Goal: Communication & Community: Answer question/provide support

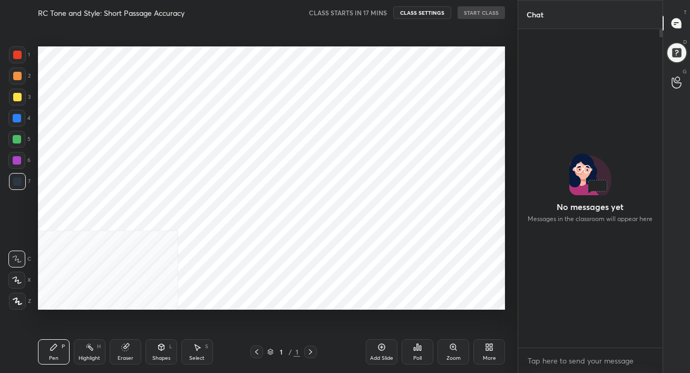
scroll to position [3, 3]
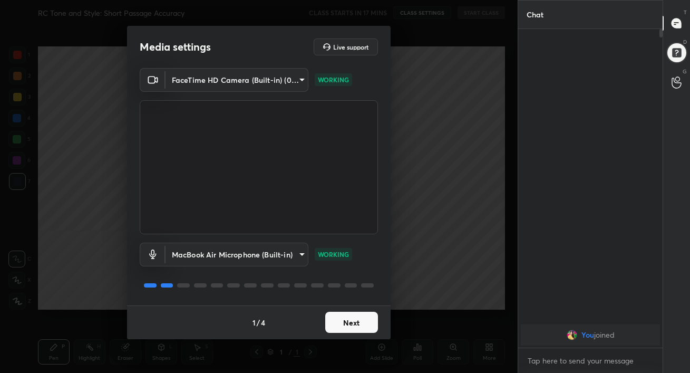
click at [357, 322] on button "Next" at bounding box center [351, 322] width 53 height 21
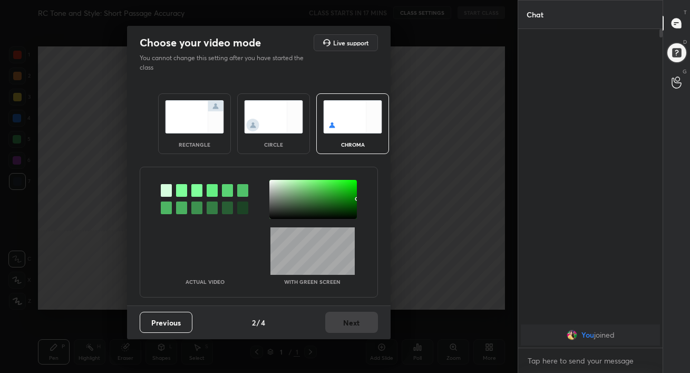
click at [186, 125] on img at bounding box center [194, 116] width 59 height 33
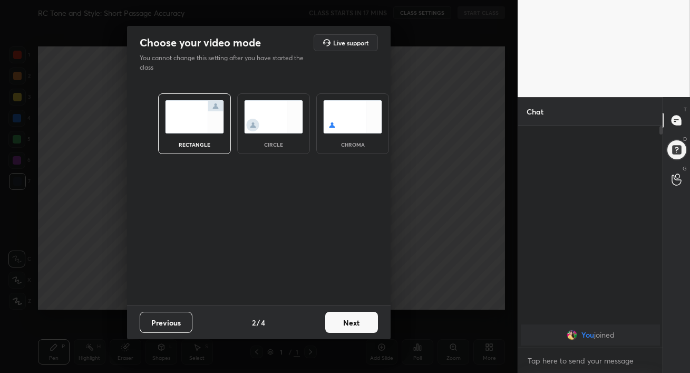
scroll to position [131, 141]
click at [343, 325] on button "Next" at bounding box center [351, 322] width 53 height 21
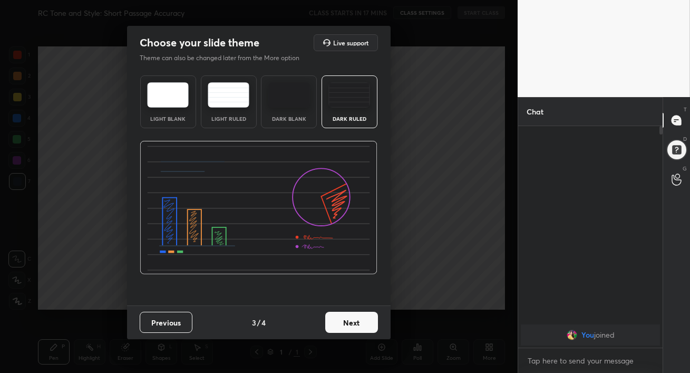
click at [348, 322] on button "Next" at bounding box center [351, 322] width 53 height 21
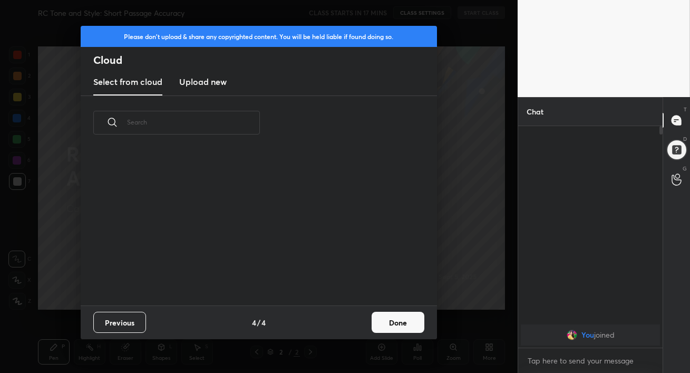
scroll to position [155, 338]
click at [196, 81] on h3 "Upload new" at bounding box center [202, 81] width 47 height 13
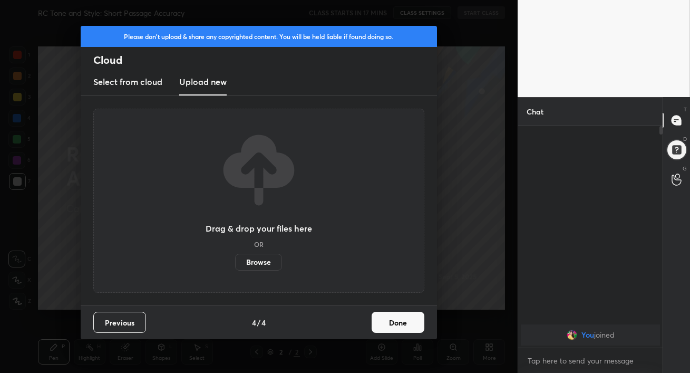
click at [253, 259] on label "Browse" at bounding box center [258, 262] width 47 height 17
click at [235, 259] on input "Browse" at bounding box center [235, 262] width 0 height 17
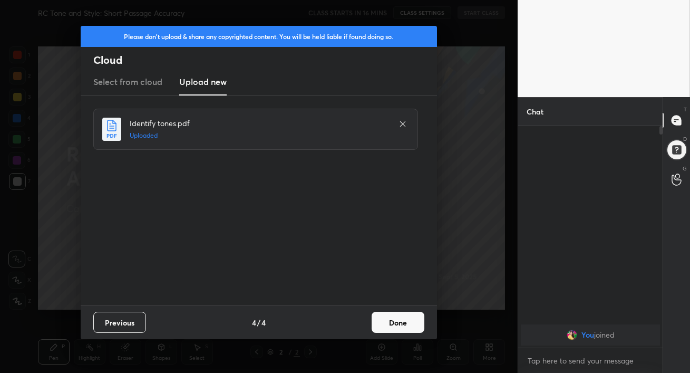
click at [406, 325] on button "Done" at bounding box center [398, 322] width 53 height 21
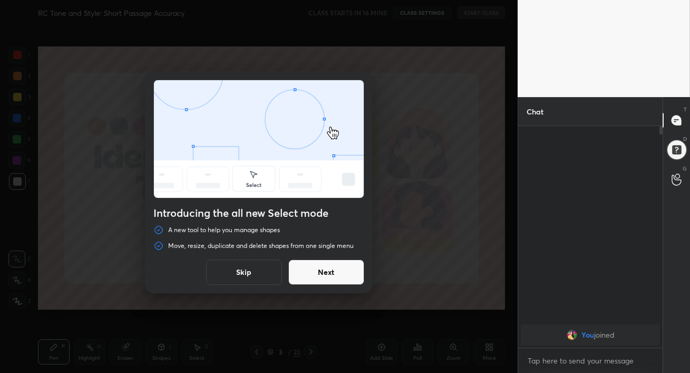
click at [346, 275] on button "Next" at bounding box center [326, 271] width 76 height 25
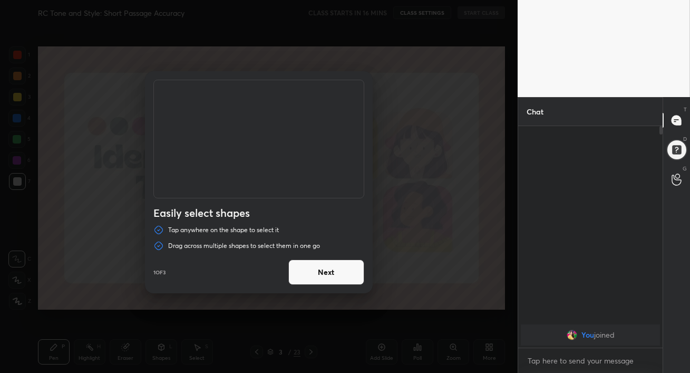
click at [346, 275] on button "Next" at bounding box center [326, 271] width 76 height 25
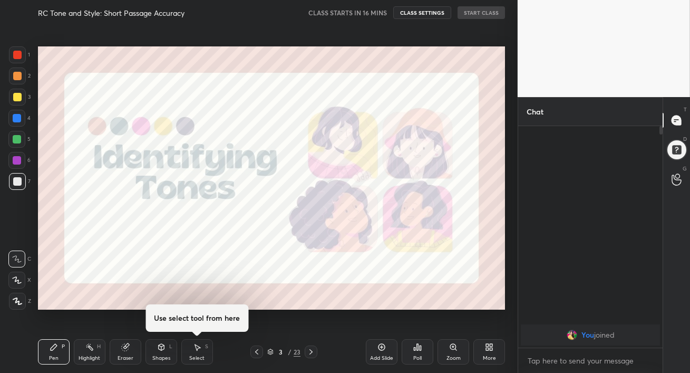
click at [346, 275] on div at bounding box center [259, 186] width 518 height 373
click at [310, 351] on icon at bounding box center [311, 351] width 8 height 8
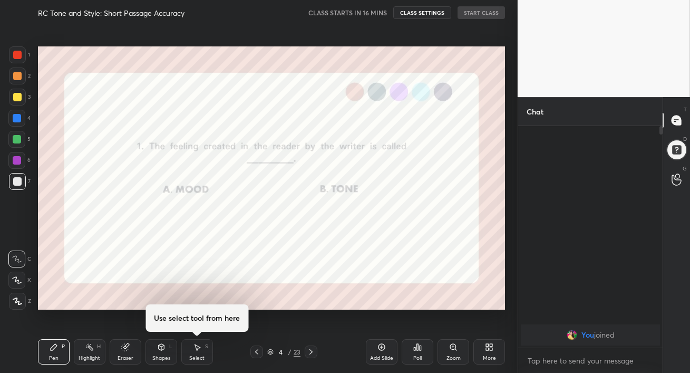
click at [310, 351] on icon at bounding box center [311, 351] width 8 height 8
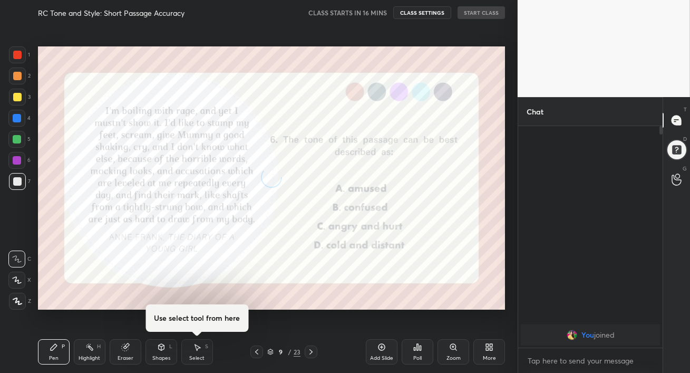
click at [310, 351] on icon at bounding box center [311, 351] width 8 height 8
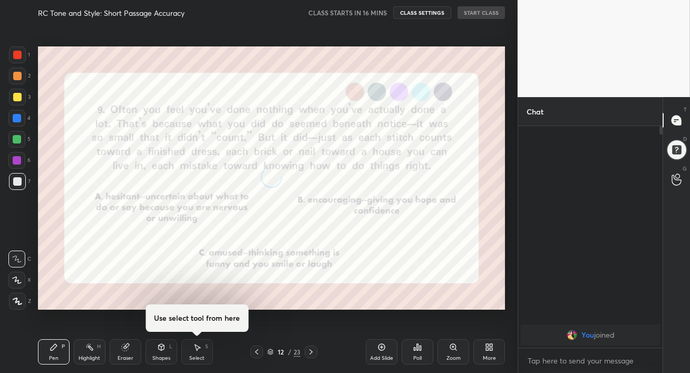
click at [310, 351] on icon at bounding box center [311, 351] width 8 height 8
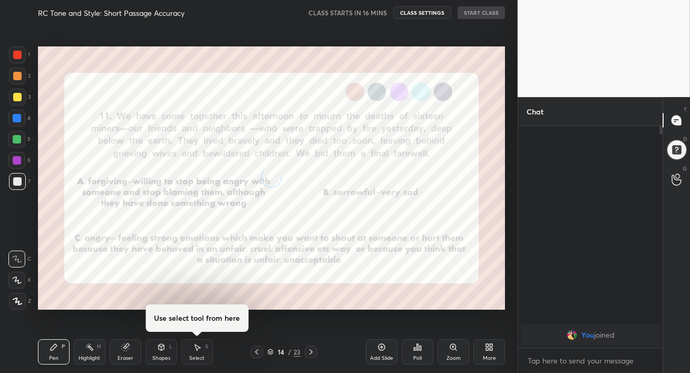
click at [310, 351] on icon at bounding box center [311, 351] width 8 height 8
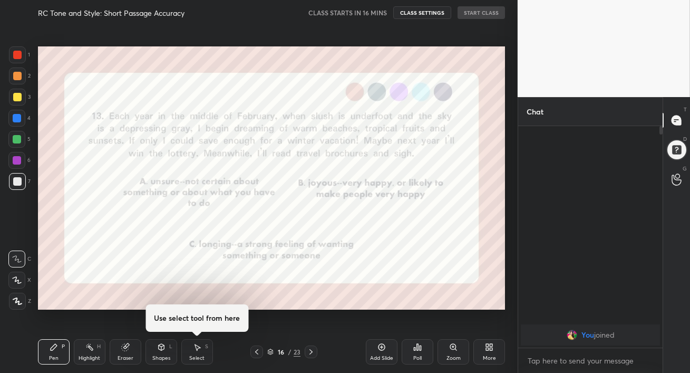
click at [310, 351] on icon at bounding box center [311, 351] width 8 height 8
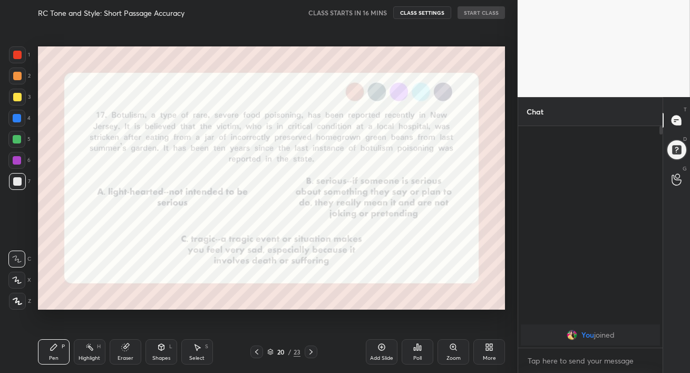
click at [258, 348] on icon at bounding box center [256, 351] width 8 height 8
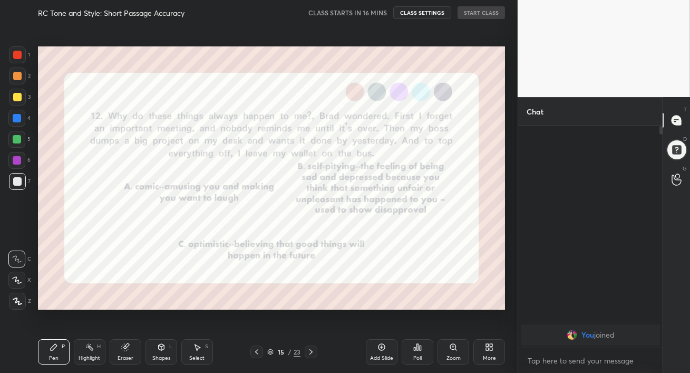
click at [258, 348] on icon at bounding box center [256, 351] width 8 height 8
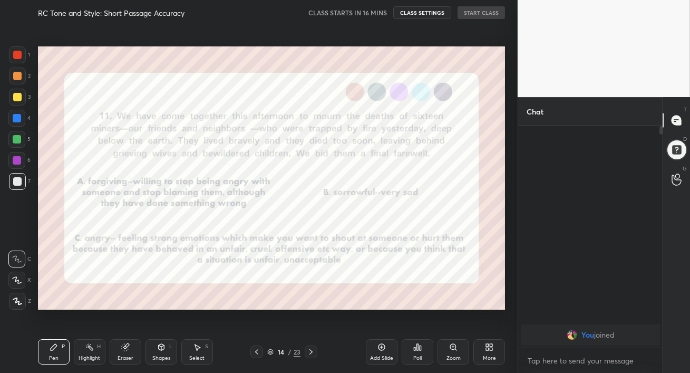
click at [258, 348] on icon at bounding box center [256, 351] width 8 height 8
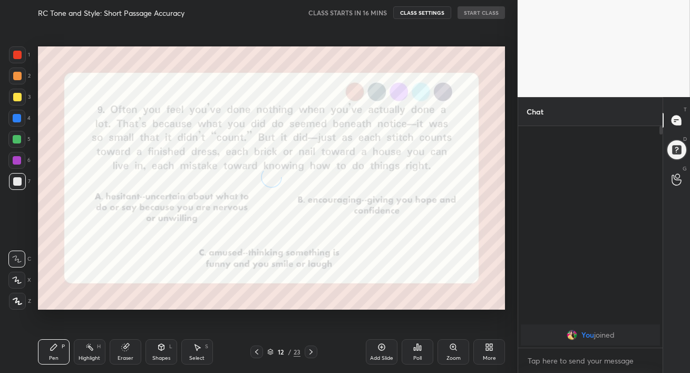
click at [258, 348] on icon at bounding box center [256, 351] width 8 height 8
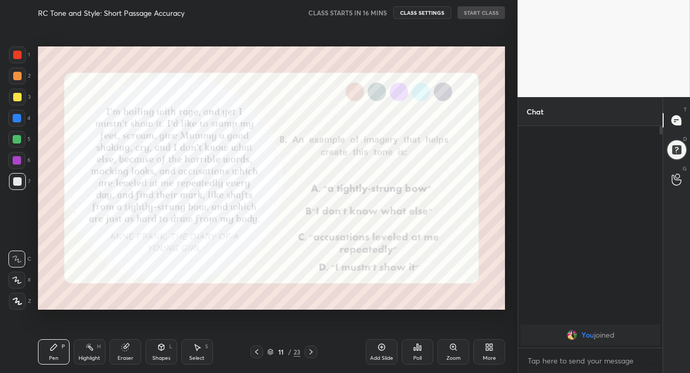
click at [258, 348] on icon at bounding box center [256, 351] width 8 height 8
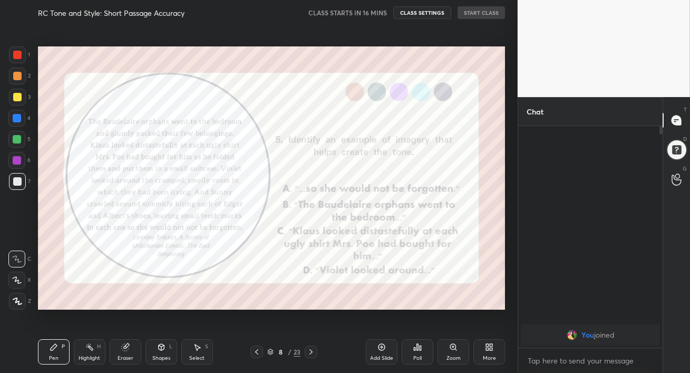
click at [310, 350] on icon at bounding box center [310, 351] width 3 height 5
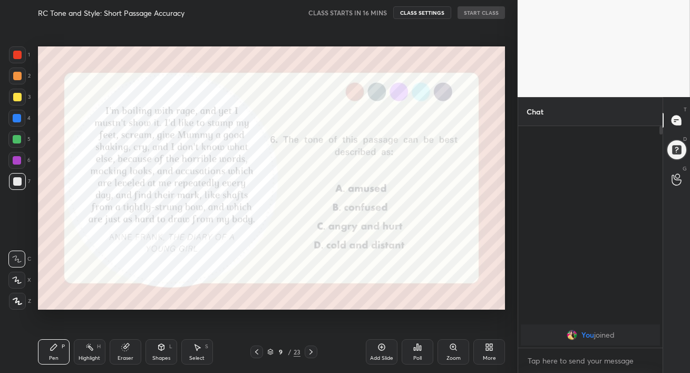
click at [310, 350] on icon at bounding box center [310, 351] width 3 height 5
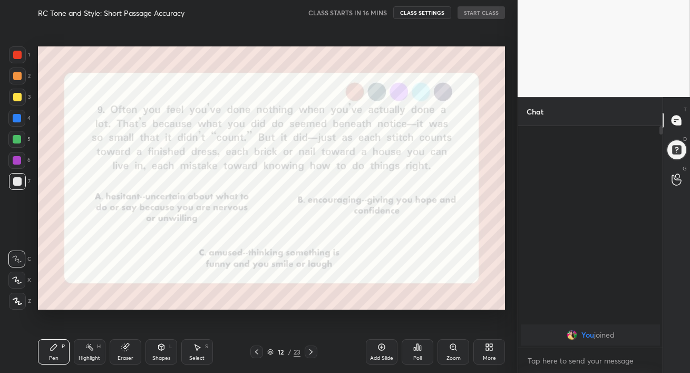
click at [310, 350] on icon at bounding box center [310, 351] width 3 height 5
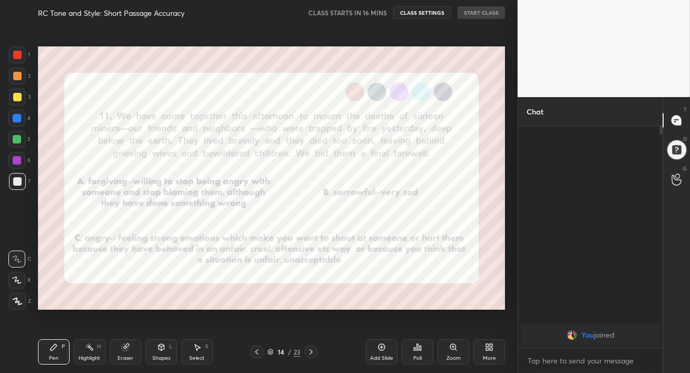
click at [310, 350] on icon at bounding box center [310, 351] width 3 height 5
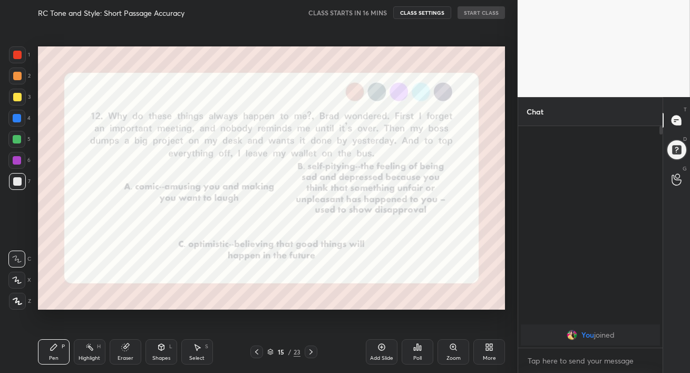
click at [487, 349] on icon at bounding box center [487, 348] width 3 height 3
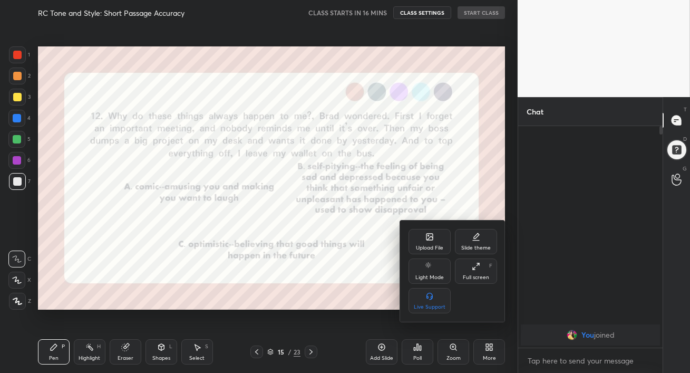
click at [432, 247] on div "Upload File" at bounding box center [429, 247] width 27 height 5
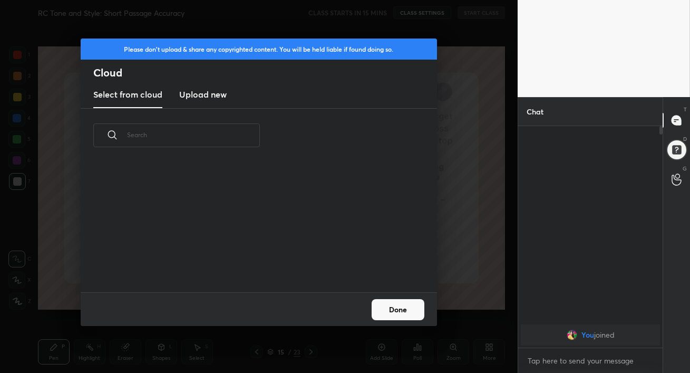
scroll to position [130, 338]
click at [216, 96] on h3 "Upload new" at bounding box center [202, 94] width 47 height 13
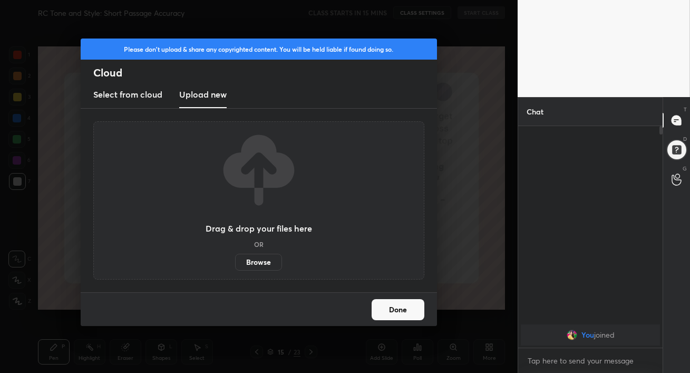
click at [259, 263] on label "Browse" at bounding box center [258, 262] width 47 height 17
click at [235, 263] on input "Browse" at bounding box center [235, 262] width 0 height 17
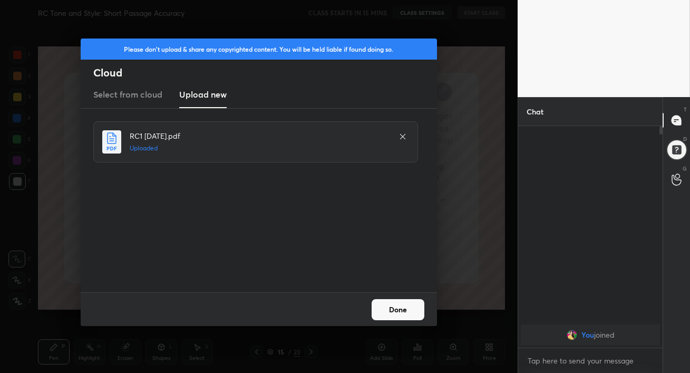
click at [407, 307] on button "Done" at bounding box center [398, 309] width 53 height 21
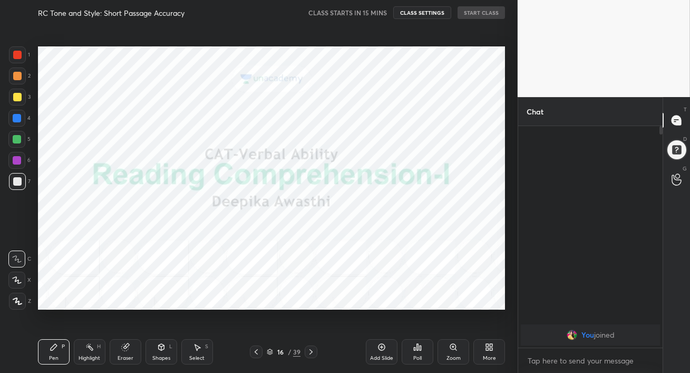
click at [257, 349] on icon at bounding box center [256, 351] width 3 height 5
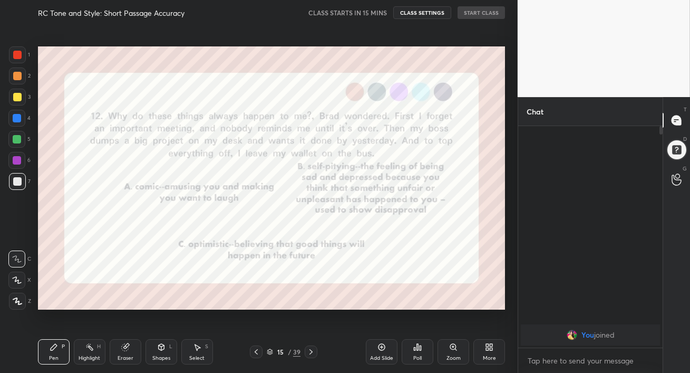
click at [257, 349] on icon at bounding box center [256, 351] width 3 height 5
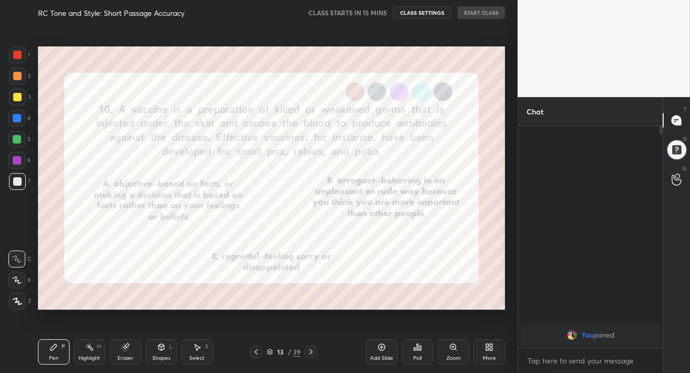
click at [257, 349] on icon at bounding box center [256, 351] width 3 height 5
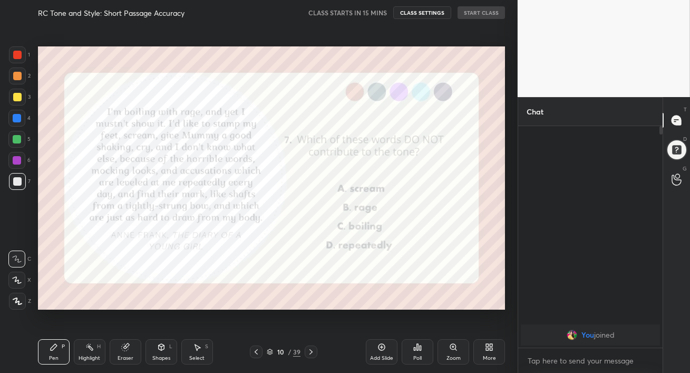
click at [257, 349] on icon at bounding box center [256, 351] width 3 height 5
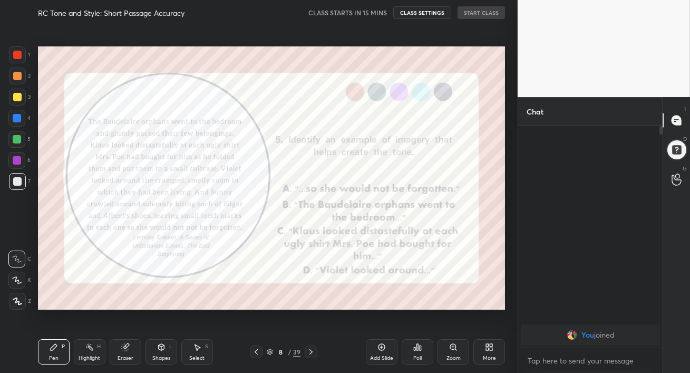
click at [257, 349] on icon at bounding box center [256, 351] width 3 height 5
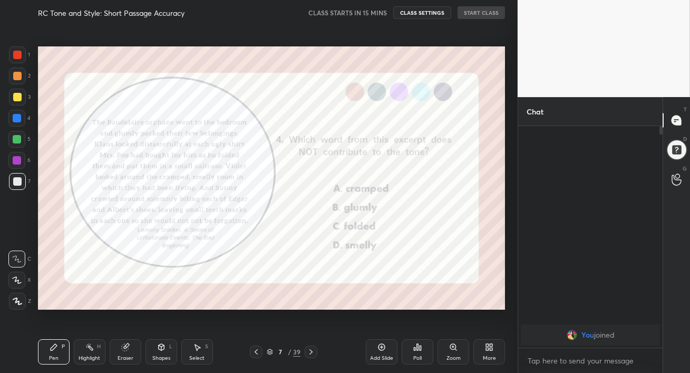
click at [257, 349] on icon at bounding box center [256, 351] width 3 height 5
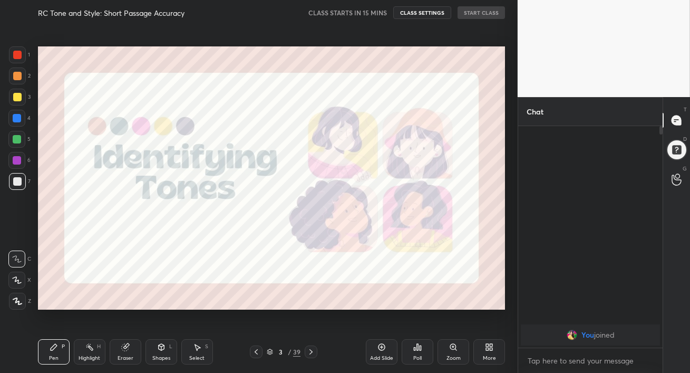
click at [257, 349] on icon at bounding box center [256, 351] width 3 height 5
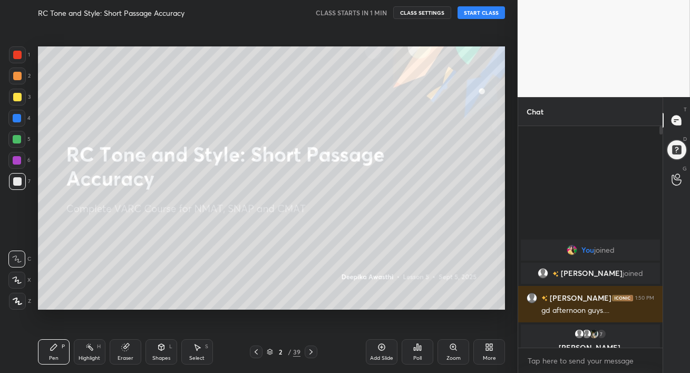
click at [491, 14] on button "START CLASS" at bounding box center [480, 12] width 47 height 13
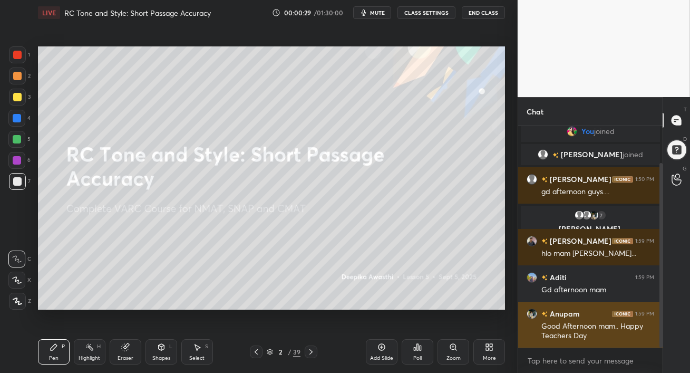
scroll to position [44, 0]
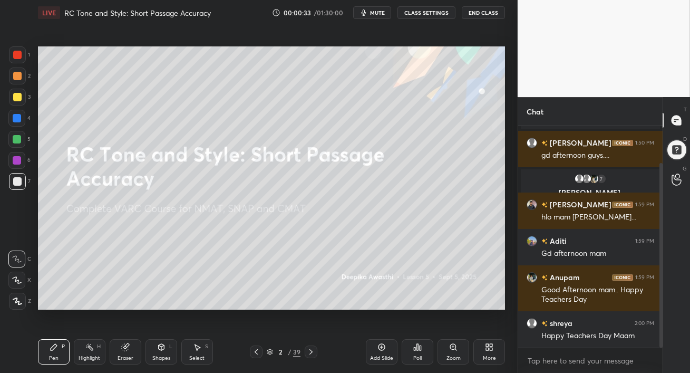
click at [16, 141] on div at bounding box center [17, 139] width 8 height 8
click at [15, 142] on div at bounding box center [17, 139] width 8 height 8
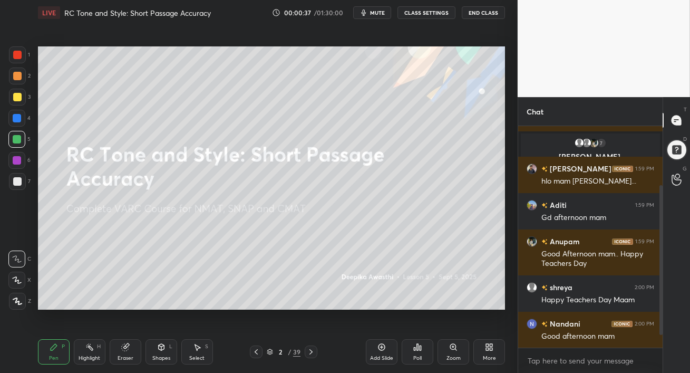
scroll to position [105, 0]
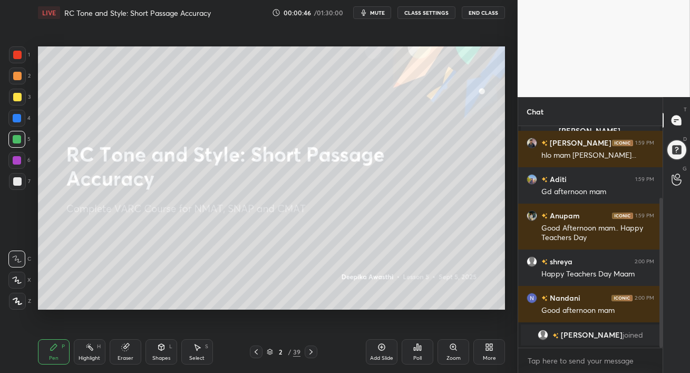
click at [13, 138] on div at bounding box center [17, 139] width 8 height 8
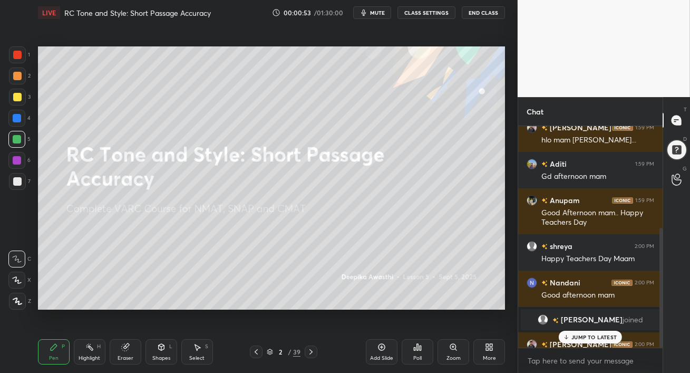
scroll to position [188, 0]
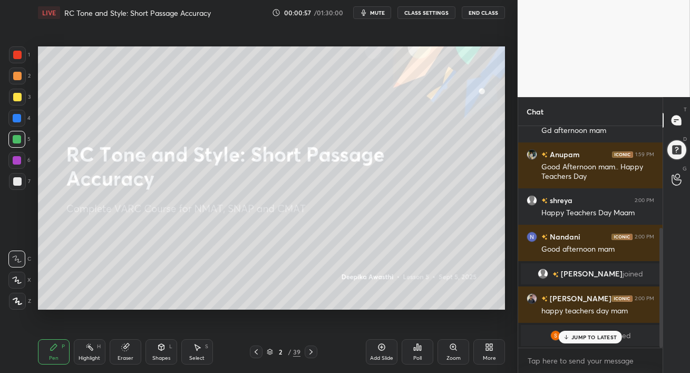
click at [580, 338] on p "JUMP TO LATEST" at bounding box center [593, 337] width 45 height 6
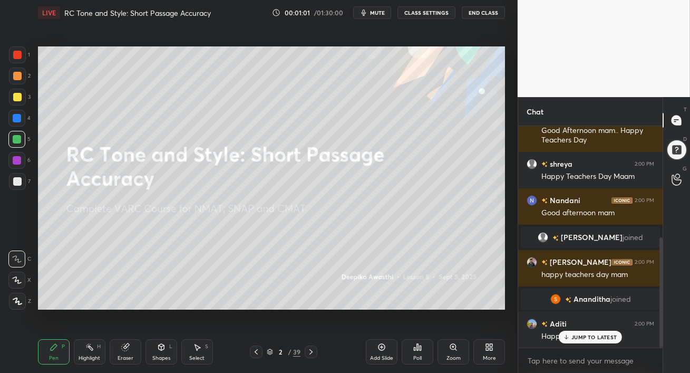
click at [588, 337] on div "You joined [PERSON_NAME] joined [PERSON_NAME] 1:50 PM gd afternoon guys.... 7 […" at bounding box center [590, 236] width 144 height 221
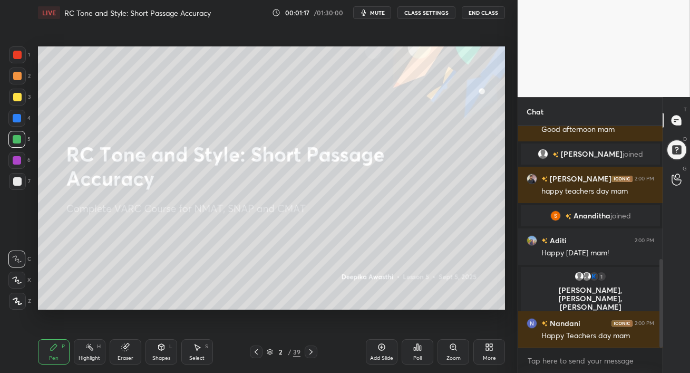
scroll to position [332, 0]
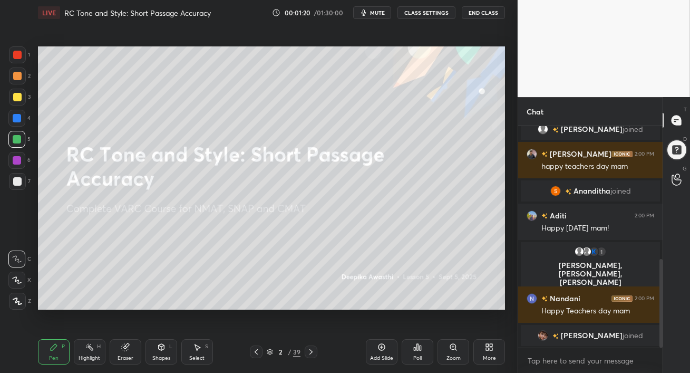
click at [505, 167] on div "Setting up your live class Poll for secs No correct answer Start poll" at bounding box center [271, 177] width 475 height 305
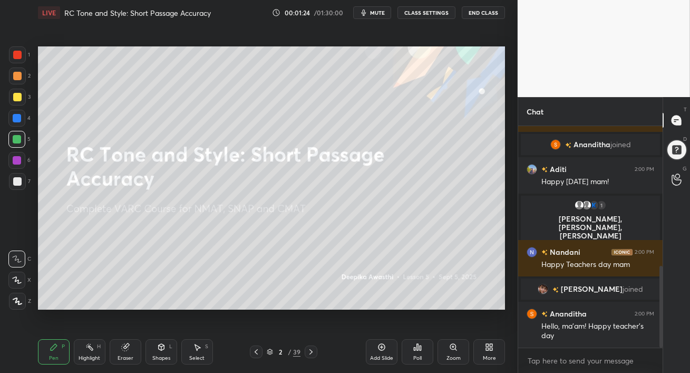
scroll to position [414, 0]
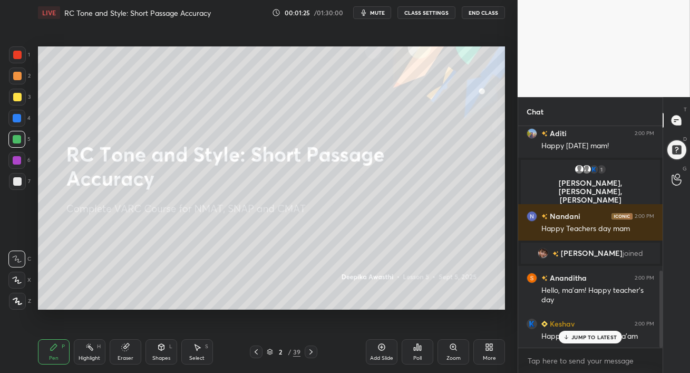
click at [17, 99] on div at bounding box center [17, 97] width 8 height 8
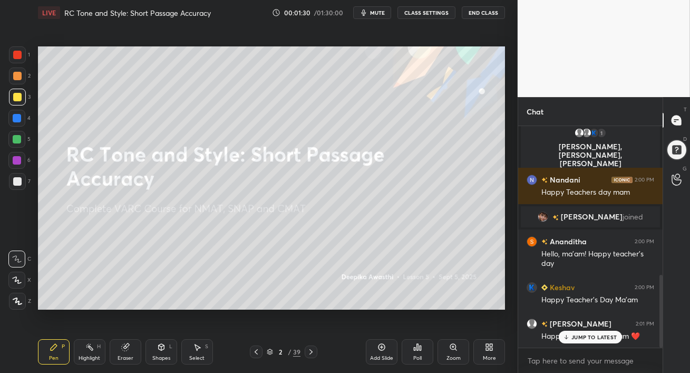
click at [577, 335] on p "JUMP TO LATEST" at bounding box center [593, 337] width 45 height 6
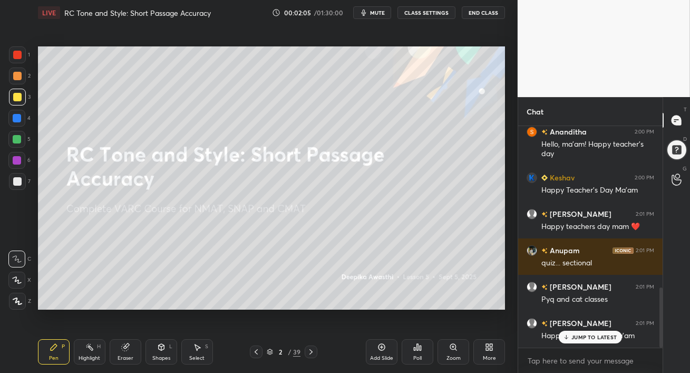
scroll to position [596, 0]
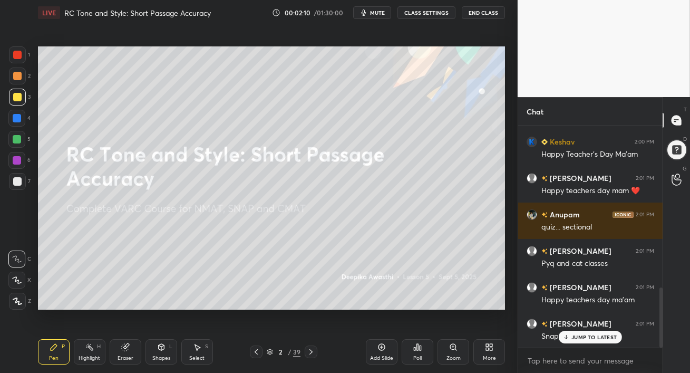
click at [577, 336] on p "JUMP TO LATEST" at bounding box center [593, 337] width 45 height 6
click at [18, 140] on div at bounding box center [17, 139] width 8 height 8
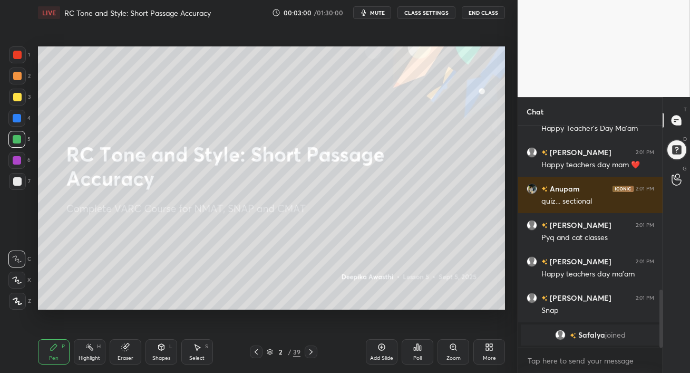
click at [309, 352] on icon at bounding box center [311, 351] width 8 height 8
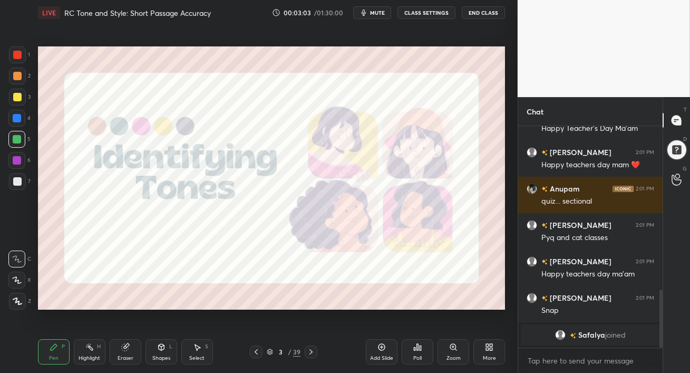
scroll to position [602, 0]
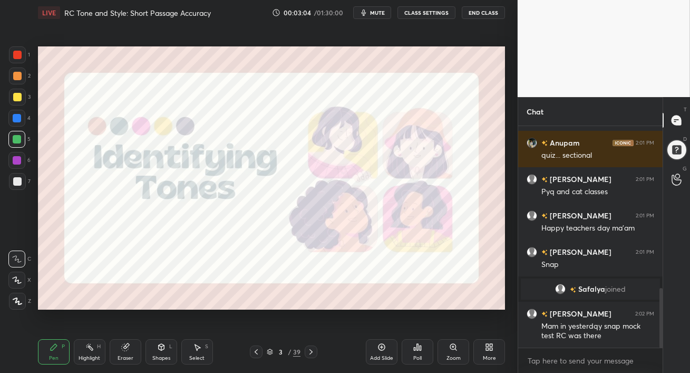
click at [18, 164] on div at bounding box center [16, 160] width 17 height 17
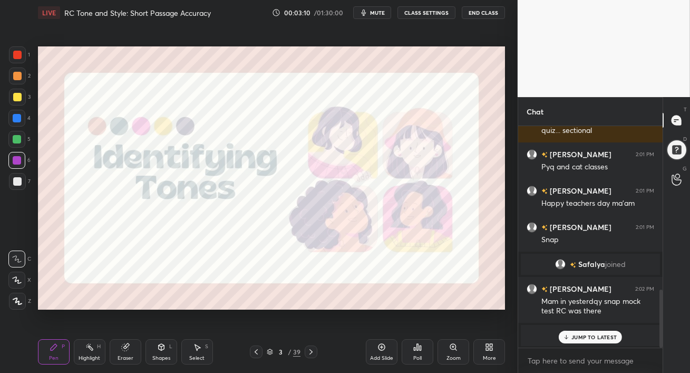
click at [593, 336] on p "JUMP TO LATEST" at bounding box center [593, 337] width 45 height 6
click at [11, 117] on div at bounding box center [16, 118] width 17 height 17
click at [12, 163] on div at bounding box center [16, 160] width 17 height 17
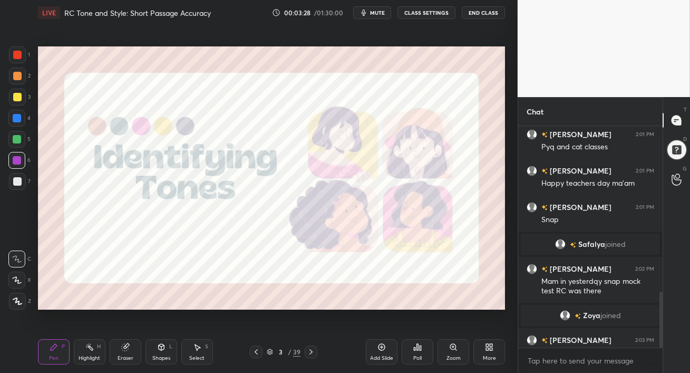
scroll to position [654, 0]
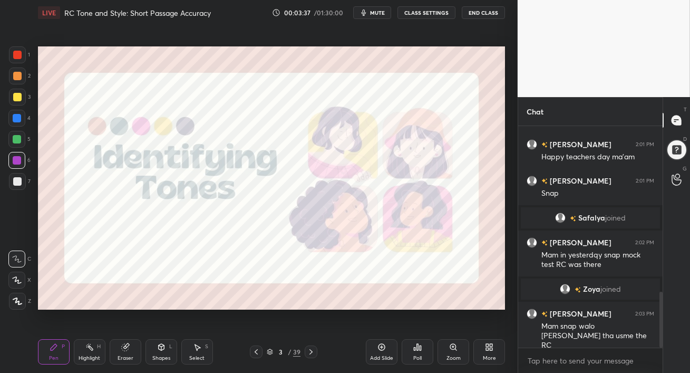
click at [123, 349] on icon at bounding box center [124, 347] width 7 height 7
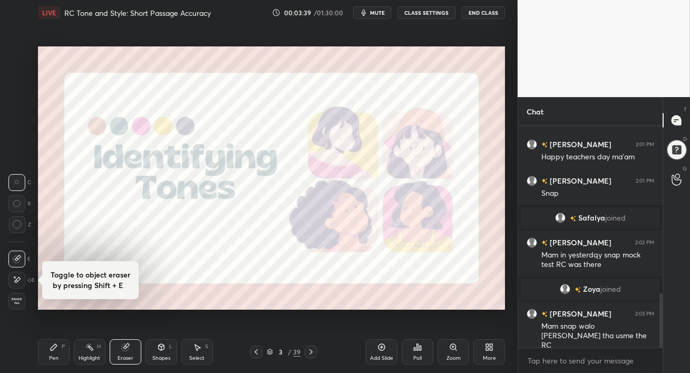
scroll to position [679, 0]
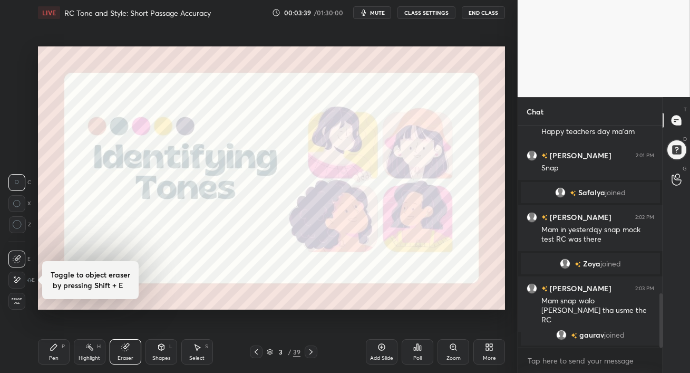
click at [16, 227] on icon at bounding box center [17, 224] width 9 height 9
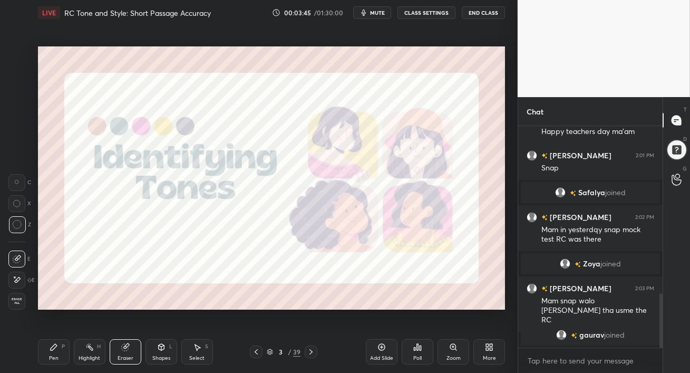
click at [54, 356] on div "Pen" at bounding box center [53, 357] width 9 height 5
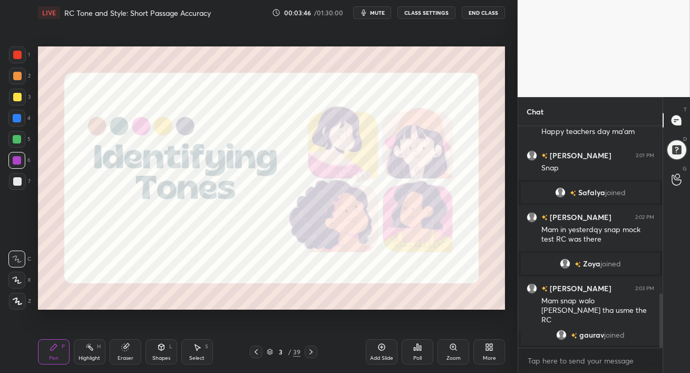
click at [18, 163] on div at bounding box center [17, 160] width 8 height 8
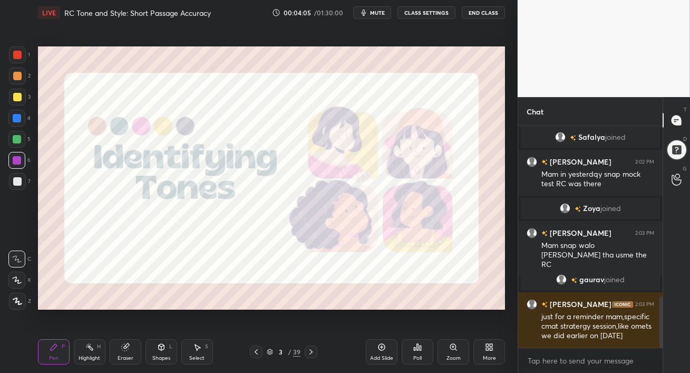
scroll to position [770, 0]
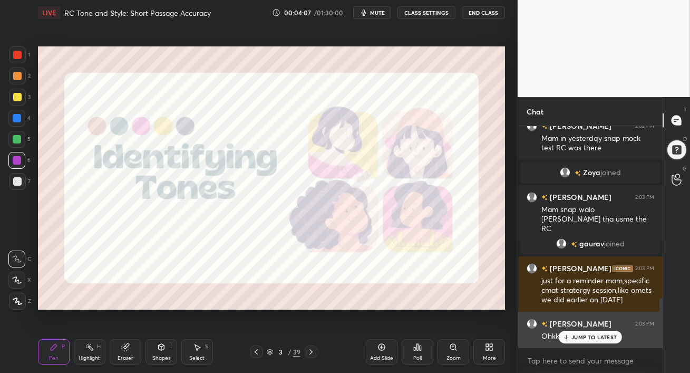
click at [587, 340] on div "JUMP TO LATEST" at bounding box center [590, 336] width 63 height 13
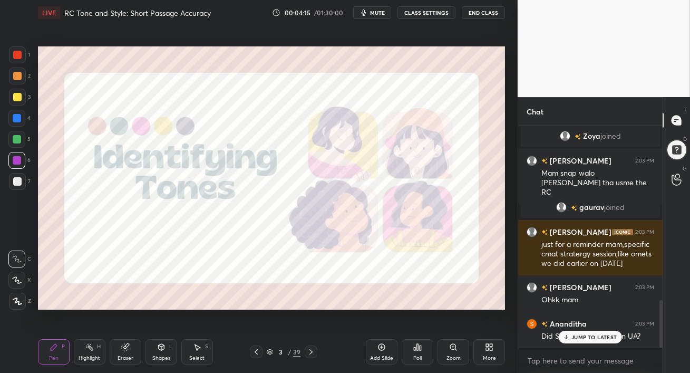
scroll to position [843, 0]
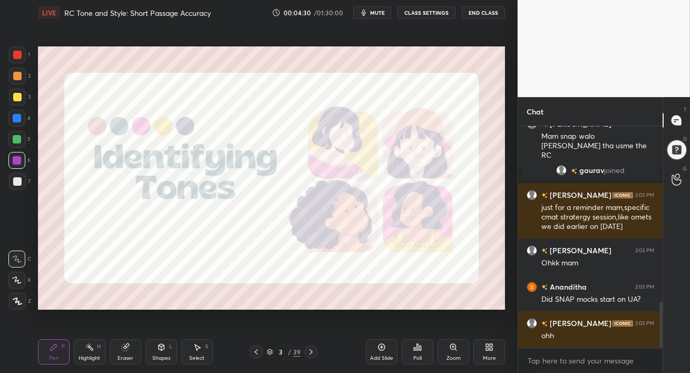
click at [17, 141] on div at bounding box center [17, 139] width 8 height 8
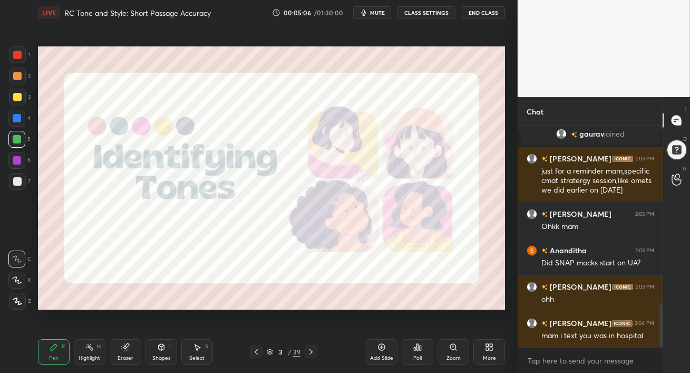
scroll to position [925, 0]
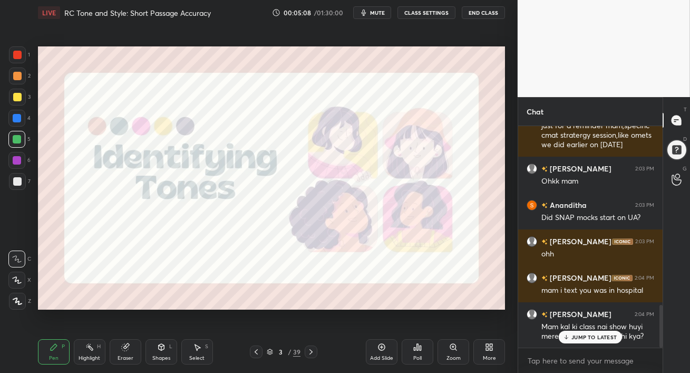
click at [598, 339] on p "JUMP TO LATEST" at bounding box center [593, 337] width 45 height 6
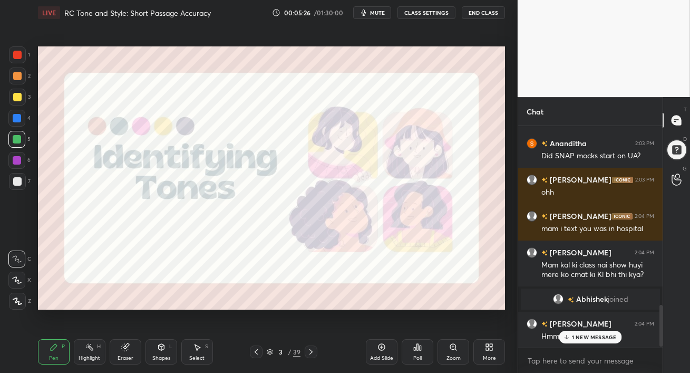
scroll to position [967, 0]
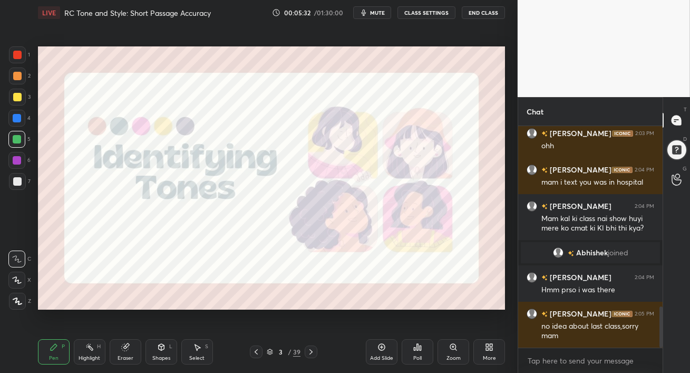
click at [14, 136] on div at bounding box center [17, 139] width 8 height 8
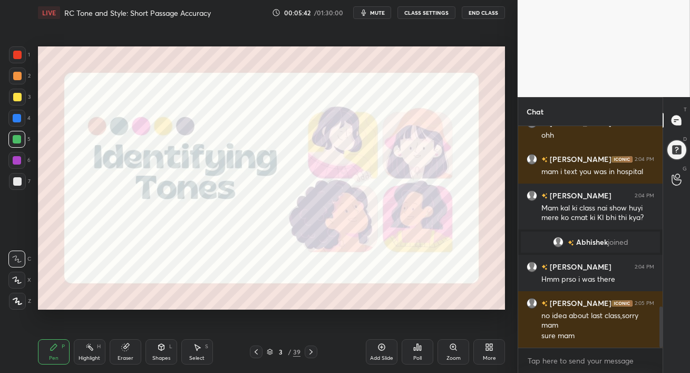
drag, startPoint x: 13, startPoint y: 155, endPoint x: 24, endPoint y: 161, distance: 11.8
click at [13, 155] on div at bounding box center [16, 160] width 17 height 17
drag, startPoint x: 16, startPoint y: 301, endPoint x: 34, endPoint y: 293, distance: 20.0
click at [16, 301] on icon at bounding box center [17, 300] width 9 height 7
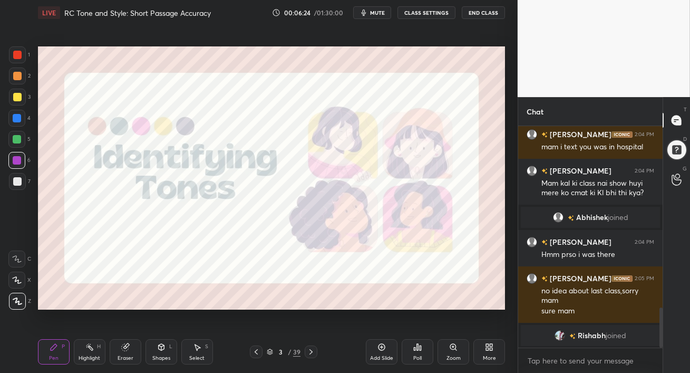
click at [17, 118] on div at bounding box center [17, 118] width 8 height 8
click at [23, 143] on div at bounding box center [16, 139] width 17 height 17
click at [12, 162] on div at bounding box center [16, 160] width 17 height 17
click at [313, 346] on div at bounding box center [311, 351] width 13 height 13
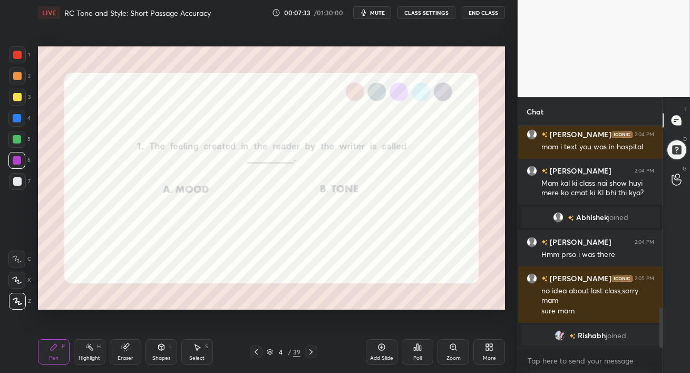
click at [11, 142] on div at bounding box center [16, 139] width 17 height 17
click at [310, 351] on icon at bounding box center [311, 351] width 8 height 8
click at [308, 348] on icon at bounding box center [311, 351] width 8 height 8
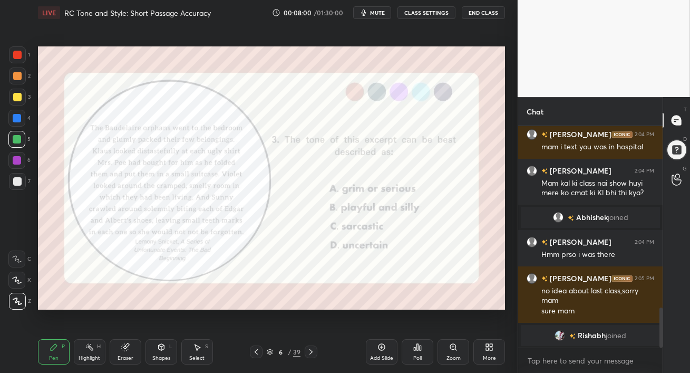
click at [255, 353] on icon at bounding box center [256, 351] width 8 height 8
click at [312, 352] on icon at bounding box center [311, 351] width 8 height 8
click at [18, 118] on div at bounding box center [17, 118] width 8 height 8
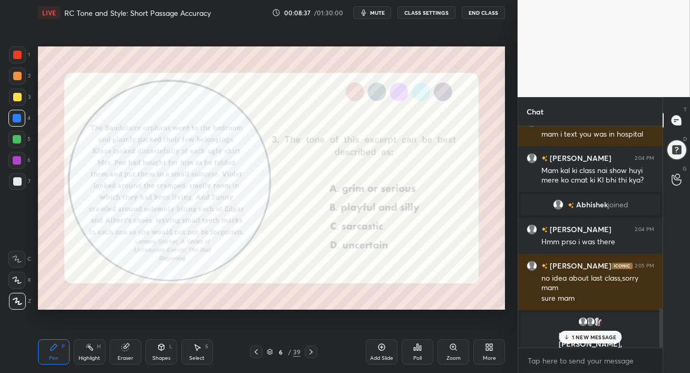
click at [567, 335] on icon at bounding box center [566, 337] width 7 height 6
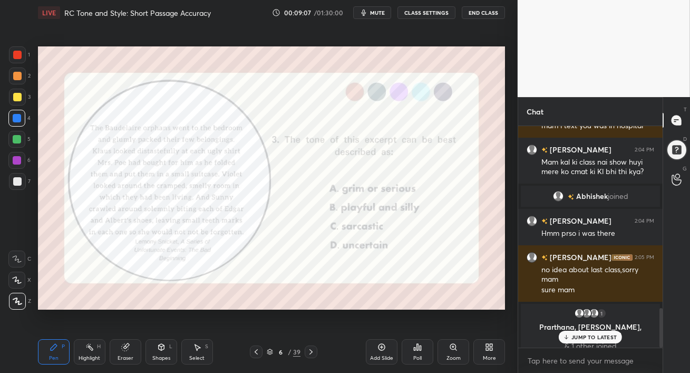
drag, startPoint x: 568, startPoint y: 336, endPoint x: 562, endPoint y: 338, distance: 6.7
click at [568, 336] on icon at bounding box center [566, 337] width 7 height 6
click at [416, 349] on icon at bounding box center [417, 347] width 8 height 8
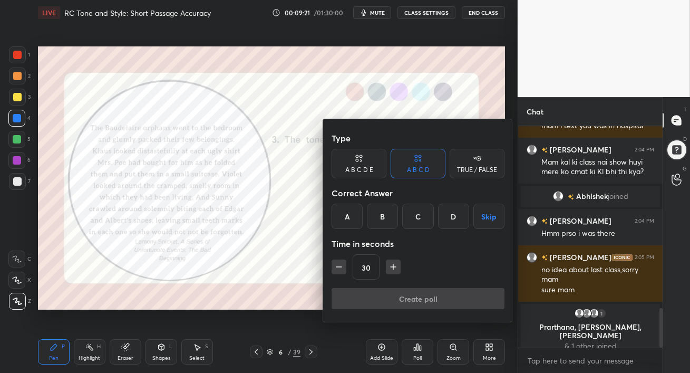
scroll to position [1009, 0]
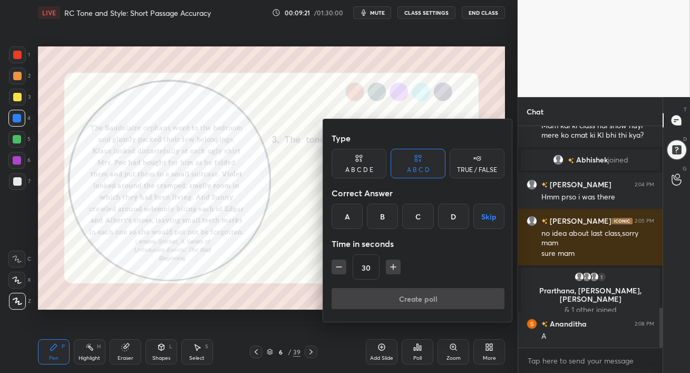
click at [352, 218] on div "A" at bounding box center [347, 215] width 31 height 25
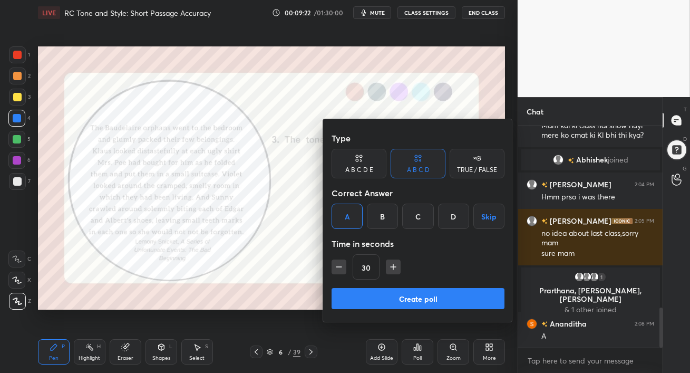
click at [400, 299] on button "Create poll" at bounding box center [418, 298] width 173 height 21
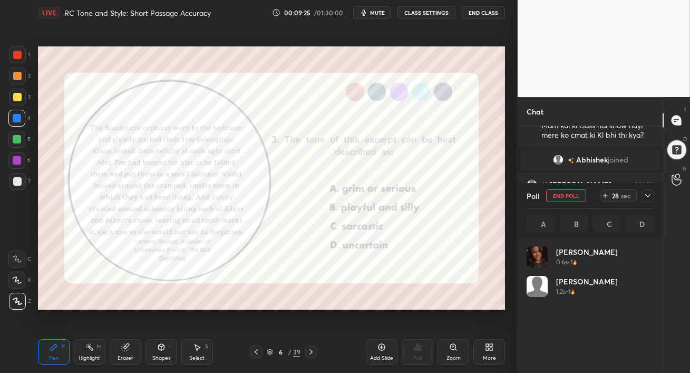
scroll to position [123, 124]
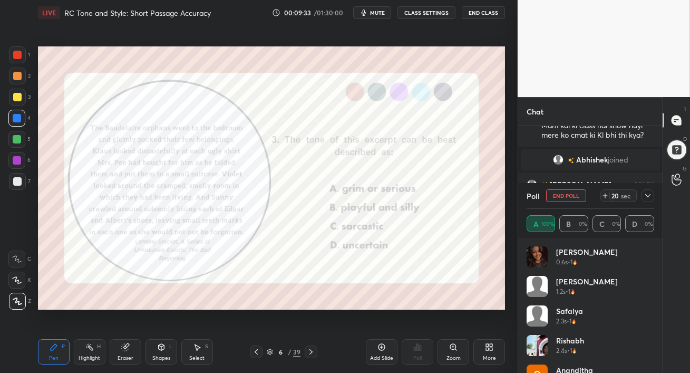
click at [650, 197] on icon at bounding box center [648, 195] width 8 height 8
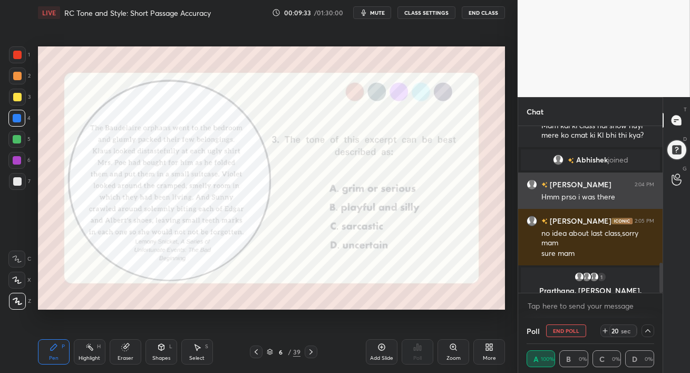
scroll to position [0, 0]
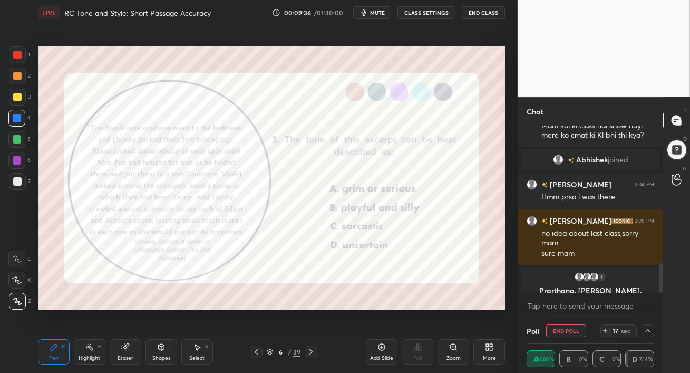
click at [649, 331] on icon at bounding box center [648, 330] width 8 height 8
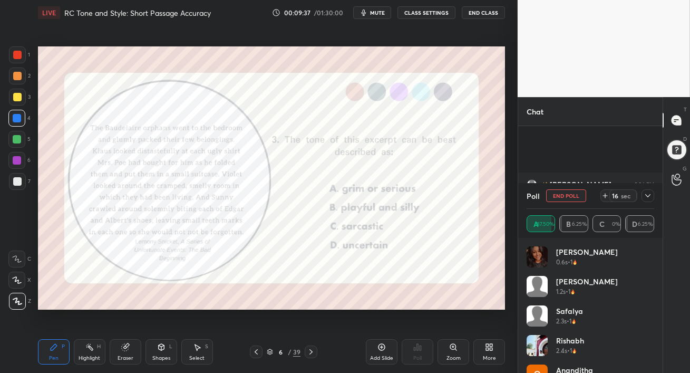
scroll to position [1101, 0]
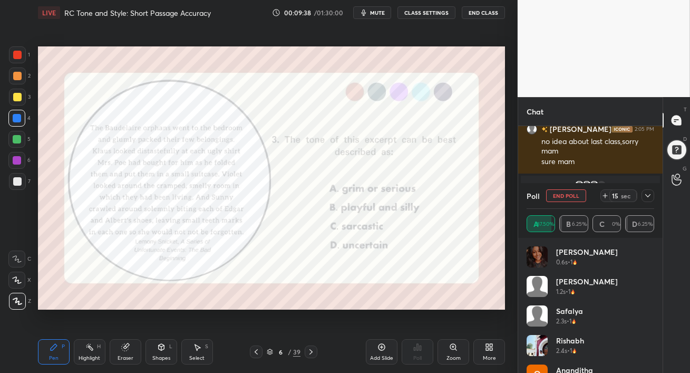
click at [648, 197] on icon at bounding box center [648, 195] width 8 height 8
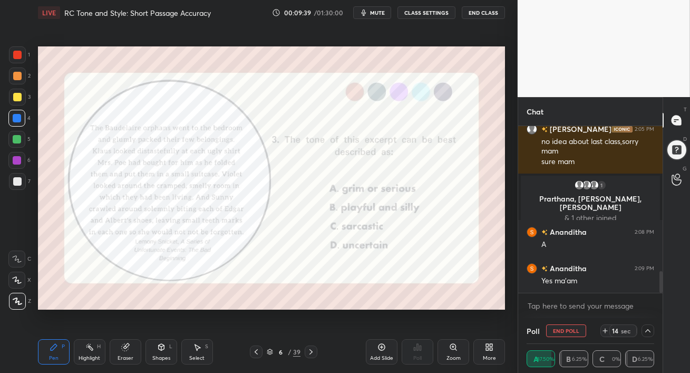
scroll to position [0, 3]
click at [645, 330] on icon at bounding box center [648, 330] width 8 height 8
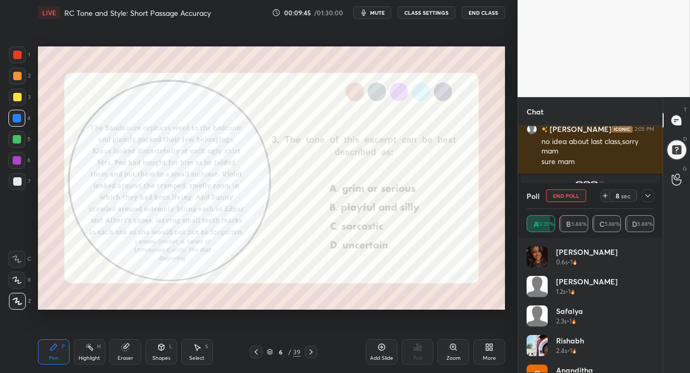
scroll to position [0, 0]
click at [15, 103] on div at bounding box center [17, 97] width 17 height 17
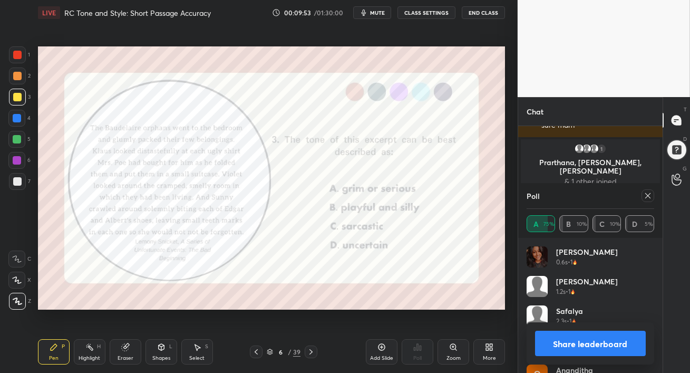
click at [11, 159] on div at bounding box center [16, 160] width 17 height 17
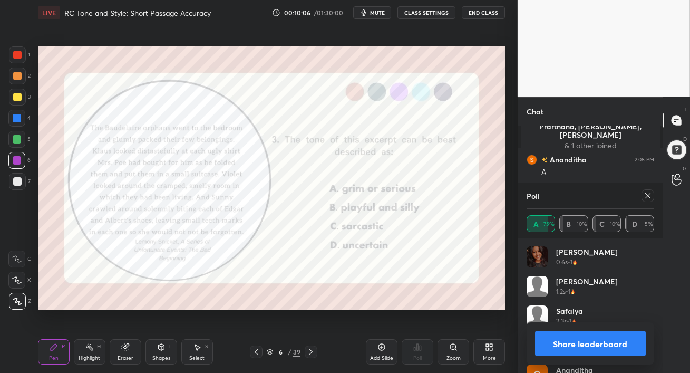
click at [648, 198] on icon at bounding box center [648, 195] width 8 height 8
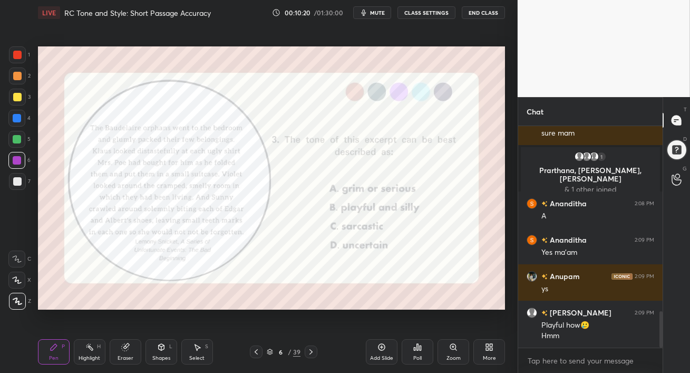
click at [313, 353] on icon at bounding box center [311, 351] width 8 height 8
click at [15, 118] on div at bounding box center [17, 118] width 8 height 8
click at [17, 161] on div at bounding box center [17, 160] width 8 height 8
click at [422, 357] on div "Poll" at bounding box center [418, 351] width 32 height 25
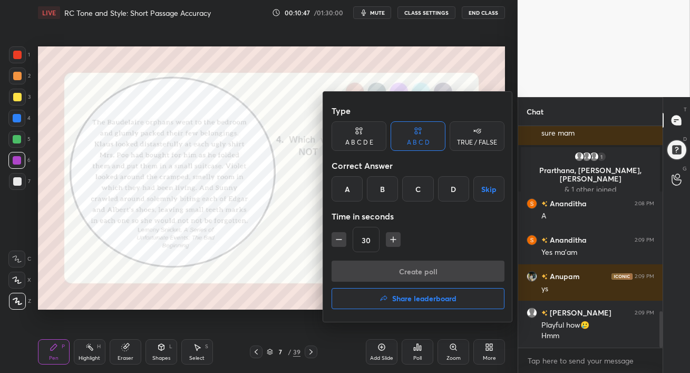
click at [423, 187] on div "C" at bounding box center [417, 188] width 31 height 25
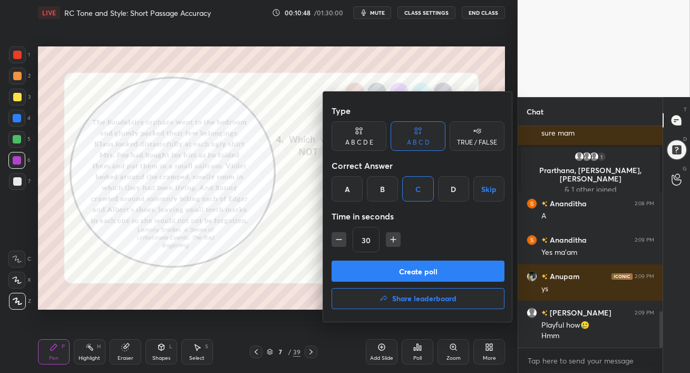
click at [413, 267] on button "Create poll" at bounding box center [418, 270] width 173 height 21
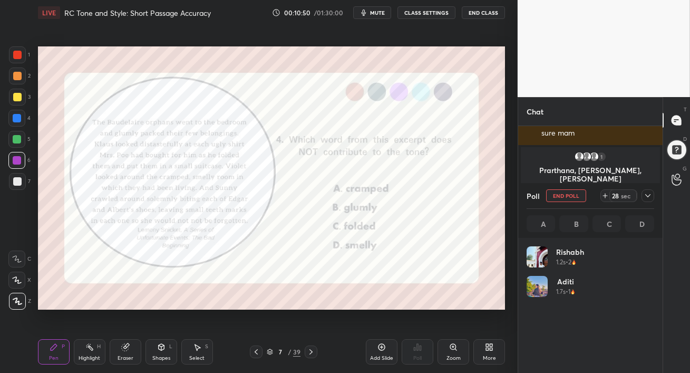
scroll to position [123, 124]
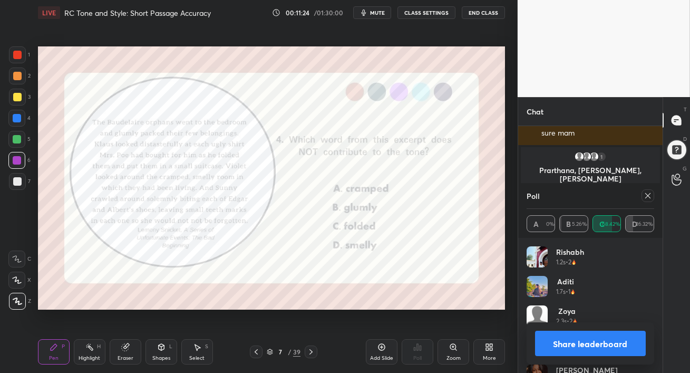
click at [648, 197] on icon at bounding box center [648, 195] width 8 height 8
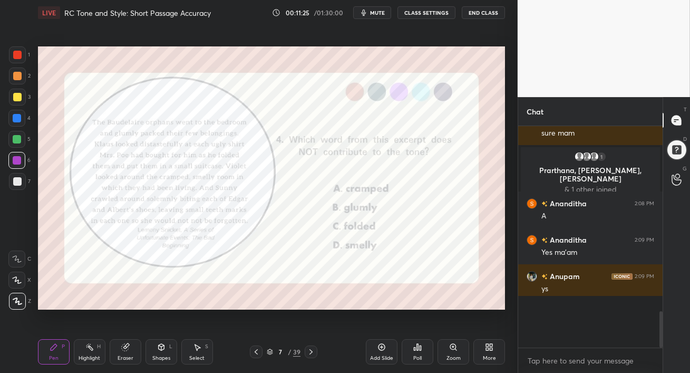
scroll to position [3, 3]
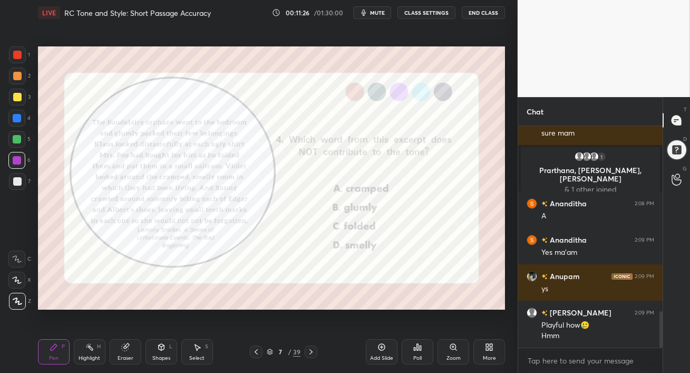
click at [311, 353] on icon at bounding box center [310, 351] width 3 height 5
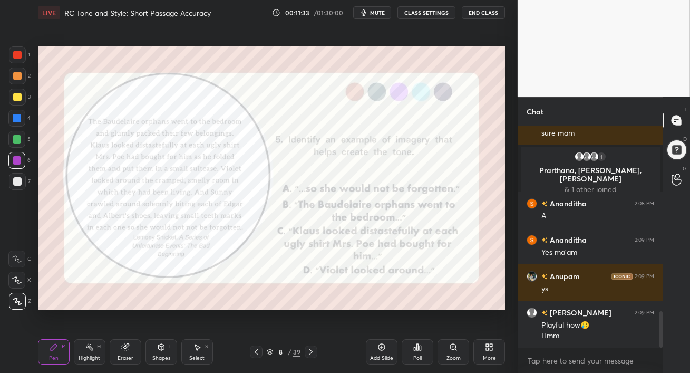
click at [313, 353] on icon at bounding box center [311, 351] width 8 height 8
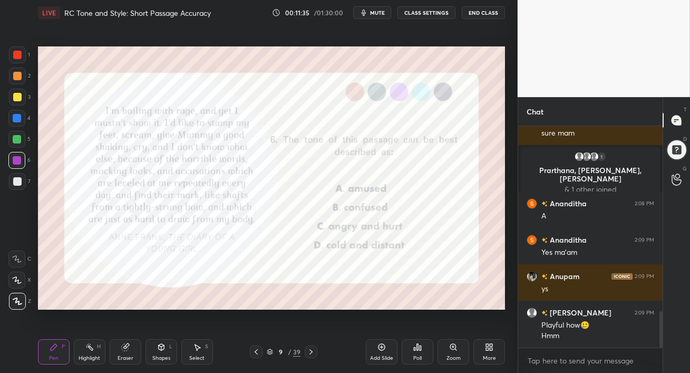
click at [19, 58] on div at bounding box center [17, 55] width 8 height 8
click at [373, 11] on span "mute" at bounding box center [377, 12] width 15 height 7
click at [381, 15] on span "unmute" at bounding box center [376, 12] width 23 height 7
click at [419, 357] on div "Poll" at bounding box center [417, 357] width 8 height 5
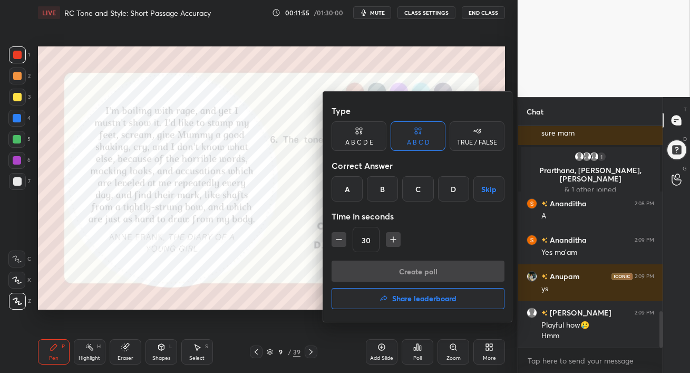
click at [421, 194] on div "C" at bounding box center [417, 188] width 31 height 25
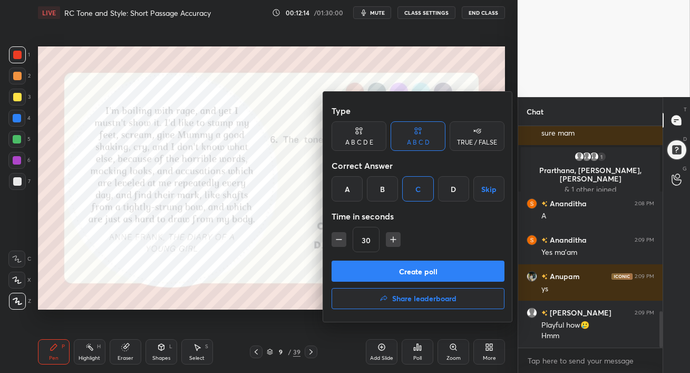
drag, startPoint x: 463, startPoint y: 272, endPoint x: 464, endPoint y: 266, distance: 6.4
click at [464, 271] on button "Create poll" at bounding box center [418, 270] width 173 height 21
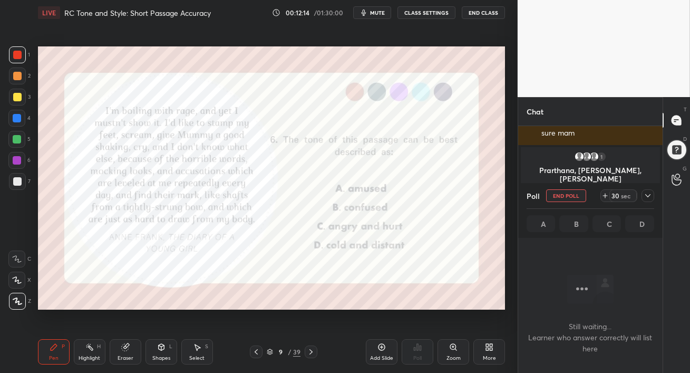
scroll to position [76, 141]
click at [382, 8] on button "mute" at bounding box center [372, 12] width 38 height 13
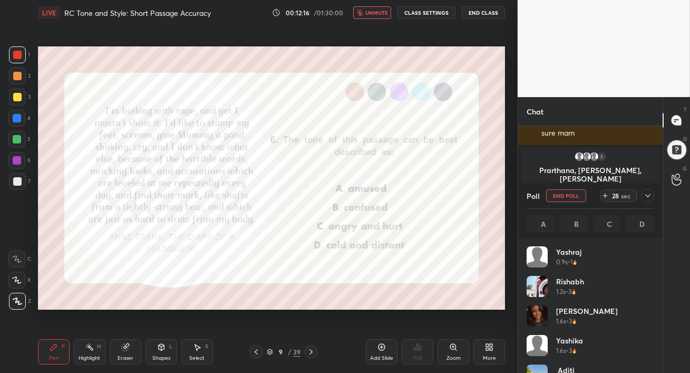
scroll to position [123, 124]
click at [376, 14] on span "unmute" at bounding box center [376, 12] width 23 height 7
click at [648, 194] on icon at bounding box center [648, 195] width 8 height 8
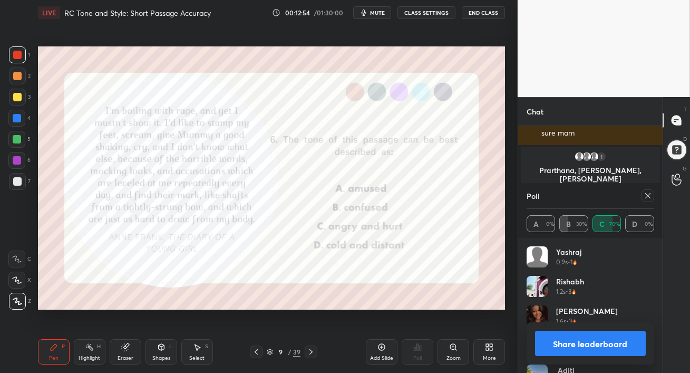
click at [648, 199] on icon at bounding box center [648, 195] width 8 height 8
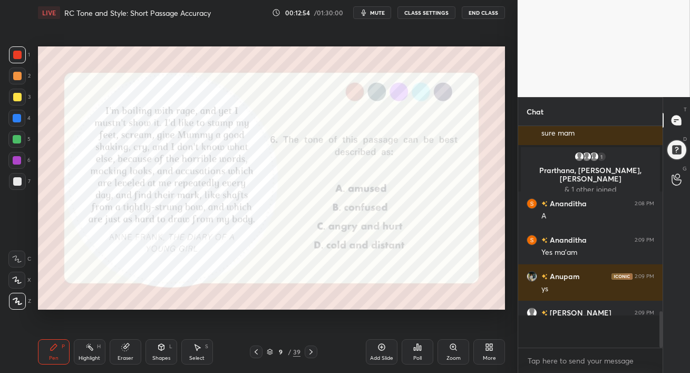
scroll to position [3, 3]
click at [311, 353] on icon at bounding box center [311, 351] width 8 height 8
click at [310, 352] on icon at bounding box center [311, 351] width 8 height 8
click at [311, 353] on icon at bounding box center [310, 351] width 3 height 5
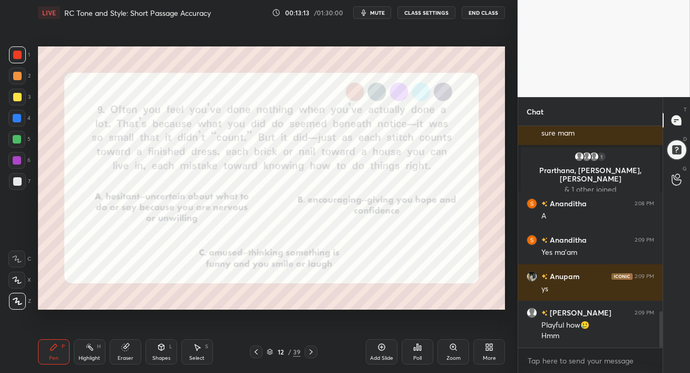
click at [376, 15] on span "mute" at bounding box center [377, 12] width 15 height 7
click at [374, 6] on button "unmute" at bounding box center [372, 12] width 38 height 13
click at [416, 345] on icon at bounding box center [417, 347] width 8 height 8
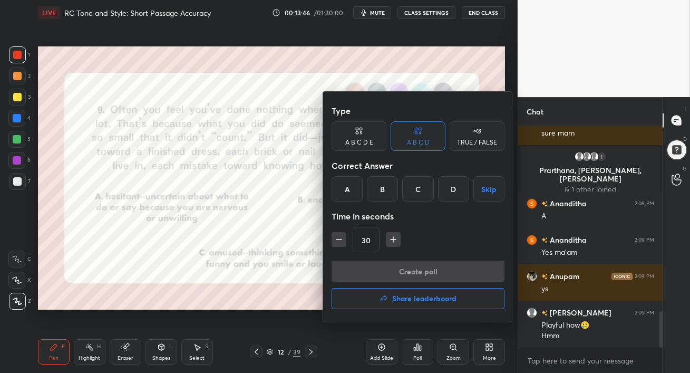
click at [383, 191] on div "B" at bounding box center [382, 188] width 31 height 25
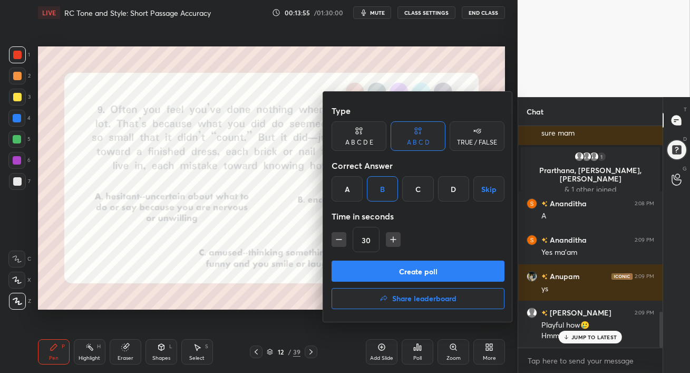
scroll to position [1154, 0]
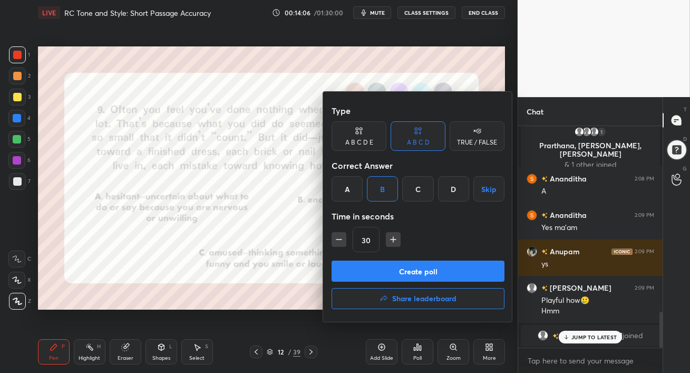
drag, startPoint x: 450, startPoint y: 275, endPoint x: 435, endPoint y: 274, distance: 14.8
click at [435, 274] on button "Create poll" at bounding box center [418, 270] width 173 height 21
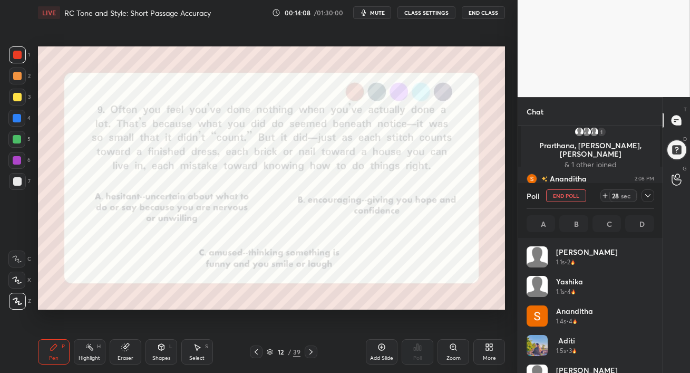
scroll to position [123, 124]
click at [14, 160] on div at bounding box center [17, 160] width 8 height 8
click at [381, 12] on span "mute" at bounding box center [377, 12] width 15 height 7
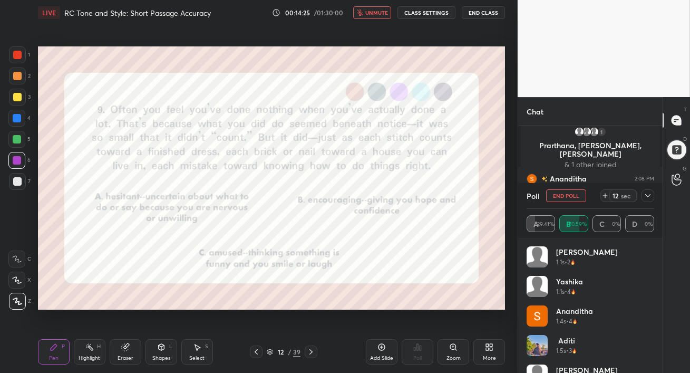
click at [377, 14] on span "unmute" at bounding box center [376, 12] width 23 height 7
drag, startPoint x: 654, startPoint y: 274, endPoint x: 650, endPoint y: 317, distance: 43.3
click at [651, 319] on div "[PERSON_NAME] 1.1s • 2 [PERSON_NAME] 1.1s • 4 Ananditha 1.4s • 4 Aditi 1.5s • 3…" at bounding box center [591, 309] width 128 height 126
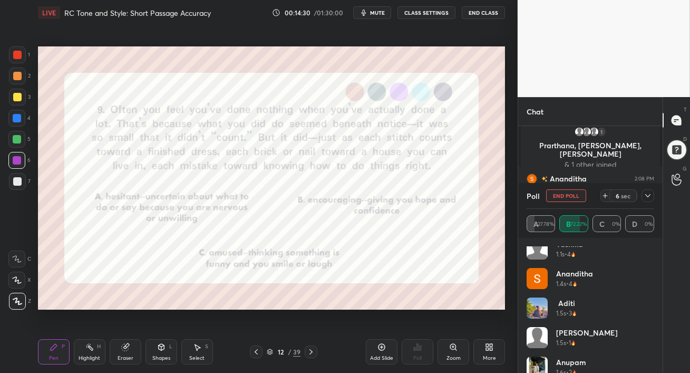
scroll to position [0, 0]
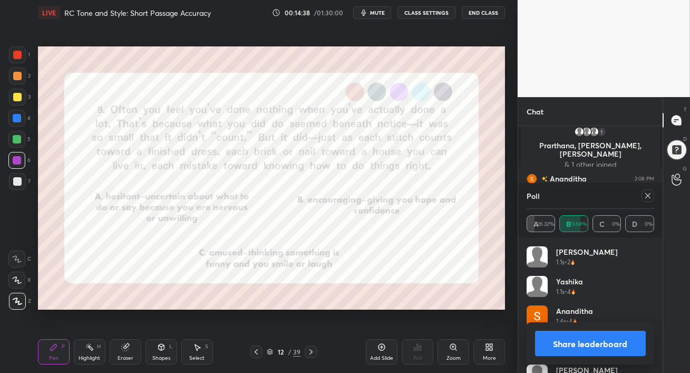
click at [648, 196] on icon at bounding box center [648, 195] width 8 height 8
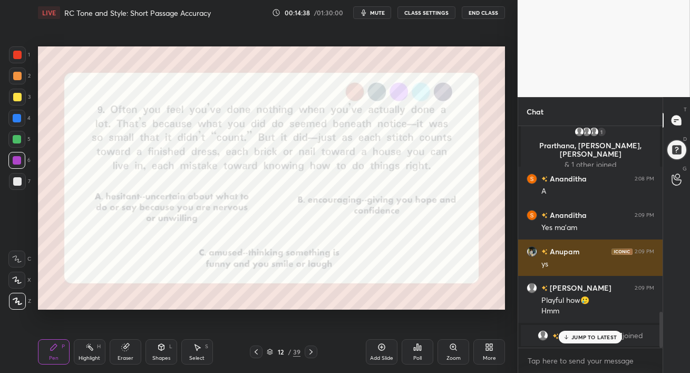
scroll to position [2, 3]
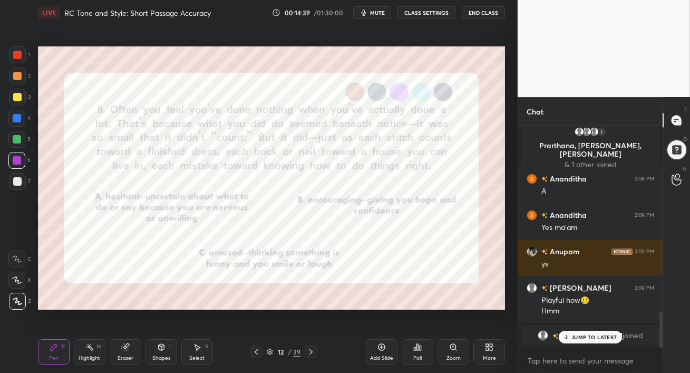
click at [574, 337] on p "JUMP TO LATEST" at bounding box center [593, 337] width 45 height 6
click at [13, 57] on div at bounding box center [17, 55] width 8 height 8
click at [313, 353] on icon at bounding box center [311, 351] width 8 height 8
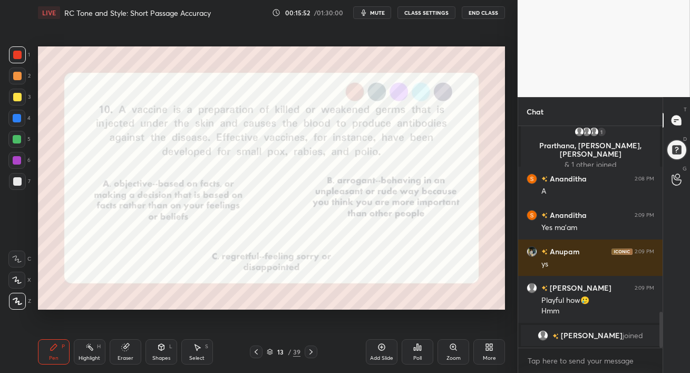
click at [379, 13] on span "mute" at bounding box center [377, 12] width 15 height 7
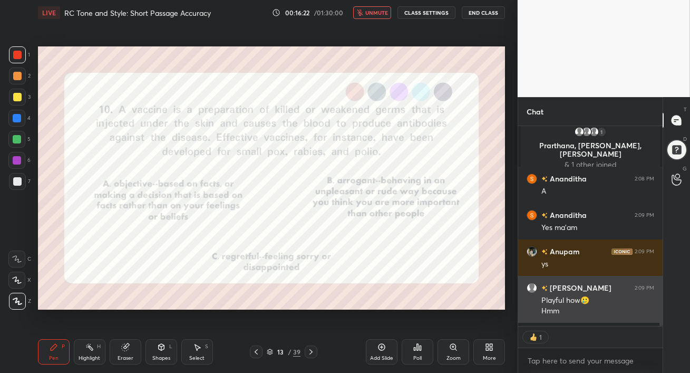
scroll to position [3, 3]
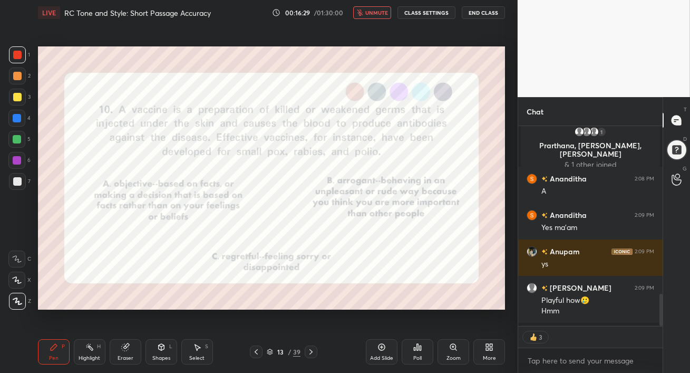
click at [375, 11] on span "unmute" at bounding box center [376, 12] width 23 height 7
click at [419, 354] on div "Poll" at bounding box center [418, 351] width 32 height 25
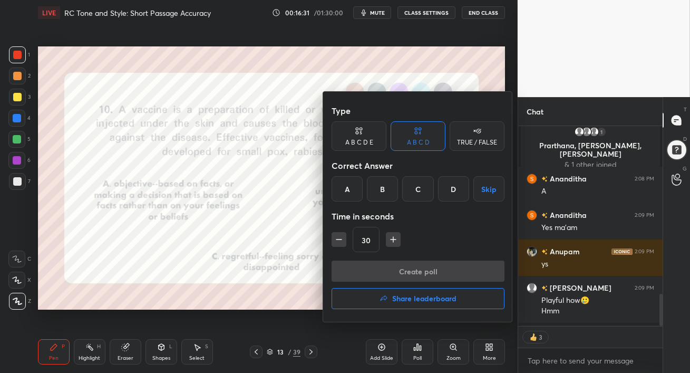
drag, startPoint x: 352, startPoint y: 188, endPoint x: 369, endPoint y: 212, distance: 29.4
click at [352, 189] on div "A" at bounding box center [347, 188] width 31 height 25
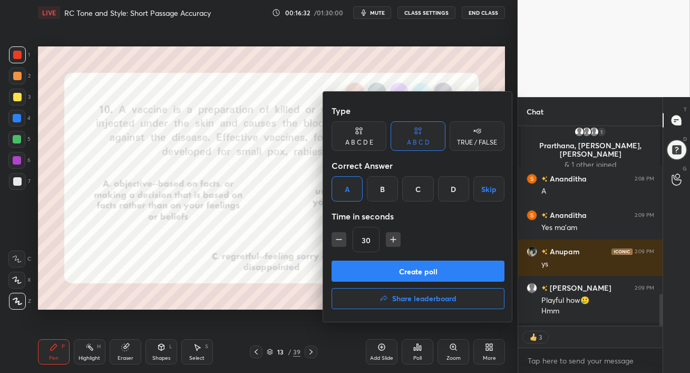
click at [386, 264] on button "Create poll" at bounding box center [418, 270] width 173 height 21
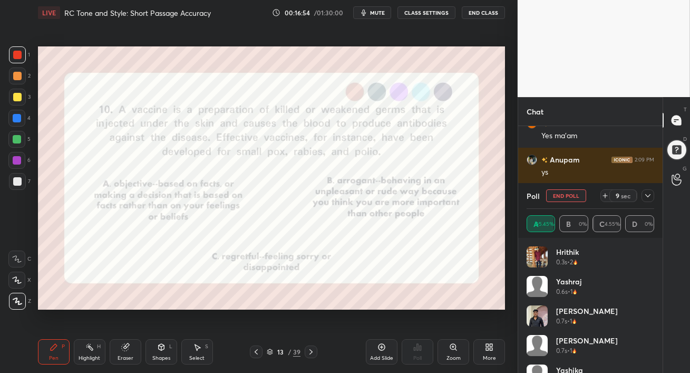
scroll to position [1224, 0]
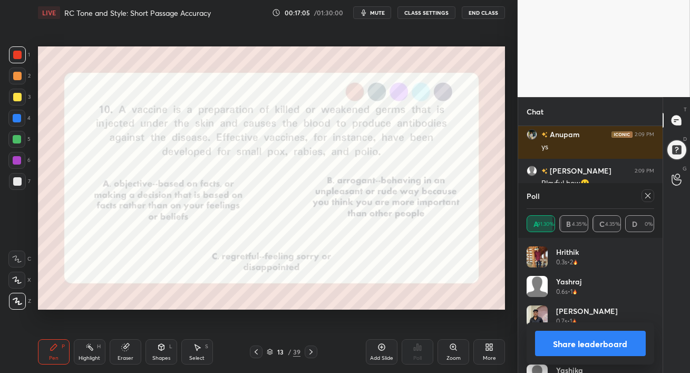
click at [646, 197] on icon at bounding box center [647, 195] width 5 height 5
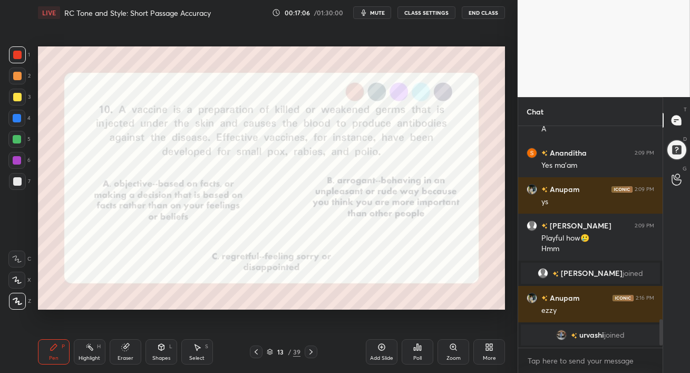
scroll to position [1170, 0]
click at [378, 12] on span "mute" at bounding box center [377, 12] width 15 height 7
click at [312, 354] on icon at bounding box center [311, 351] width 8 height 8
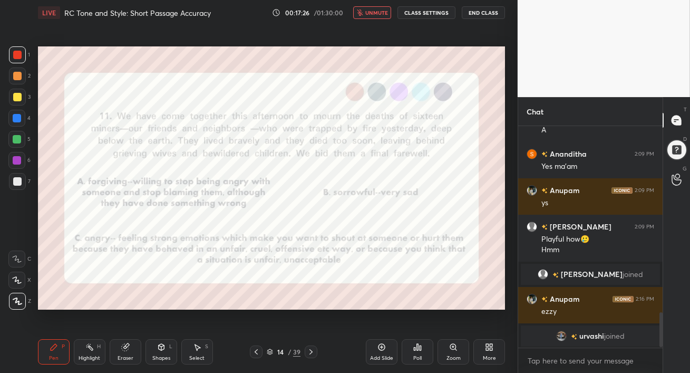
scroll to position [1207, 0]
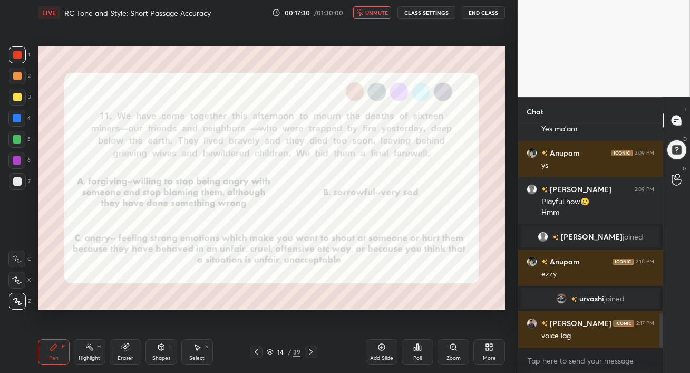
click at [370, 17] on button "unmute" at bounding box center [372, 12] width 38 height 13
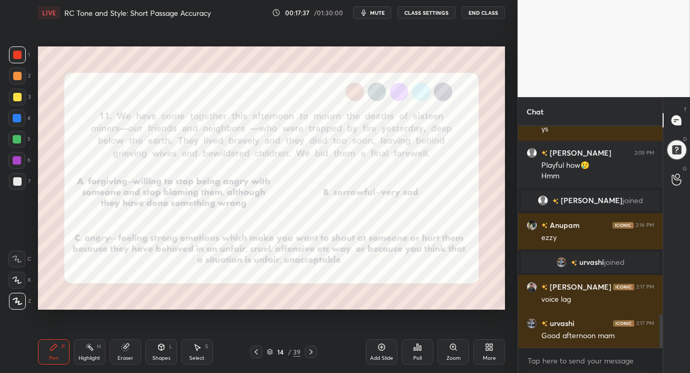
scroll to position [1280, 0]
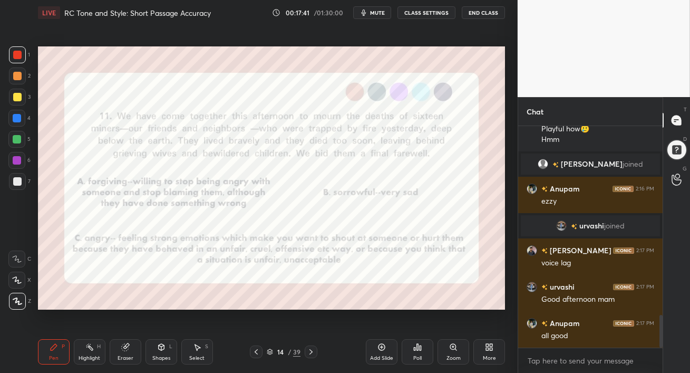
click at [15, 53] on div at bounding box center [17, 55] width 8 height 8
click at [375, 14] on span "mute" at bounding box center [377, 12] width 15 height 7
click at [376, 12] on span "unmute" at bounding box center [376, 12] width 23 height 7
click at [415, 355] on div "Poll" at bounding box center [417, 357] width 8 height 5
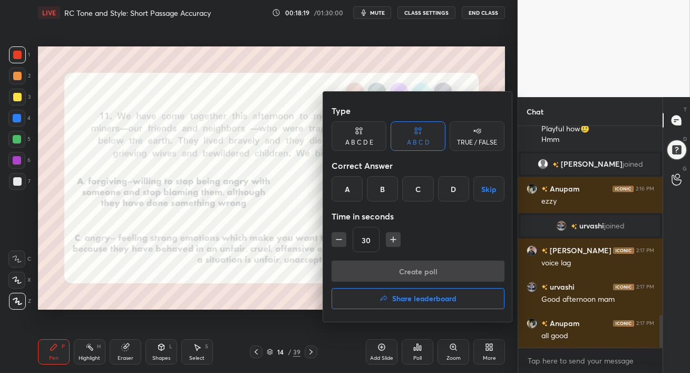
click at [384, 188] on div "B" at bounding box center [382, 188] width 31 height 25
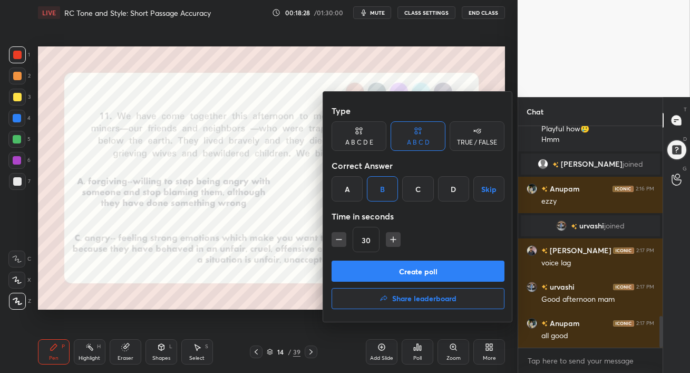
scroll to position [1326, 0]
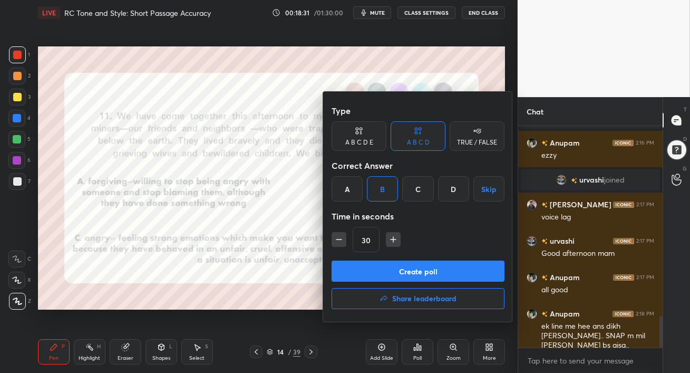
click at [436, 271] on button "Create poll" at bounding box center [418, 270] width 173 height 21
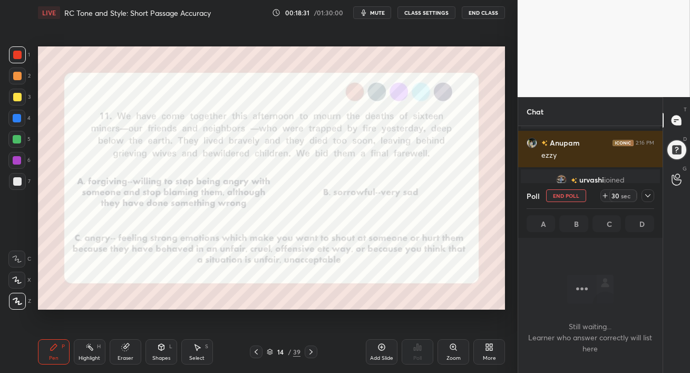
scroll to position [3, 3]
click at [650, 196] on icon at bounding box center [648, 195] width 8 height 8
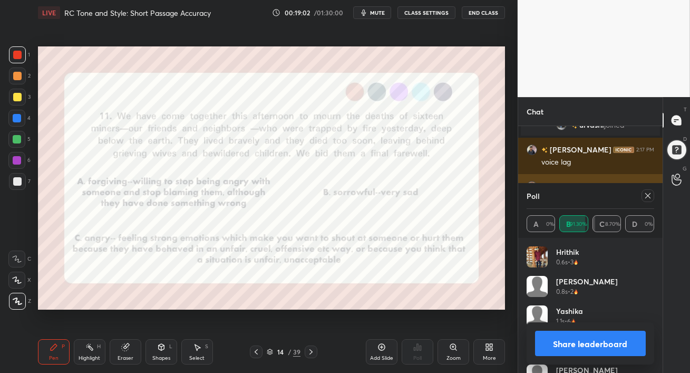
scroll to position [1391, 0]
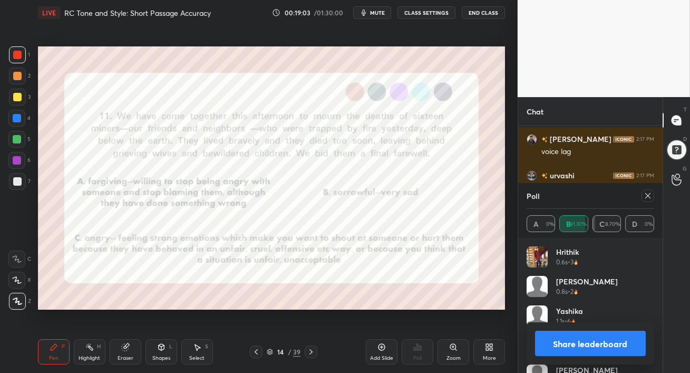
click at [646, 196] on icon at bounding box center [648, 195] width 8 height 8
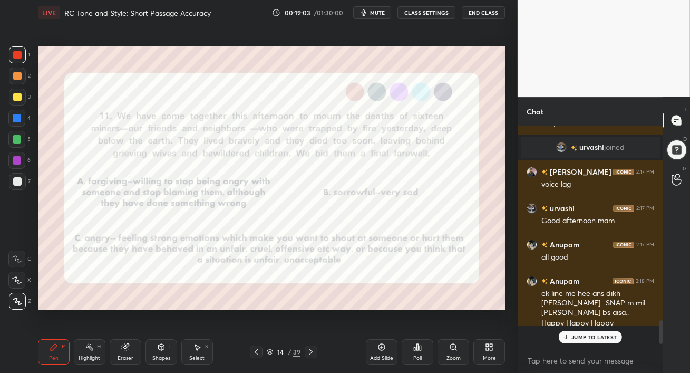
scroll to position [1336, 0]
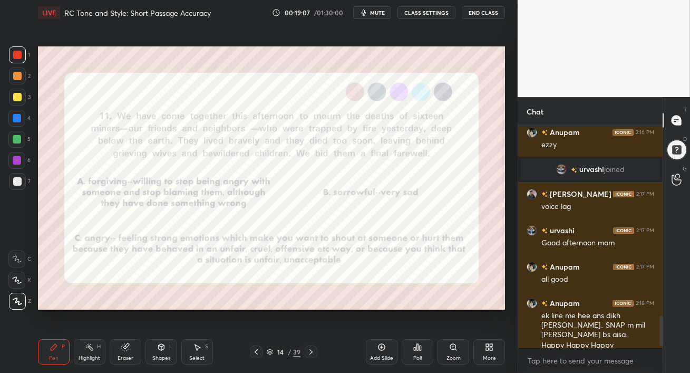
drag, startPoint x: 11, startPoint y: 120, endPoint x: 26, endPoint y: 122, distance: 15.4
click at [9, 120] on div at bounding box center [16, 118] width 17 height 17
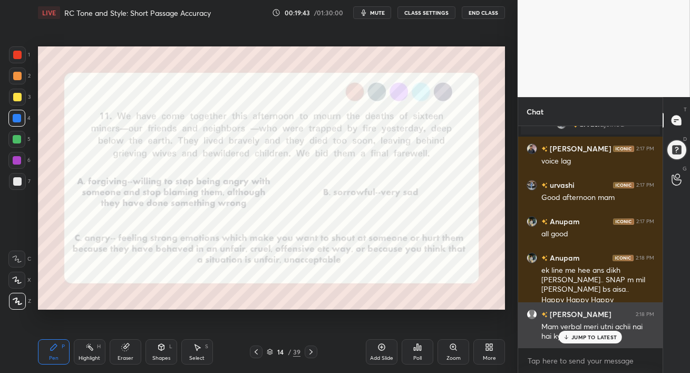
click at [566, 334] on icon at bounding box center [566, 337] width 7 height 6
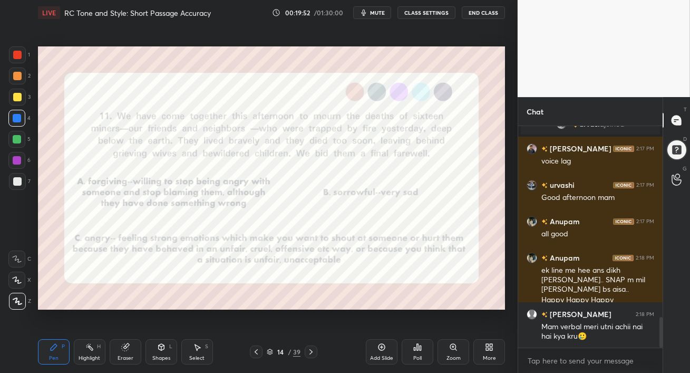
scroll to position [1418, 0]
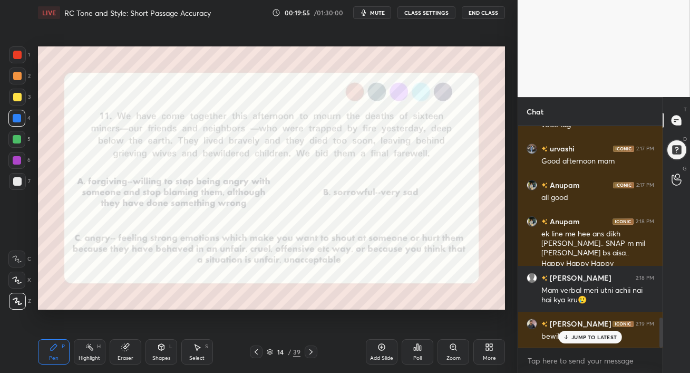
click at [580, 343] on div "JUMP TO LATEST" at bounding box center [590, 336] width 63 height 13
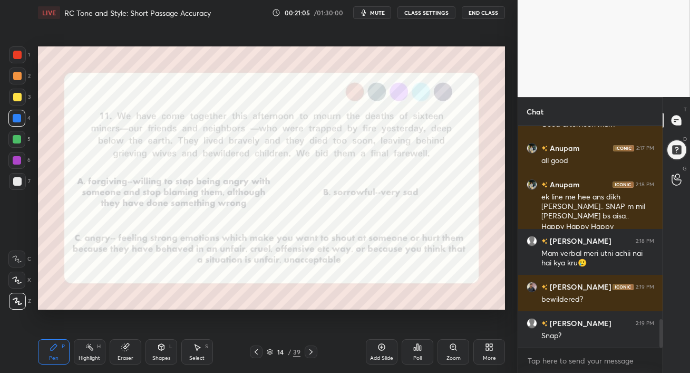
scroll to position [1491, 0]
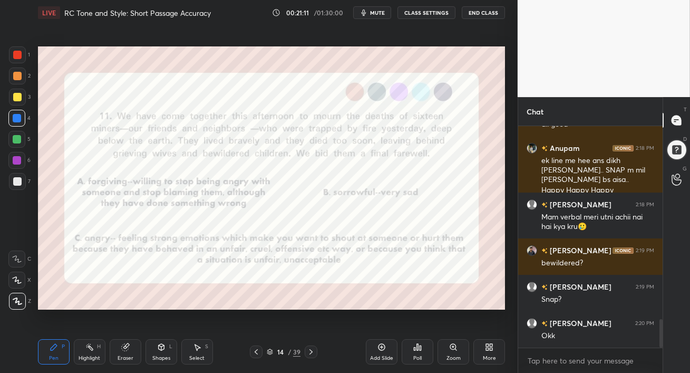
click at [314, 353] on icon at bounding box center [311, 351] width 8 height 8
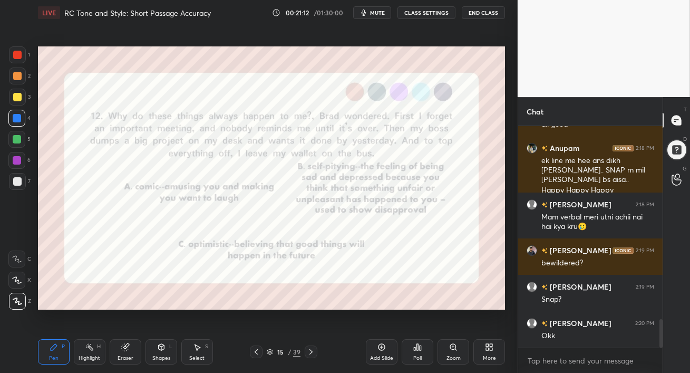
click at [11, 75] on div at bounding box center [17, 75] width 17 height 17
click at [14, 60] on div at bounding box center [17, 54] width 17 height 17
click at [377, 13] on span "mute" at bounding box center [377, 12] width 15 height 7
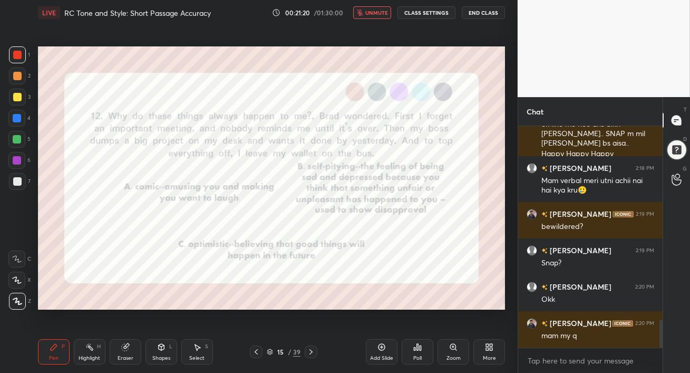
click at [375, 10] on span "unmute" at bounding box center [376, 12] width 23 height 7
click at [377, 12] on span "mute" at bounding box center [377, 12] width 15 height 7
click at [376, 13] on span "unmute" at bounding box center [376, 12] width 23 height 7
click at [418, 351] on div "Poll" at bounding box center [418, 351] width 32 height 25
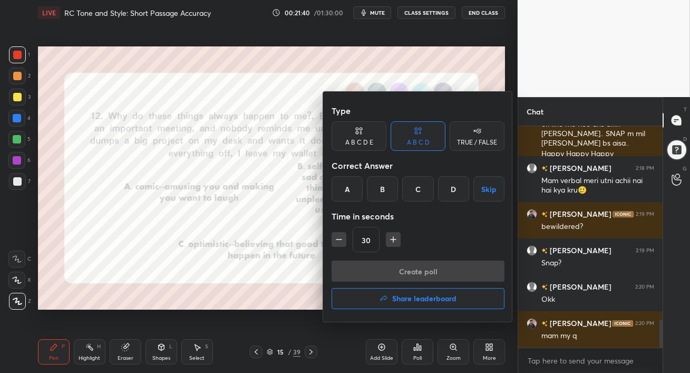
drag, startPoint x: 383, startPoint y: 190, endPoint x: 396, endPoint y: 207, distance: 21.4
click at [383, 191] on div "B" at bounding box center [382, 188] width 31 height 25
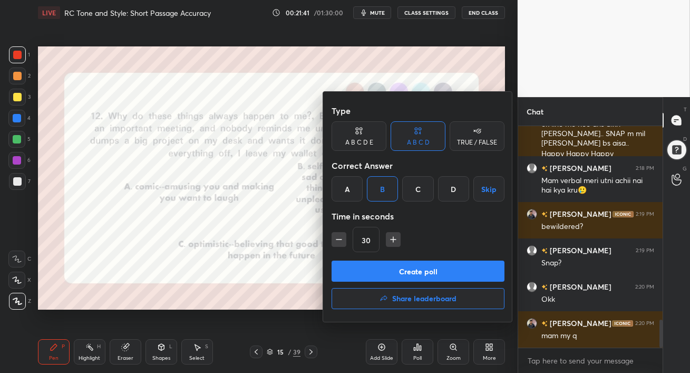
click at [415, 270] on button "Create poll" at bounding box center [418, 270] width 173 height 21
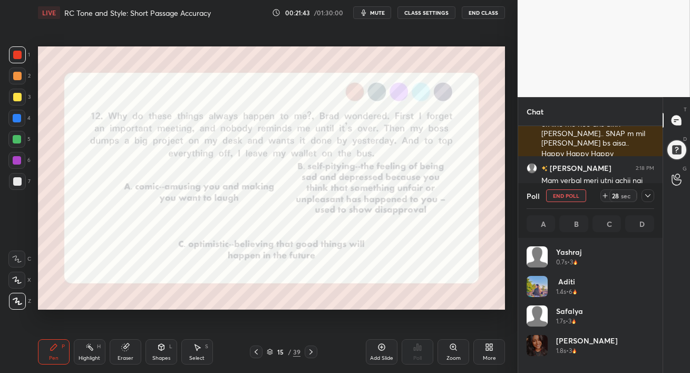
scroll to position [3, 3]
click at [646, 198] on icon at bounding box center [648, 195] width 8 height 8
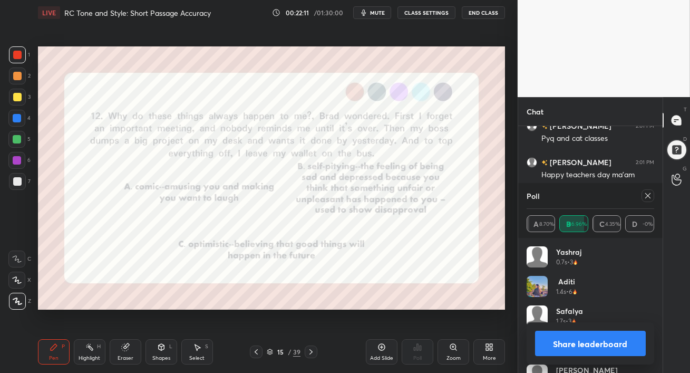
scroll to position [123, 124]
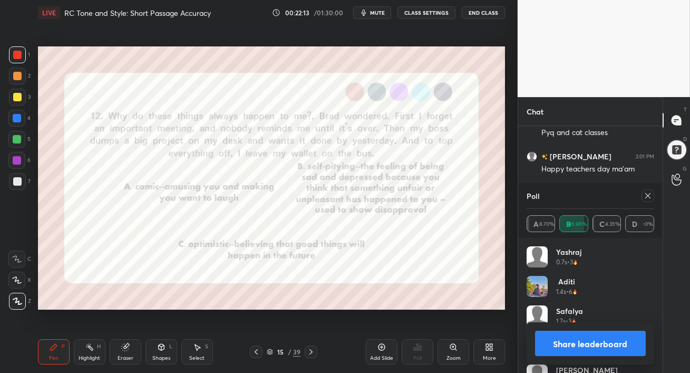
click at [649, 191] on icon at bounding box center [648, 195] width 8 height 8
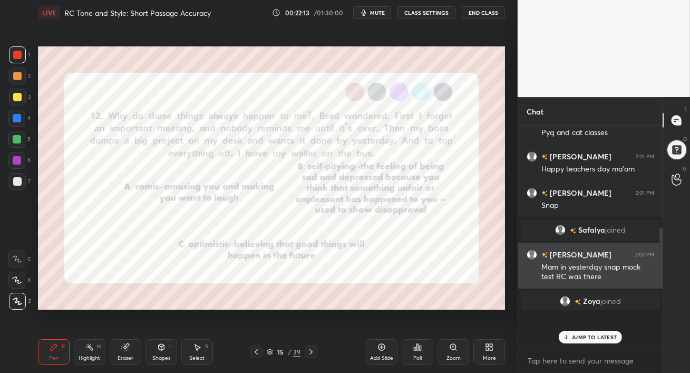
scroll to position [1, 3]
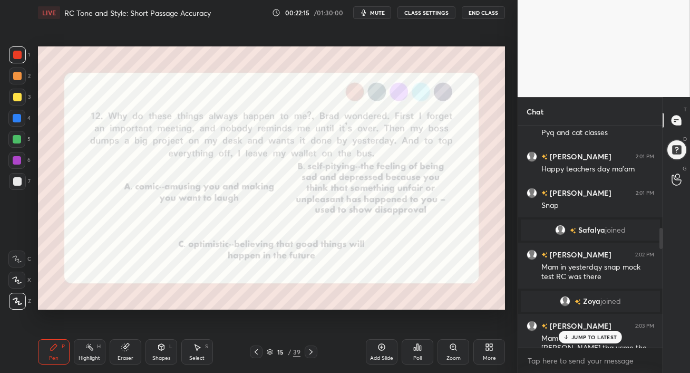
click at [573, 340] on div "JUMP TO LATEST" at bounding box center [590, 336] width 63 height 13
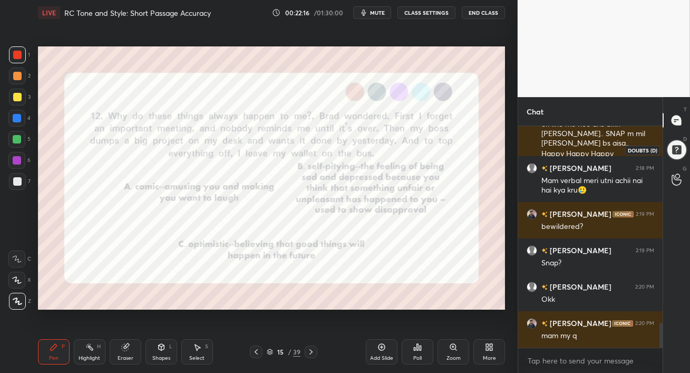
click at [676, 152] on div at bounding box center [676, 149] width 21 height 21
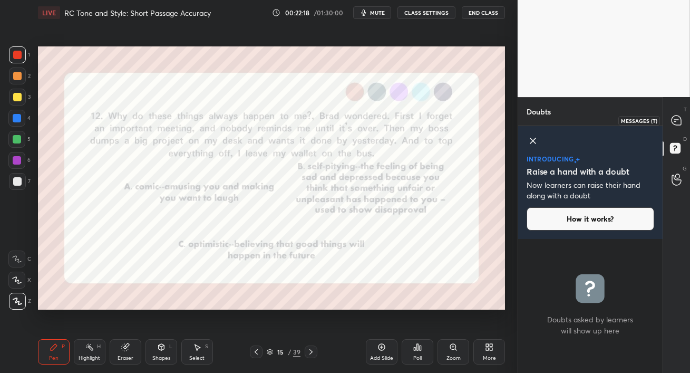
click at [677, 118] on icon at bounding box center [675, 119] width 9 height 9
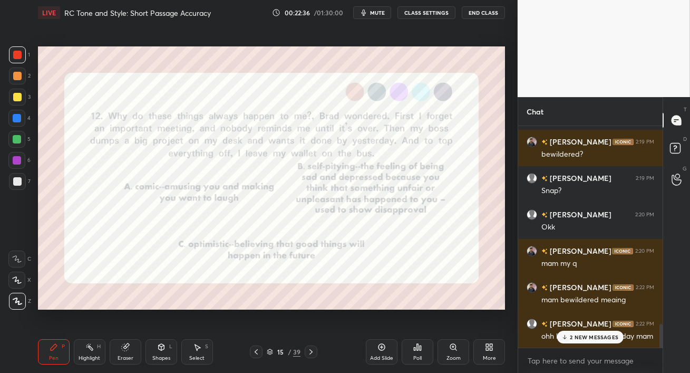
click at [567, 337] on icon at bounding box center [564, 337] width 7 height 6
click at [12, 135] on div at bounding box center [16, 139] width 17 height 17
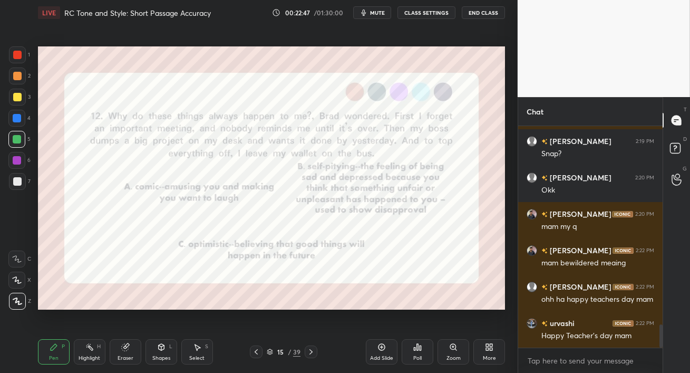
click at [18, 142] on div at bounding box center [17, 139] width 8 height 8
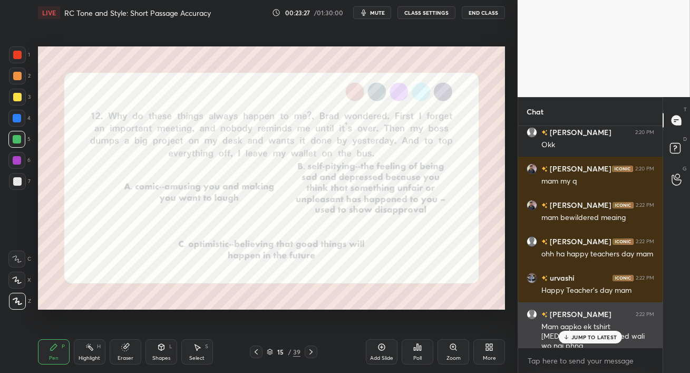
click at [579, 339] on p "JUMP TO LATEST" at bounding box center [593, 337] width 45 height 6
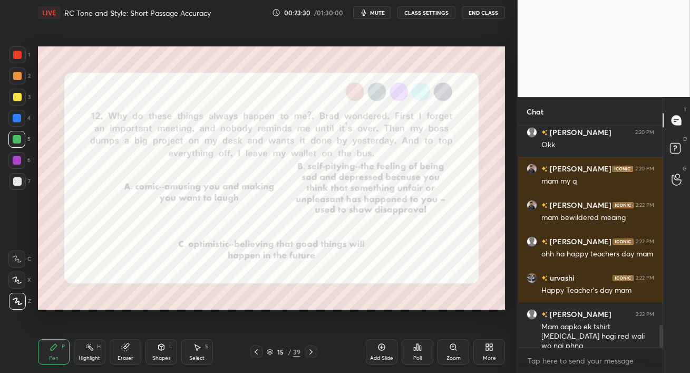
click at [14, 159] on div at bounding box center [17, 160] width 8 height 8
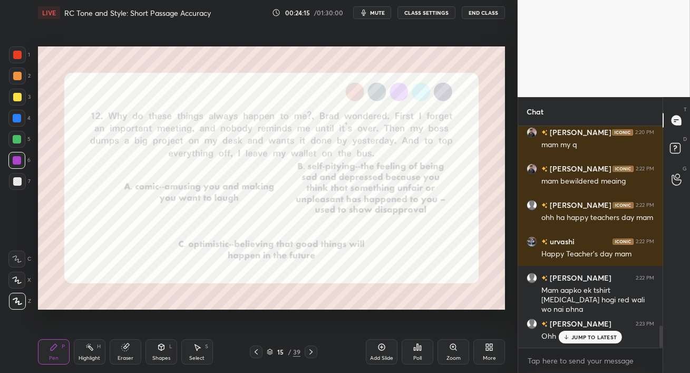
click at [580, 342] on div "JUMP TO LATEST" at bounding box center [590, 336] width 63 height 13
click at [14, 140] on div at bounding box center [17, 139] width 8 height 8
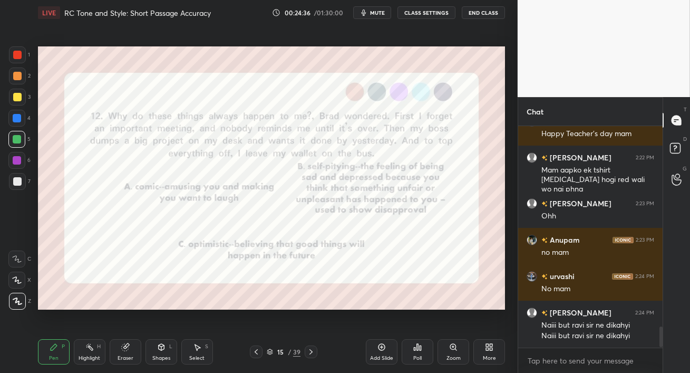
scroll to position [2122, 0]
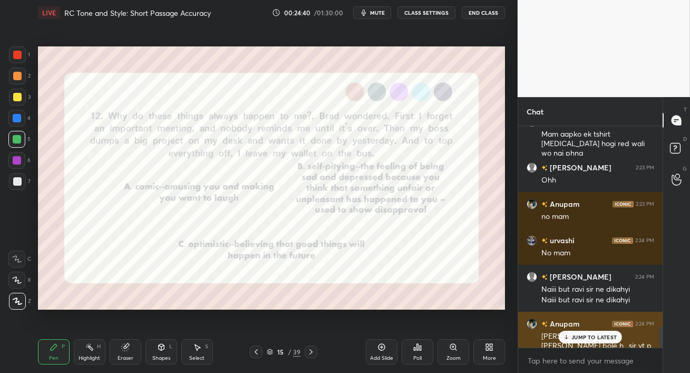
click at [572, 333] on div "JUMP TO LATEST" at bounding box center [590, 336] width 63 height 13
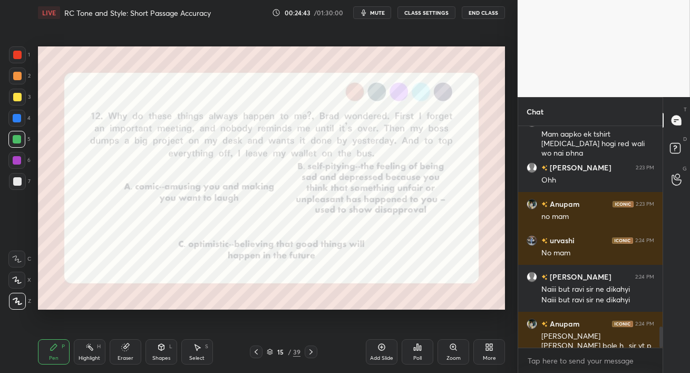
click at [12, 162] on div at bounding box center [16, 160] width 17 height 17
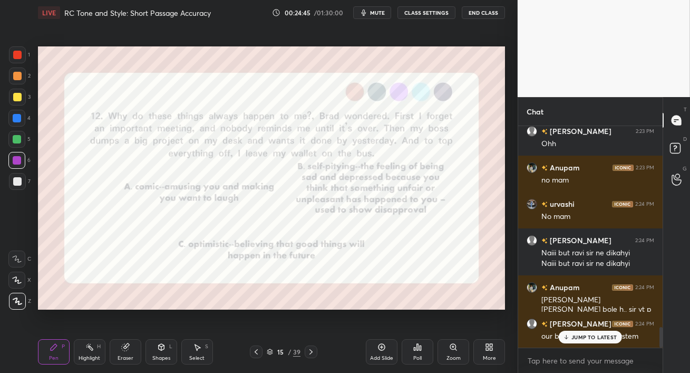
click at [572, 338] on p "JUMP TO LATEST" at bounding box center [593, 337] width 45 height 6
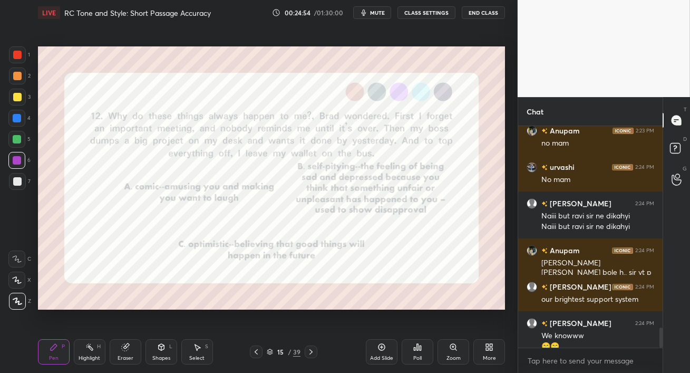
scroll to position [2206, 0]
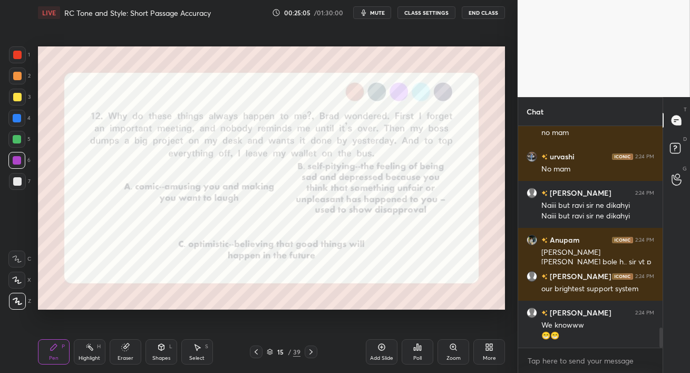
click at [310, 352] on icon at bounding box center [311, 351] width 8 height 8
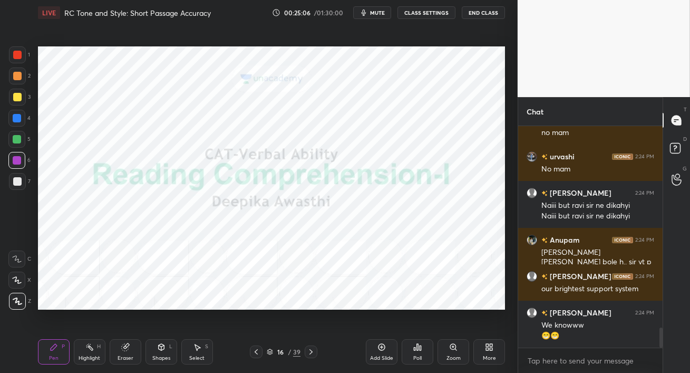
click at [258, 353] on icon at bounding box center [256, 351] width 8 height 8
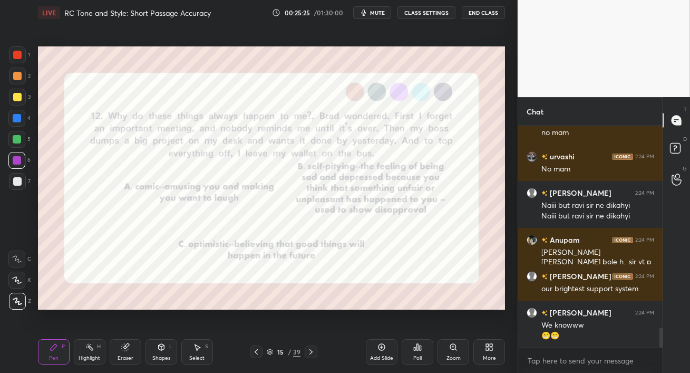
click at [15, 54] on div at bounding box center [17, 55] width 8 height 8
drag, startPoint x: 313, startPoint y: 352, endPoint x: 310, endPoint y: 371, distance: 19.7
click at [310, 371] on div "Pen P Highlight H Eraser Shapes L Select S 15 / 39 Add Slide Poll Zoom More" at bounding box center [271, 351] width 467 height 42
click at [313, 353] on icon at bounding box center [311, 351] width 8 height 8
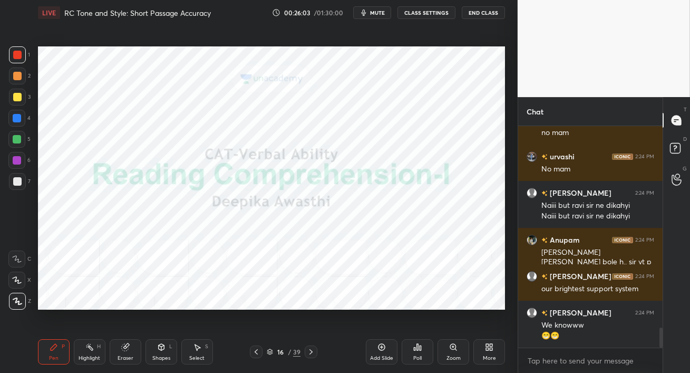
click at [313, 353] on icon at bounding box center [311, 351] width 8 height 8
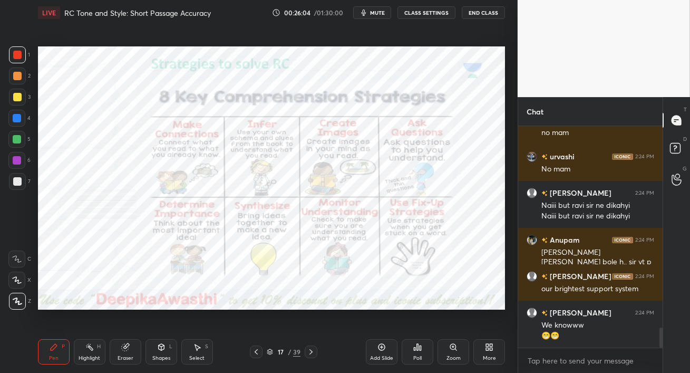
click at [313, 352] on icon at bounding box center [311, 351] width 8 height 8
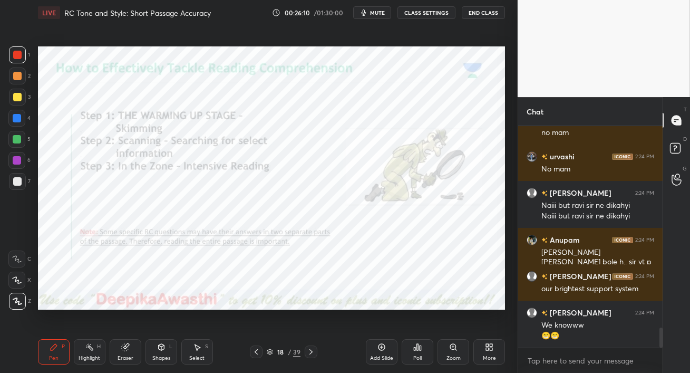
click at [15, 160] on div at bounding box center [17, 160] width 8 height 8
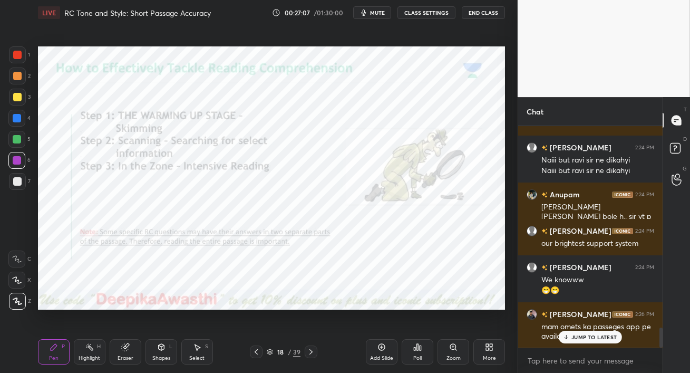
click at [586, 334] on p "JUMP TO LATEST" at bounding box center [593, 337] width 45 height 6
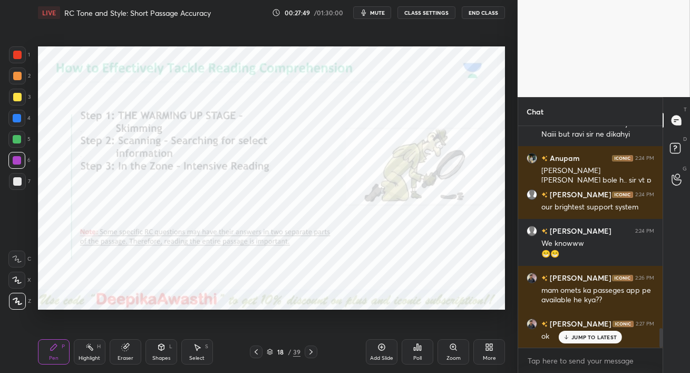
click at [585, 335] on p "JUMP TO LATEST" at bounding box center [593, 337] width 45 height 6
click at [310, 353] on icon at bounding box center [310, 351] width 3 height 5
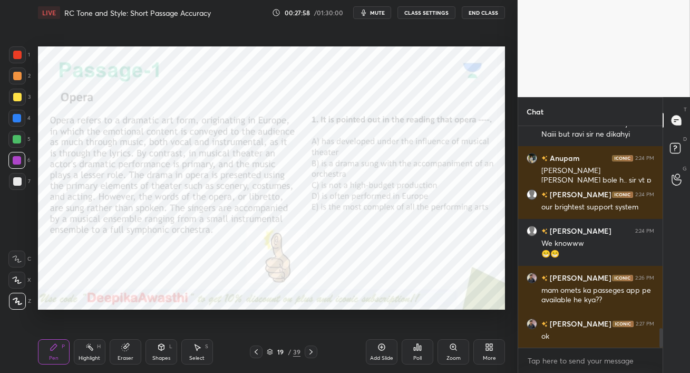
click at [19, 116] on div at bounding box center [17, 118] width 8 height 8
click at [378, 13] on span "mute" at bounding box center [377, 12] width 15 height 7
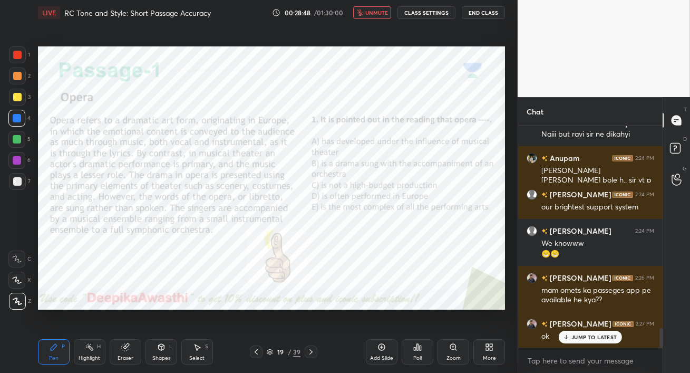
click at [585, 341] on div "JUMP TO LATEST" at bounding box center [590, 336] width 63 height 13
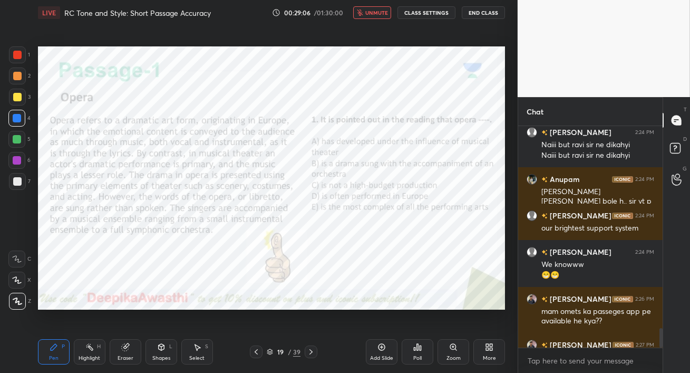
scroll to position [2313, 0]
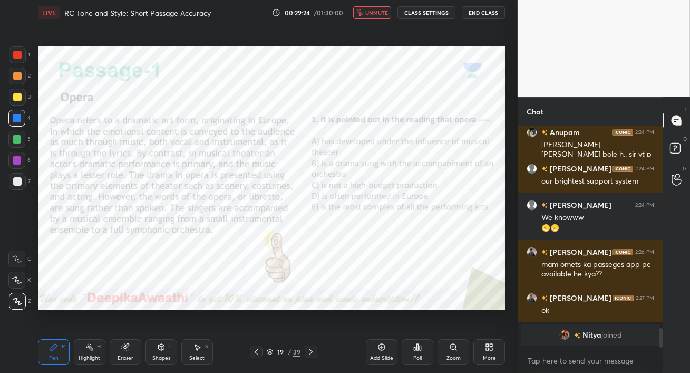
click at [378, 13] on span "unmute" at bounding box center [376, 12] width 23 height 7
click at [374, 13] on span "mute" at bounding box center [377, 12] width 15 height 7
click at [374, 13] on span "unmute" at bounding box center [376, 12] width 23 height 7
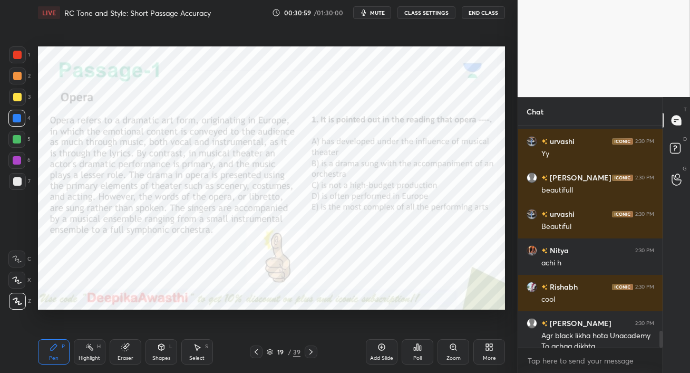
scroll to position [2651, 0]
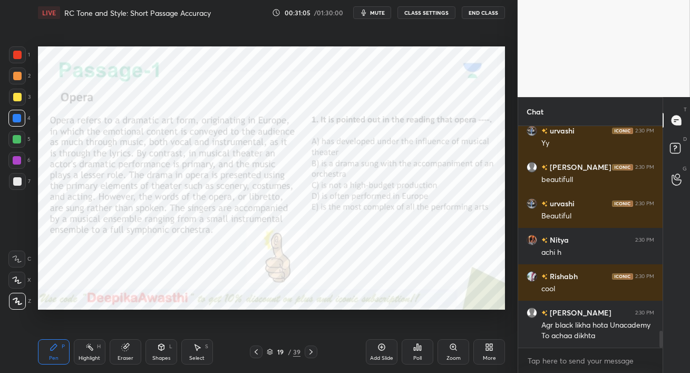
click at [374, 13] on span "mute" at bounding box center [377, 12] width 15 height 7
click at [374, 13] on span "unmute" at bounding box center [376, 12] width 23 height 7
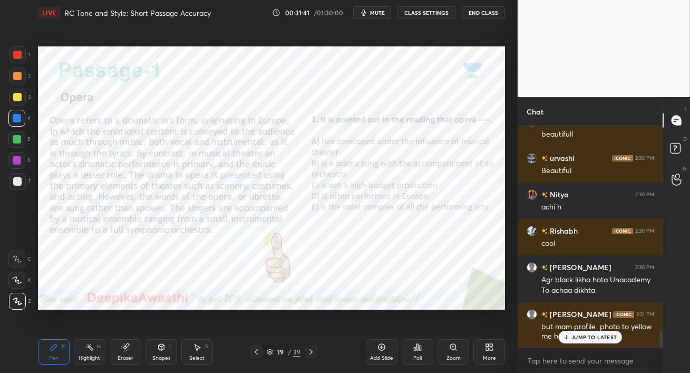
click at [583, 338] on p "JUMP TO LATEST" at bounding box center [593, 337] width 45 height 6
click at [374, 17] on button "mute" at bounding box center [372, 12] width 38 height 13
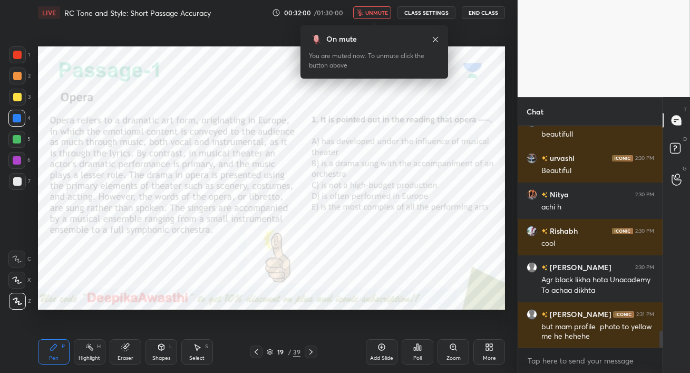
click at [374, 17] on button "unmute" at bounding box center [372, 12] width 38 height 13
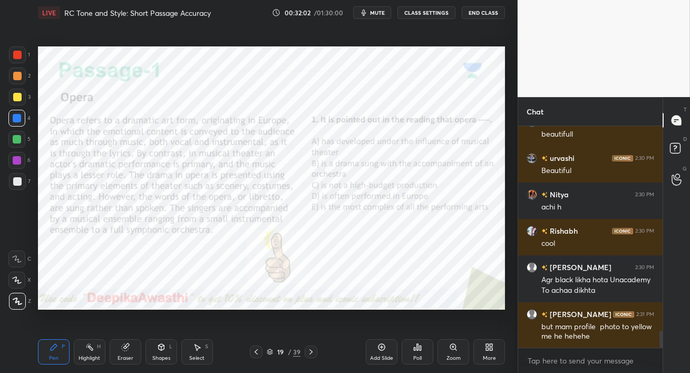
click at [414, 347] on icon at bounding box center [415, 348] width 2 height 3
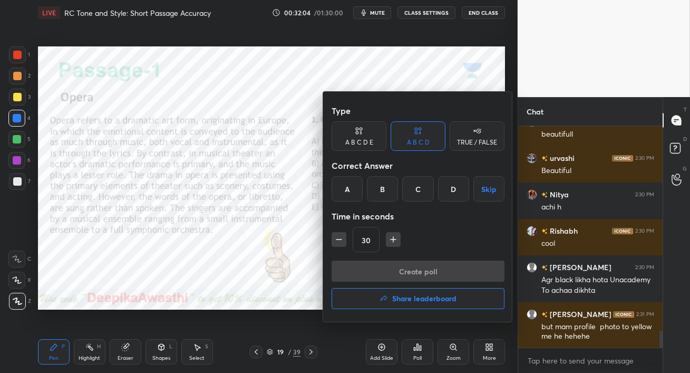
scroll to position [2733, 0]
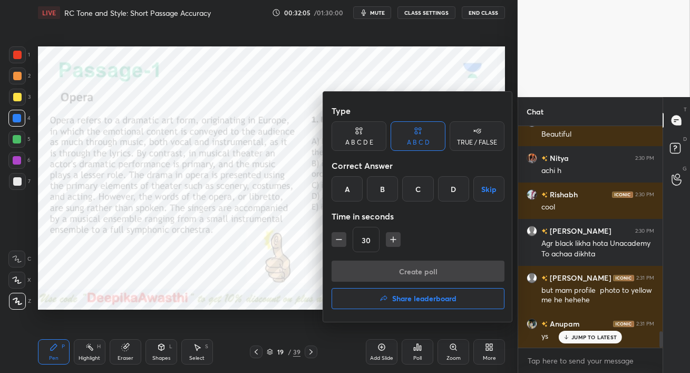
click at [353, 132] on div "A B C D E" at bounding box center [359, 136] width 55 height 30
click at [376, 194] on div "B" at bounding box center [373, 188] width 25 height 25
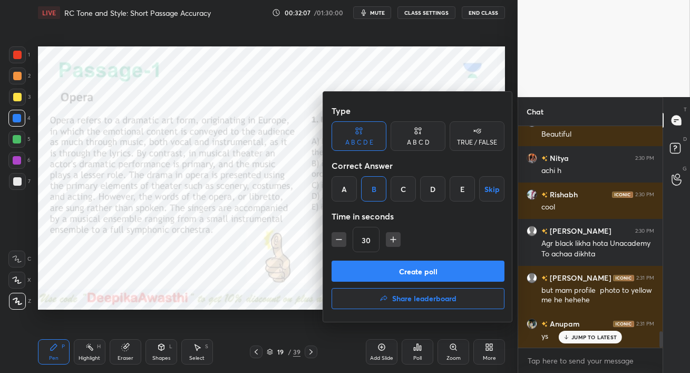
click at [434, 274] on button "Create poll" at bounding box center [418, 270] width 173 height 21
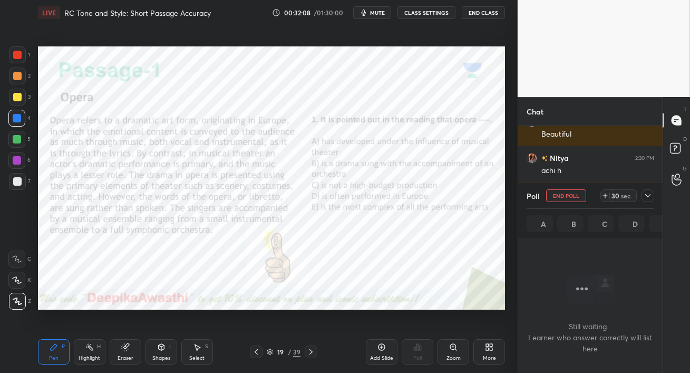
scroll to position [3, 3]
click at [373, 11] on span "mute" at bounding box center [377, 12] width 15 height 7
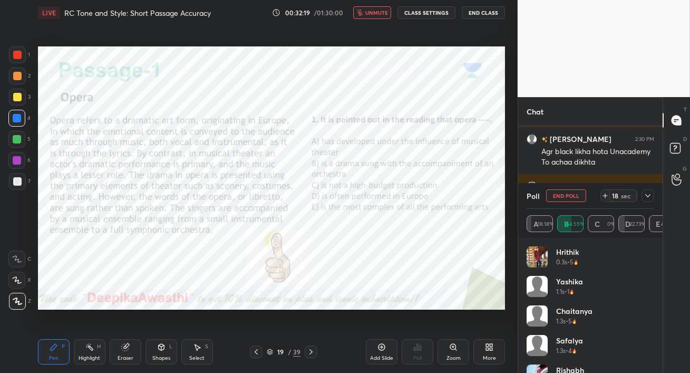
scroll to position [2835, 0]
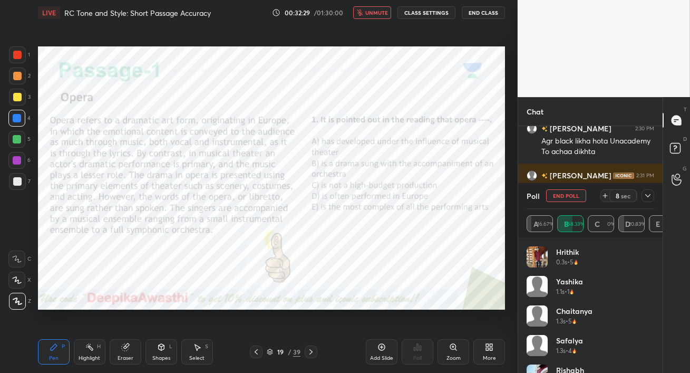
click at [373, 14] on span "unmute" at bounding box center [376, 12] width 23 height 7
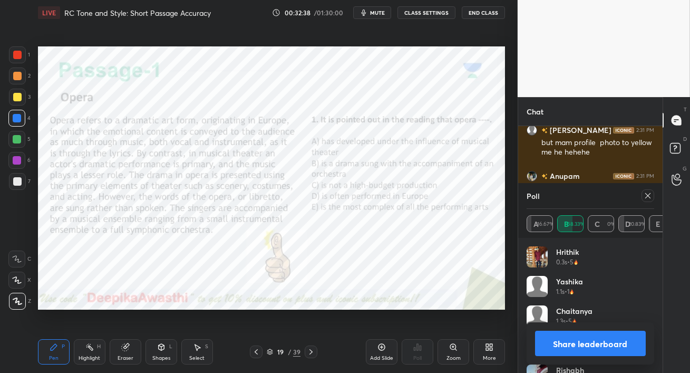
click at [647, 198] on icon at bounding box center [648, 195] width 8 height 8
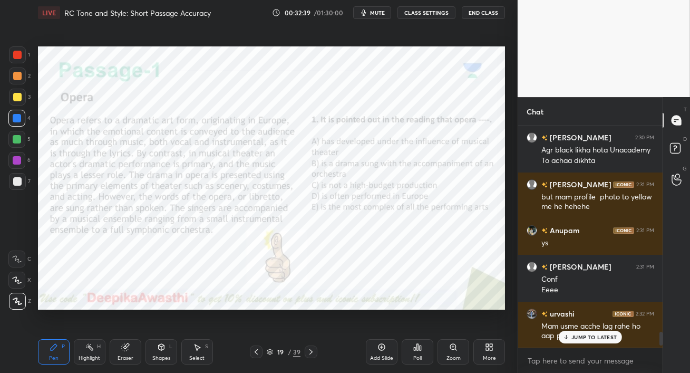
scroll to position [2826, 0]
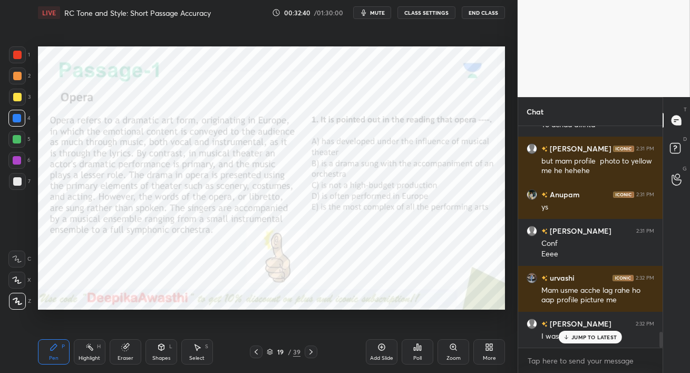
click at [569, 335] on icon at bounding box center [566, 337] width 7 height 6
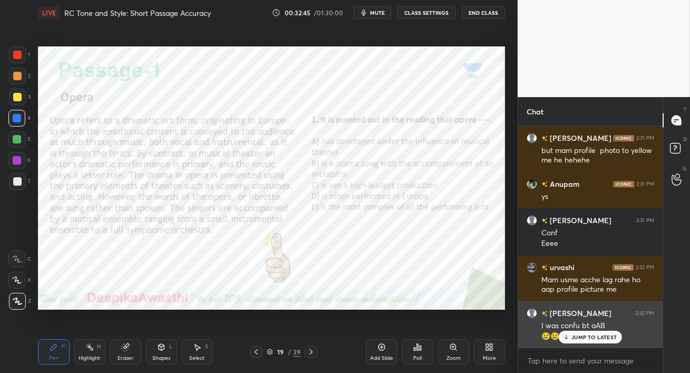
click at [583, 336] on p "JUMP TO LATEST" at bounding box center [593, 337] width 45 height 6
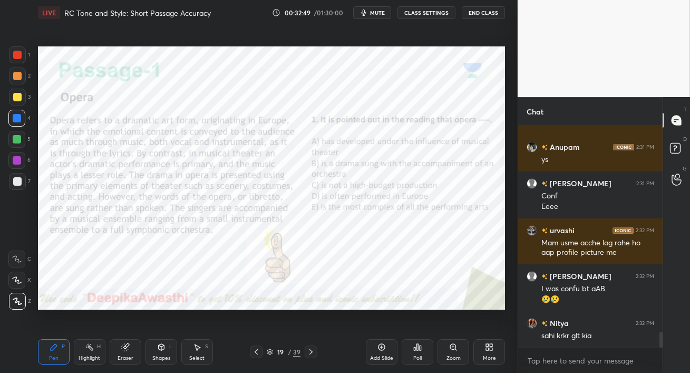
click at [14, 158] on div at bounding box center [17, 160] width 8 height 8
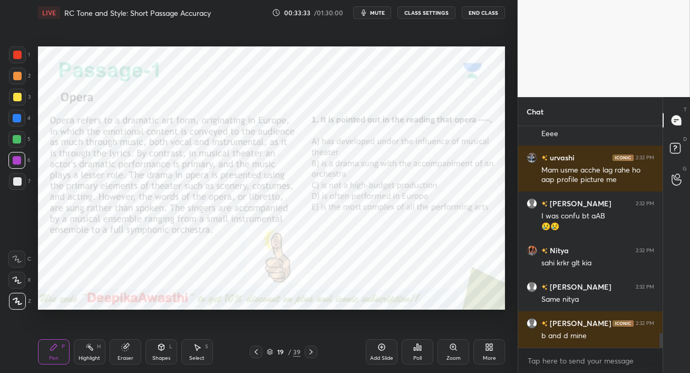
scroll to position [3046, 0]
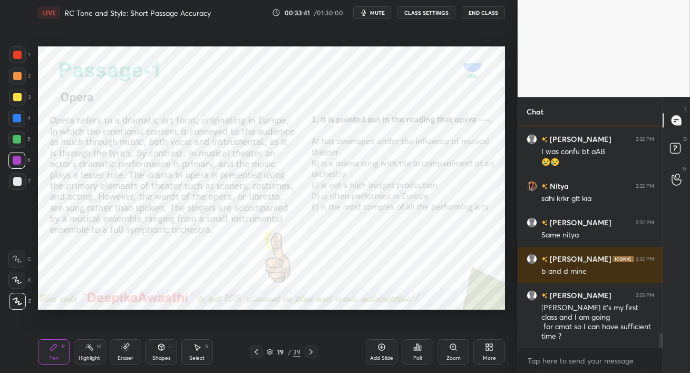
click at [17, 118] on div at bounding box center [17, 118] width 8 height 8
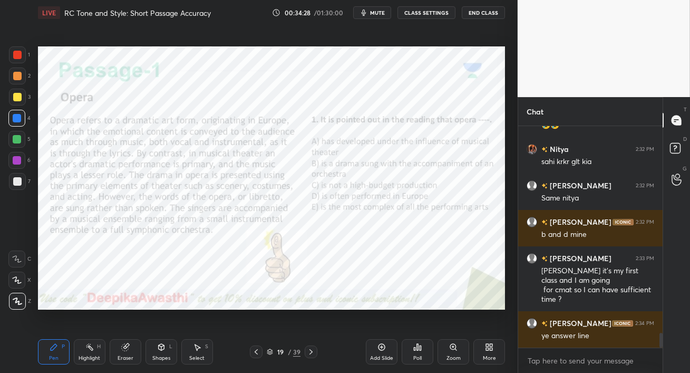
click at [12, 165] on div at bounding box center [16, 160] width 17 height 17
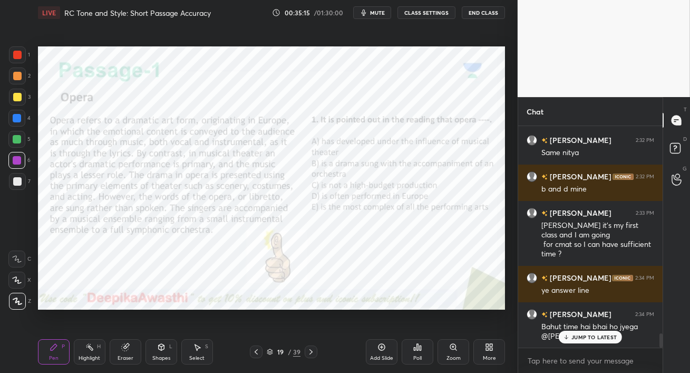
scroll to position [3165, 0]
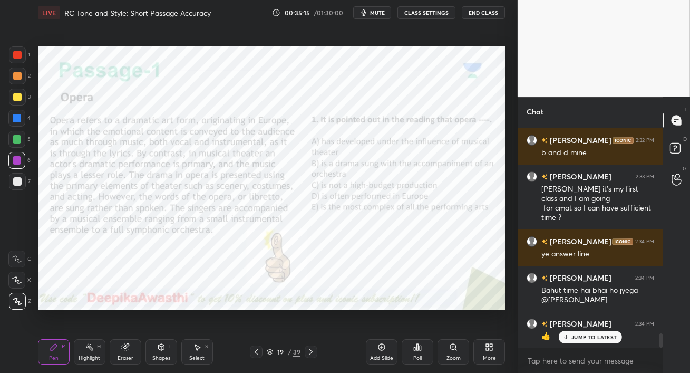
click at [17, 120] on div at bounding box center [17, 118] width 8 height 8
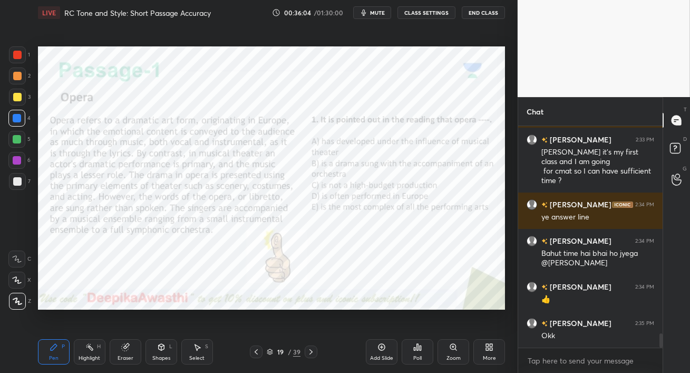
click at [310, 352] on icon at bounding box center [311, 351] width 8 height 8
click at [15, 160] on div at bounding box center [17, 160] width 8 height 8
click at [378, 14] on span "mute" at bounding box center [377, 12] width 15 height 7
click at [377, 13] on span "unmute" at bounding box center [376, 12] width 23 height 7
click at [413, 350] on icon at bounding box center [417, 347] width 8 height 8
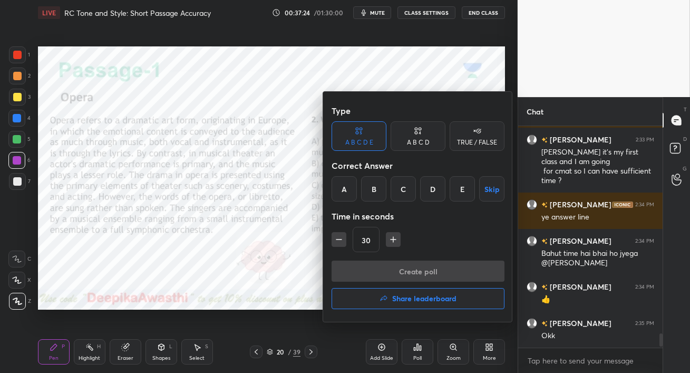
click at [402, 191] on div "C" at bounding box center [403, 188] width 25 height 25
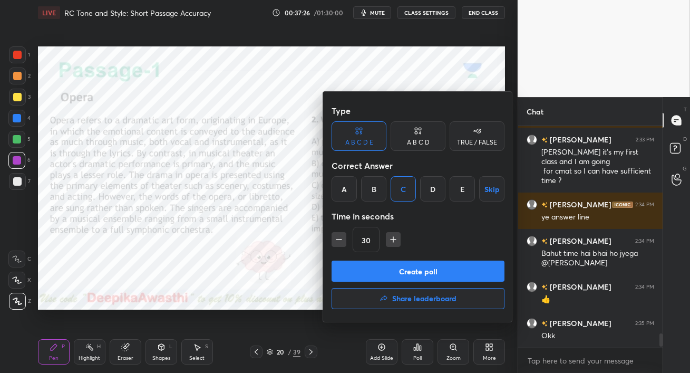
click at [432, 271] on button "Create poll" at bounding box center [418, 270] width 173 height 21
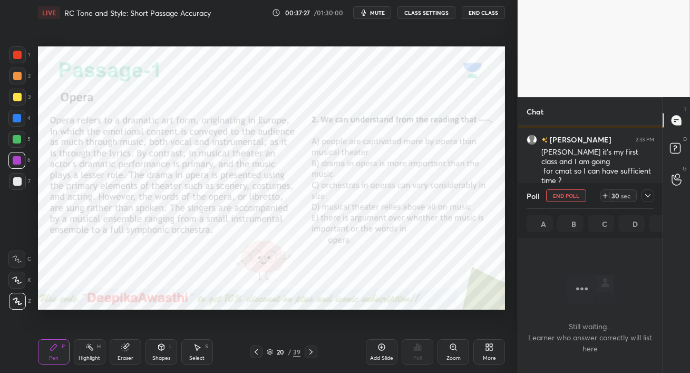
scroll to position [4, 3]
click at [380, 11] on span "mute" at bounding box center [377, 12] width 15 height 7
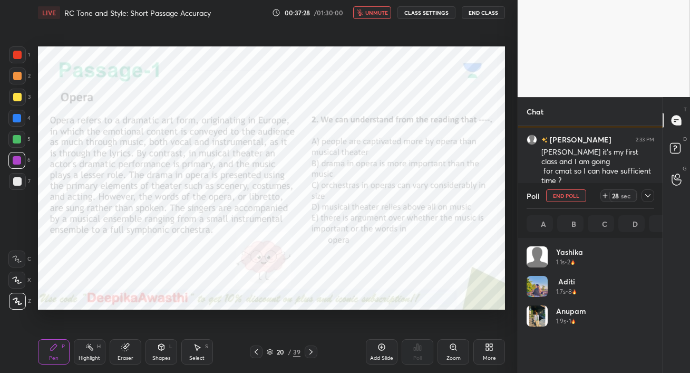
scroll to position [123, 124]
click at [379, 11] on span "unmute" at bounding box center [376, 12] width 23 height 7
click at [12, 120] on div at bounding box center [16, 118] width 17 height 17
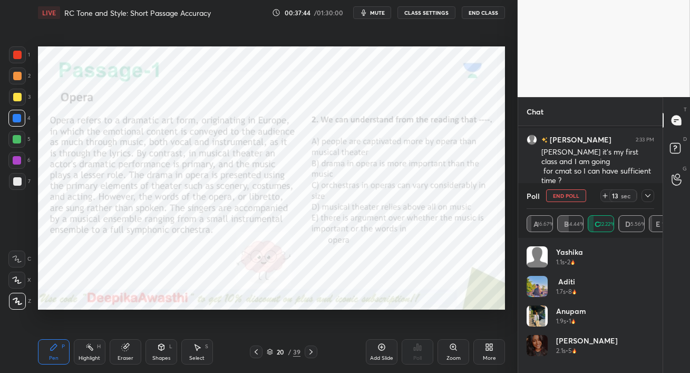
scroll to position [3293, 0]
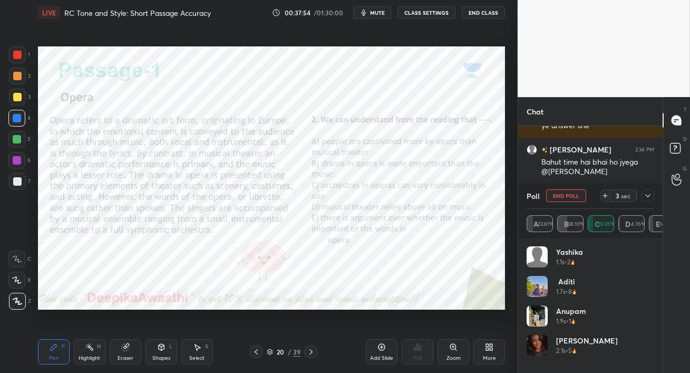
click at [22, 162] on div at bounding box center [16, 160] width 17 height 17
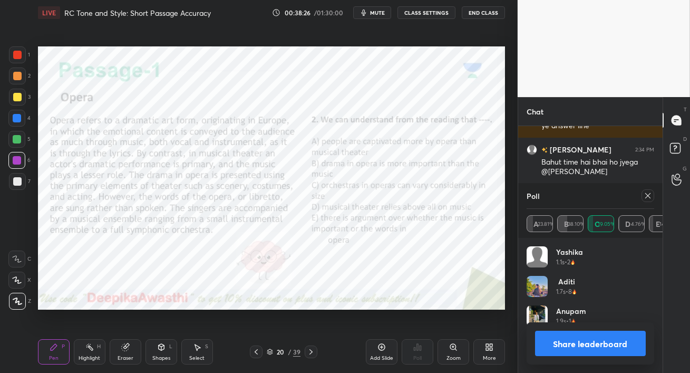
click at [645, 194] on icon at bounding box center [648, 195] width 8 height 8
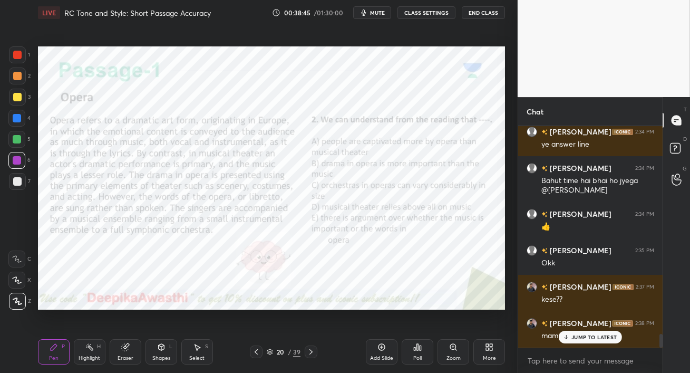
scroll to position [3311, 0]
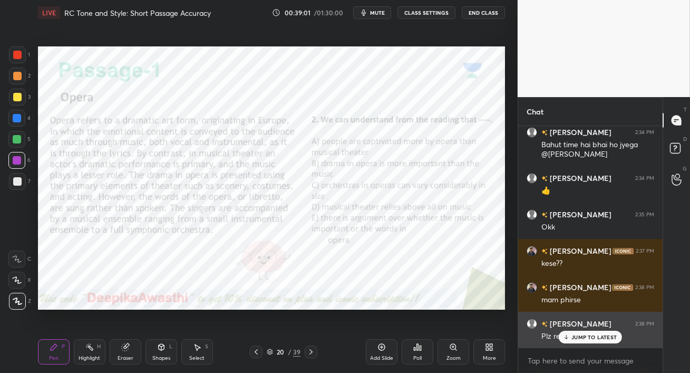
click at [570, 335] on icon at bounding box center [566, 337] width 7 height 6
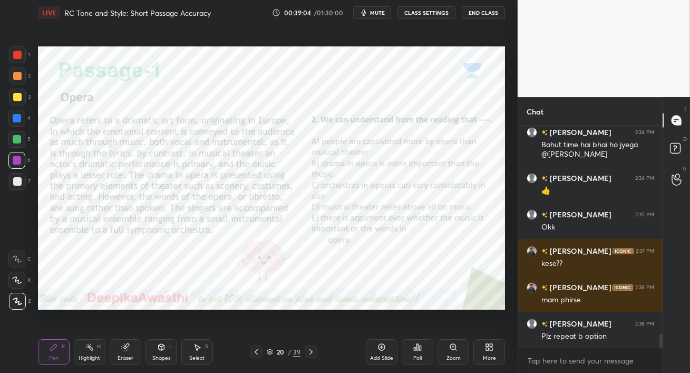
click at [10, 115] on div at bounding box center [16, 118] width 17 height 17
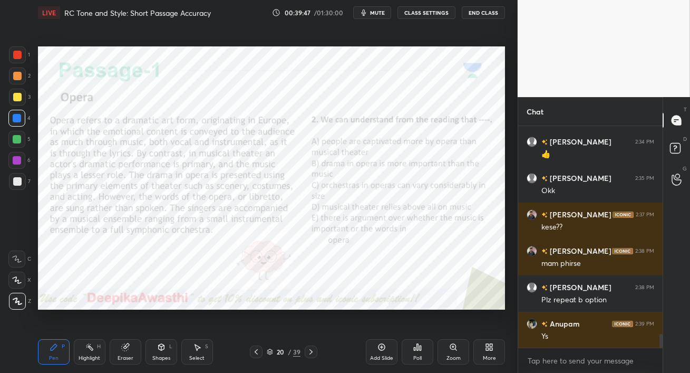
scroll to position [3384, 0]
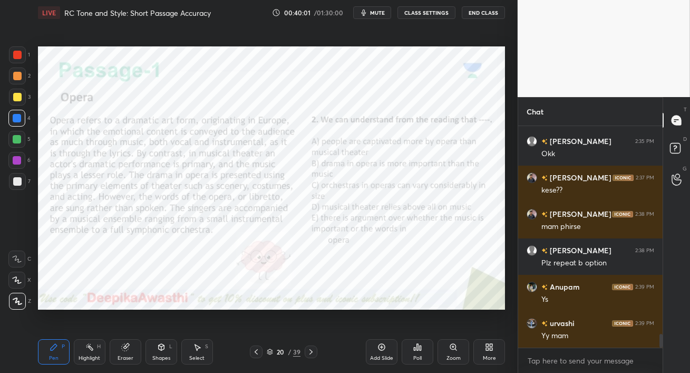
drag, startPoint x: 10, startPoint y: 137, endPoint x: 27, endPoint y: 147, distance: 19.6
click at [9, 137] on div at bounding box center [16, 139] width 17 height 17
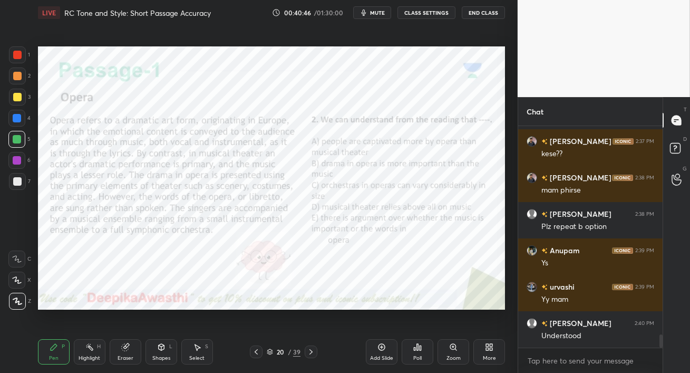
scroll to position [3457, 0]
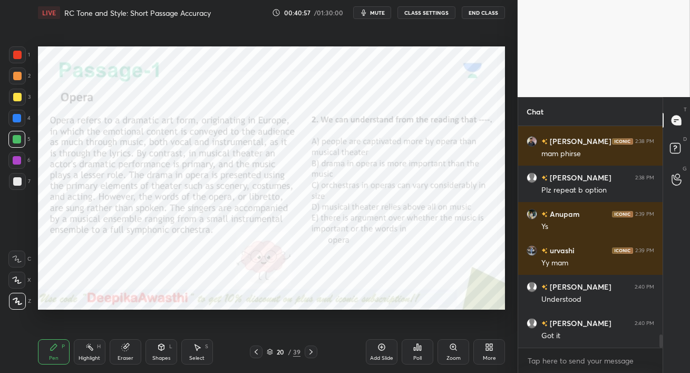
drag, startPoint x: 21, startPoint y: 126, endPoint x: 26, endPoint y: 126, distance: 5.8
click at [20, 125] on div "4" at bounding box center [19, 120] width 22 height 21
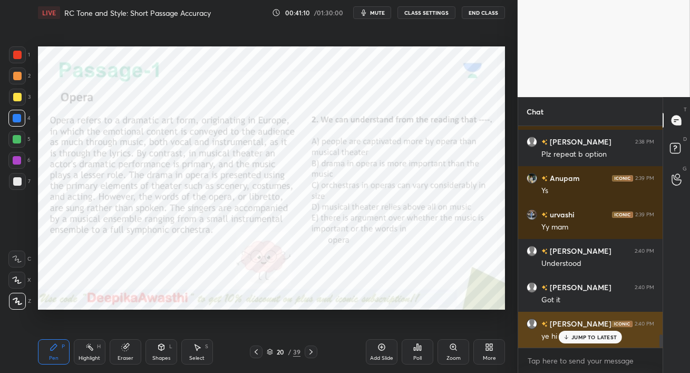
click at [586, 336] on p "JUMP TO LATEST" at bounding box center [593, 337] width 45 height 6
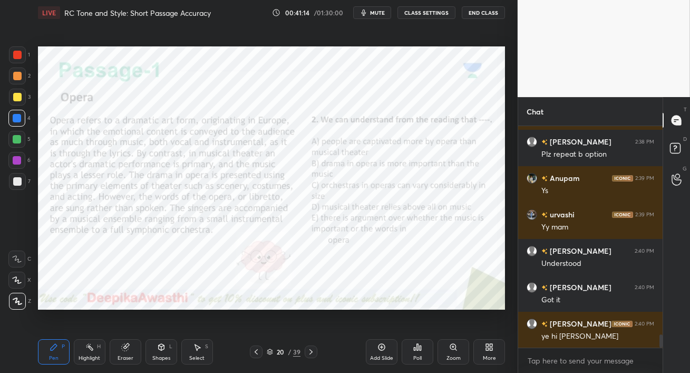
click at [22, 162] on div at bounding box center [16, 160] width 17 height 17
click at [7, 138] on div "1 2 3 4 5 6 7 C X Z C X Z E E Erase all H H" at bounding box center [17, 177] width 34 height 263
click at [313, 352] on icon at bounding box center [311, 351] width 8 height 8
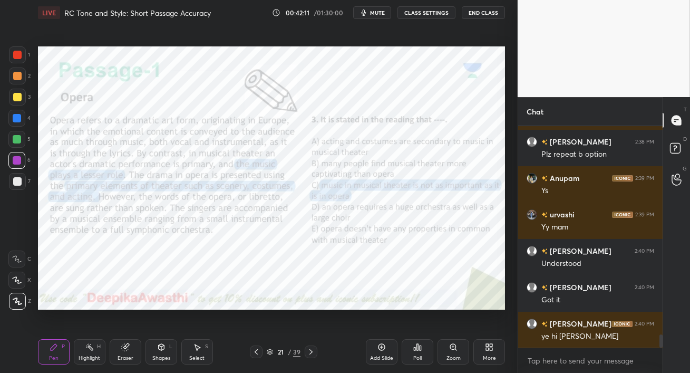
click at [309, 352] on icon at bounding box center [311, 351] width 8 height 8
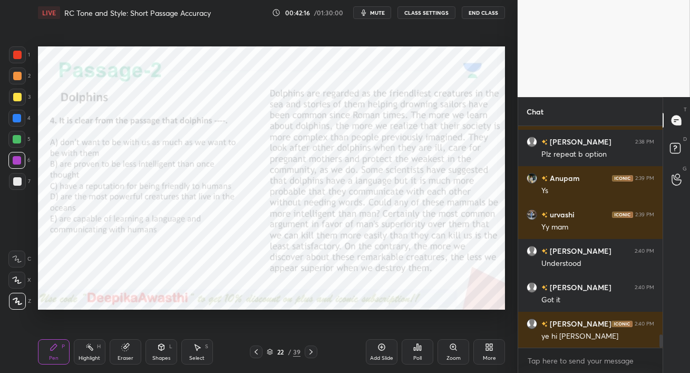
click at [256, 352] on icon at bounding box center [256, 351] width 8 height 8
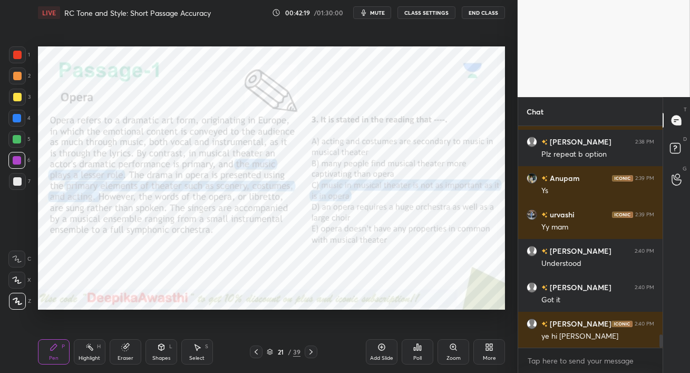
click at [18, 139] on div at bounding box center [17, 139] width 8 height 8
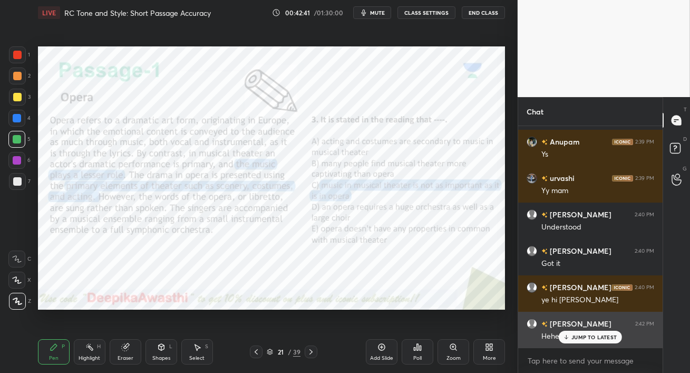
click at [579, 335] on p "JUMP TO LATEST" at bounding box center [593, 337] width 45 height 6
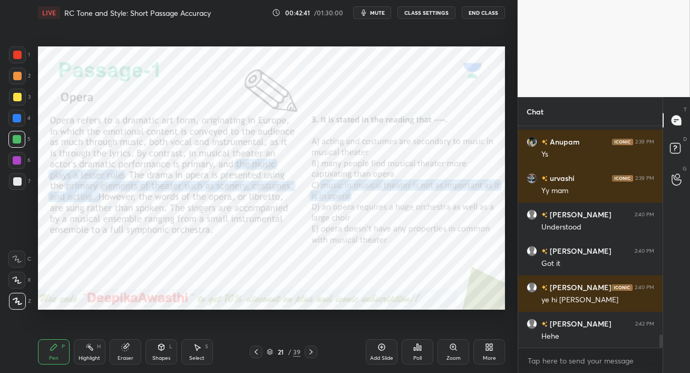
scroll to position [3566, 0]
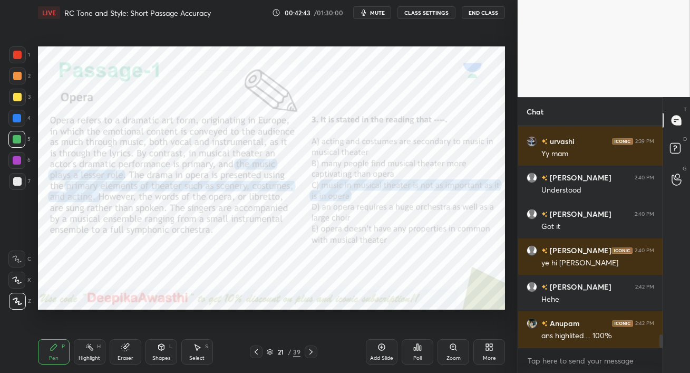
click at [314, 351] on icon at bounding box center [311, 351] width 8 height 8
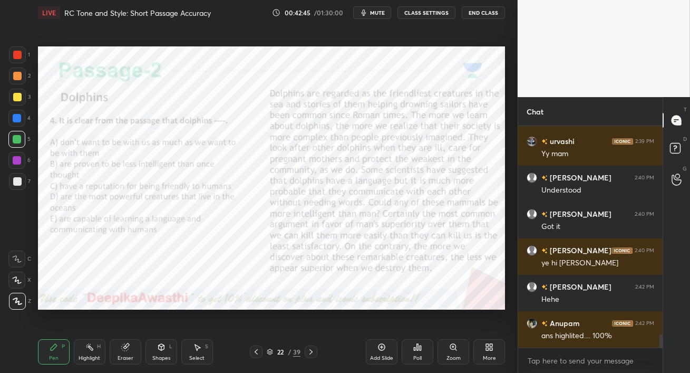
click at [24, 55] on div at bounding box center [17, 54] width 17 height 17
click at [132, 350] on div "Eraser" at bounding box center [126, 351] width 32 height 25
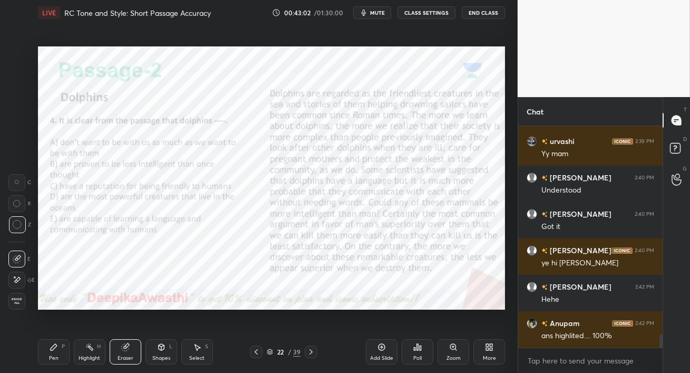
click at [55, 345] on icon at bounding box center [54, 347] width 8 height 8
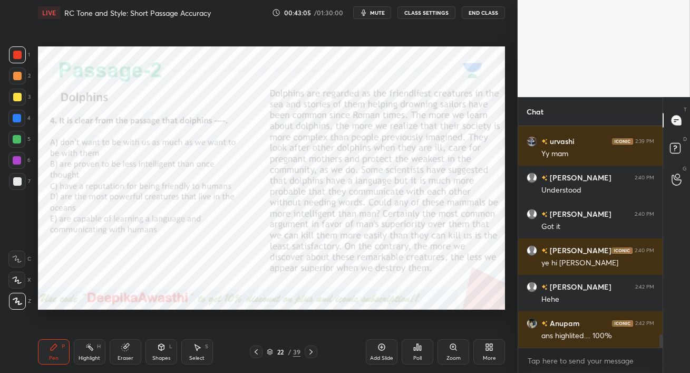
click at [379, 12] on span "mute" at bounding box center [377, 12] width 15 height 7
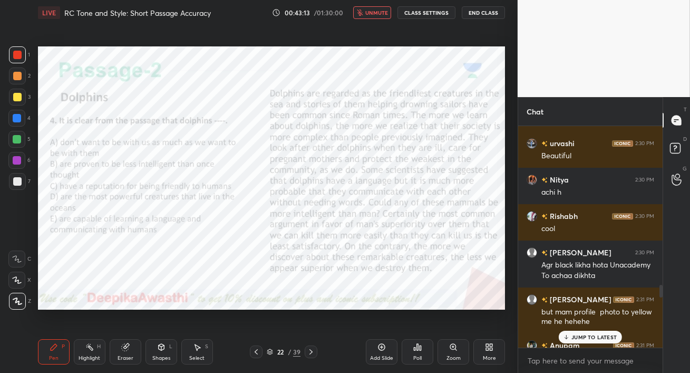
click at [584, 339] on p "JUMP TO LATEST" at bounding box center [593, 337] width 45 height 6
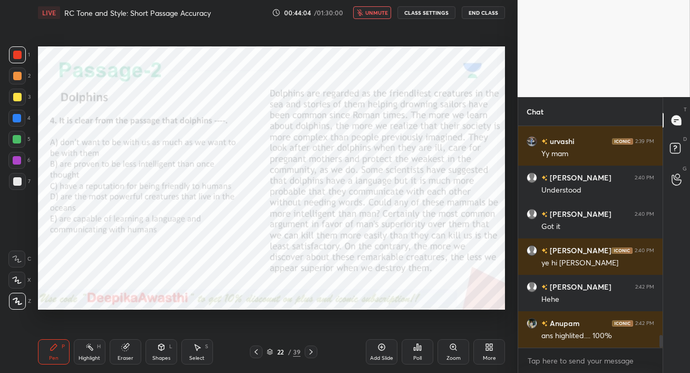
scroll to position [3602, 0]
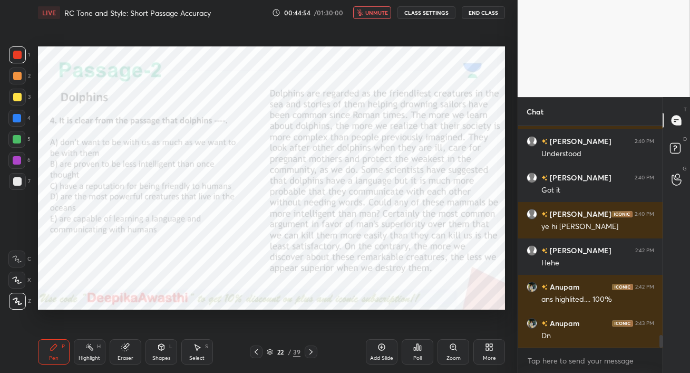
click at [369, 11] on span "unmute" at bounding box center [376, 12] width 23 height 7
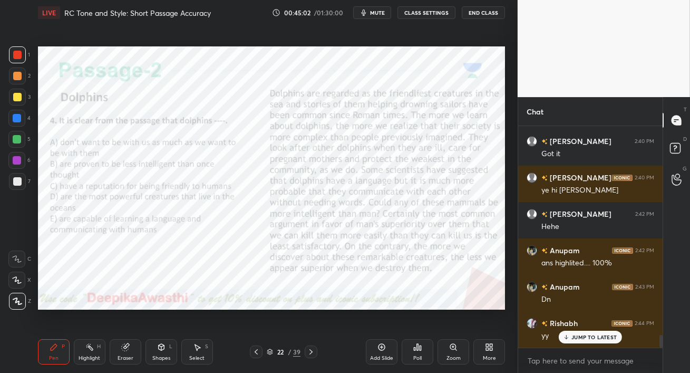
scroll to position [3674, 0]
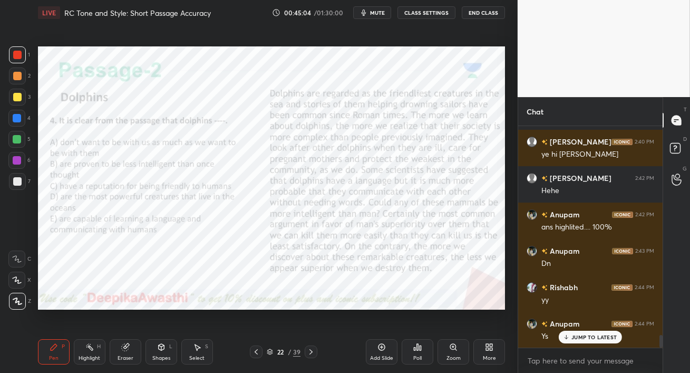
click at [584, 340] on div "JUMP TO LATEST" at bounding box center [590, 336] width 63 height 13
click at [416, 355] on div "Poll" at bounding box center [417, 357] width 8 height 5
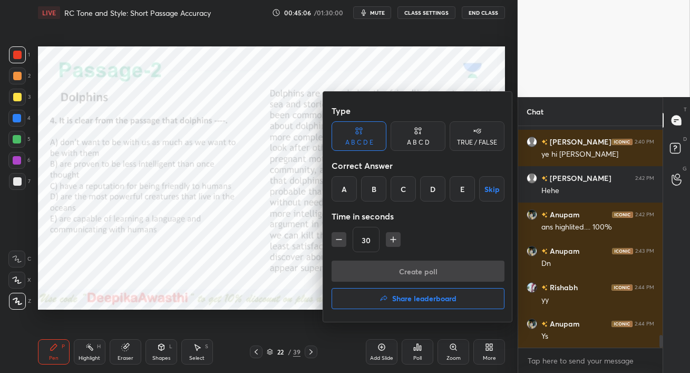
drag, startPoint x: 406, startPoint y: 189, endPoint x: 401, endPoint y: 202, distance: 14.5
click at [406, 189] on div "C" at bounding box center [403, 188] width 25 height 25
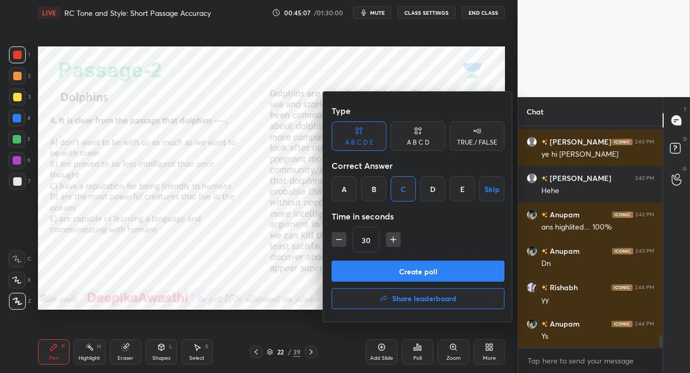
scroll to position [3711, 0]
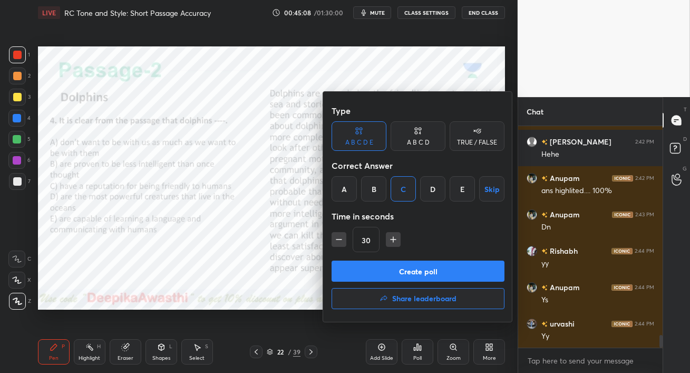
click at [410, 271] on button "Create poll" at bounding box center [418, 270] width 173 height 21
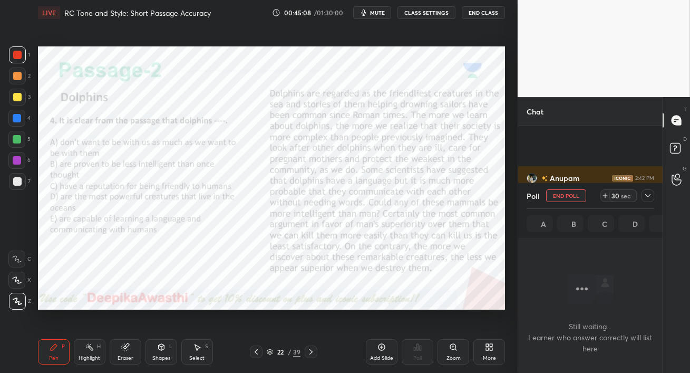
scroll to position [3802, 0]
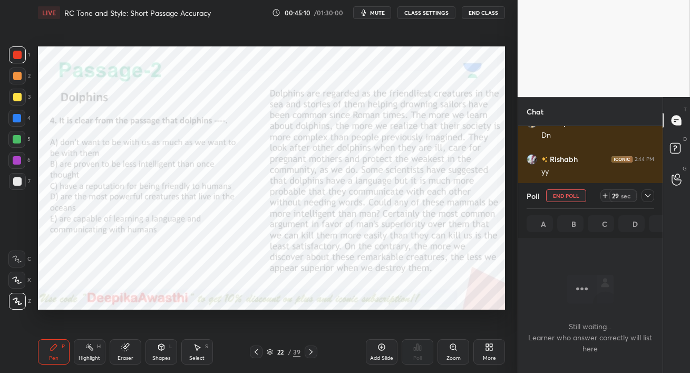
click at [381, 14] on span "mute" at bounding box center [377, 12] width 15 height 7
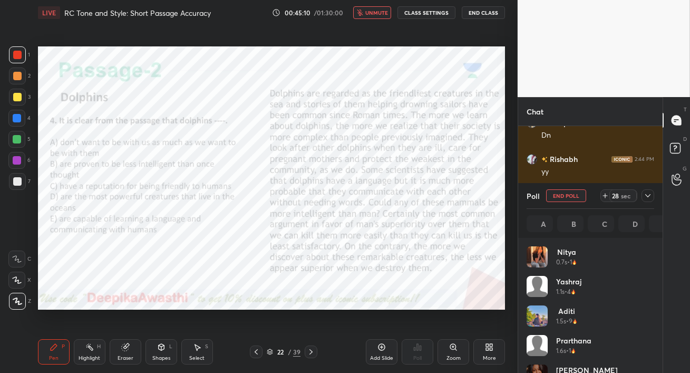
scroll to position [123, 124]
click at [377, 14] on span "unmute" at bounding box center [376, 12] width 23 height 7
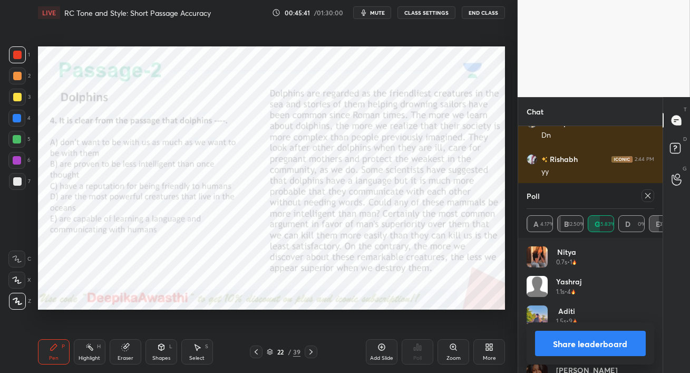
click at [649, 196] on icon at bounding box center [648, 195] width 8 height 8
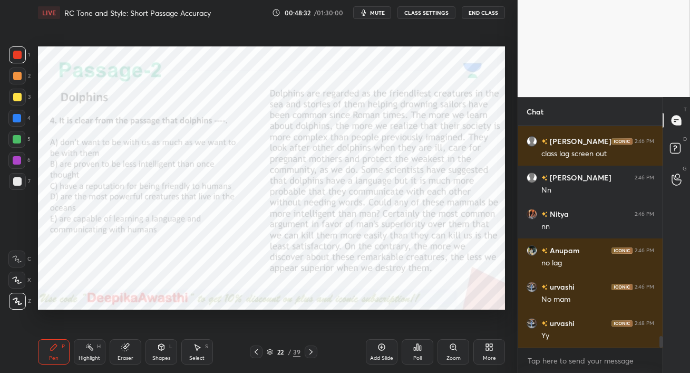
scroll to position [4002, 0]
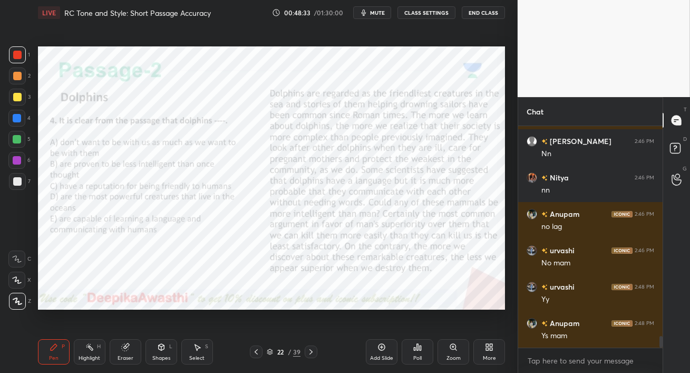
click at [17, 165] on div at bounding box center [16, 160] width 17 height 17
click at [69, 183] on div "Setting up your live class Poll for secs No correct answer Start poll" at bounding box center [271, 177] width 475 height 305
click at [373, 12] on span "mute" at bounding box center [377, 12] width 15 height 7
drag, startPoint x: 375, startPoint y: 13, endPoint x: 373, endPoint y: 40, distance: 27.0
click at [374, 15] on span "unmute" at bounding box center [376, 12] width 23 height 7
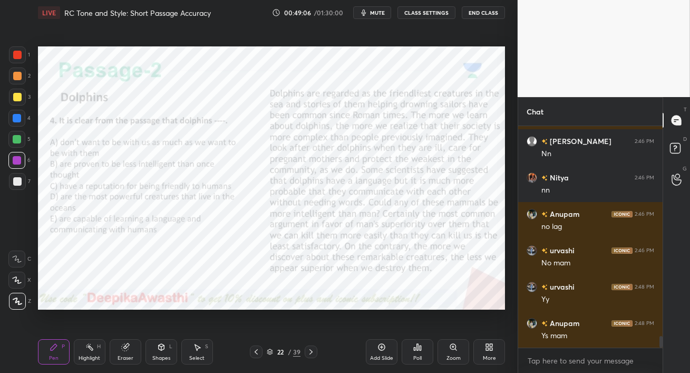
click at [312, 353] on icon at bounding box center [311, 351] width 8 height 8
click at [14, 110] on div at bounding box center [16, 118] width 17 height 17
click at [374, 15] on span "mute" at bounding box center [377, 12] width 15 height 7
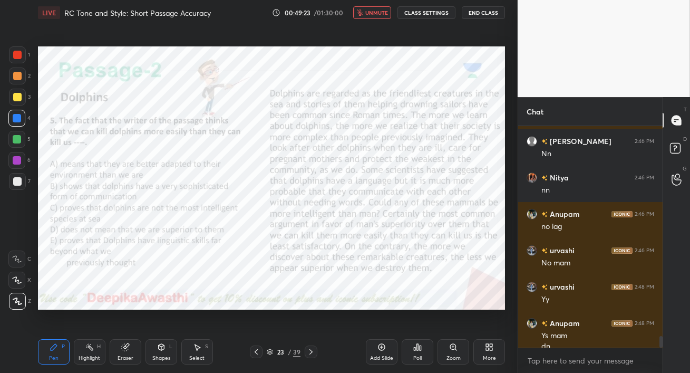
scroll to position [4013, 0]
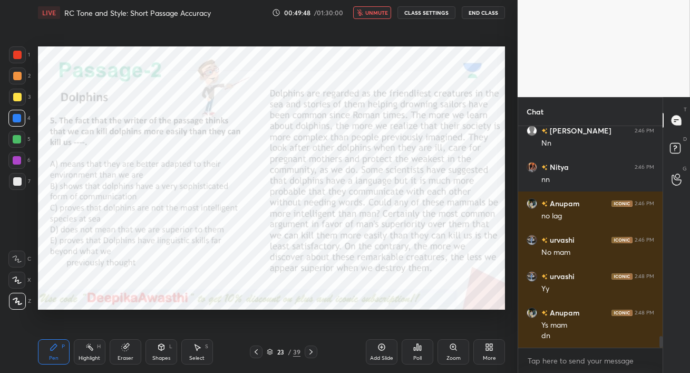
click at [381, 14] on span "unmute" at bounding box center [376, 12] width 23 height 7
click at [489, 352] on div "More" at bounding box center [489, 351] width 32 height 25
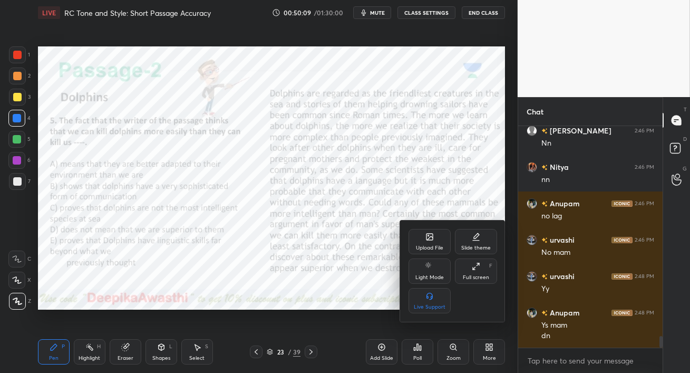
click at [415, 351] on div at bounding box center [345, 186] width 690 height 373
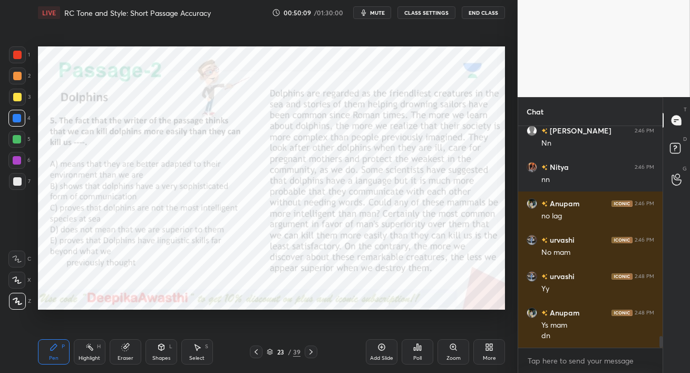
click at [417, 355] on div "Poll" at bounding box center [417, 357] width 8 height 5
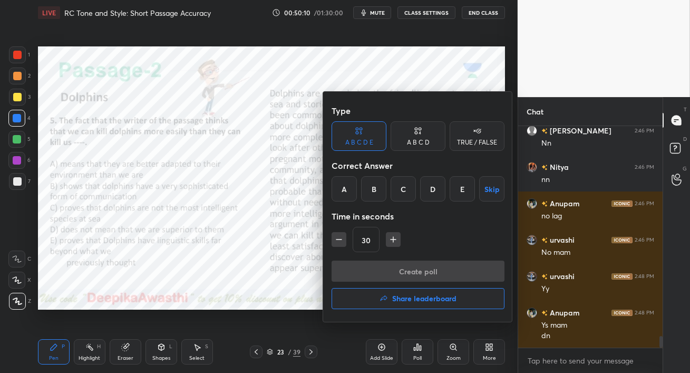
click at [435, 189] on div "D" at bounding box center [432, 188] width 25 height 25
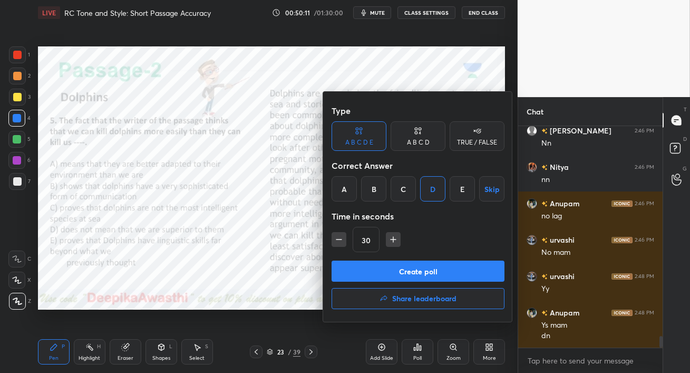
click at [424, 272] on button "Create poll" at bounding box center [418, 270] width 173 height 21
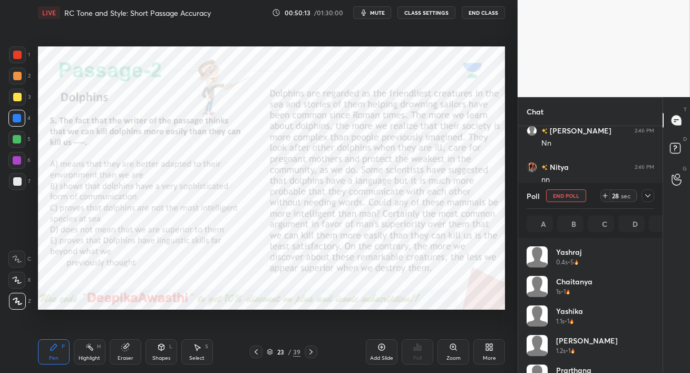
scroll to position [123, 124]
click at [16, 143] on div at bounding box center [16, 139] width 17 height 17
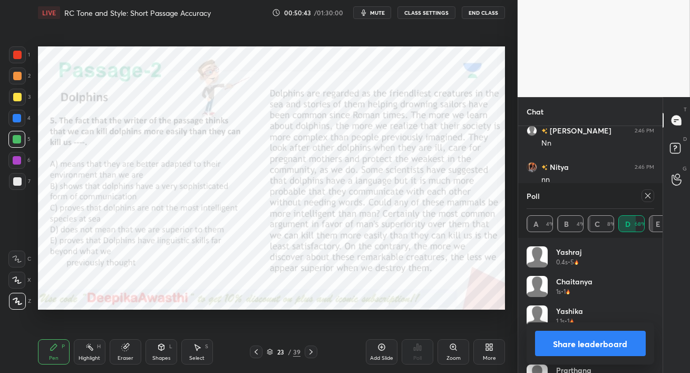
click at [649, 195] on icon at bounding box center [648, 195] width 8 height 8
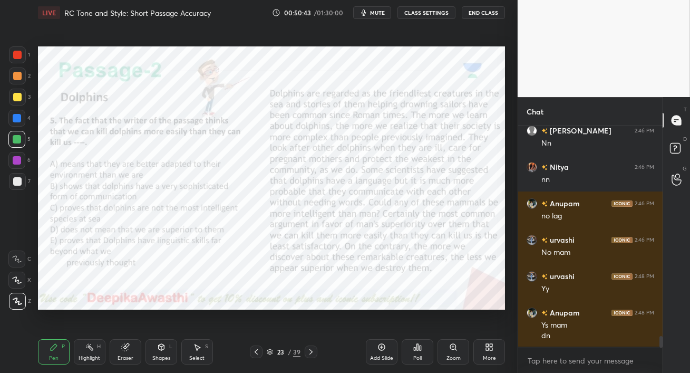
scroll to position [4, 3]
click at [313, 351] on icon at bounding box center [311, 351] width 8 height 8
click at [381, 333] on div "LIVE RC Tone and Style: Short Passage Accuracy 00:50:54 / 01:30:00 mute CLASS S…" at bounding box center [271, 186] width 475 height 373
click at [418, 354] on div "Poll" at bounding box center [418, 351] width 32 height 25
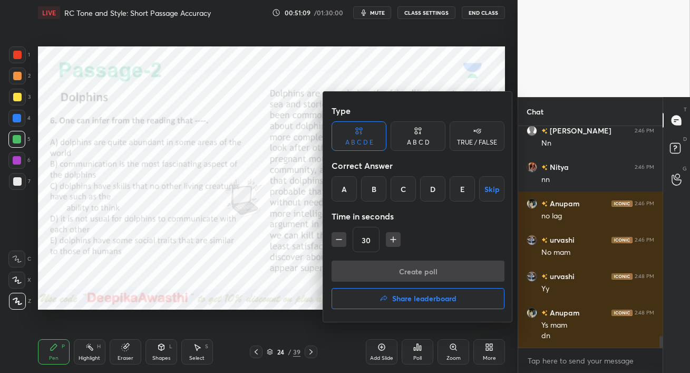
click at [486, 354] on div at bounding box center [345, 186] width 690 height 373
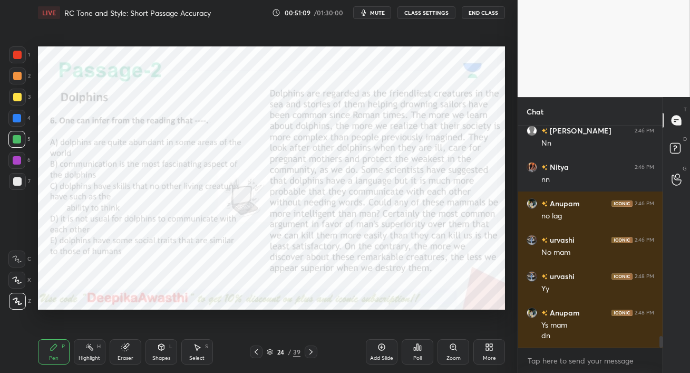
click at [490, 351] on icon at bounding box center [489, 347] width 8 height 8
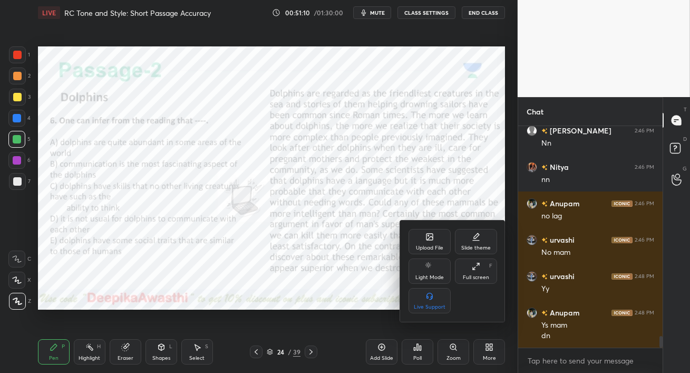
click at [437, 239] on div "Upload File" at bounding box center [429, 241] width 42 height 25
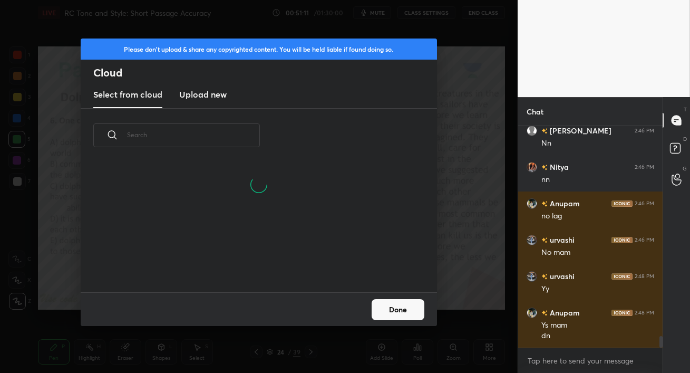
scroll to position [130, 338]
click at [210, 97] on h3 "Upload new" at bounding box center [202, 94] width 47 height 13
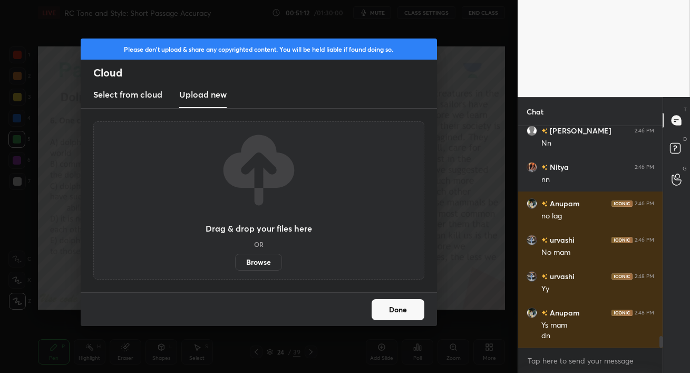
click at [254, 264] on label "Browse" at bounding box center [258, 262] width 47 height 17
click at [235, 264] on input "Browse" at bounding box center [235, 262] width 0 height 17
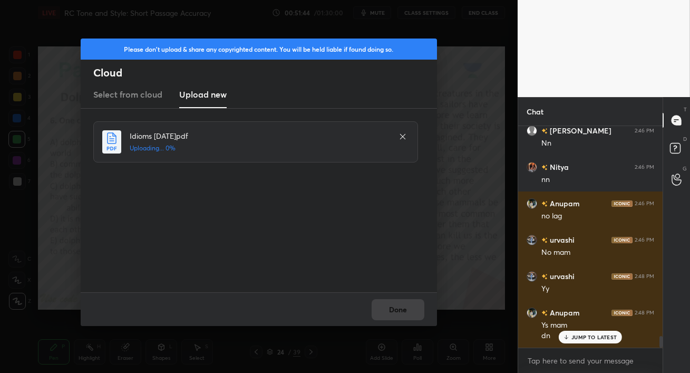
scroll to position [4048, 0]
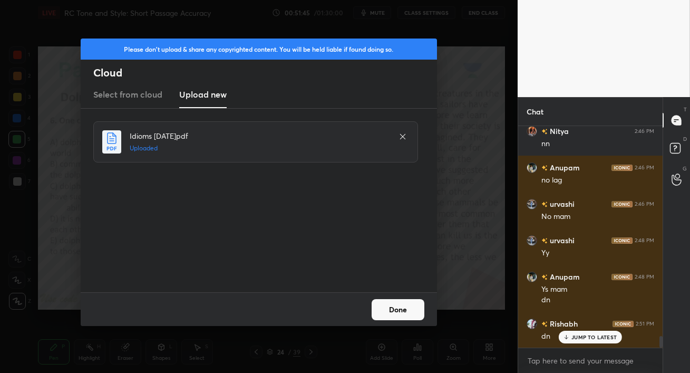
click at [392, 310] on button "Done" at bounding box center [398, 309] width 53 height 21
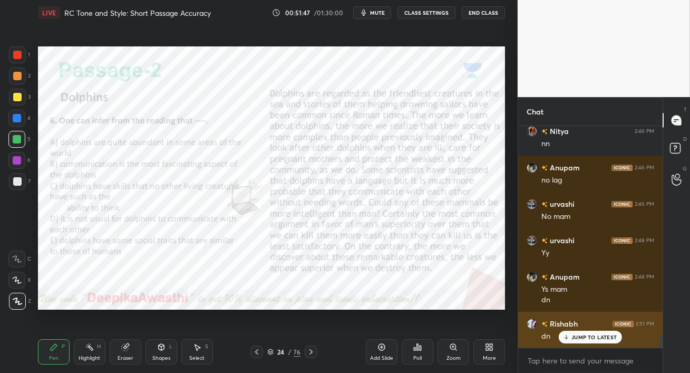
click at [587, 335] on p "JUMP TO LATEST" at bounding box center [593, 337] width 45 height 6
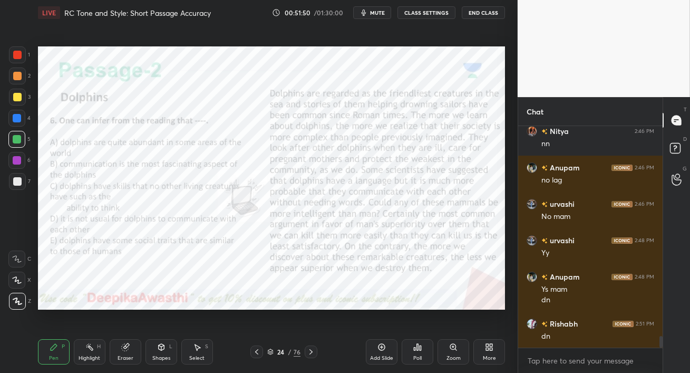
click at [420, 349] on icon at bounding box center [421, 347] width 2 height 5
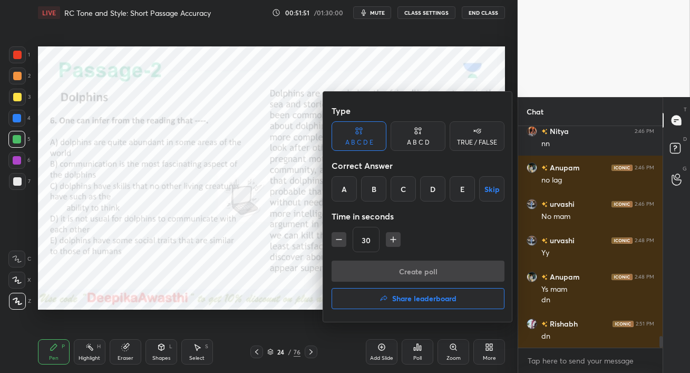
drag, startPoint x: 457, startPoint y: 187, endPoint x: 452, endPoint y: 203, distance: 17.3
click at [458, 186] on div "E" at bounding box center [462, 188] width 25 height 25
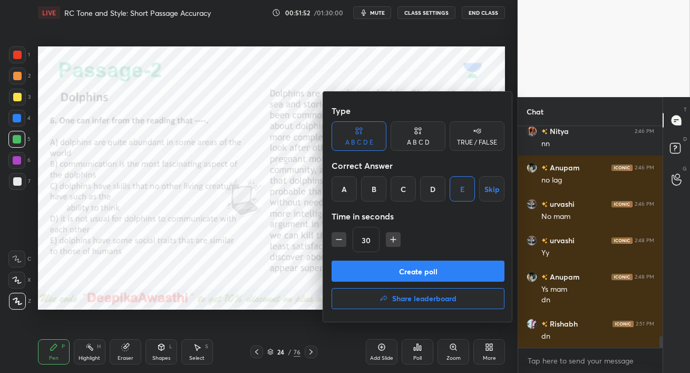
click at [431, 269] on button "Create poll" at bounding box center [418, 270] width 173 height 21
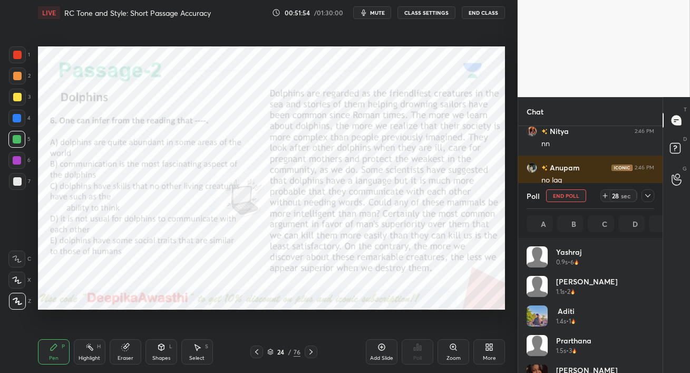
scroll to position [123, 124]
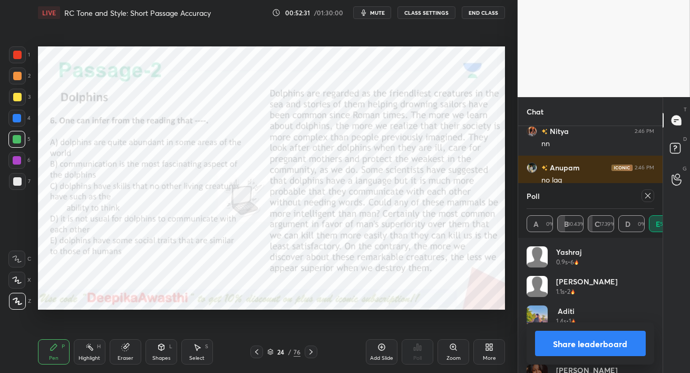
click at [647, 197] on icon at bounding box center [647, 195] width 5 height 5
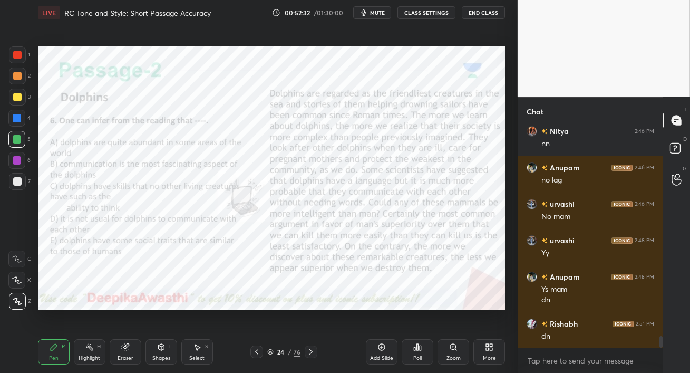
scroll to position [131, 141]
drag, startPoint x: 15, startPoint y: 162, endPoint x: 36, endPoint y: 173, distance: 24.1
click at [15, 162] on div at bounding box center [17, 160] width 8 height 8
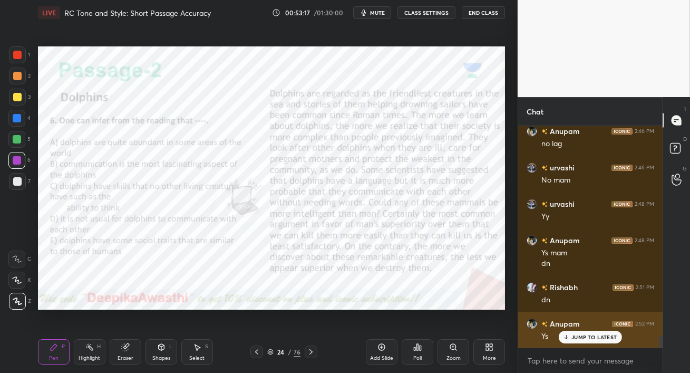
click at [573, 337] on p "JUMP TO LATEST" at bounding box center [593, 337] width 45 height 6
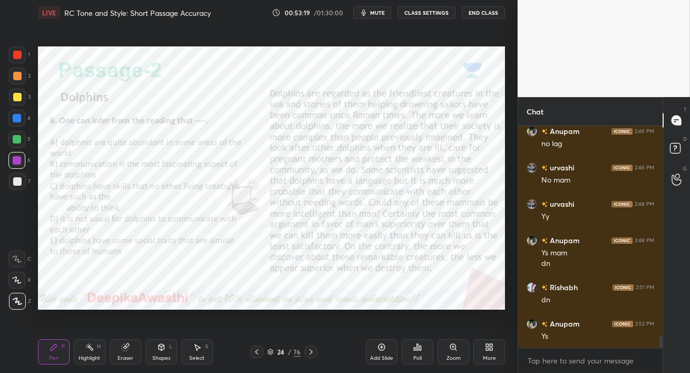
click at [17, 77] on div at bounding box center [17, 76] width 8 height 8
click at [18, 56] on div at bounding box center [17, 55] width 8 height 8
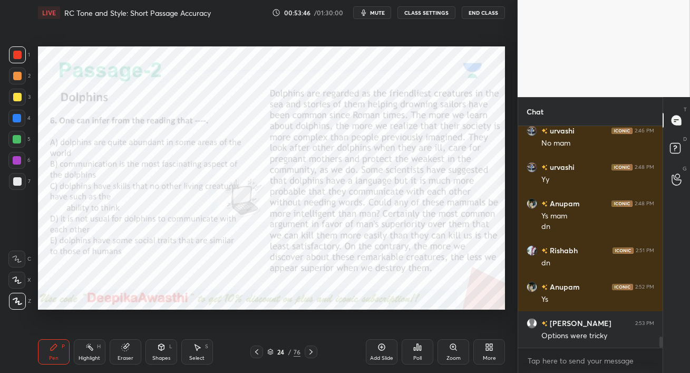
scroll to position [4158, 0]
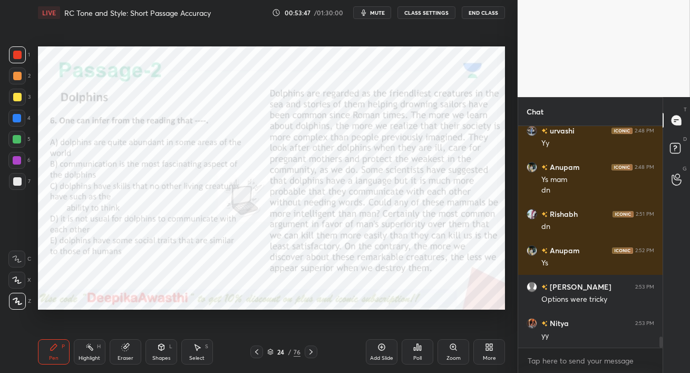
click at [311, 351] on icon at bounding box center [311, 351] width 8 height 8
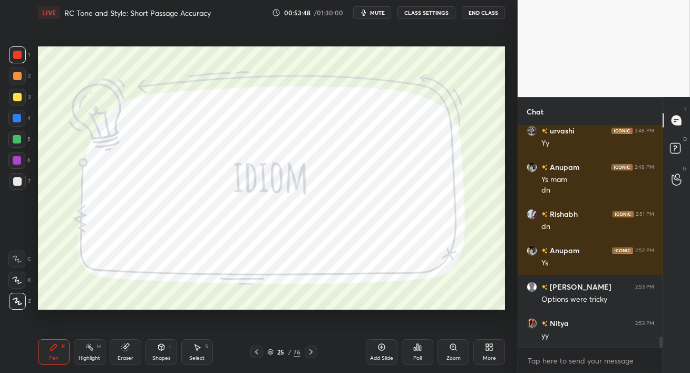
click at [311, 351] on icon at bounding box center [310, 351] width 3 height 5
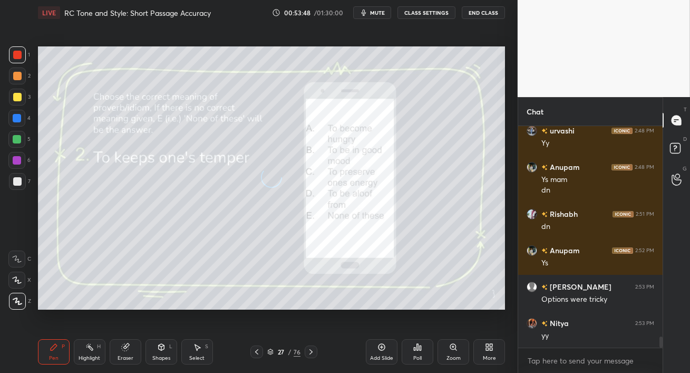
click at [311, 351] on icon at bounding box center [311, 351] width 8 height 8
click at [313, 352] on icon at bounding box center [311, 351] width 8 height 8
click at [313, 353] on icon at bounding box center [311, 351] width 8 height 8
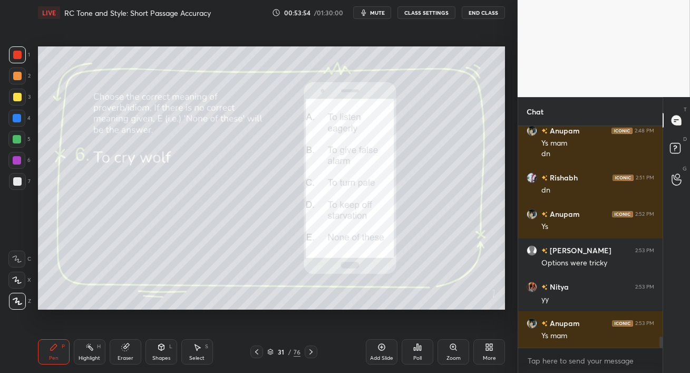
click at [20, 145] on div at bounding box center [16, 139] width 17 height 17
click at [21, 144] on div at bounding box center [16, 139] width 17 height 17
drag, startPoint x: 16, startPoint y: 75, endPoint x: 37, endPoint y: 73, distance: 20.6
click at [18, 76] on div at bounding box center [17, 76] width 8 height 8
drag, startPoint x: 19, startPoint y: 76, endPoint x: 34, endPoint y: 84, distance: 17.2
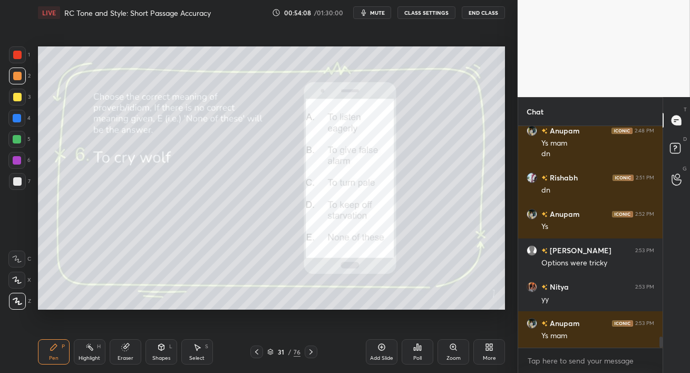
click at [19, 75] on div at bounding box center [17, 76] width 8 height 8
click at [414, 356] on div "Poll" at bounding box center [417, 357] width 8 height 5
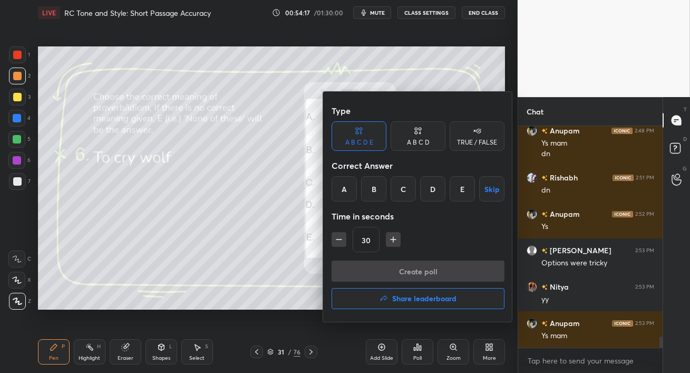
drag, startPoint x: 373, startPoint y: 187, endPoint x: 381, endPoint y: 192, distance: 9.9
click at [372, 188] on div "B" at bounding box center [373, 188] width 25 height 25
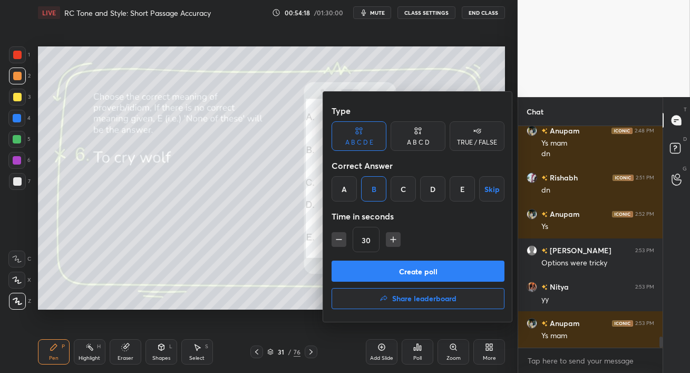
click at [405, 274] on button "Create poll" at bounding box center [418, 270] width 173 height 21
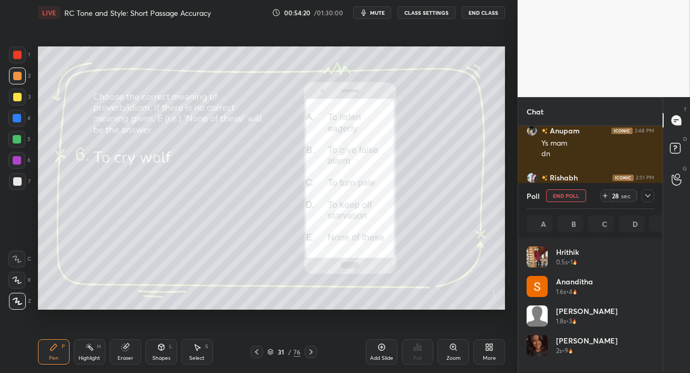
scroll to position [123, 124]
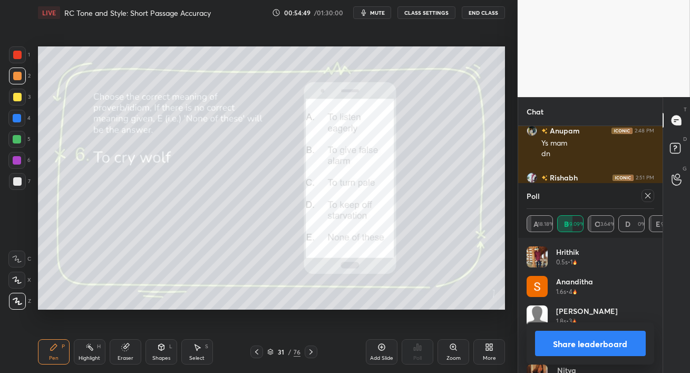
click at [647, 197] on icon at bounding box center [647, 195] width 5 height 5
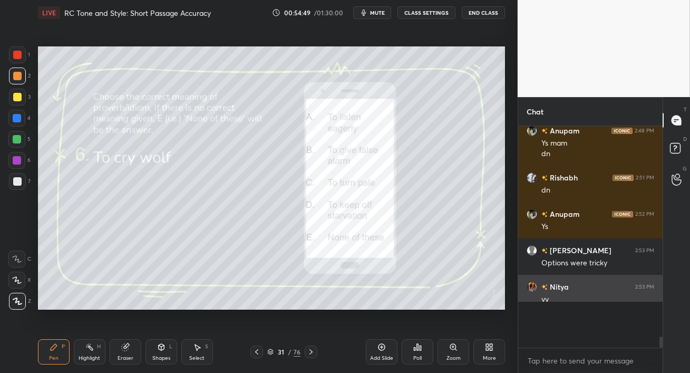
scroll to position [131, 141]
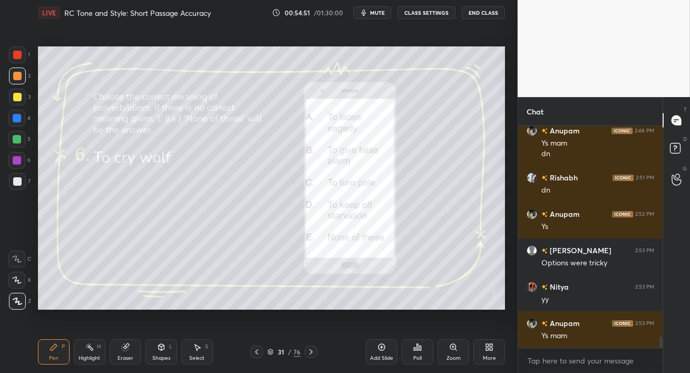
click at [19, 101] on div at bounding box center [17, 97] width 17 height 17
click at [17, 143] on div at bounding box center [17, 139] width 8 height 8
click at [313, 352] on icon at bounding box center [311, 351] width 8 height 8
click at [416, 358] on div "Poll" at bounding box center [417, 357] width 8 height 5
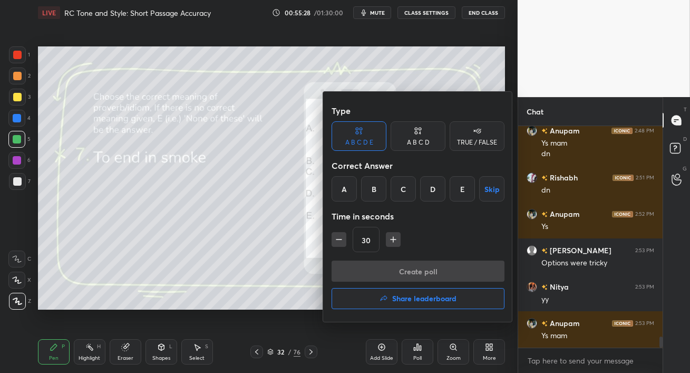
click at [376, 197] on div "B" at bounding box center [373, 188] width 25 height 25
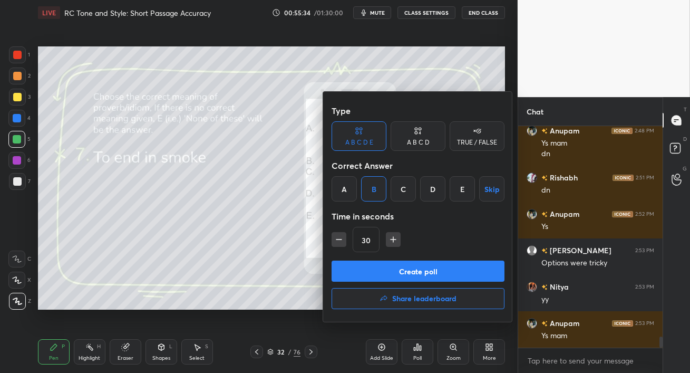
click at [399, 271] on button "Create poll" at bounding box center [418, 270] width 173 height 21
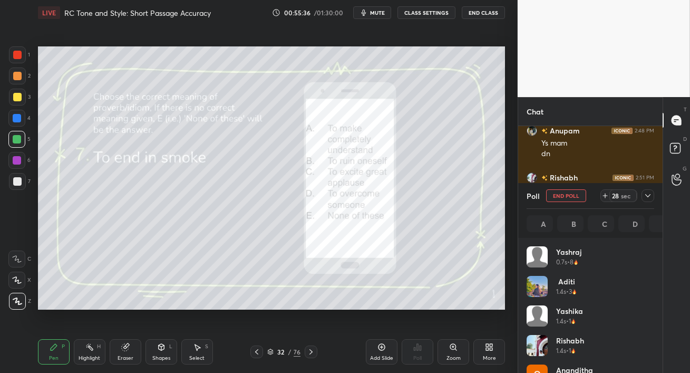
scroll to position [123, 124]
click at [13, 161] on div at bounding box center [17, 160] width 8 height 8
click at [568, 196] on button "End Poll" at bounding box center [566, 195] width 40 height 13
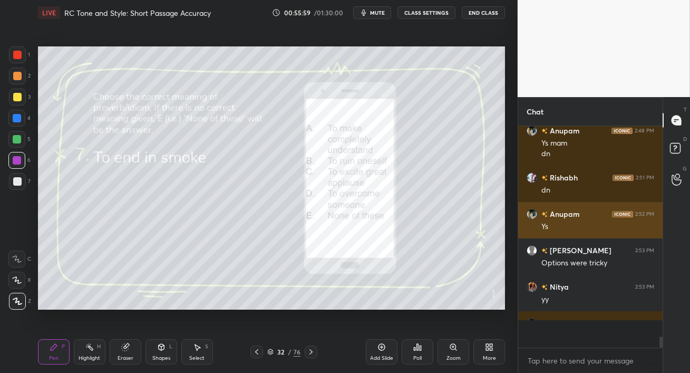
scroll to position [131, 141]
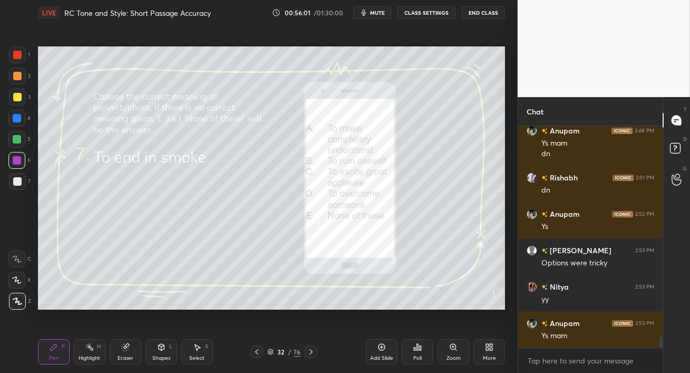
click at [311, 353] on icon at bounding box center [310, 351] width 3 height 5
click at [15, 135] on div at bounding box center [17, 139] width 8 height 8
click at [413, 358] on div "Poll" at bounding box center [417, 357] width 8 height 5
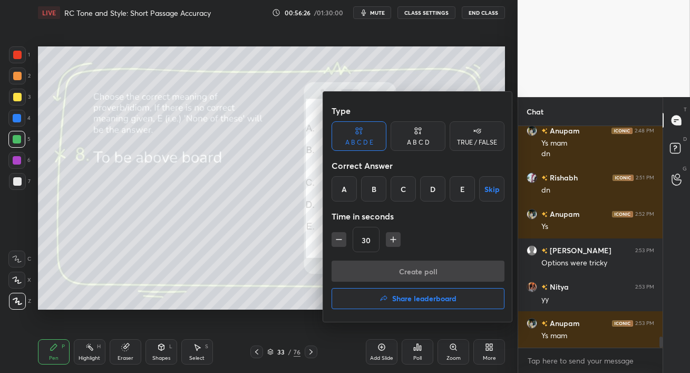
click at [464, 190] on div "E" at bounding box center [462, 188] width 25 height 25
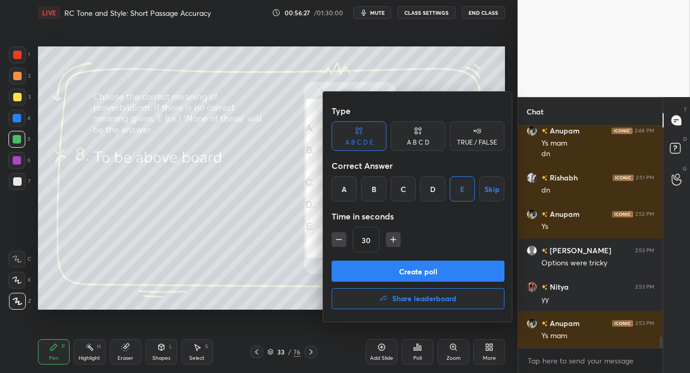
click at [445, 266] on button "Create poll" at bounding box center [418, 270] width 173 height 21
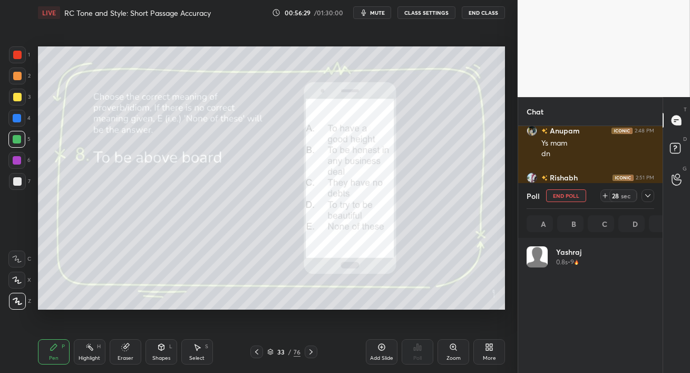
scroll to position [123, 124]
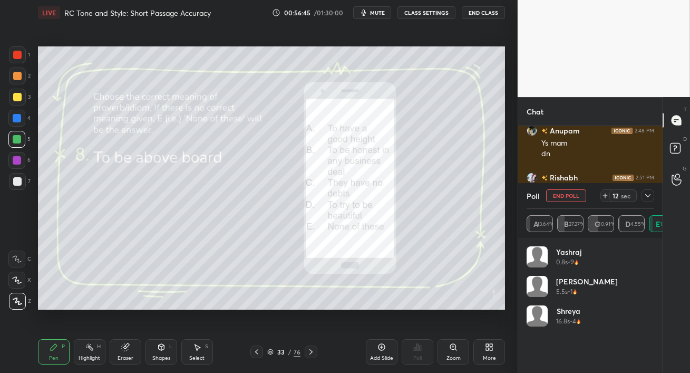
click at [649, 198] on icon at bounding box center [648, 195] width 8 height 8
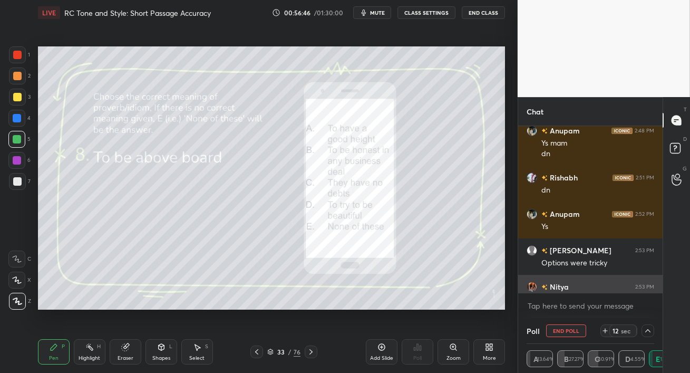
scroll to position [0, 3]
click at [649, 330] on icon at bounding box center [648, 330] width 8 height 8
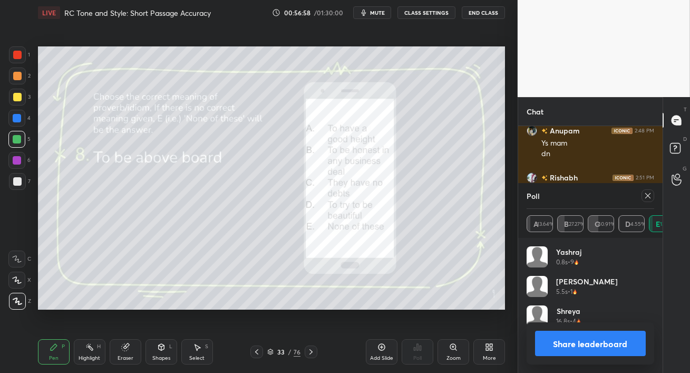
scroll to position [4285, 0]
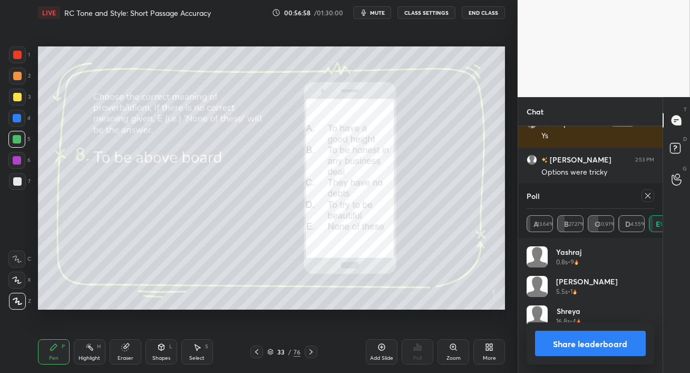
click at [648, 196] on icon at bounding box center [647, 195] width 5 height 5
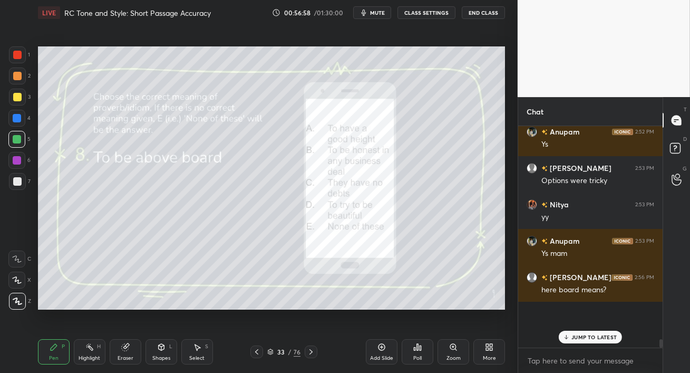
scroll to position [4248, 0]
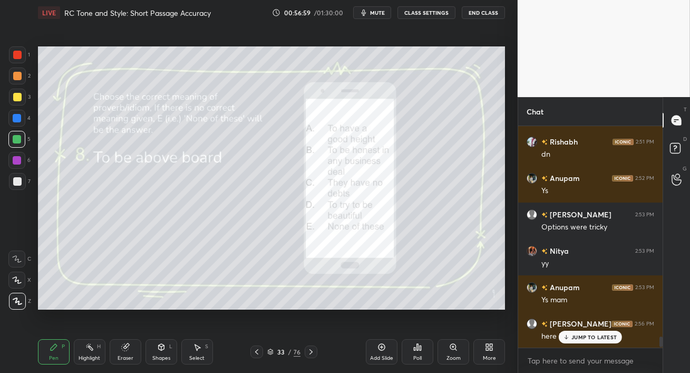
click at [575, 333] on div "JUMP TO LATEST" at bounding box center [590, 336] width 63 height 13
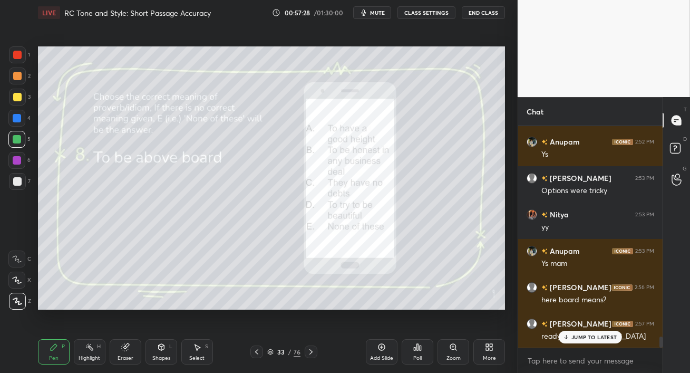
click at [581, 335] on p "JUMP TO LATEST" at bounding box center [593, 337] width 45 height 6
click at [312, 353] on icon at bounding box center [311, 351] width 8 height 8
click at [420, 349] on icon at bounding box center [421, 347] width 2 height 5
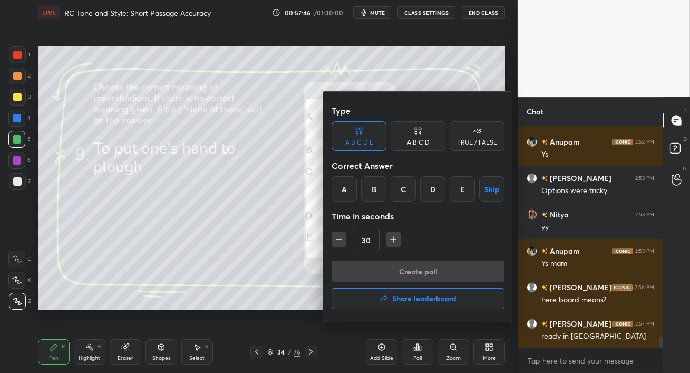
drag, startPoint x: 372, startPoint y: 187, endPoint x: 375, endPoint y: 195, distance: 8.5
click at [372, 188] on div "B" at bounding box center [373, 188] width 25 height 25
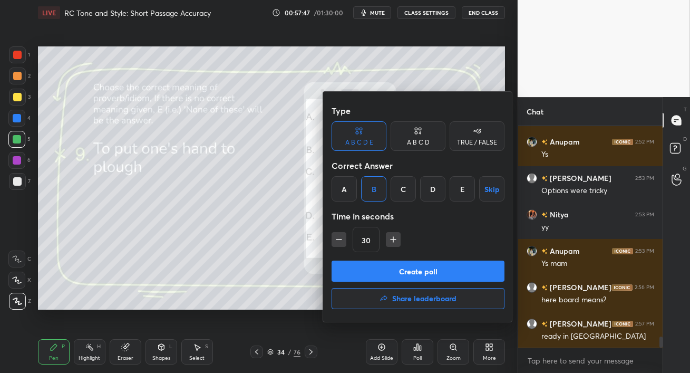
click at [412, 269] on button "Create poll" at bounding box center [418, 270] width 173 height 21
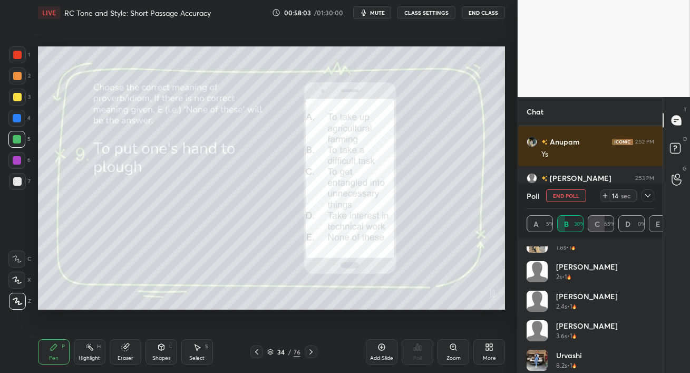
scroll to position [50, 0]
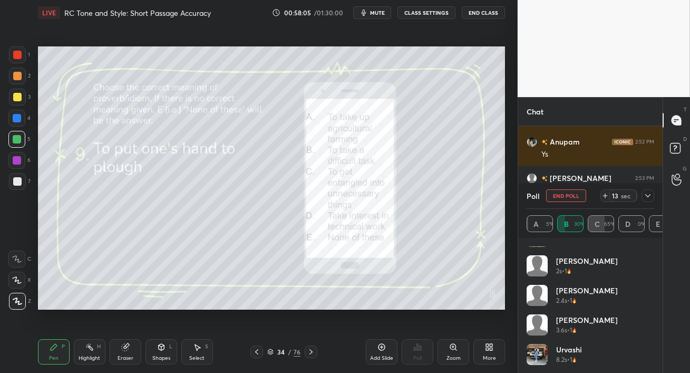
click at [648, 197] on icon at bounding box center [648, 195] width 8 height 8
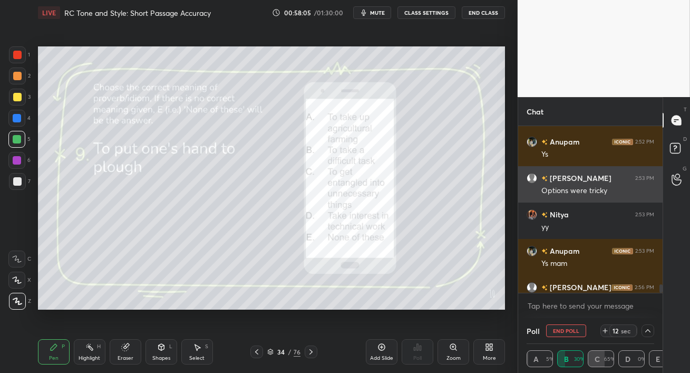
scroll to position [0, 0]
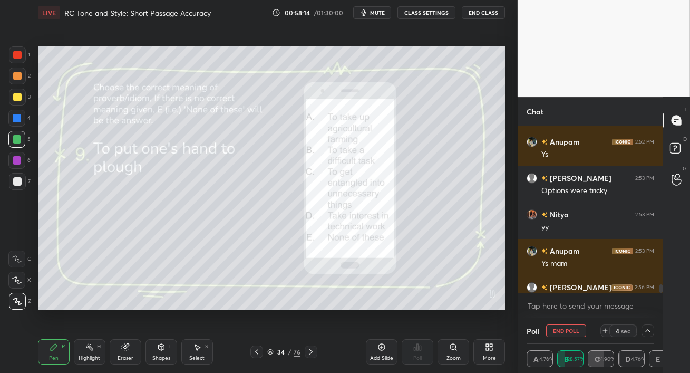
click at [571, 330] on button "End Poll" at bounding box center [566, 330] width 40 height 13
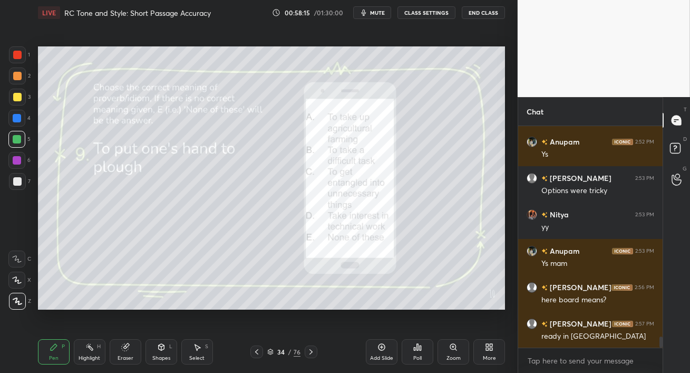
scroll to position [4304, 0]
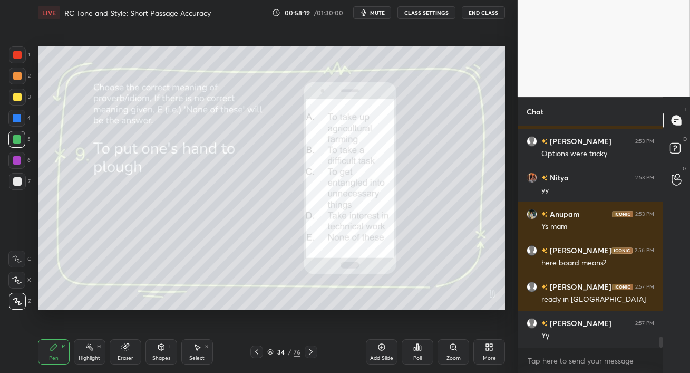
click at [20, 119] on div at bounding box center [17, 118] width 8 height 8
click at [312, 349] on icon at bounding box center [311, 351] width 8 height 8
click at [418, 352] on div "Poll" at bounding box center [418, 351] width 32 height 25
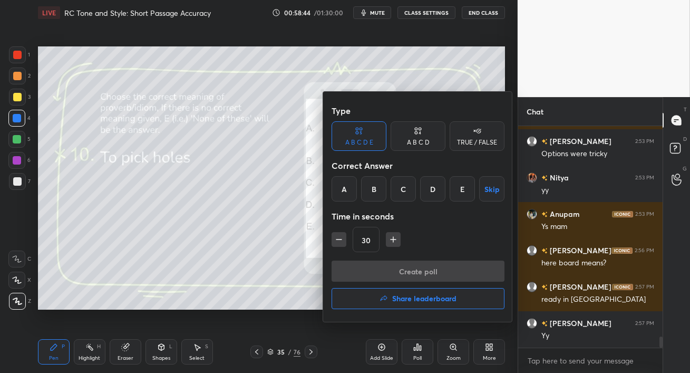
click at [402, 186] on div "C" at bounding box center [403, 188] width 25 height 25
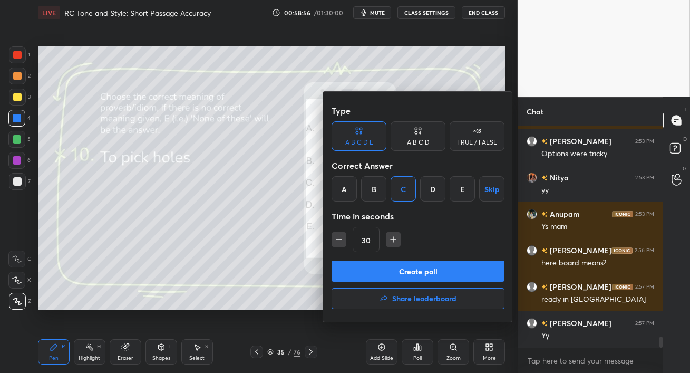
drag, startPoint x: 435, startPoint y: 272, endPoint x: 432, endPoint y: 261, distance: 12.0
click at [435, 267] on button "Create poll" at bounding box center [418, 270] width 173 height 21
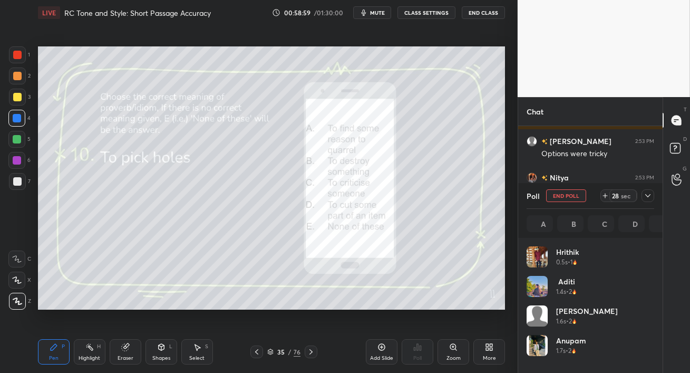
scroll to position [123, 124]
click at [16, 98] on div at bounding box center [17, 97] width 8 height 8
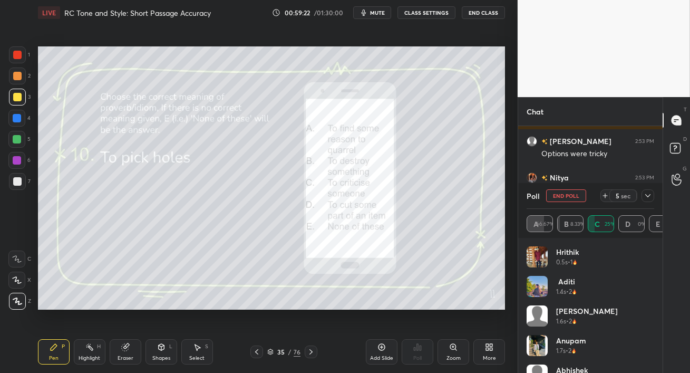
scroll to position [4395, 0]
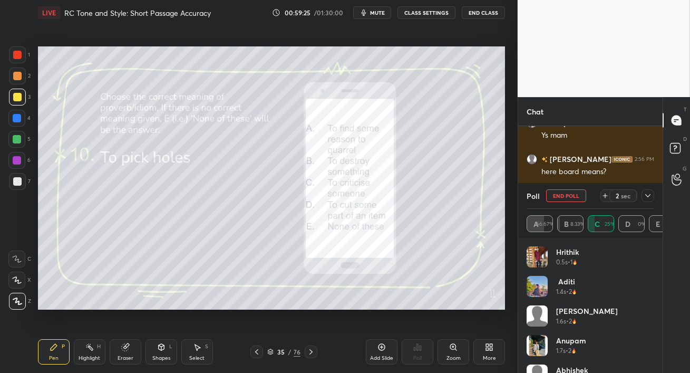
click at [576, 194] on button "End Poll" at bounding box center [566, 195] width 40 height 13
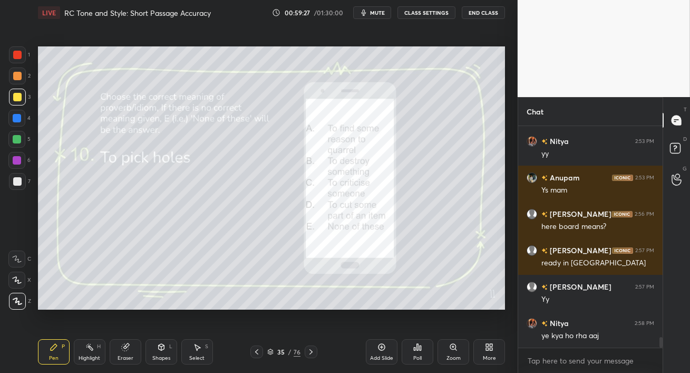
scroll to position [4376, 0]
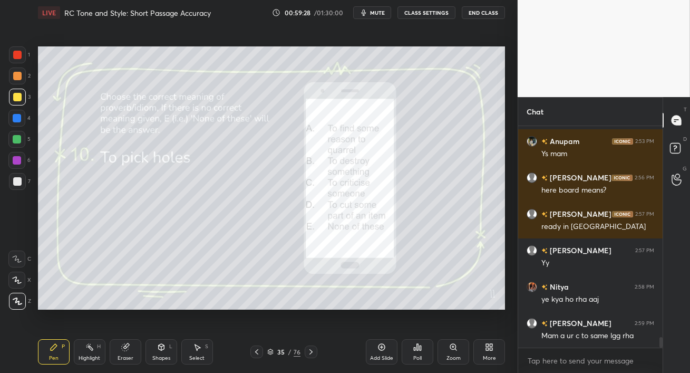
drag, startPoint x: 9, startPoint y: 124, endPoint x: 32, endPoint y: 135, distance: 25.5
click at [9, 124] on div at bounding box center [16, 118] width 17 height 17
click at [21, 101] on div at bounding box center [17, 97] width 17 height 17
click at [22, 121] on div at bounding box center [16, 118] width 17 height 17
click at [16, 139] on div at bounding box center [17, 139] width 8 height 8
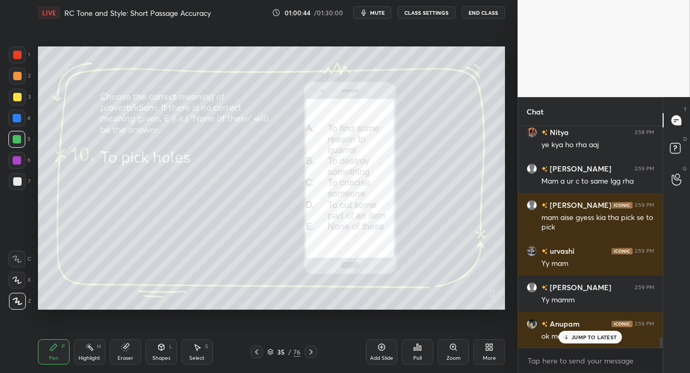
scroll to position [4567, 0]
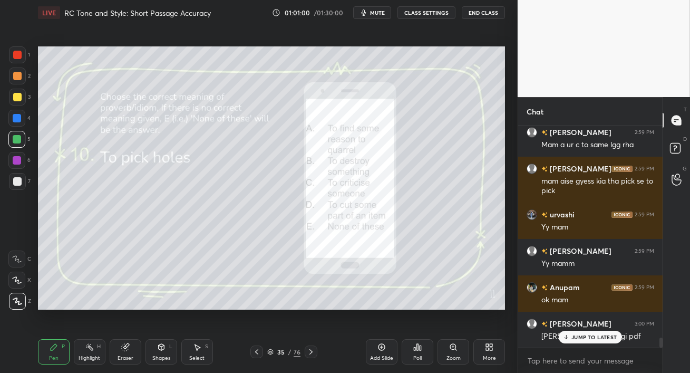
click at [597, 332] on div "JUMP TO LATEST" at bounding box center [590, 336] width 63 height 13
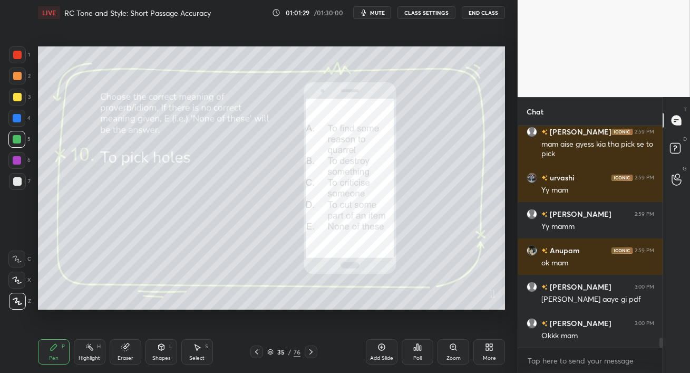
click at [312, 353] on icon at bounding box center [311, 351] width 8 height 8
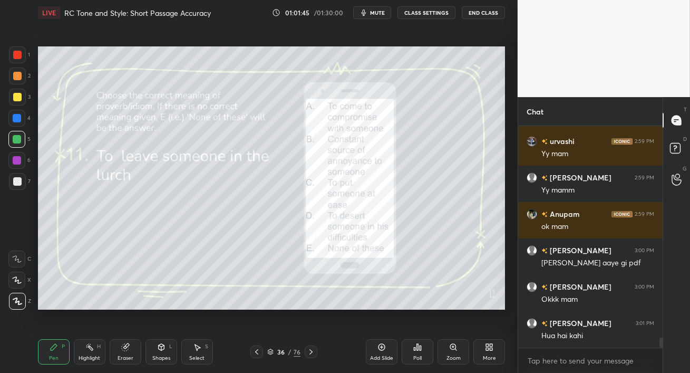
click at [418, 355] on div "Poll" at bounding box center [417, 357] width 8 height 5
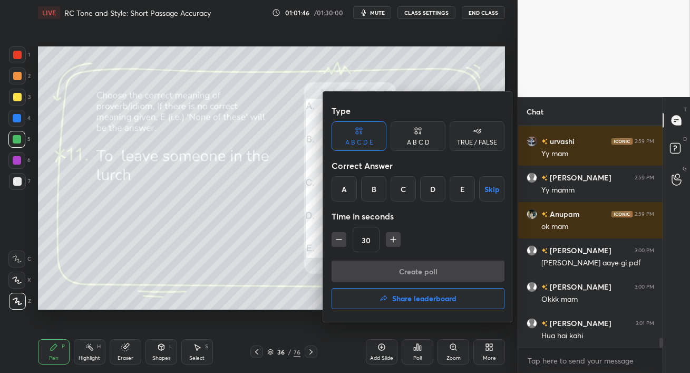
click at [430, 190] on div "D" at bounding box center [432, 188] width 25 height 25
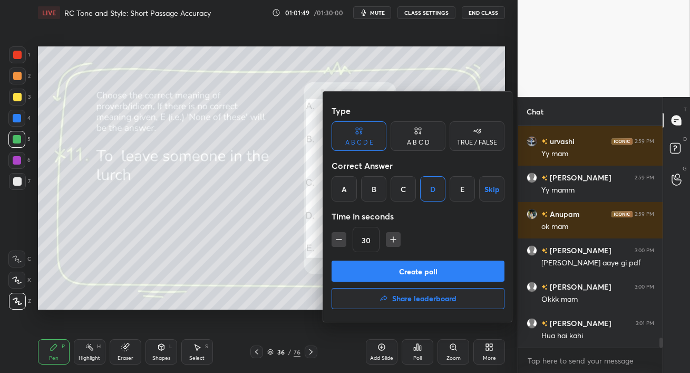
click at [426, 270] on button "Create poll" at bounding box center [418, 270] width 173 height 21
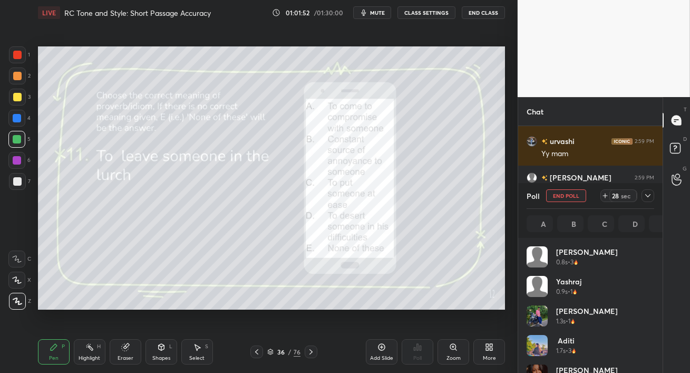
scroll to position [123, 124]
click at [376, 13] on span "mute" at bounding box center [377, 12] width 15 height 7
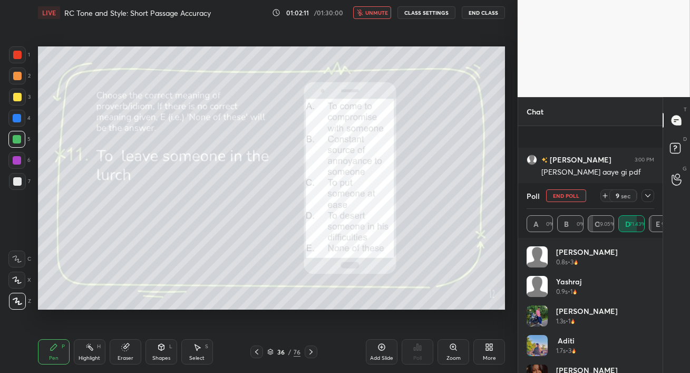
scroll to position [4791, 0]
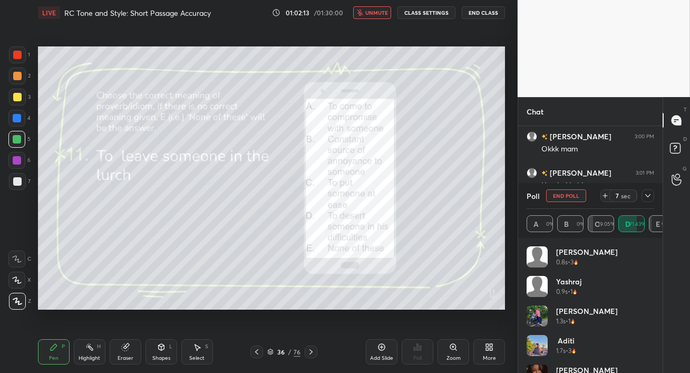
click at [376, 13] on span "unmute" at bounding box center [376, 12] width 23 height 7
click at [649, 196] on icon at bounding box center [648, 195] width 8 height 8
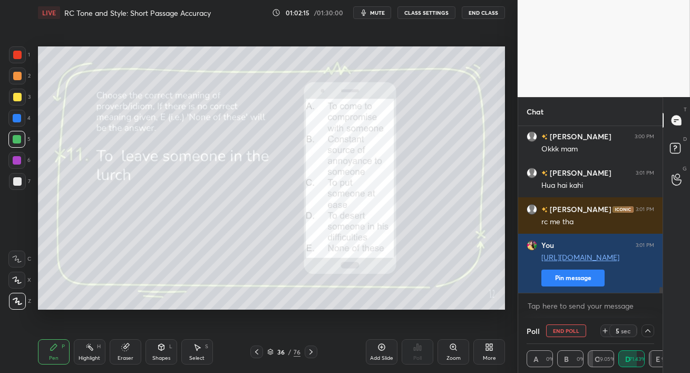
scroll to position [0, 3]
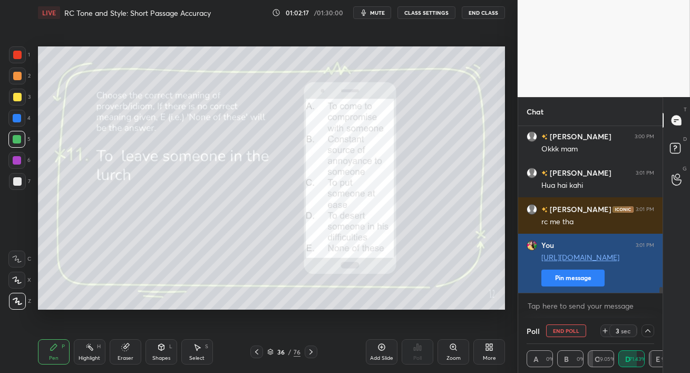
click at [568, 278] on button "Pin message" at bounding box center [572, 277] width 63 height 17
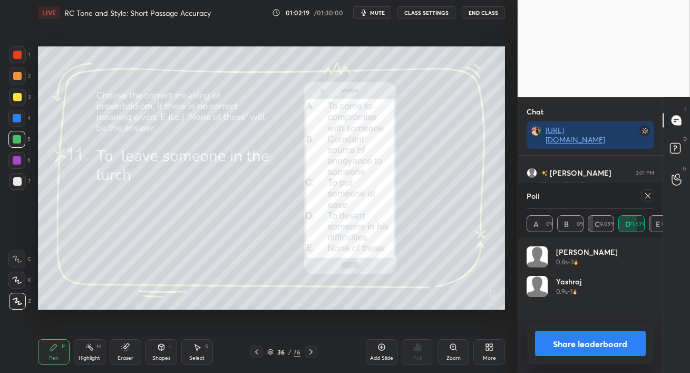
scroll to position [123, 124]
click at [647, 198] on icon at bounding box center [648, 195] width 8 height 8
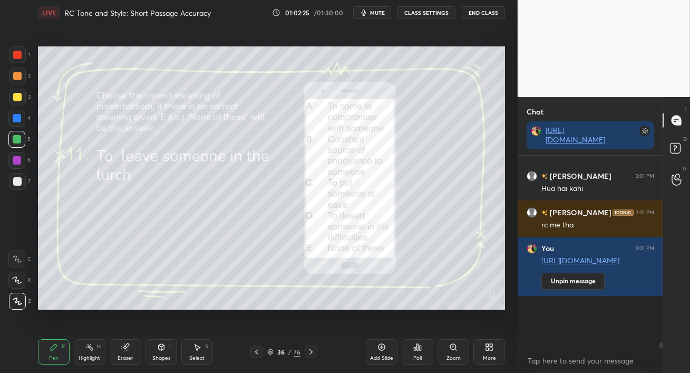
scroll to position [100, 141]
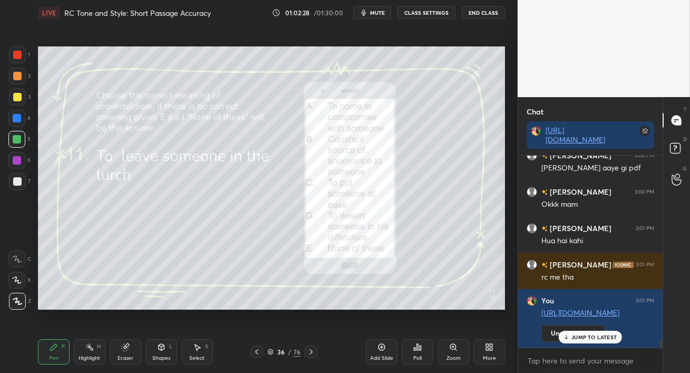
click at [15, 120] on div at bounding box center [17, 118] width 8 height 8
click at [21, 142] on div at bounding box center [17, 139] width 8 height 8
click at [17, 96] on div at bounding box center [17, 97] width 8 height 8
drag, startPoint x: 601, startPoint y: 337, endPoint x: 604, endPoint y: 349, distance: 13.0
click at [600, 337] on p "JUMP TO LATEST" at bounding box center [593, 337] width 45 height 6
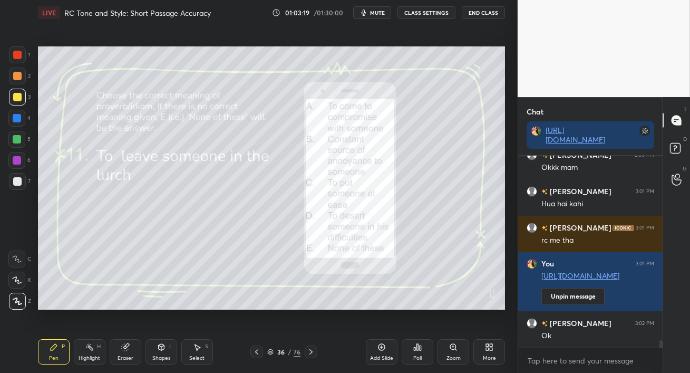
click at [313, 354] on icon at bounding box center [311, 351] width 8 height 8
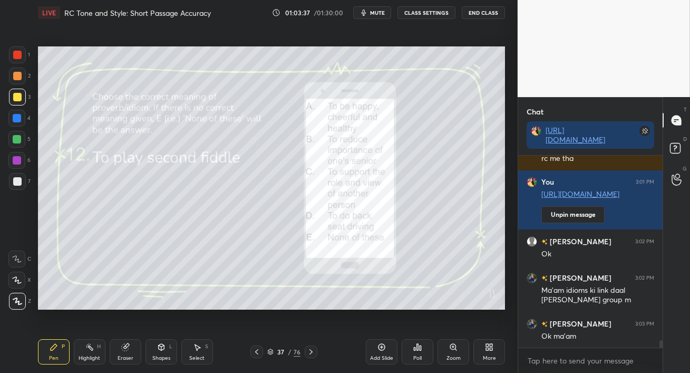
scroll to position [4920, 0]
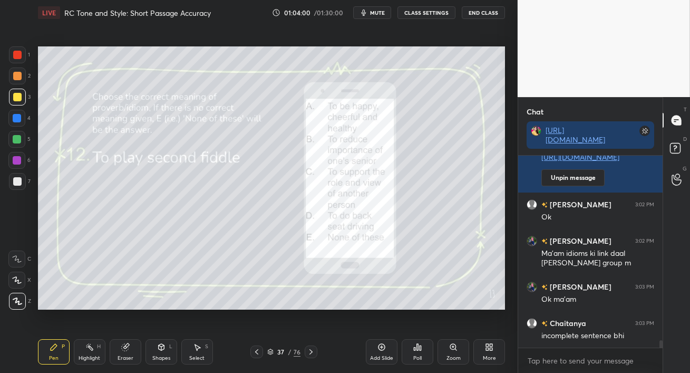
click at [16, 100] on div at bounding box center [17, 97] width 8 height 8
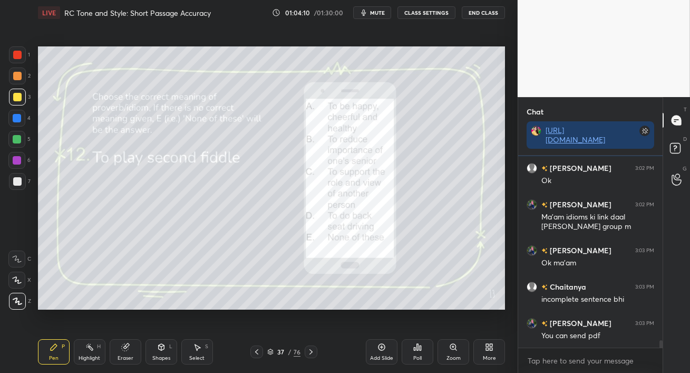
click at [379, 9] on button "mute" at bounding box center [372, 12] width 38 height 13
click at [373, 17] on button "unmute" at bounding box center [372, 12] width 38 height 13
click at [415, 351] on icon at bounding box center [417, 347] width 8 height 8
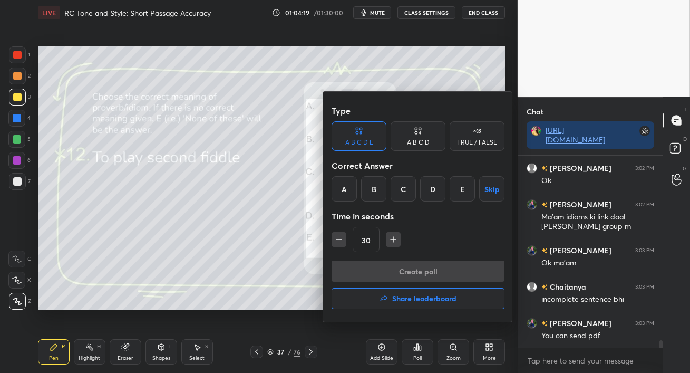
click at [407, 189] on div "C" at bounding box center [403, 188] width 25 height 25
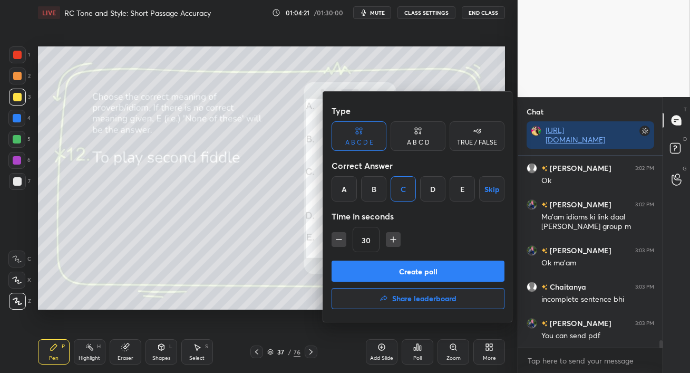
click at [414, 269] on button "Create poll" at bounding box center [418, 270] width 173 height 21
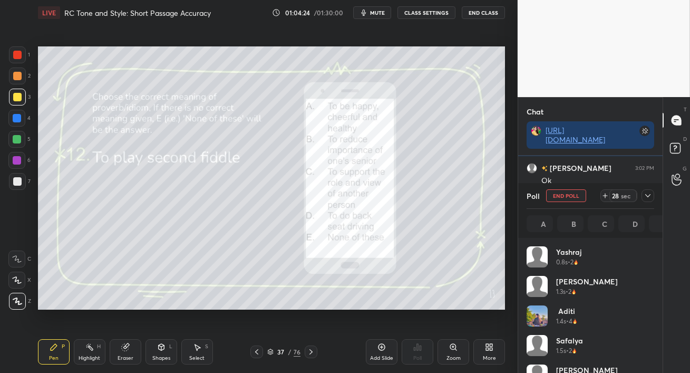
scroll to position [123, 124]
click at [381, 11] on span "mute" at bounding box center [377, 12] width 15 height 7
click at [383, 12] on span "unmute" at bounding box center [376, 12] width 23 height 7
click at [15, 118] on div at bounding box center [17, 118] width 8 height 8
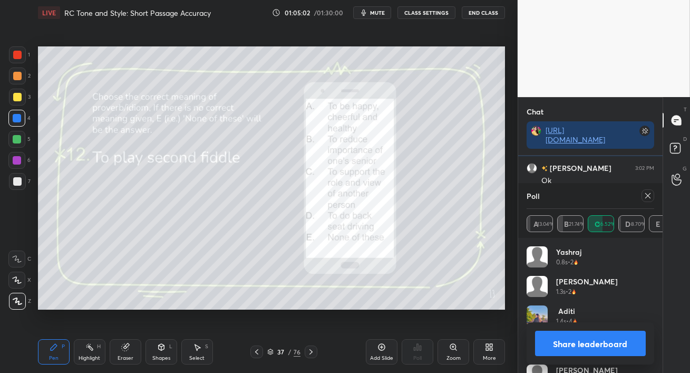
click at [648, 198] on icon at bounding box center [648, 195] width 8 height 8
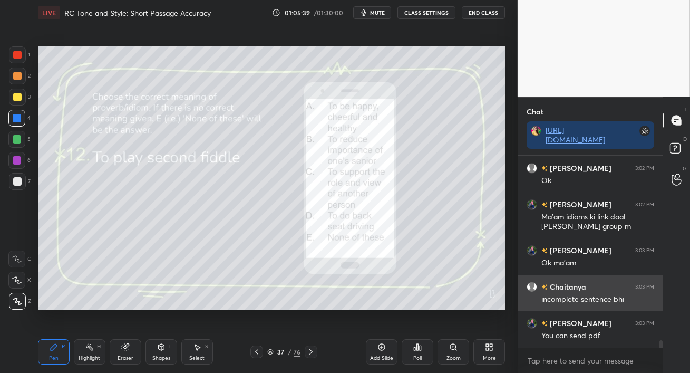
scroll to position [5002, 0]
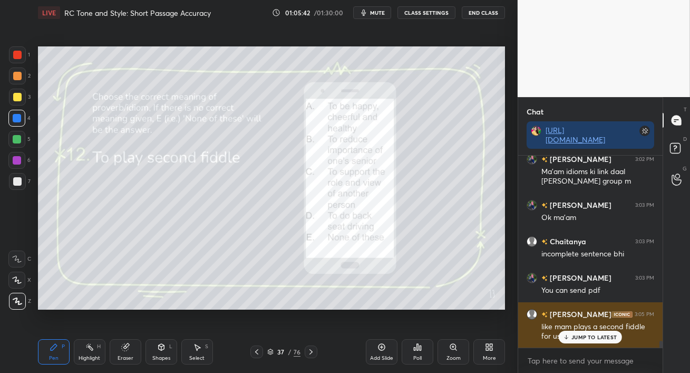
click at [594, 339] on p "JUMP TO LATEST" at bounding box center [593, 337] width 45 height 6
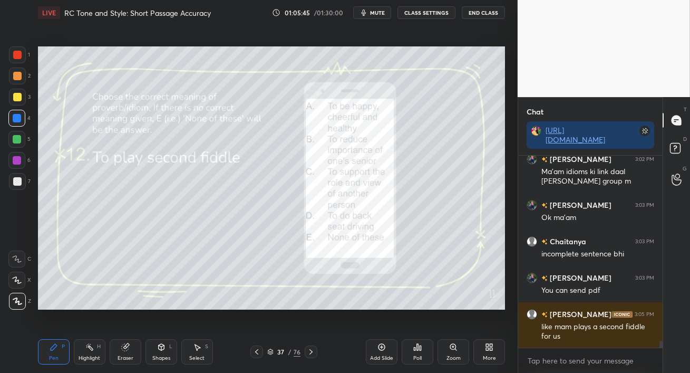
click at [313, 352] on icon at bounding box center [311, 351] width 8 height 8
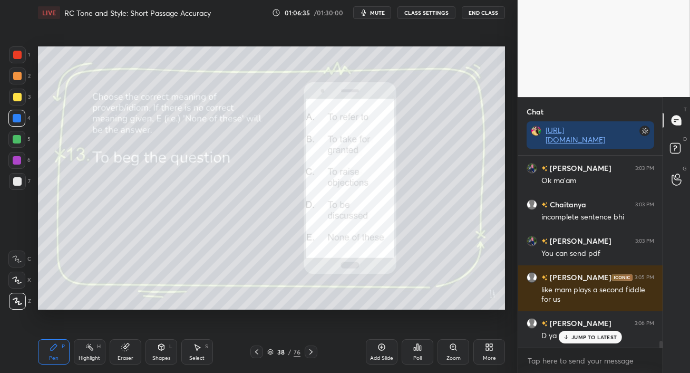
scroll to position [5084, 0]
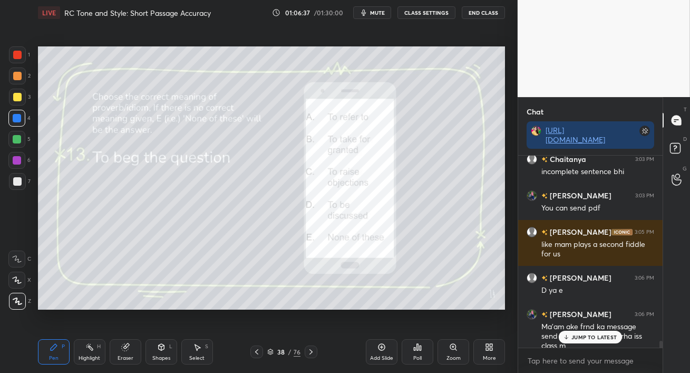
click at [570, 336] on div "JUMP TO LATEST" at bounding box center [590, 336] width 63 height 13
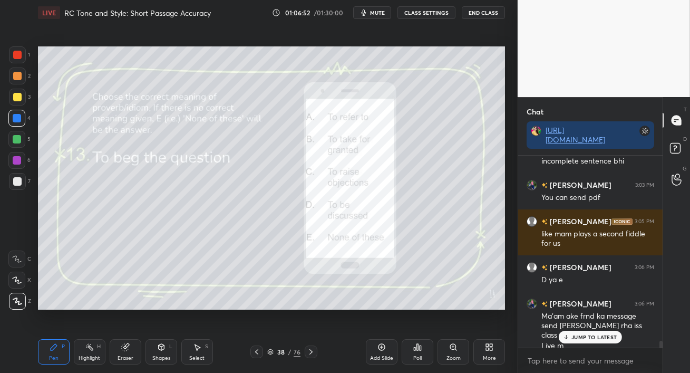
click at [582, 337] on p "JUMP TO LATEST" at bounding box center [593, 337] width 45 height 6
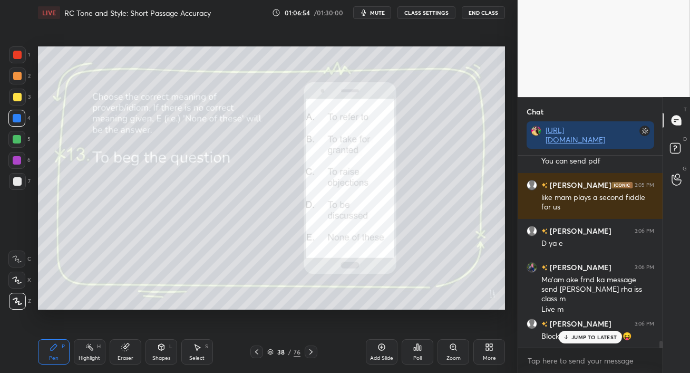
click at [574, 337] on p "JUMP TO LATEST" at bounding box center [593, 337] width 45 height 6
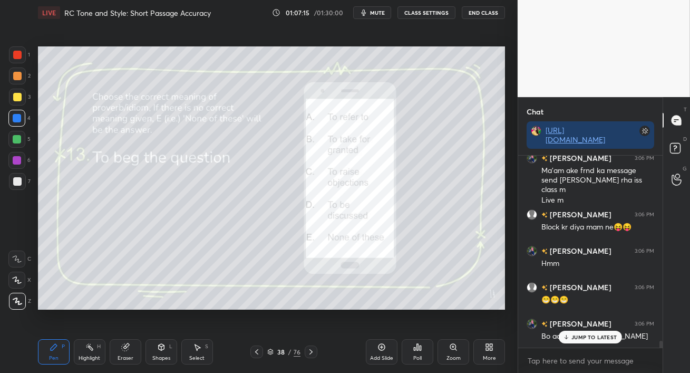
scroll to position [5277, 0]
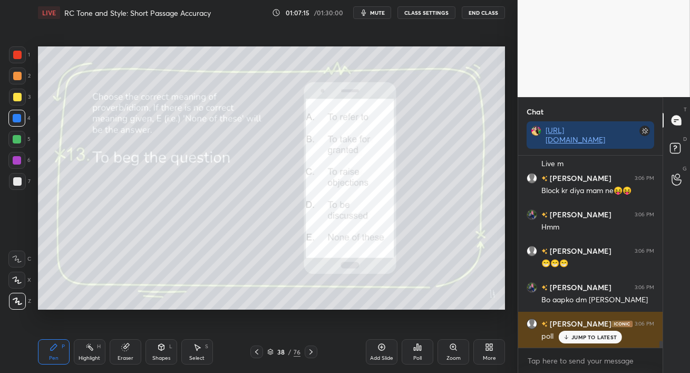
click at [570, 337] on div "JUMP TO LATEST" at bounding box center [590, 336] width 63 height 13
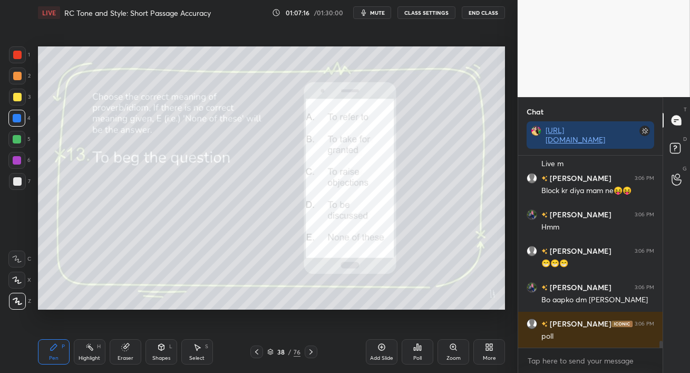
scroll to position [5323, 0]
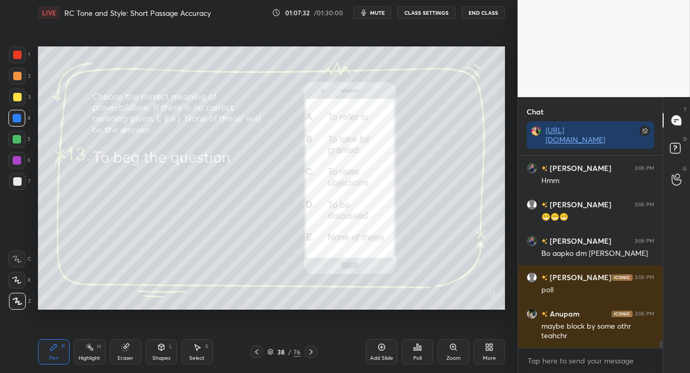
click at [422, 355] on div "Poll" at bounding box center [417, 357] width 8 height 5
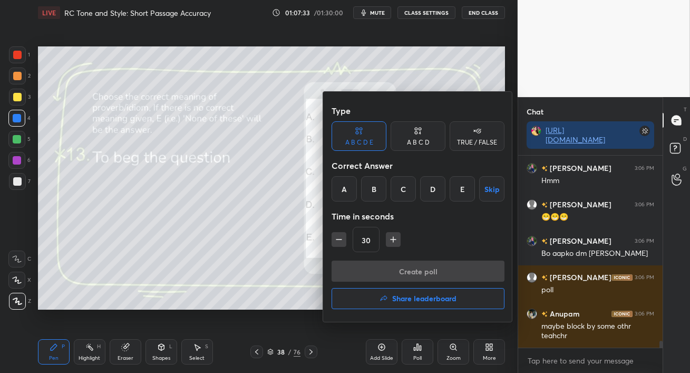
click at [461, 190] on div "E" at bounding box center [462, 188] width 25 height 25
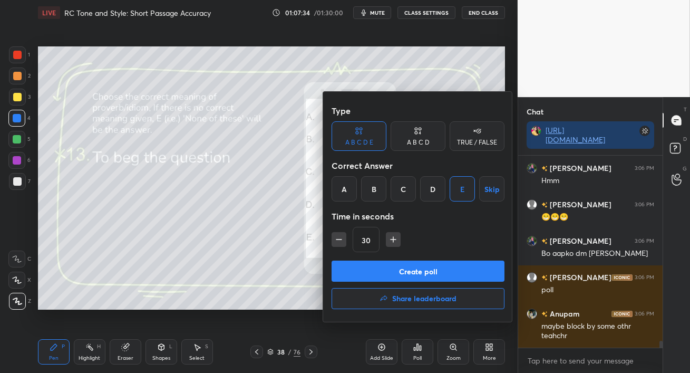
click at [443, 270] on button "Create poll" at bounding box center [418, 270] width 173 height 21
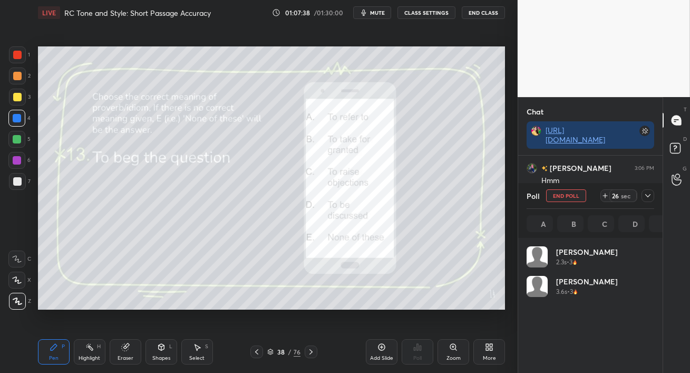
scroll to position [123, 124]
click at [18, 97] on div at bounding box center [17, 97] width 8 height 8
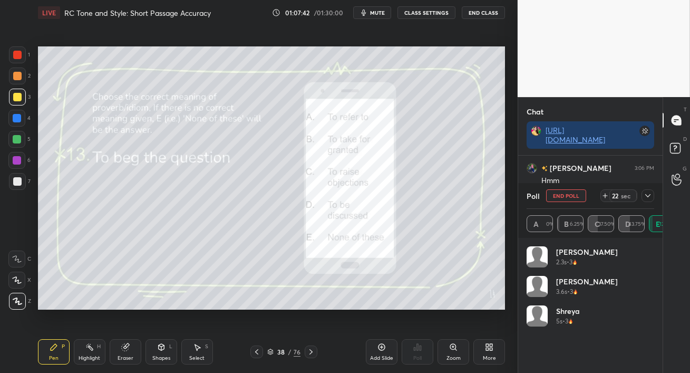
click at [382, 17] on button "mute" at bounding box center [372, 12] width 38 height 13
click at [376, 15] on span "unmute" at bounding box center [376, 12] width 23 height 7
click at [649, 195] on icon at bounding box center [648, 195] width 8 height 8
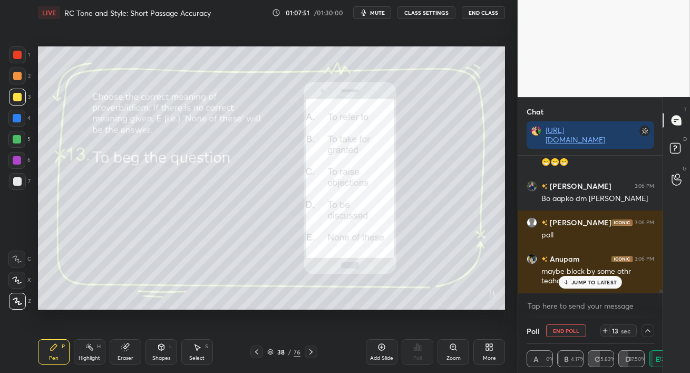
scroll to position [5414, 0]
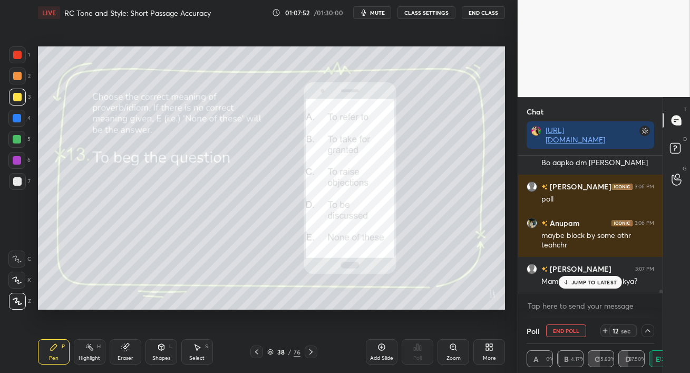
click at [593, 284] on p "JUMP TO LATEST" at bounding box center [593, 282] width 45 height 6
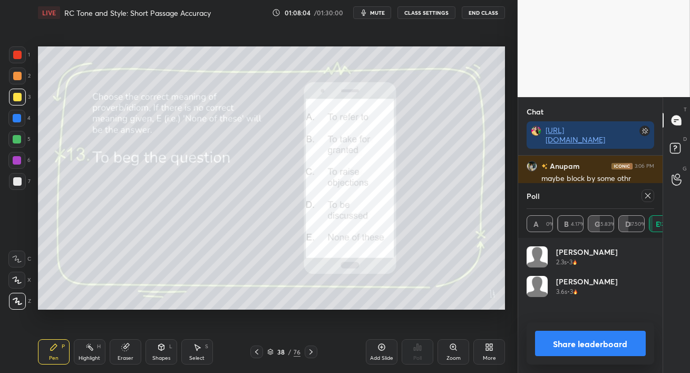
scroll to position [123, 124]
click at [648, 197] on icon at bounding box center [648, 195] width 8 height 8
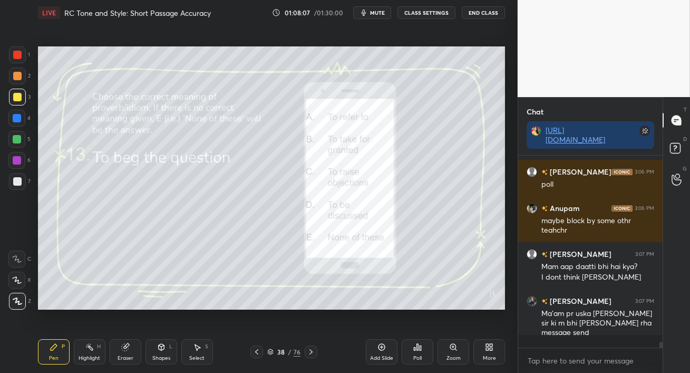
scroll to position [189, 141]
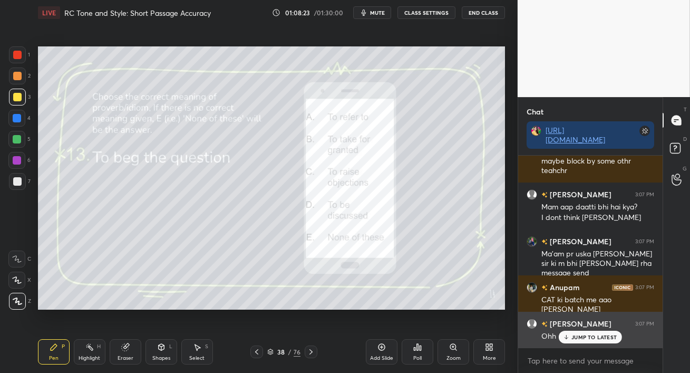
click at [582, 337] on p "JUMP TO LATEST" at bounding box center [593, 337] width 45 height 6
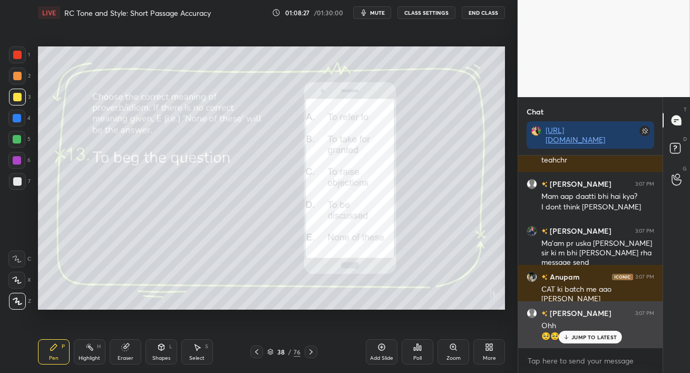
click at [579, 336] on p "JUMP TO LATEST" at bounding box center [593, 337] width 45 height 6
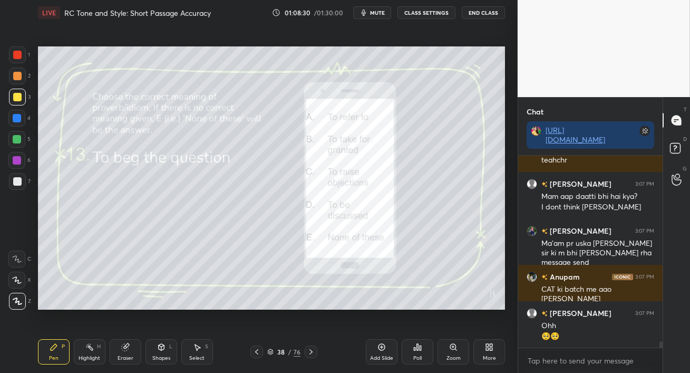
click at [19, 144] on div at bounding box center [16, 139] width 17 height 17
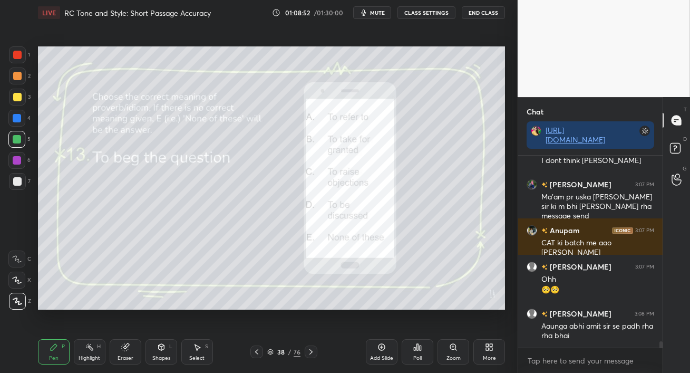
scroll to position [5581, 0]
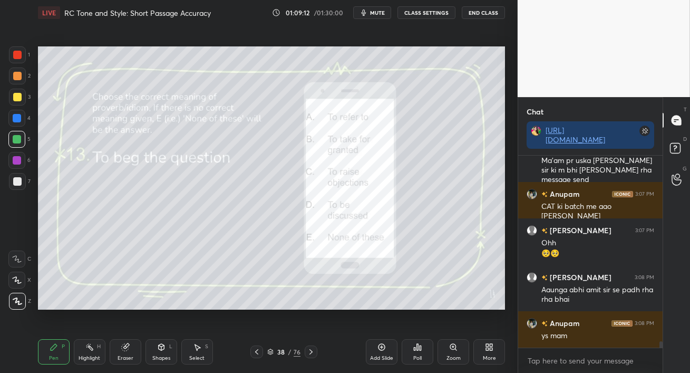
click at [312, 352] on icon at bounding box center [311, 351] width 8 height 8
click at [17, 98] on div at bounding box center [17, 97] width 8 height 8
click at [381, 15] on span "mute" at bounding box center [377, 12] width 15 height 7
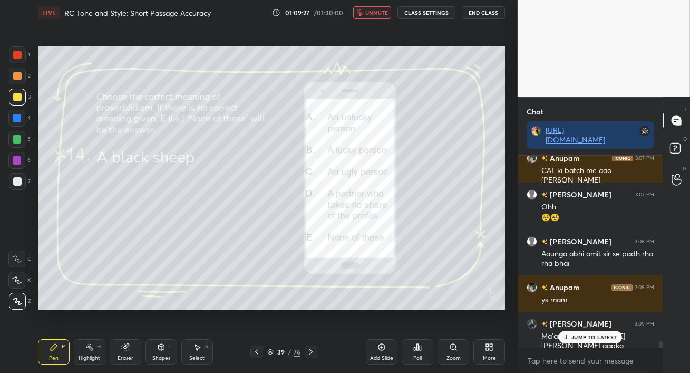
click at [379, 17] on button "unmute" at bounding box center [372, 12] width 38 height 13
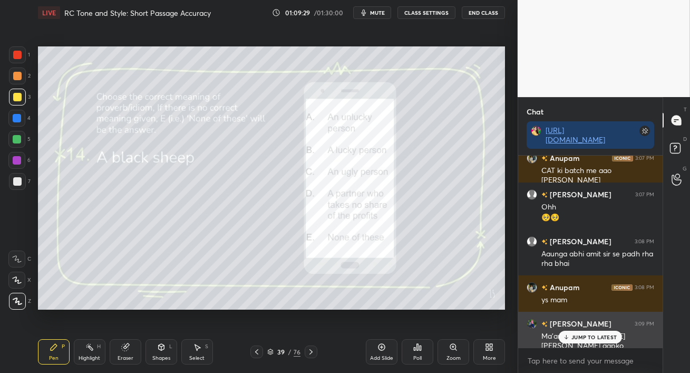
click at [589, 338] on p "JUMP TO LATEST" at bounding box center [593, 337] width 45 height 6
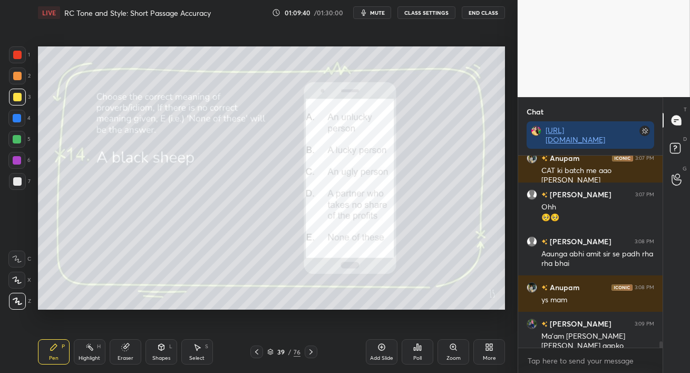
scroll to position [5628, 0]
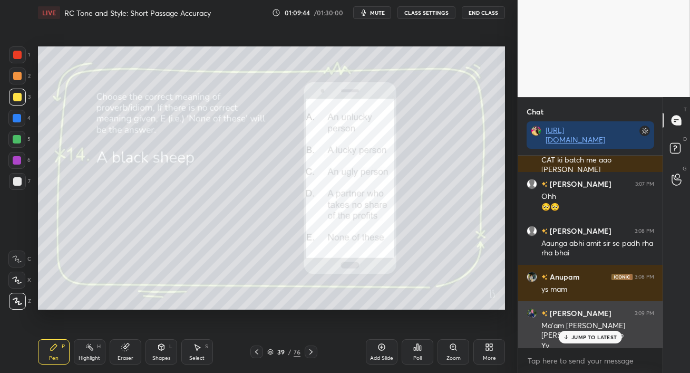
click at [590, 337] on p "JUMP TO LATEST" at bounding box center [593, 337] width 45 height 6
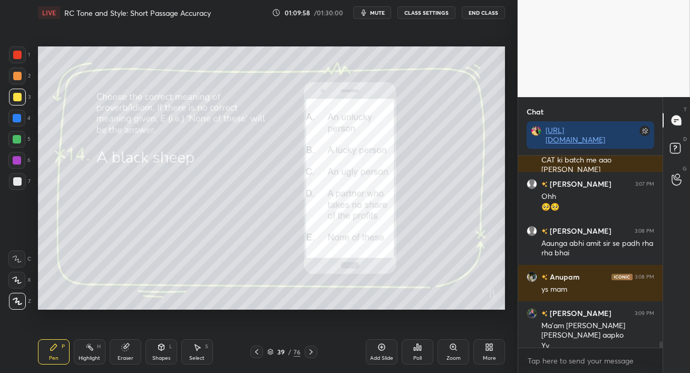
scroll to position [5638, 0]
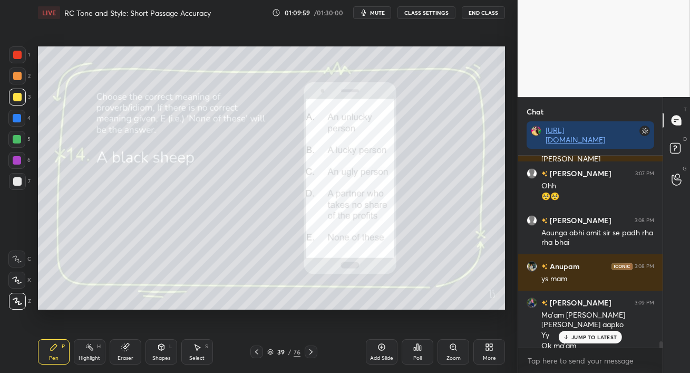
click at [587, 337] on p "JUMP TO LATEST" at bounding box center [593, 337] width 45 height 6
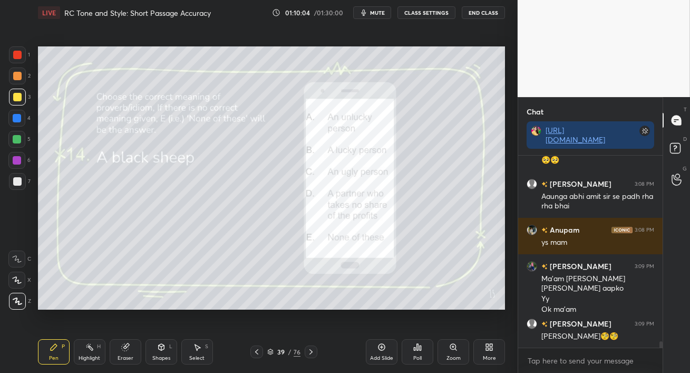
click at [426, 346] on div "Poll" at bounding box center [418, 351] width 32 height 25
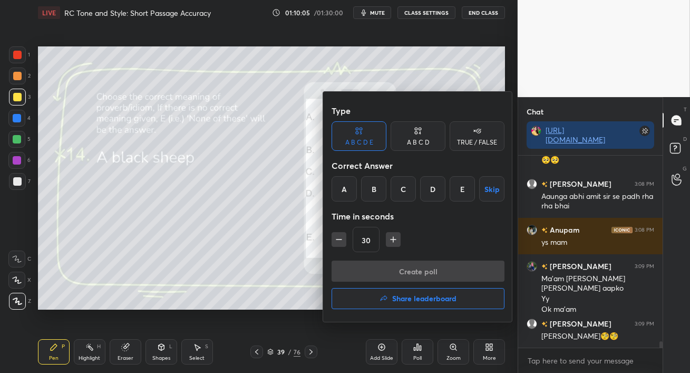
drag, startPoint x: 464, startPoint y: 190, endPoint x: 462, endPoint y: 210, distance: 20.1
click at [464, 190] on div "E" at bounding box center [462, 188] width 25 height 25
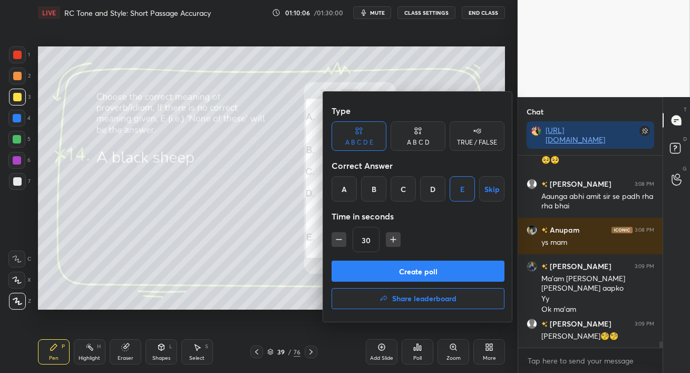
click at [442, 269] on button "Create poll" at bounding box center [418, 270] width 173 height 21
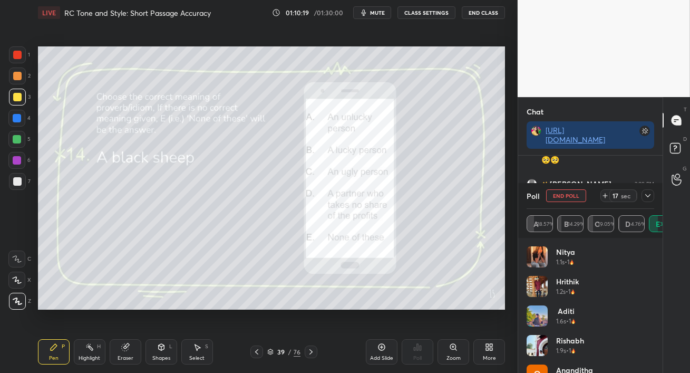
scroll to position [5750, 0]
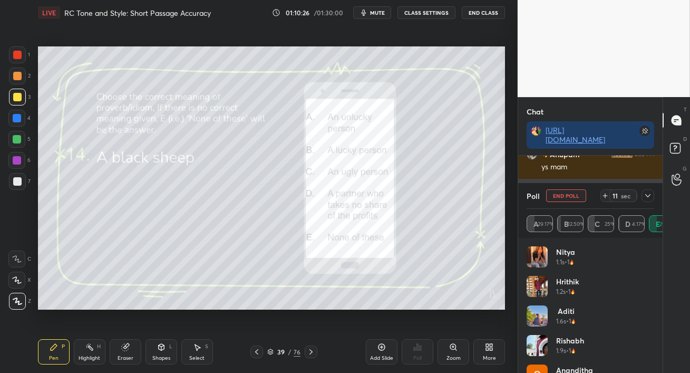
click at [649, 195] on icon at bounding box center [647, 195] width 5 height 3
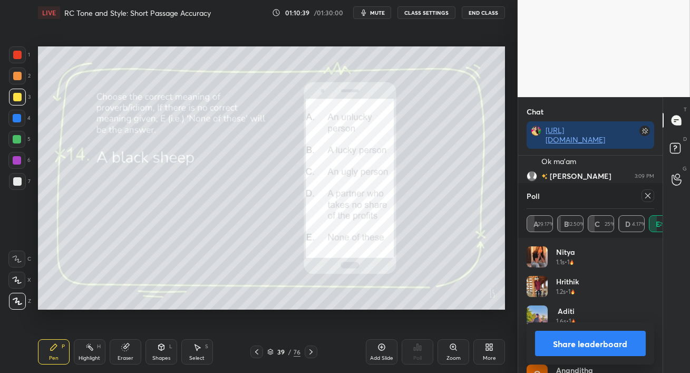
scroll to position [5858, 0]
click at [648, 196] on icon at bounding box center [647, 195] width 5 height 5
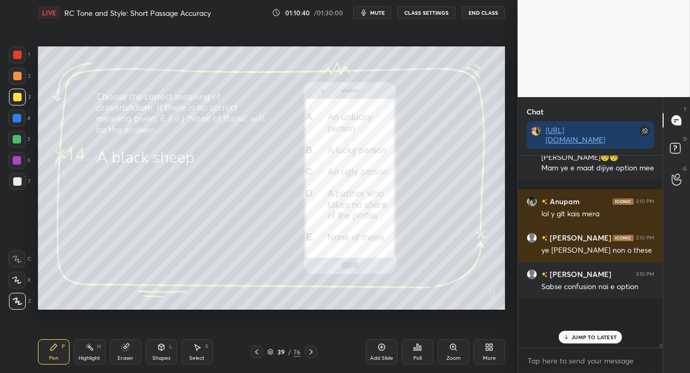
scroll to position [171, 141]
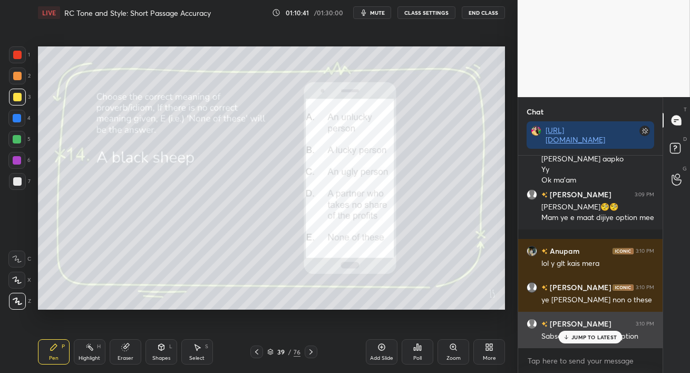
click at [573, 337] on p "JUMP TO LATEST" at bounding box center [593, 337] width 45 height 6
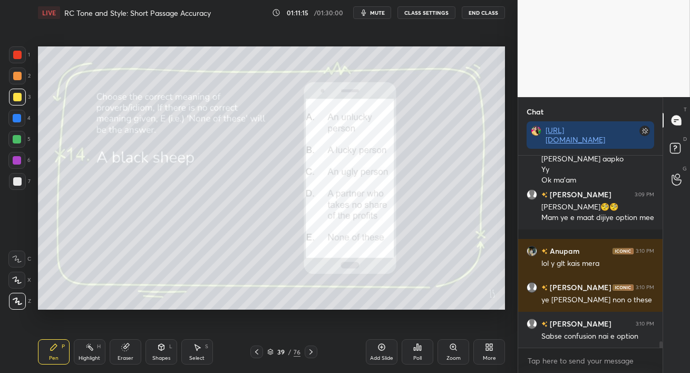
click at [17, 138] on div at bounding box center [17, 139] width 8 height 8
click at [16, 113] on div at bounding box center [16, 118] width 17 height 17
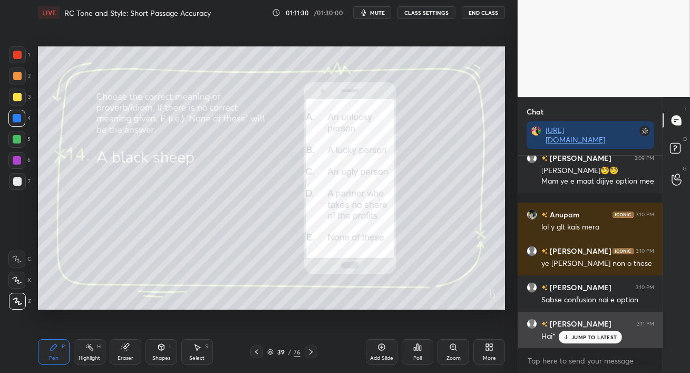
click at [576, 338] on p "JUMP TO LATEST" at bounding box center [593, 337] width 45 height 6
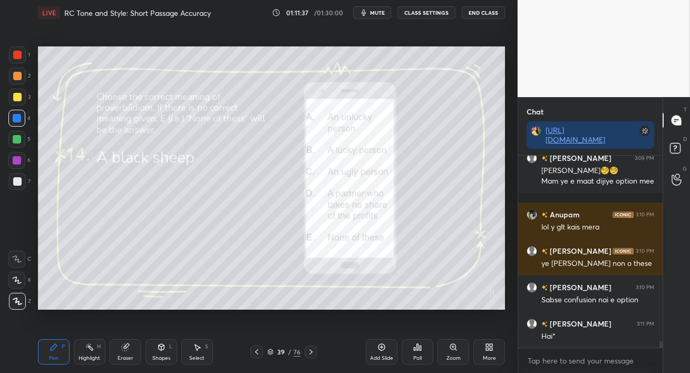
click at [19, 141] on div at bounding box center [17, 139] width 8 height 8
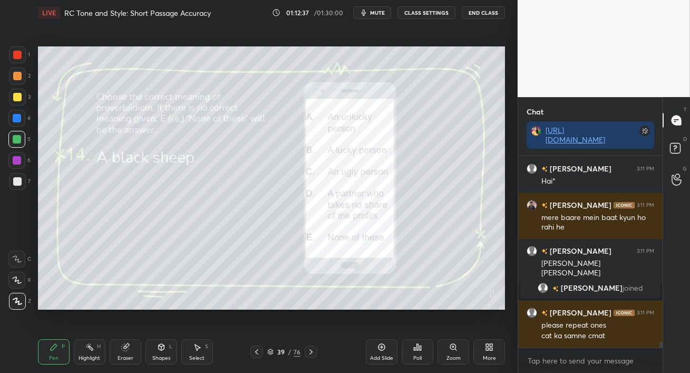
scroll to position [6031, 0]
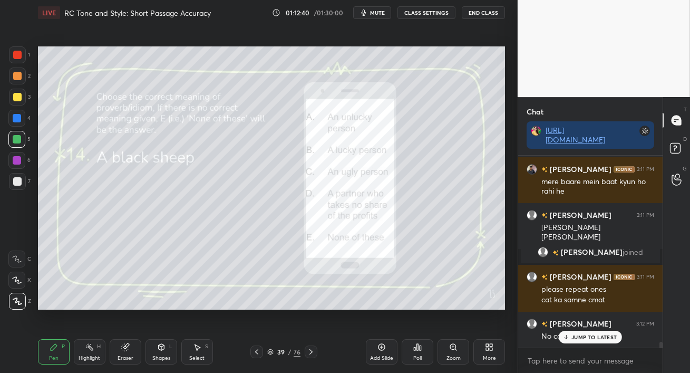
click at [605, 335] on p "JUMP TO LATEST" at bounding box center [593, 337] width 45 height 6
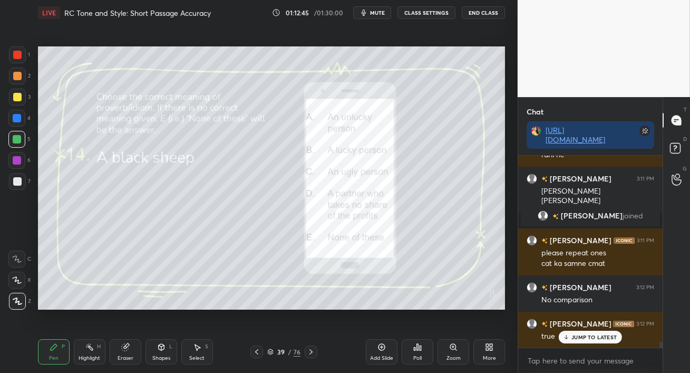
click at [581, 340] on div "JUMP TO LATEST" at bounding box center [590, 336] width 63 height 13
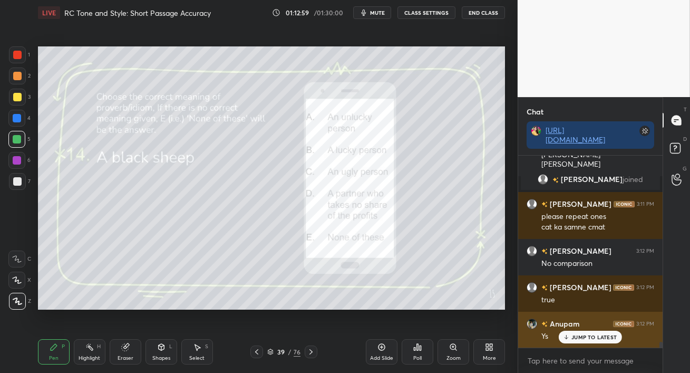
click at [583, 339] on p "JUMP TO LATEST" at bounding box center [593, 337] width 45 height 6
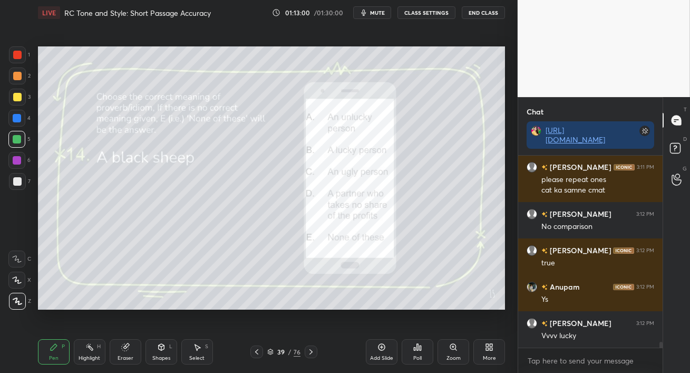
scroll to position [6177, 0]
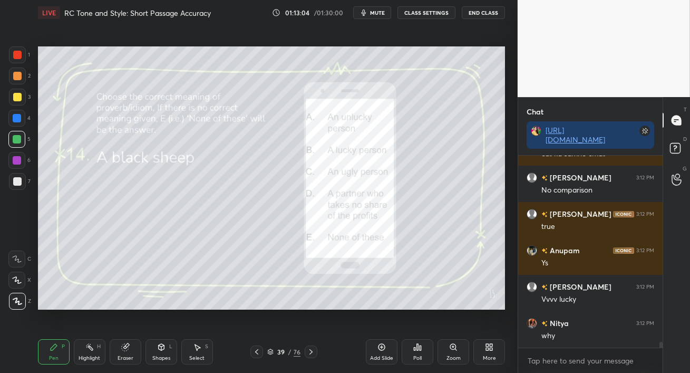
click at [312, 354] on icon at bounding box center [311, 351] width 8 height 8
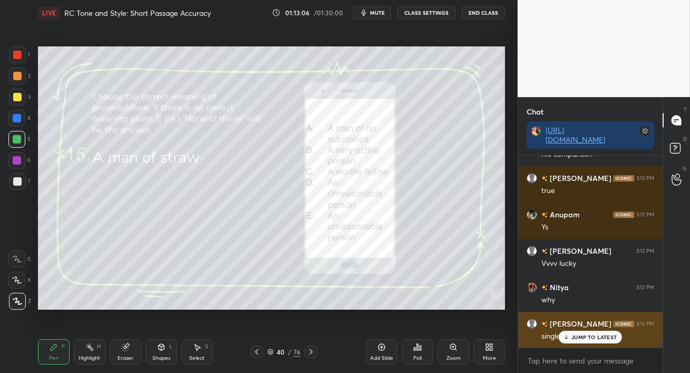
click at [565, 339] on icon at bounding box center [566, 337] width 7 height 6
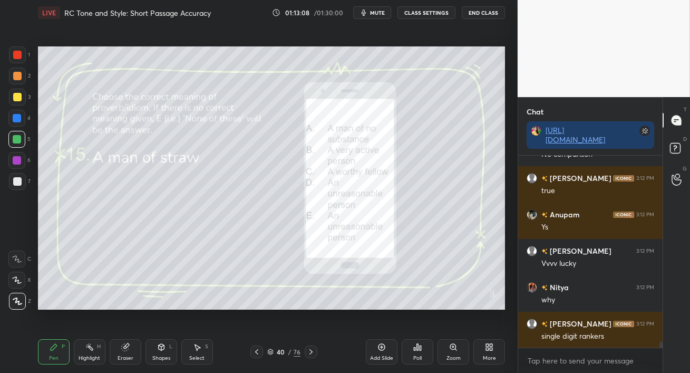
click at [12, 143] on div at bounding box center [16, 139] width 17 height 17
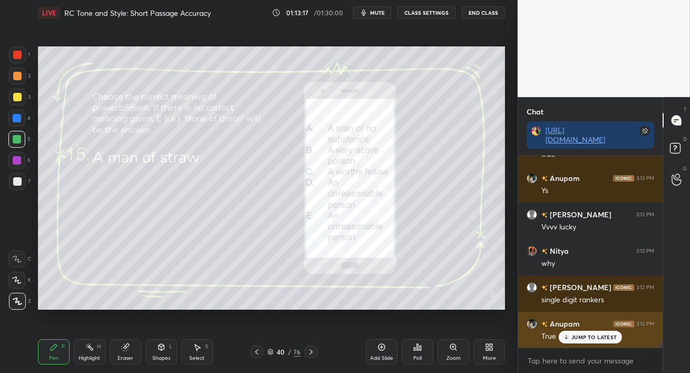
drag, startPoint x: 573, startPoint y: 336, endPoint x: 564, endPoint y: 340, distance: 9.9
click at [573, 336] on p "JUMP TO LATEST" at bounding box center [593, 337] width 45 height 6
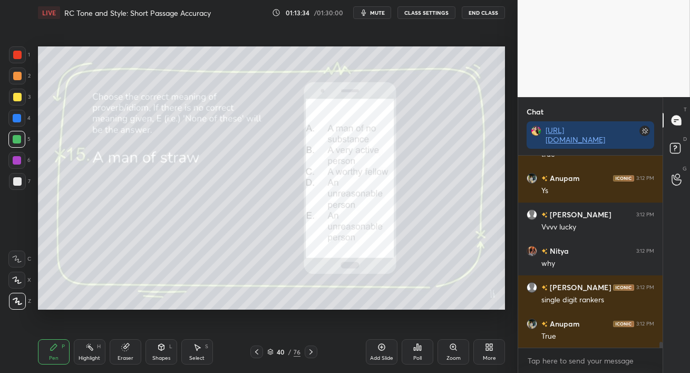
click at [17, 93] on div at bounding box center [17, 97] width 8 height 8
click at [416, 346] on icon at bounding box center [417, 347] width 8 height 8
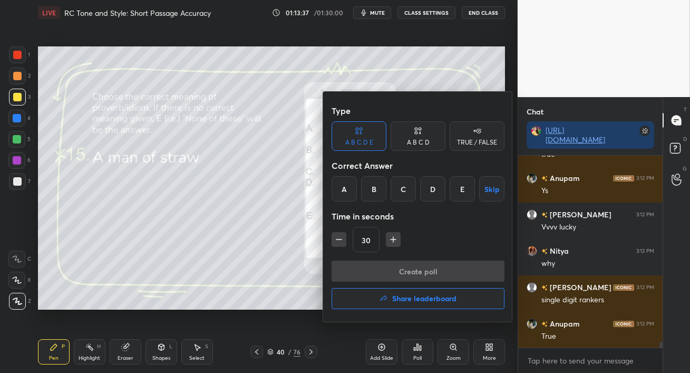
click at [345, 189] on div "A" at bounding box center [344, 188] width 25 height 25
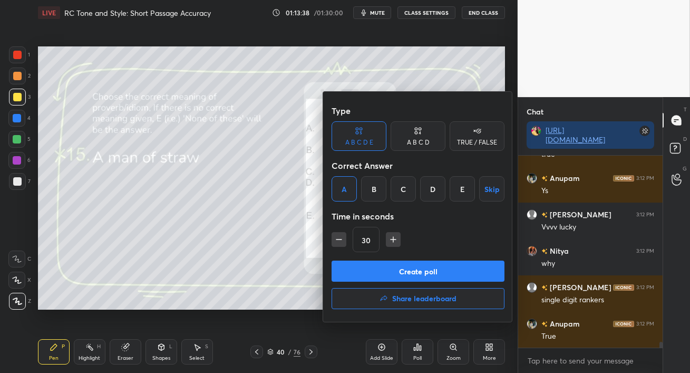
click at [413, 270] on button "Create poll" at bounding box center [418, 270] width 173 height 21
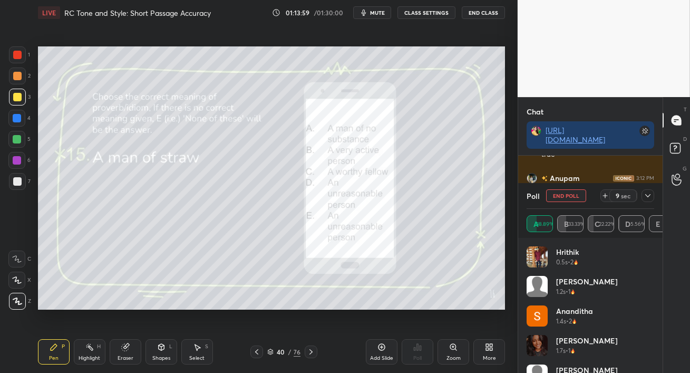
scroll to position [6350, 0]
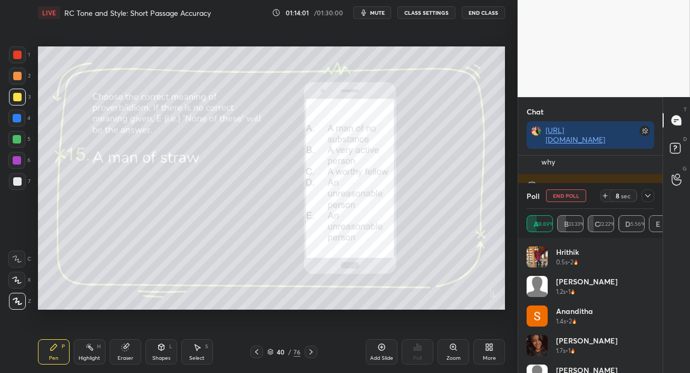
click at [648, 197] on icon at bounding box center [648, 195] width 8 height 8
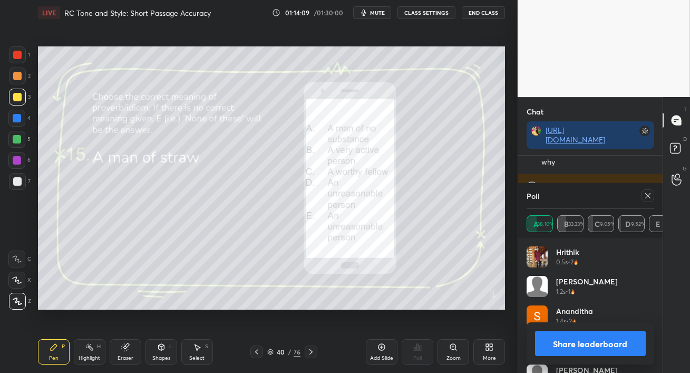
scroll to position [123, 124]
click at [11, 139] on div at bounding box center [16, 139] width 17 height 17
click at [651, 197] on icon at bounding box center [648, 195] width 8 height 8
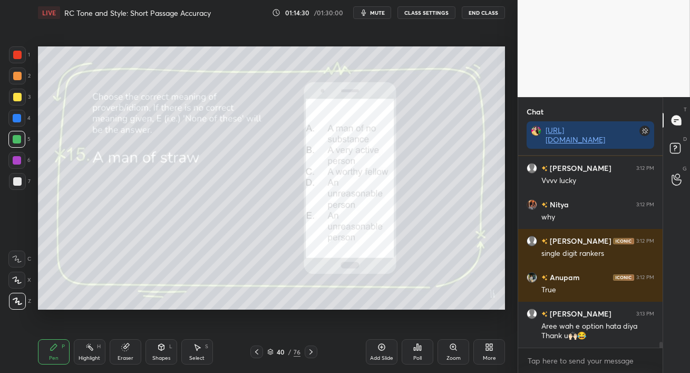
scroll to position [6295, 0]
click at [489, 351] on div "More" at bounding box center [489, 351] width 32 height 25
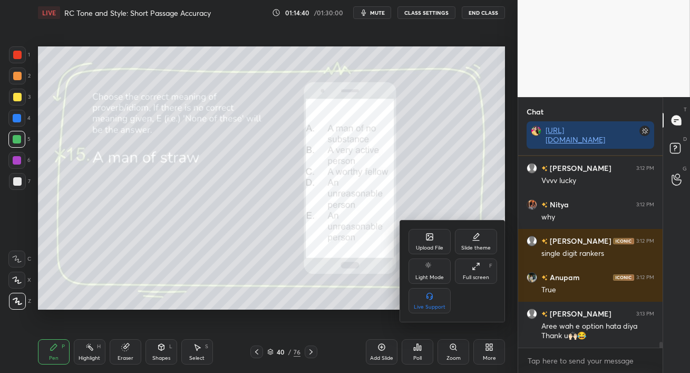
click at [313, 352] on div at bounding box center [345, 186] width 690 height 373
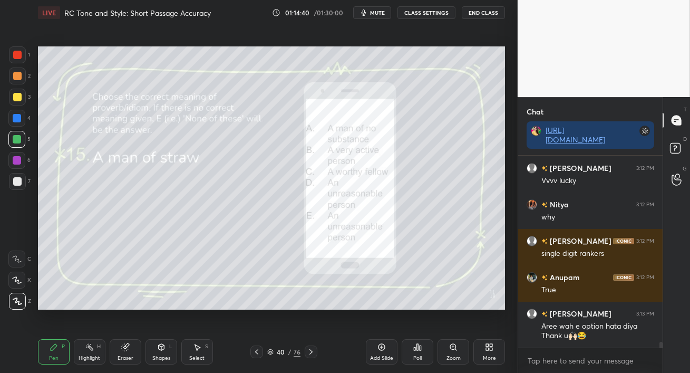
click at [312, 352] on icon at bounding box center [310, 351] width 3 height 5
click at [417, 355] on div "Poll" at bounding box center [417, 357] width 8 height 5
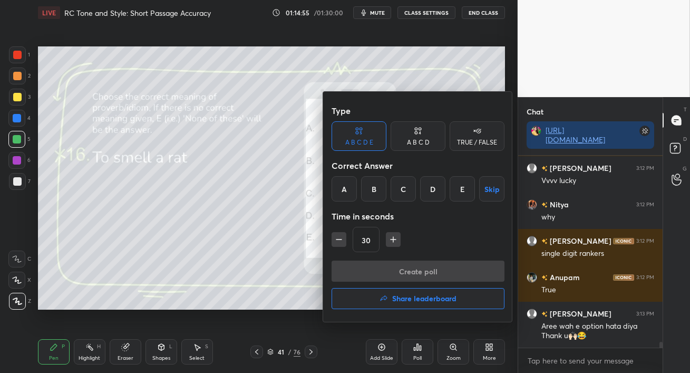
click at [407, 193] on div "C" at bounding box center [403, 188] width 25 height 25
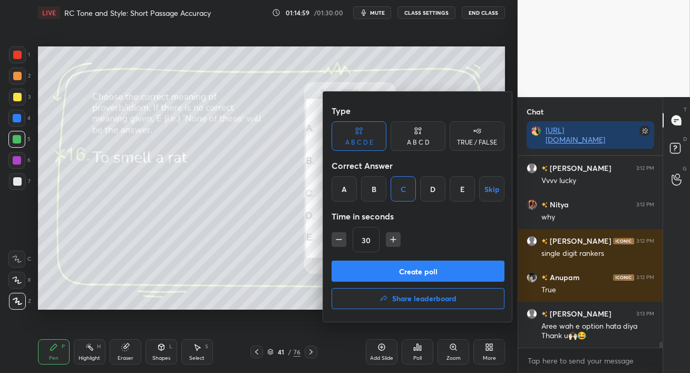
click at [426, 272] on button "Create poll" at bounding box center [418, 270] width 173 height 21
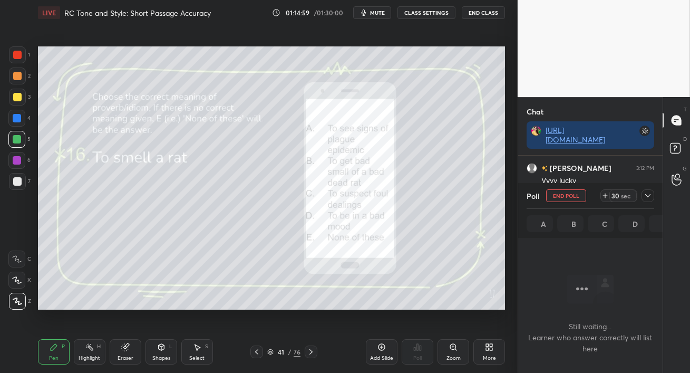
scroll to position [4, 3]
click at [485, 345] on icon at bounding box center [489, 347] width 8 height 8
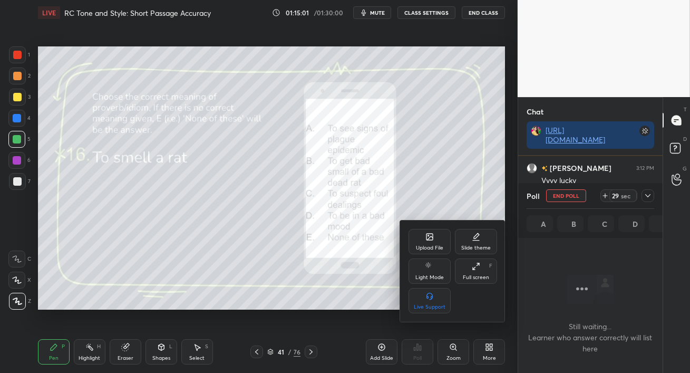
click at [431, 246] on div "Upload File" at bounding box center [429, 247] width 27 height 5
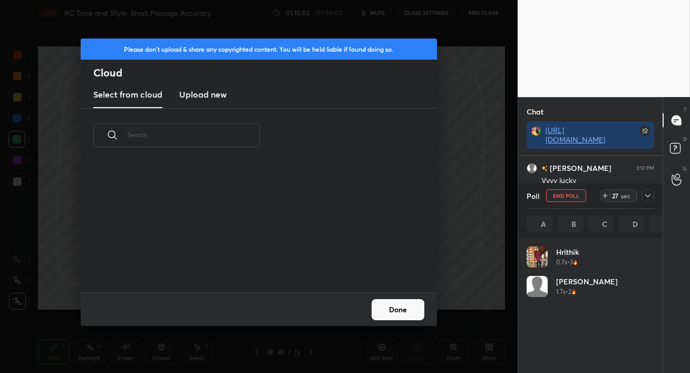
scroll to position [130, 338]
drag, startPoint x: 204, startPoint y: 91, endPoint x: 206, endPoint y: 97, distance: 6.2
click at [204, 91] on h3 "Upload new" at bounding box center [202, 94] width 47 height 13
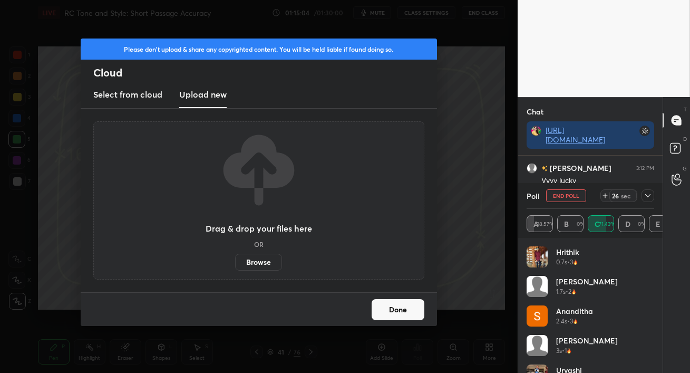
click at [259, 262] on label "Browse" at bounding box center [258, 262] width 47 height 17
click at [235, 262] on input "Browse" at bounding box center [235, 262] width 0 height 17
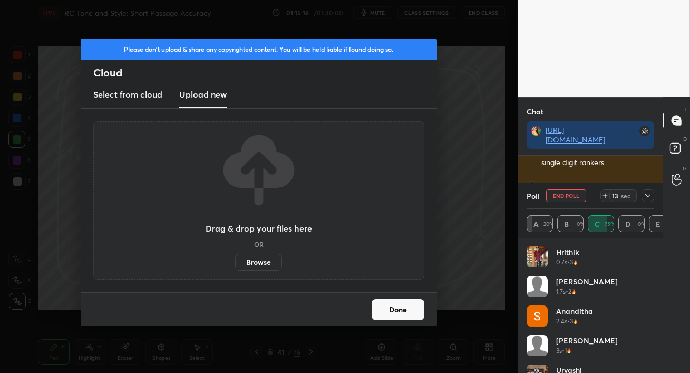
scroll to position [6432, 0]
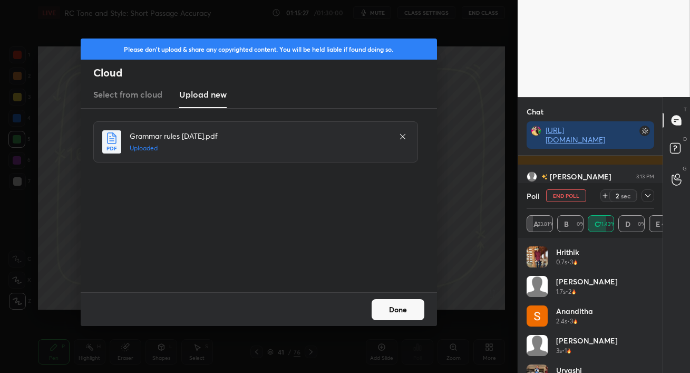
drag, startPoint x: 396, startPoint y: 310, endPoint x: 395, endPoint y: 305, distance: 5.8
click at [395, 310] on button "Done" at bounding box center [398, 309] width 53 height 21
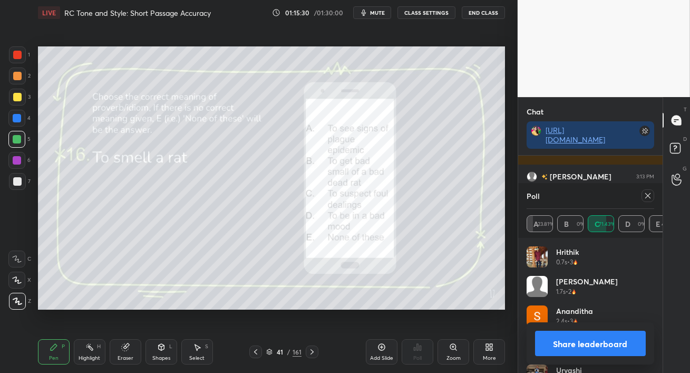
click at [651, 196] on icon at bounding box center [648, 195] width 8 height 8
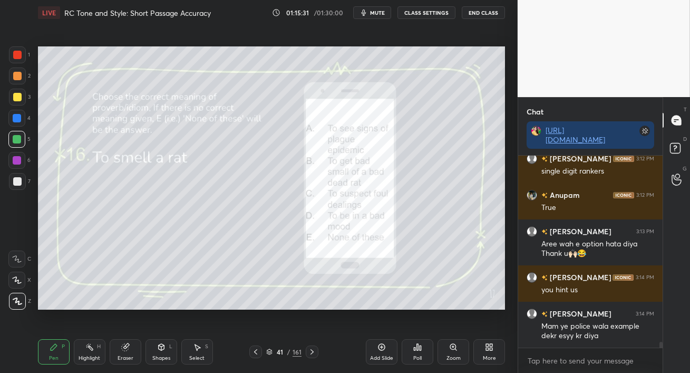
scroll to position [6378, 0]
click at [19, 147] on div "5" at bounding box center [19, 141] width 22 height 21
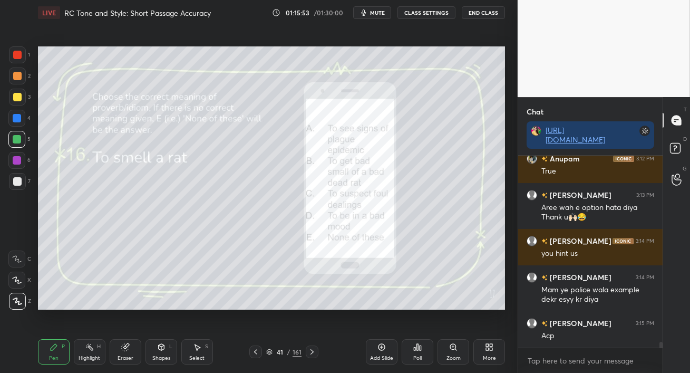
click at [11, 163] on div at bounding box center [16, 160] width 17 height 17
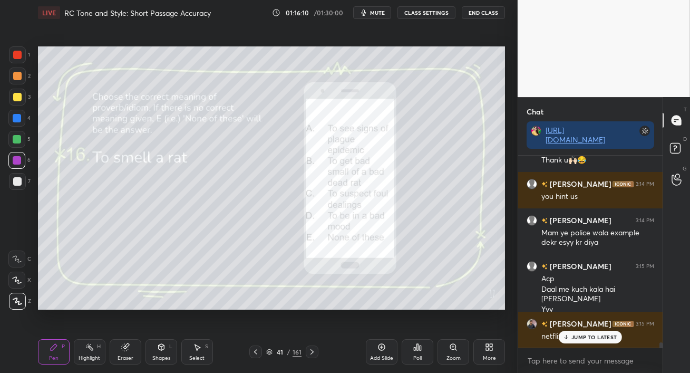
scroll to position [6507, 0]
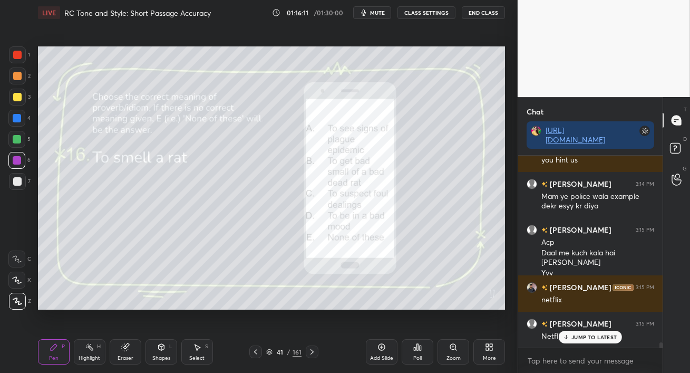
click at [573, 337] on p "JUMP TO LATEST" at bounding box center [593, 337] width 45 height 6
click at [10, 144] on div at bounding box center [16, 139] width 17 height 17
click at [313, 352] on icon at bounding box center [311, 351] width 3 height 5
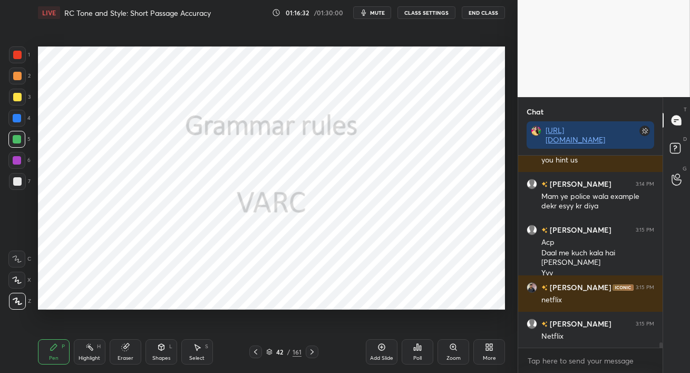
click at [313, 352] on icon at bounding box center [312, 351] width 8 height 8
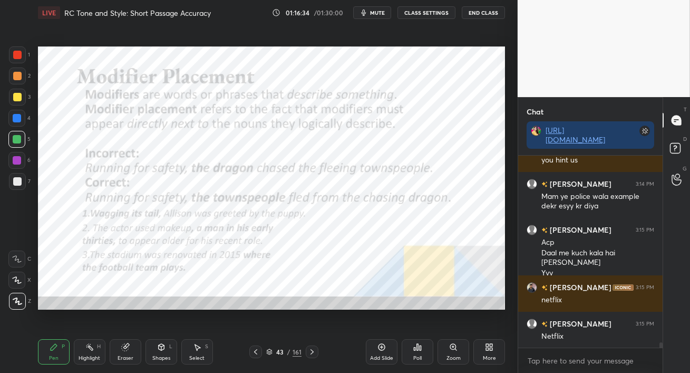
click at [14, 59] on div at bounding box center [17, 54] width 17 height 17
drag, startPoint x: 259, startPoint y: 351, endPoint x: 305, endPoint y: 352, distance: 45.9
click at [258, 351] on icon at bounding box center [255, 351] width 8 height 8
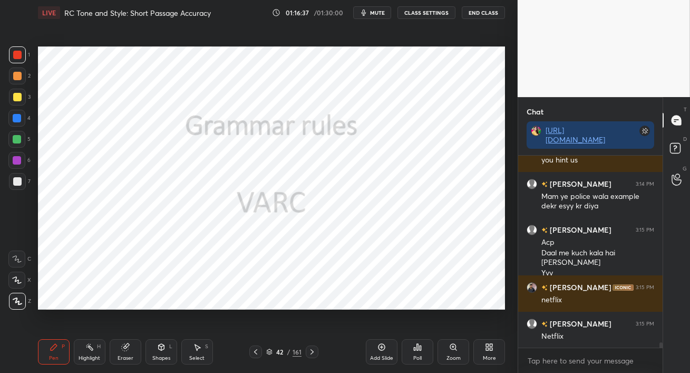
click at [384, 347] on icon at bounding box center [381, 347] width 7 height 7
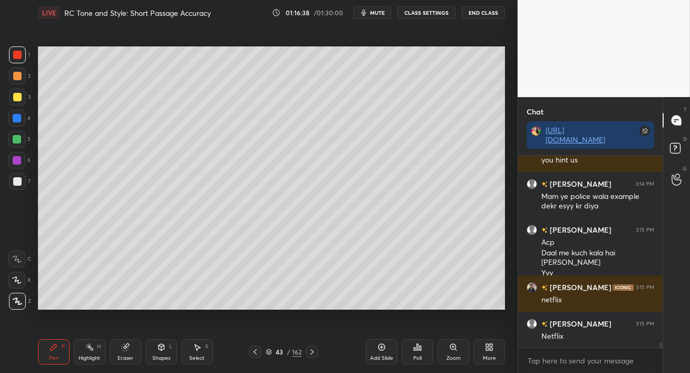
drag, startPoint x: 9, startPoint y: 60, endPoint x: 28, endPoint y: 67, distance: 20.4
click at [10, 60] on div at bounding box center [17, 54] width 17 height 17
click at [20, 81] on div at bounding box center [17, 75] width 17 height 17
click at [20, 77] on div at bounding box center [17, 76] width 8 height 8
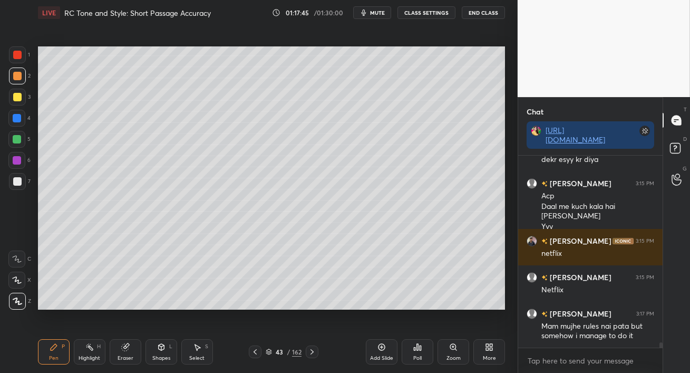
click at [314, 352] on icon at bounding box center [312, 351] width 8 height 8
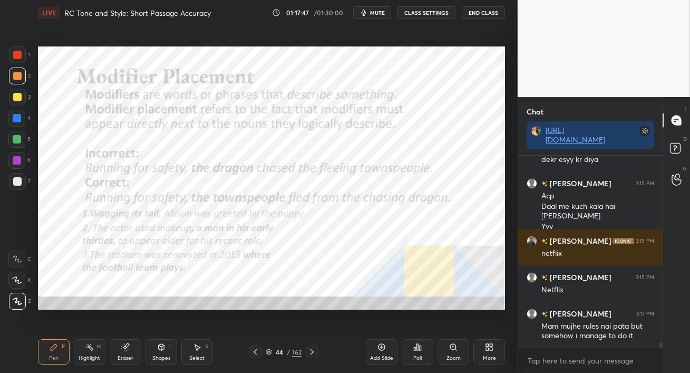
click at [14, 55] on div at bounding box center [17, 55] width 8 height 8
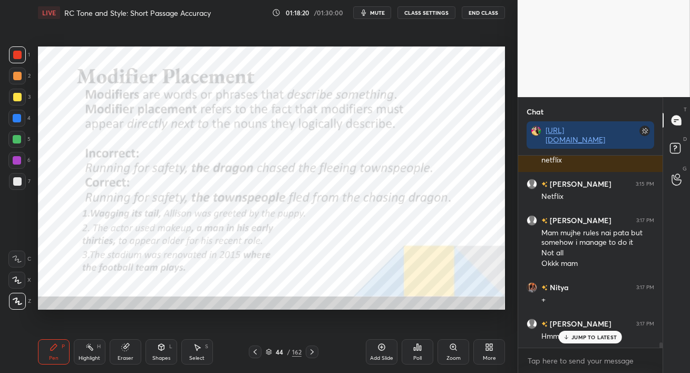
scroll to position [6683, 0]
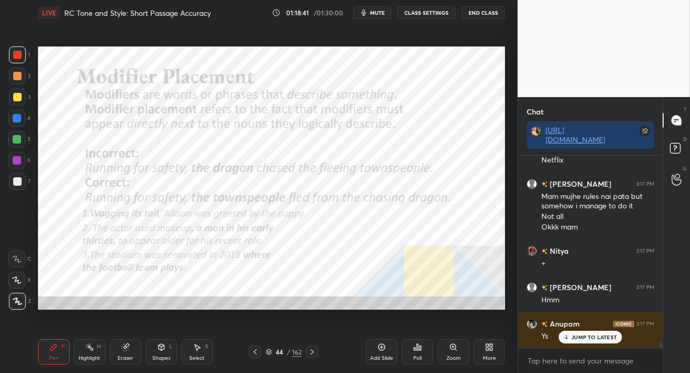
drag, startPoint x: 24, startPoint y: 59, endPoint x: 35, endPoint y: 67, distance: 13.5
click at [24, 59] on div at bounding box center [17, 54] width 17 height 17
click at [590, 332] on div "JUMP TO LATEST" at bounding box center [590, 336] width 63 height 13
click at [19, 83] on div at bounding box center [17, 75] width 17 height 17
click at [16, 57] on div at bounding box center [17, 55] width 8 height 8
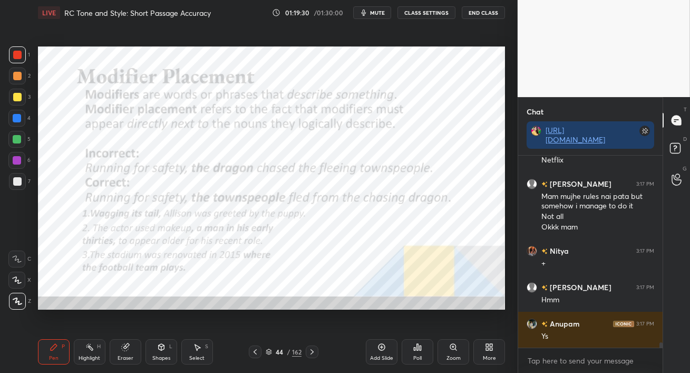
click at [20, 79] on div at bounding box center [17, 76] width 8 height 8
click at [18, 126] on div at bounding box center [16, 118] width 17 height 17
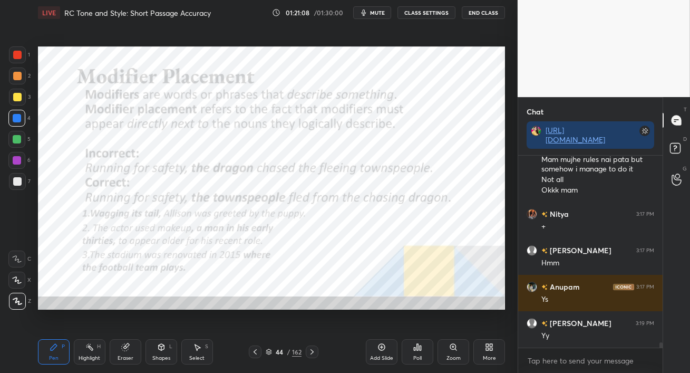
click at [374, 15] on span "mute" at bounding box center [377, 12] width 15 height 7
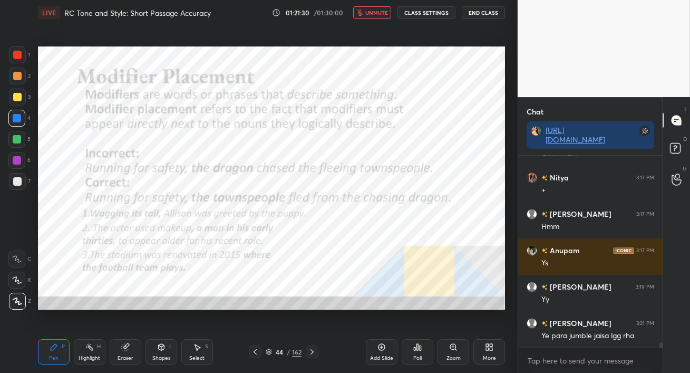
click at [374, 11] on span "unmute" at bounding box center [376, 12] width 23 height 7
click at [15, 52] on div at bounding box center [17, 55] width 8 height 8
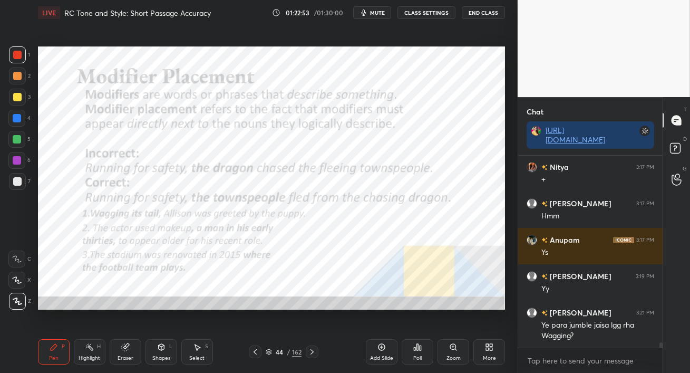
click at [374, 15] on button "mute" at bounding box center [372, 12] width 38 height 13
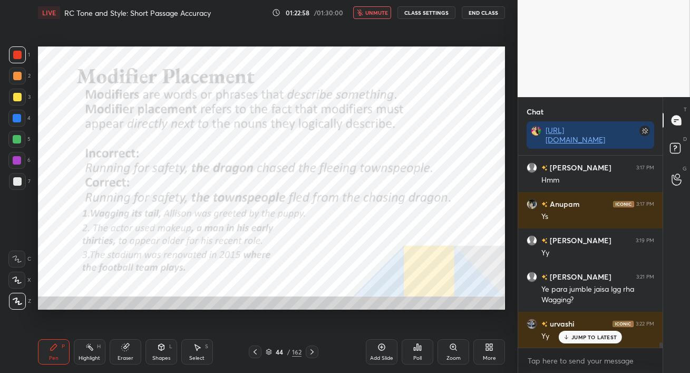
scroll to position [6839, 0]
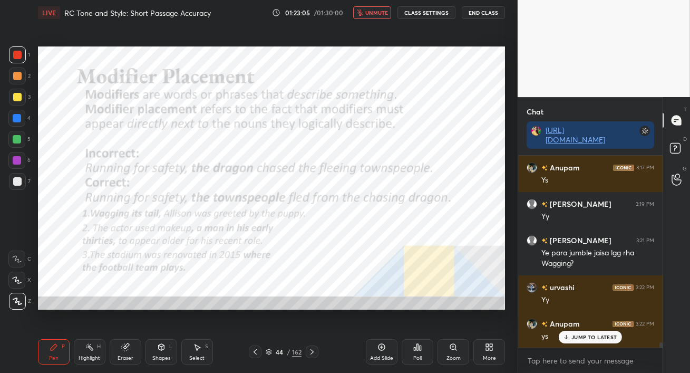
click at [378, 14] on span "unmute" at bounding box center [376, 12] width 23 height 7
click at [580, 337] on div "[PERSON_NAME] 3:12 PM True [PERSON_NAME] 3:13 PM Aree wah e option hata diya Th…" at bounding box center [590, 251] width 144 height 192
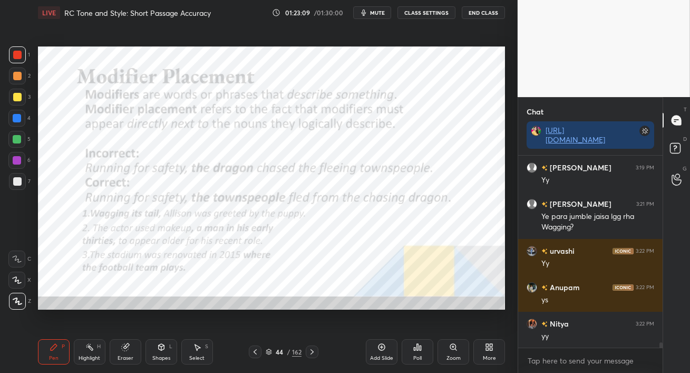
click at [20, 139] on div at bounding box center [17, 139] width 8 height 8
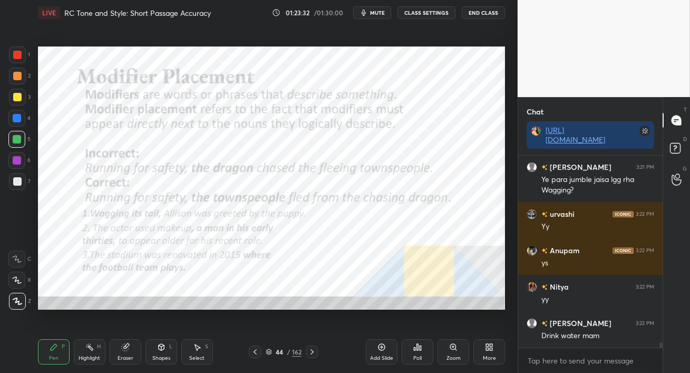
click at [383, 11] on span "mute" at bounding box center [377, 12] width 15 height 7
click at [378, 15] on span "unmute" at bounding box center [376, 12] width 23 height 7
drag, startPoint x: 13, startPoint y: 56, endPoint x: 25, endPoint y: 74, distance: 21.9
click at [13, 57] on div at bounding box center [17, 55] width 8 height 8
click at [373, 14] on span "mute" at bounding box center [377, 12] width 15 height 7
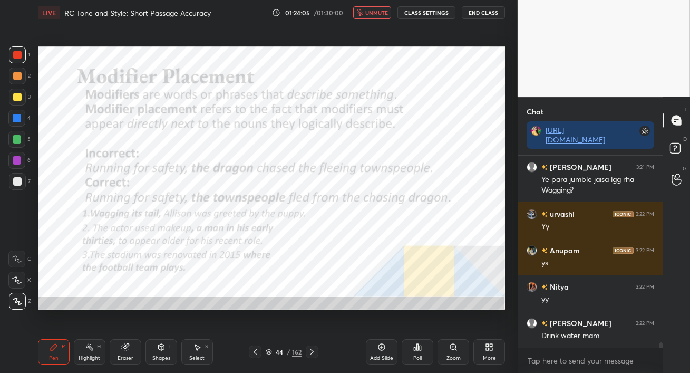
scroll to position [6949, 0]
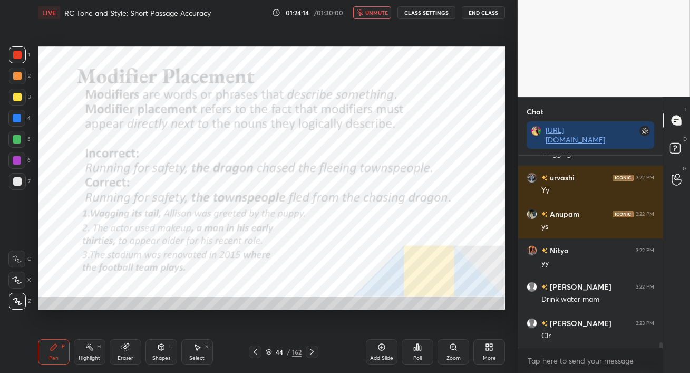
click at [374, 12] on span "unmute" at bounding box center [376, 12] width 23 height 7
click at [312, 353] on icon at bounding box center [311, 351] width 3 height 5
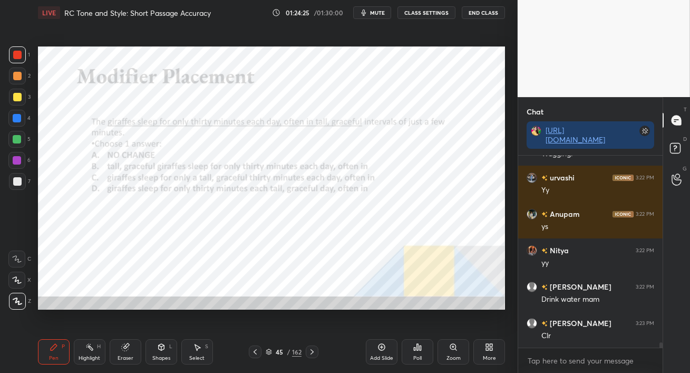
click at [24, 81] on div at bounding box center [17, 75] width 17 height 17
click at [376, 11] on span "mute" at bounding box center [377, 12] width 15 height 7
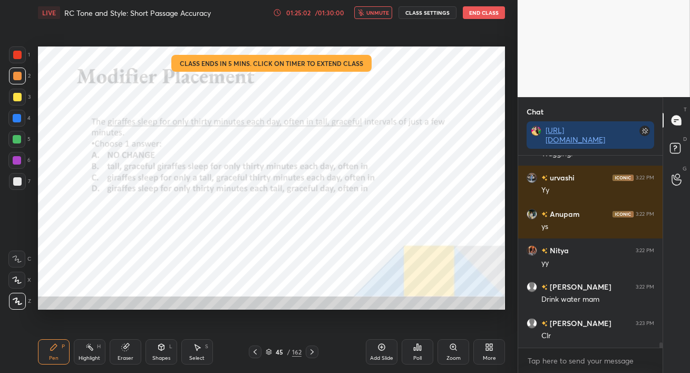
click at [293, 14] on div "01:25:02" at bounding box center [299, 12] width 30 height 6
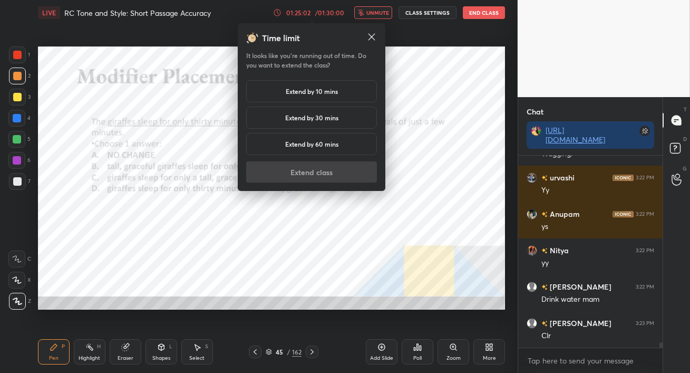
click at [309, 89] on h5 "Extend by 10 mins" at bounding box center [312, 90] width 52 height 9
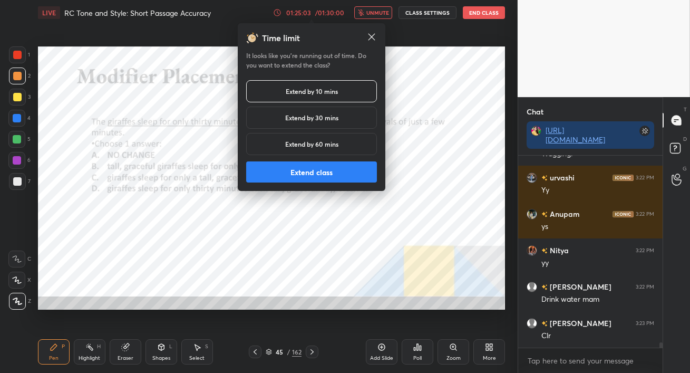
click at [311, 178] on button "Extend class" at bounding box center [311, 171] width 131 height 21
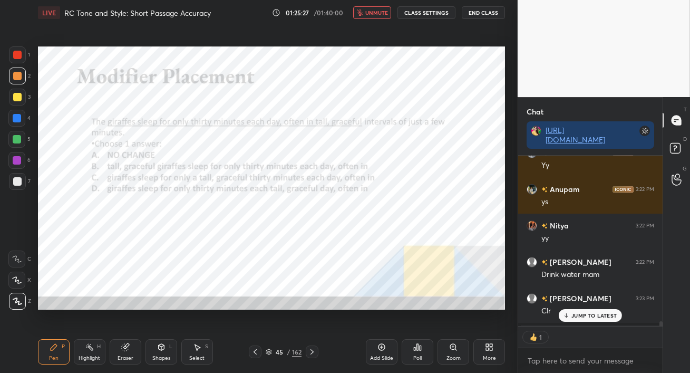
scroll to position [6974, 0]
click at [572, 337] on p "JUMP TO LATEST" at bounding box center [593, 337] width 45 height 6
click at [375, 12] on span "unmute" at bounding box center [376, 12] width 23 height 7
click at [420, 347] on icon at bounding box center [421, 347] width 2 height 5
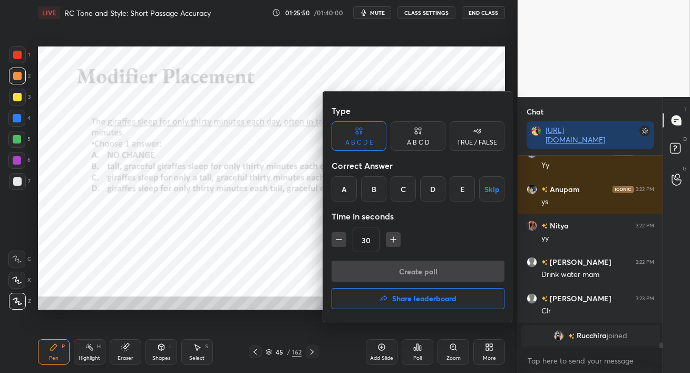
click at [373, 193] on div "B" at bounding box center [373, 188] width 25 height 25
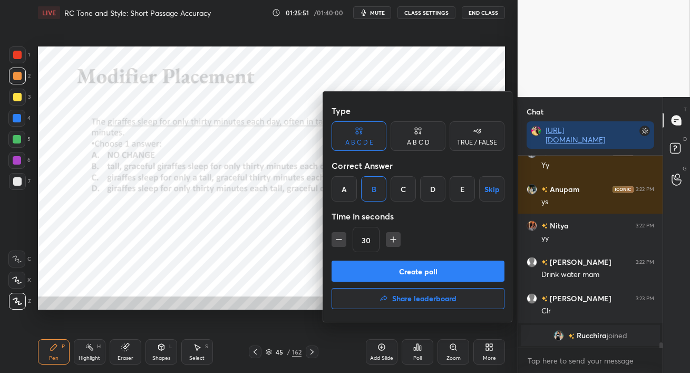
click at [415, 141] on div "A B C D" at bounding box center [418, 142] width 23 height 6
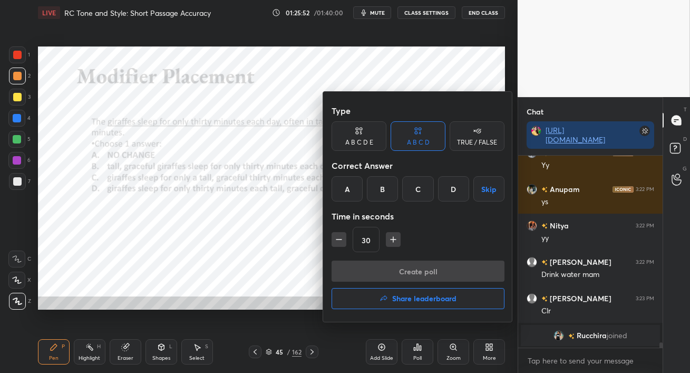
click at [381, 191] on div "B" at bounding box center [382, 188] width 31 height 25
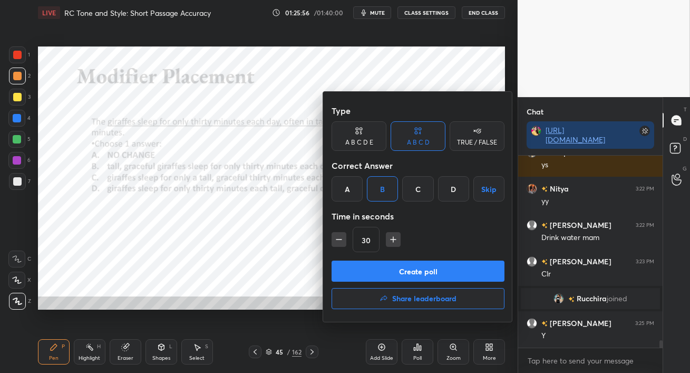
scroll to position [4967, 0]
click at [434, 278] on button "Create poll" at bounding box center [418, 270] width 173 height 21
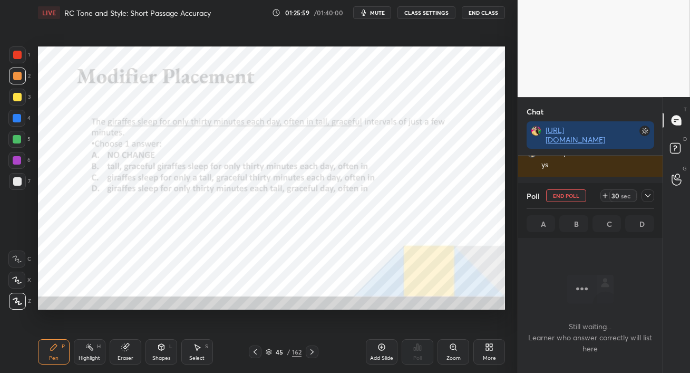
scroll to position [3, 3]
click at [382, 13] on span "mute" at bounding box center [377, 12] width 15 height 7
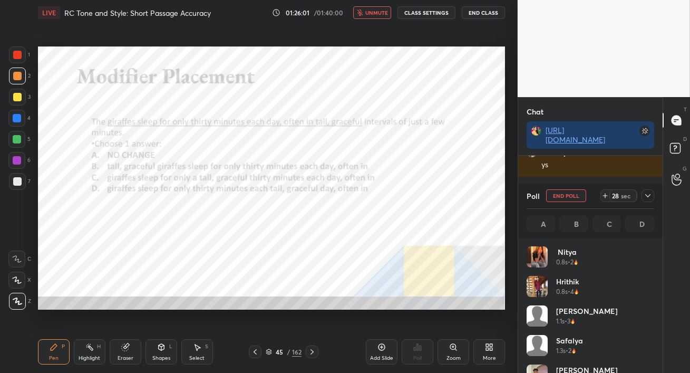
scroll to position [123, 124]
click at [375, 14] on span "unmute" at bounding box center [376, 12] width 23 height 7
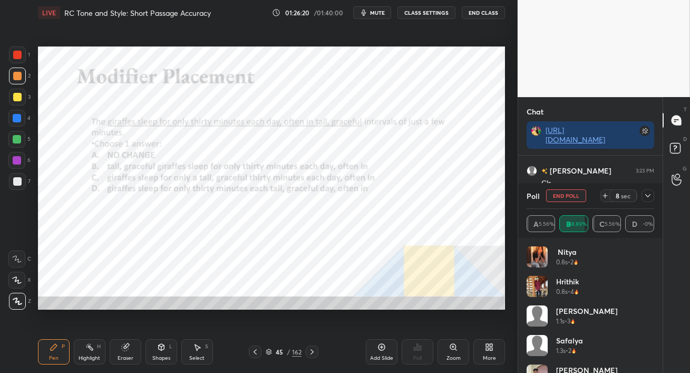
click at [648, 198] on icon at bounding box center [648, 195] width 8 height 8
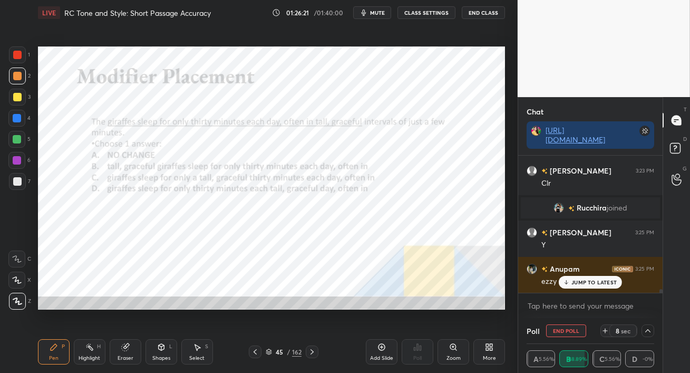
scroll to position [0, 3]
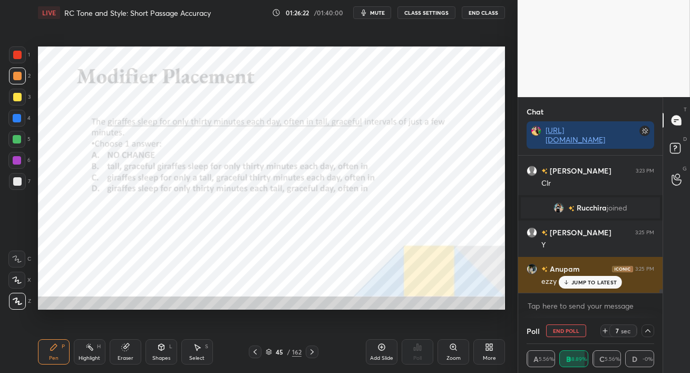
click at [589, 280] on p "JUMP TO LATEST" at bounding box center [593, 282] width 45 height 6
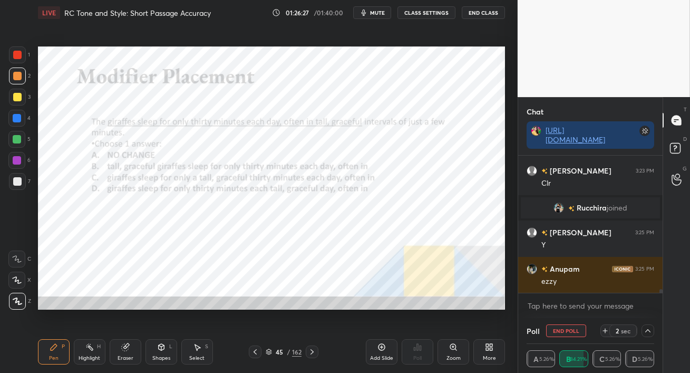
click at [561, 331] on button "End Poll" at bounding box center [566, 330] width 40 height 13
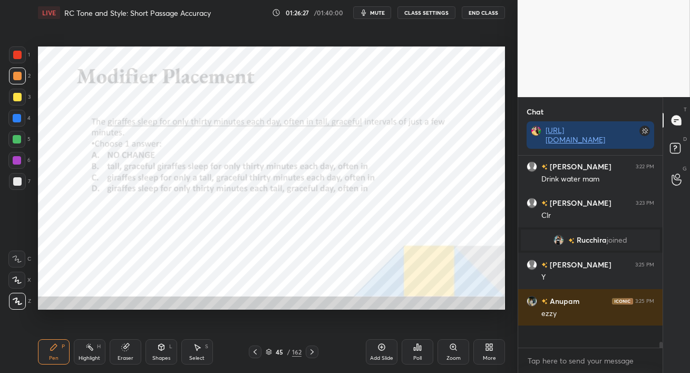
scroll to position [4, 3]
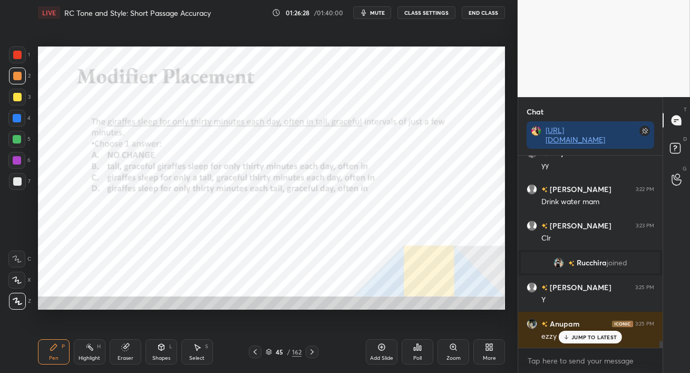
click at [14, 61] on div at bounding box center [17, 54] width 17 height 17
drag, startPoint x: 582, startPoint y: 338, endPoint x: 587, endPoint y: 339, distance: 5.4
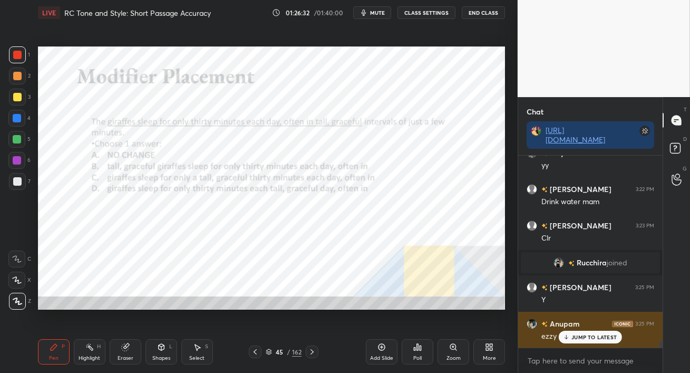
click at [582, 338] on p "JUMP TO LATEST" at bounding box center [593, 337] width 45 height 6
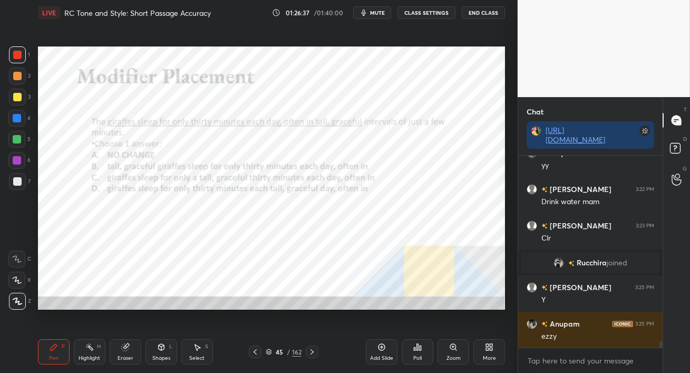
click at [124, 352] on div "Eraser" at bounding box center [126, 351] width 32 height 25
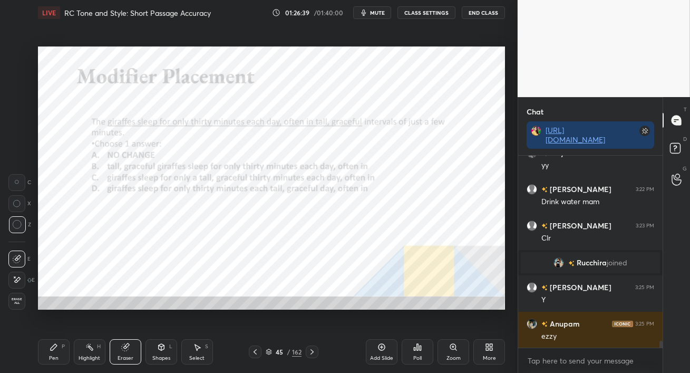
drag, startPoint x: 53, startPoint y: 354, endPoint x: 61, endPoint y: 345, distance: 12.3
click at [53, 355] on div "Pen" at bounding box center [53, 357] width 9 height 5
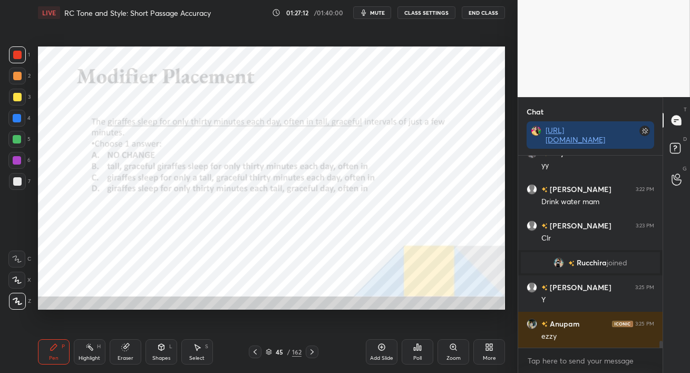
drag, startPoint x: 254, startPoint y: 352, endPoint x: 163, endPoint y: 349, distance: 90.7
click at [254, 353] on icon at bounding box center [255, 351] width 8 height 8
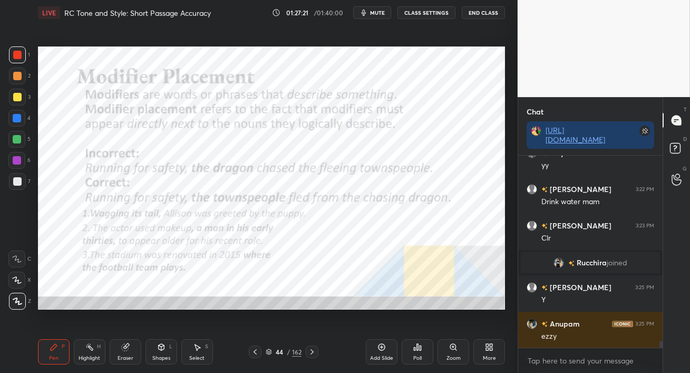
click at [310, 353] on icon at bounding box center [312, 351] width 8 height 8
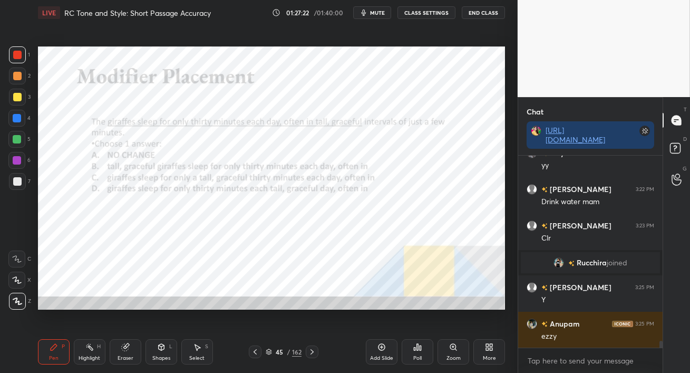
click at [310, 353] on icon at bounding box center [312, 351] width 8 height 8
click at [381, 14] on span "mute" at bounding box center [377, 12] width 15 height 7
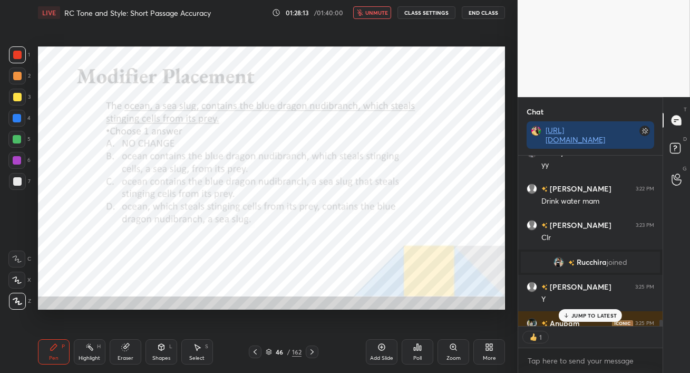
click at [385, 14] on span "unmute" at bounding box center [376, 12] width 23 height 7
click at [576, 315] on p "JUMP TO LATEST" at bounding box center [593, 315] width 45 height 6
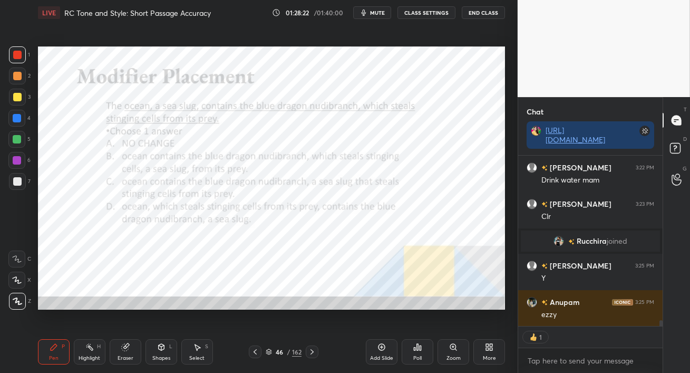
click at [416, 351] on icon at bounding box center [417, 347] width 8 height 8
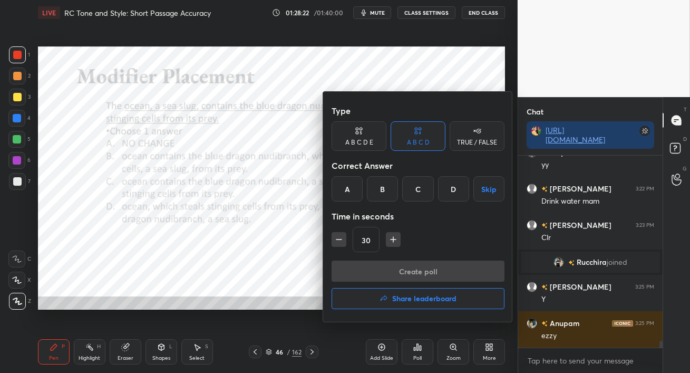
scroll to position [5003, 0]
click at [416, 351] on div at bounding box center [345, 186] width 690 height 373
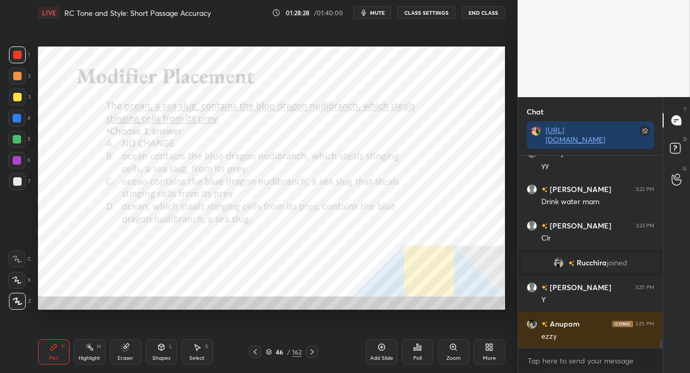
scroll to position [5039, 0]
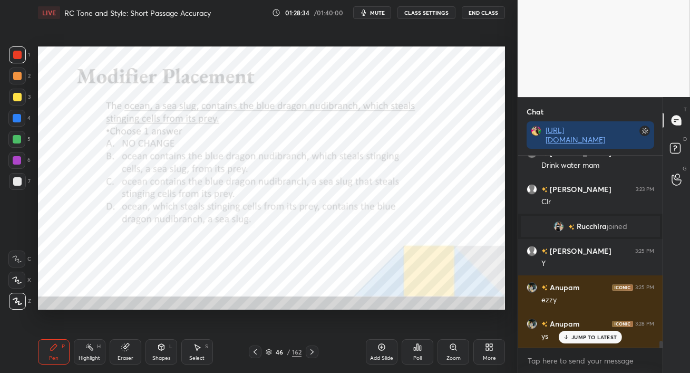
click at [417, 353] on div "Poll" at bounding box center [418, 351] width 32 height 25
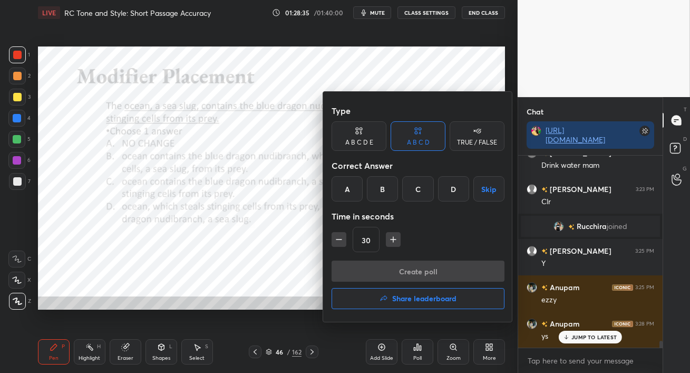
click at [419, 187] on div "C" at bounding box center [417, 188] width 31 height 25
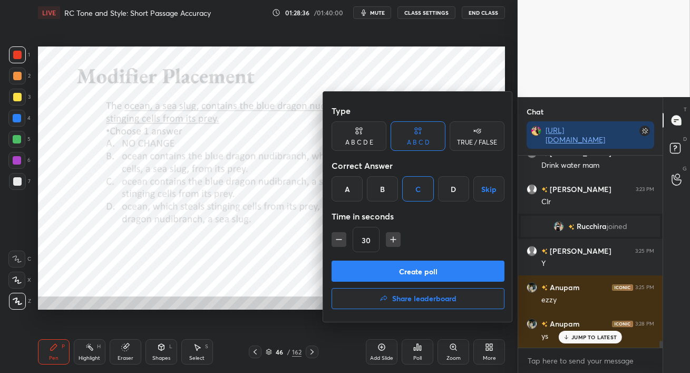
click at [427, 269] on button "Create poll" at bounding box center [418, 270] width 173 height 21
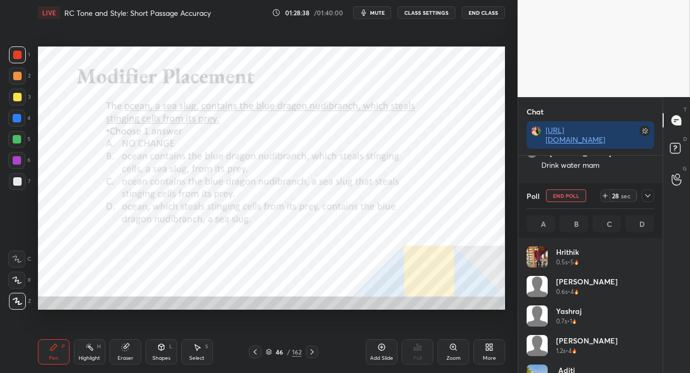
scroll to position [123, 124]
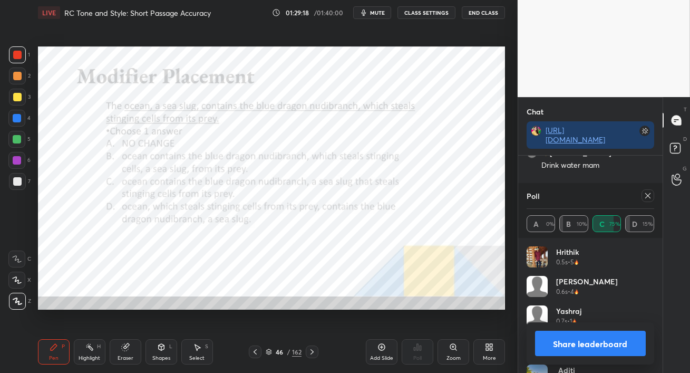
click at [647, 197] on icon at bounding box center [648, 195] width 8 height 8
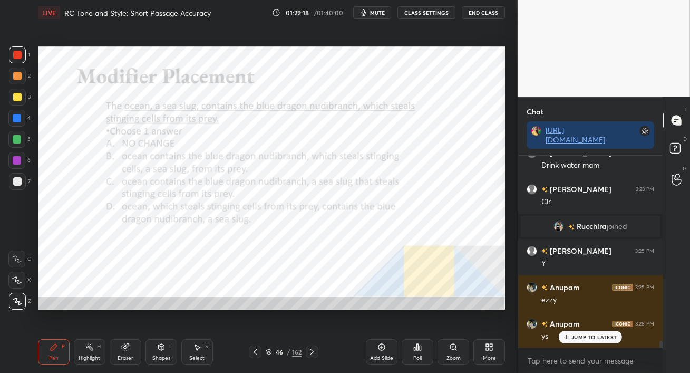
scroll to position [101, 141]
click at [313, 353] on icon at bounding box center [312, 351] width 8 height 8
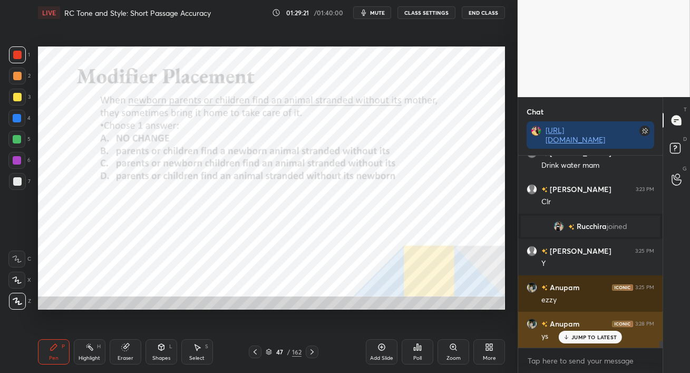
click at [573, 338] on p "JUMP TO LATEST" at bounding box center [593, 337] width 45 height 6
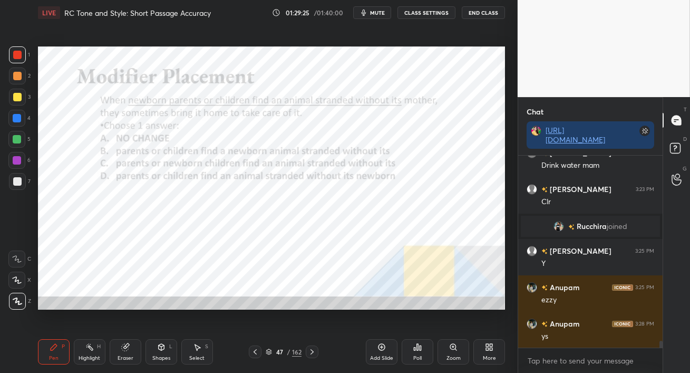
click at [381, 12] on span "mute" at bounding box center [377, 12] width 15 height 7
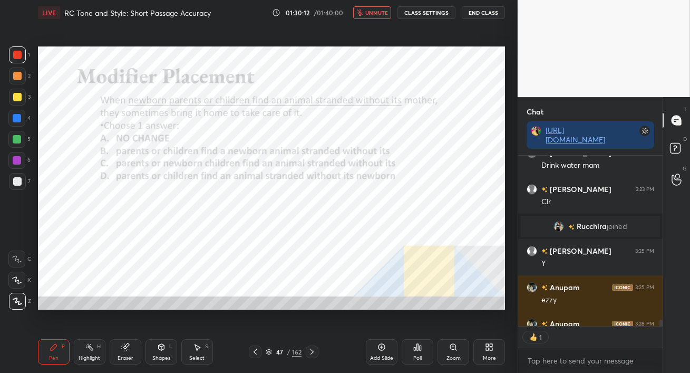
scroll to position [3, 3]
click at [377, 15] on span "unmute" at bounding box center [376, 12] width 23 height 7
click at [408, 309] on div "Setting up your live class Poll for secs No correct answer Start poll" at bounding box center [271, 177] width 475 height 305
click at [416, 347] on icon at bounding box center [417, 347] width 8 height 8
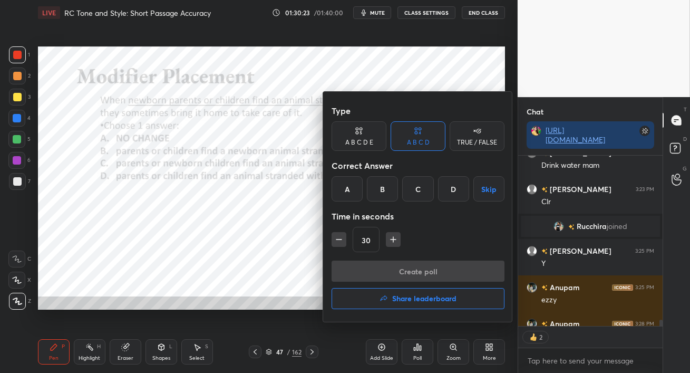
drag, startPoint x: 382, startPoint y: 190, endPoint x: 379, endPoint y: 199, distance: 9.7
click at [381, 190] on div "B" at bounding box center [382, 188] width 31 height 25
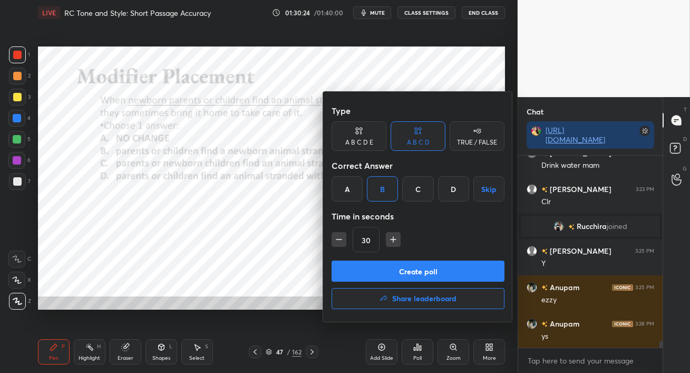
scroll to position [5039, 0]
click at [388, 268] on button "Create poll" at bounding box center [418, 270] width 173 height 21
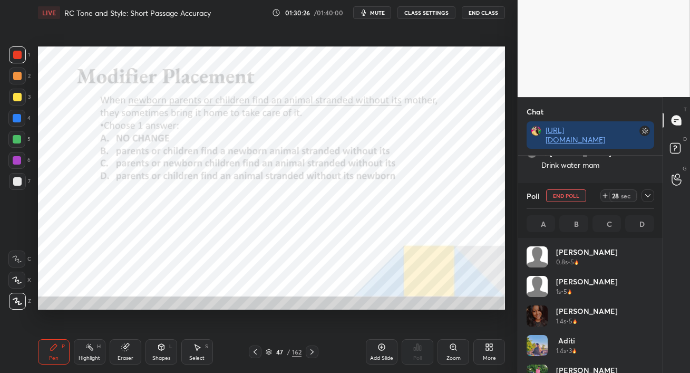
scroll to position [123, 124]
click at [19, 83] on div at bounding box center [17, 75] width 17 height 17
click at [116, 344] on div "Eraser" at bounding box center [126, 351] width 32 height 25
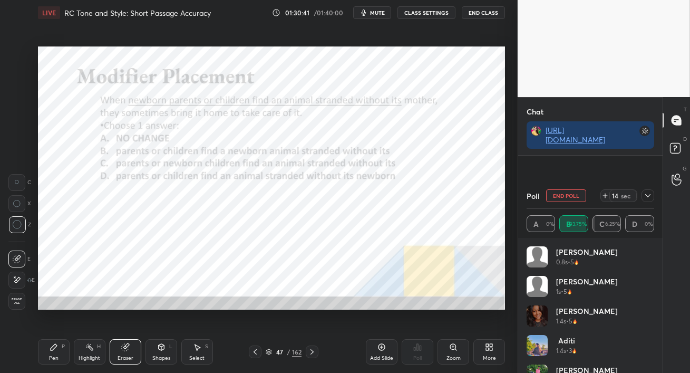
scroll to position [5131, 0]
click at [60, 356] on div "Pen P" at bounding box center [54, 351] width 32 height 25
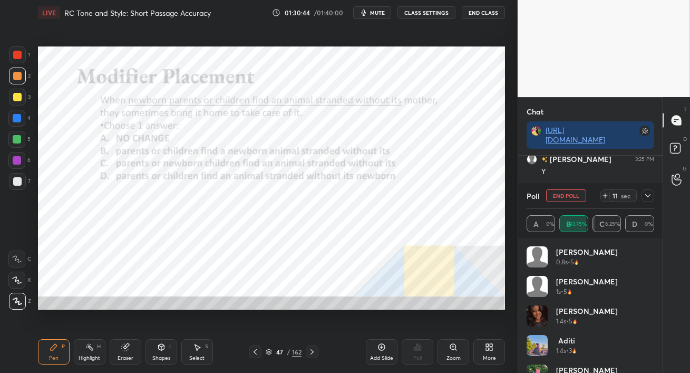
click at [17, 163] on div at bounding box center [16, 160] width 17 height 17
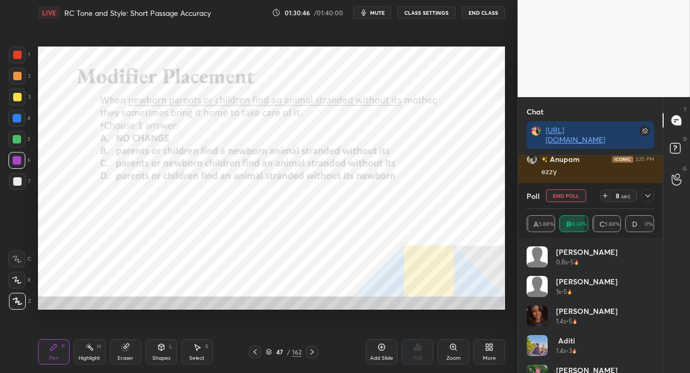
click at [648, 193] on icon at bounding box center [648, 195] width 8 height 8
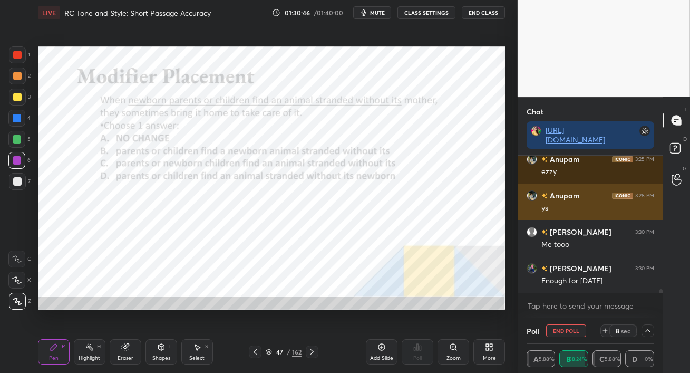
scroll to position [0, 3]
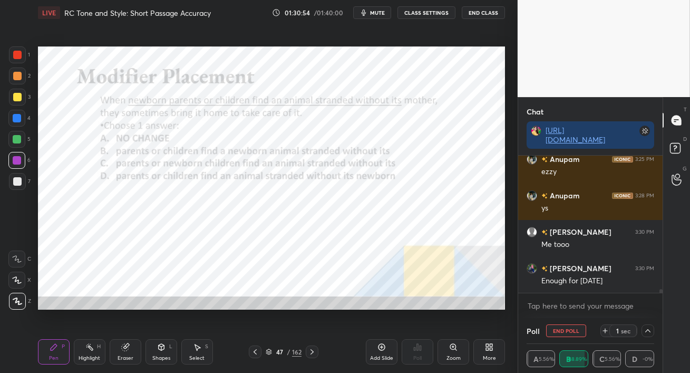
click at [562, 330] on button "End Poll" at bounding box center [566, 330] width 40 height 13
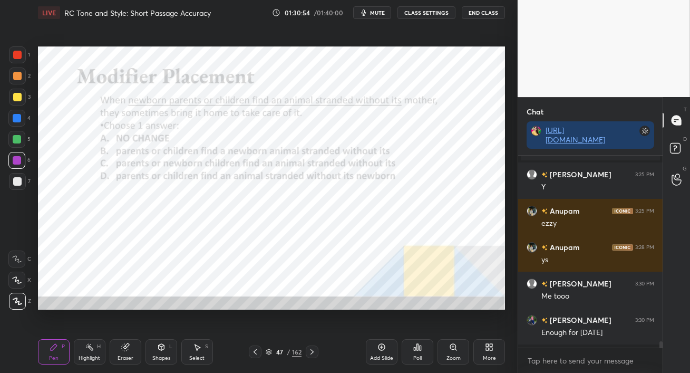
scroll to position [5113, 0]
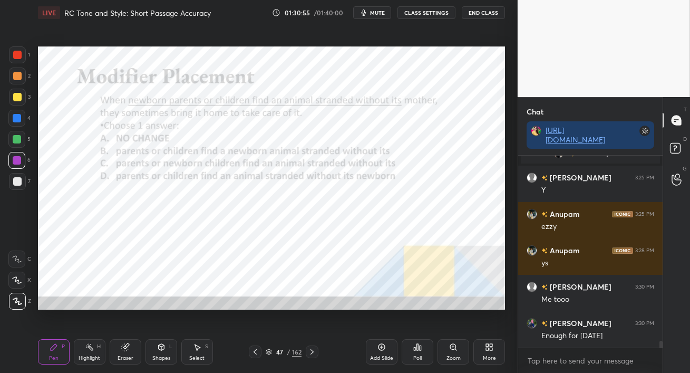
click at [11, 119] on div at bounding box center [16, 118] width 17 height 17
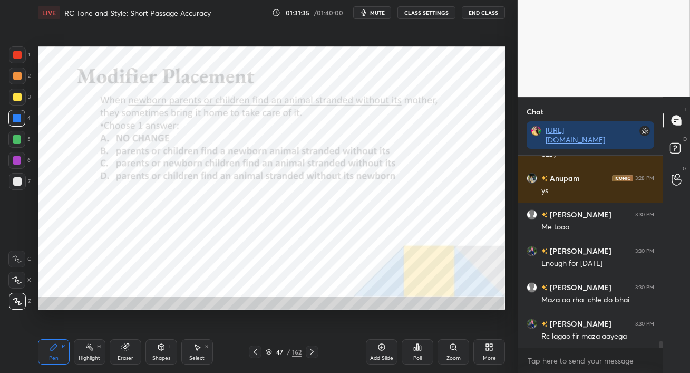
scroll to position [5221, 0]
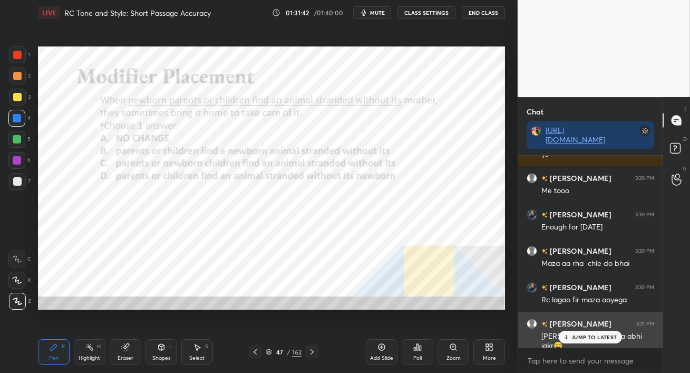
click at [573, 335] on p "JUMP TO LATEST" at bounding box center [593, 337] width 45 height 6
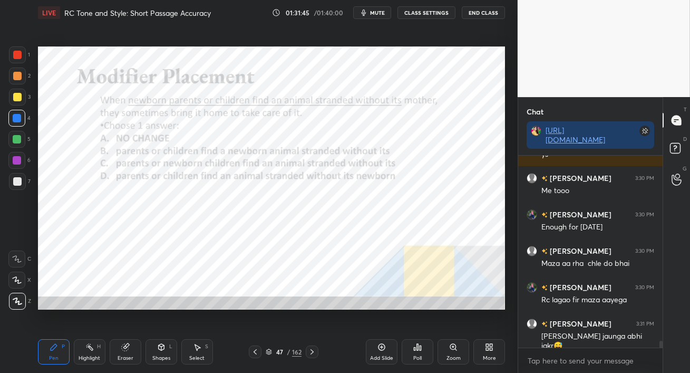
scroll to position [5232, 0]
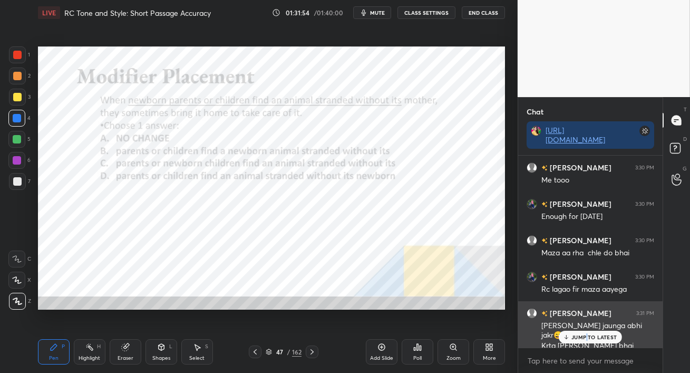
click at [587, 337] on p "JUMP TO LATEST" at bounding box center [593, 337] width 45 height 6
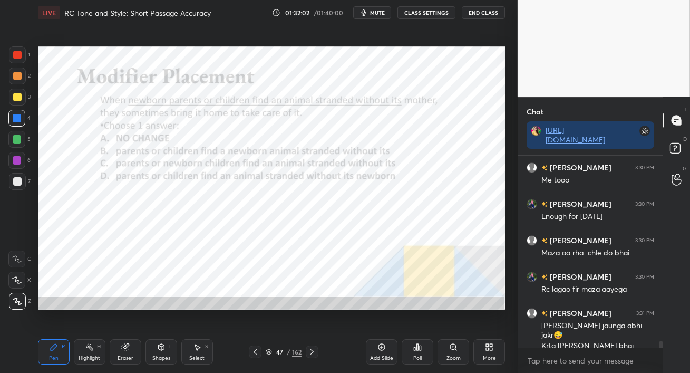
click at [312, 352] on icon at bounding box center [312, 351] width 8 height 8
click at [19, 61] on div at bounding box center [17, 54] width 17 height 17
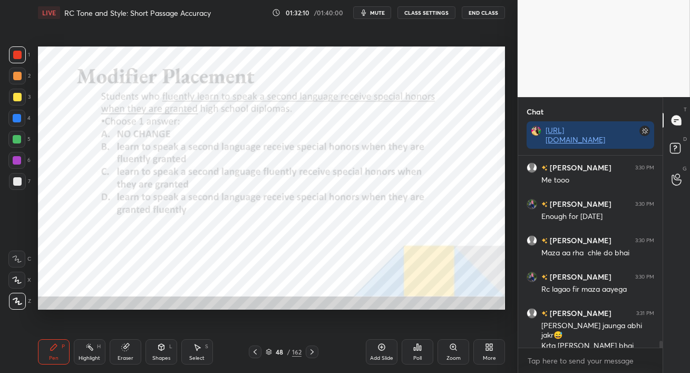
click at [257, 351] on icon at bounding box center [255, 351] width 8 height 8
click at [309, 352] on icon at bounding box center [312, 351] width 8 height 8
click at [377, 14] on span "mute" at bounding box center [377, 12] width 15 height 7
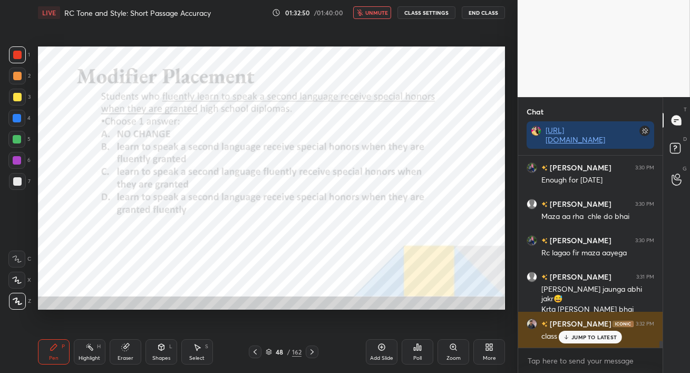
click at [576, 337] on p "JUMP TO LATEST" at bounding box center [593, 337] width 45 height 6
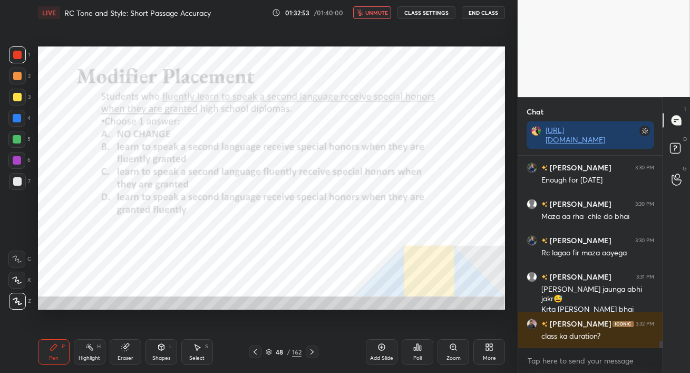
click at [372, 11] on span "unmute" at bounding box center [376, 12] width 23 height 7
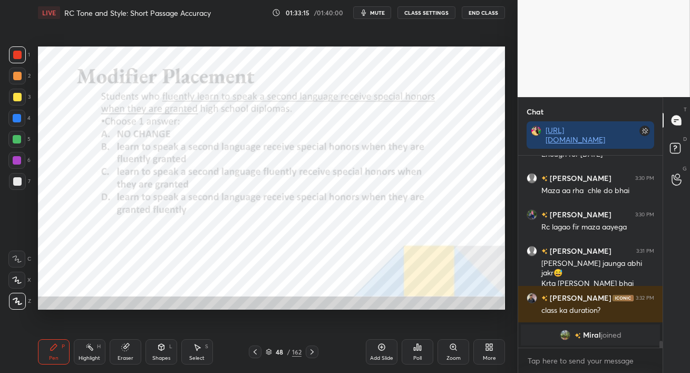
click at [417, 350] on icon at bounding box center [417, 347] width 8 height 8
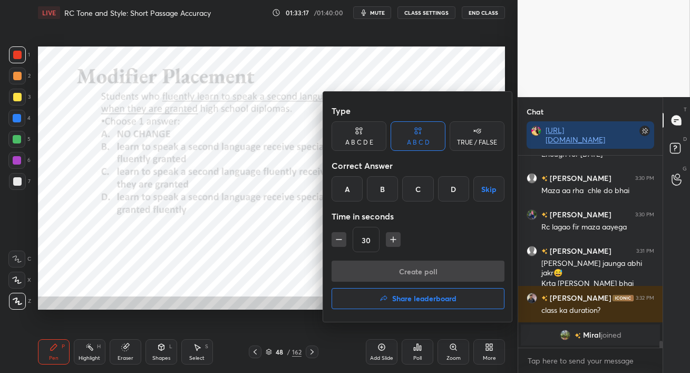
click at [418, 191] on div "C" at bounding box center [417, 188] width 31 height 25
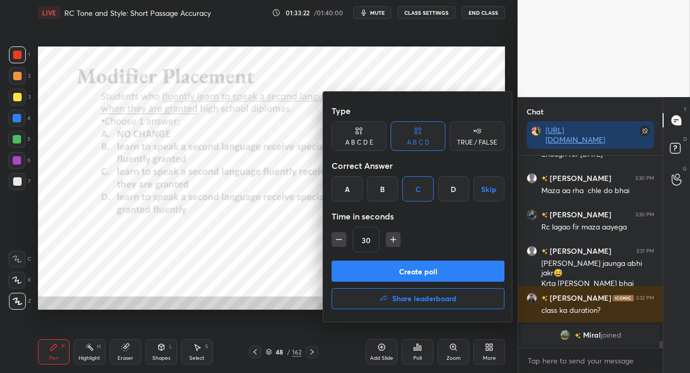
click at [435, 271] on button "Create poll" at bounding box center [418, 270] width 173 height 21
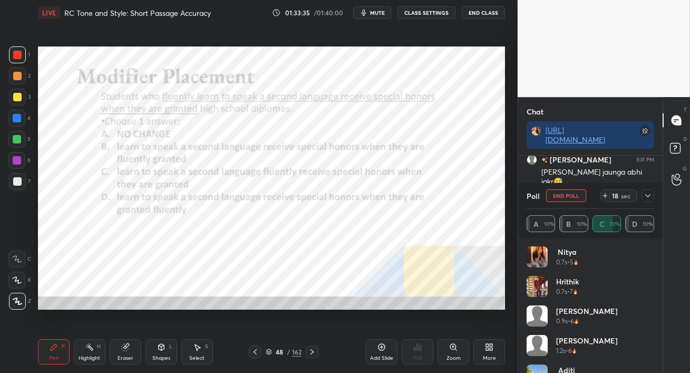
scroll to position [5203, 0]
click at [646, 197] on icon at bounding box center [648, 195] width 8 height 8
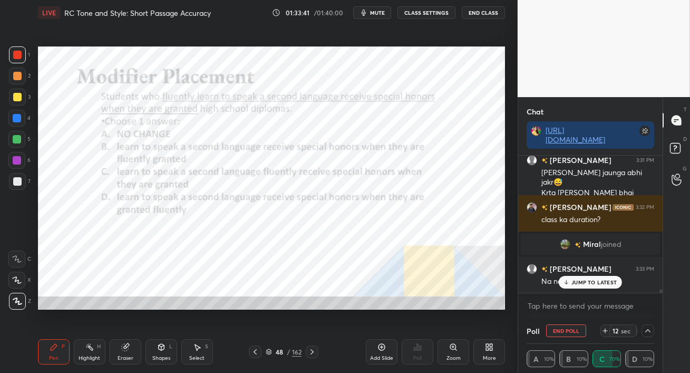
scroll to position [5239, 0]
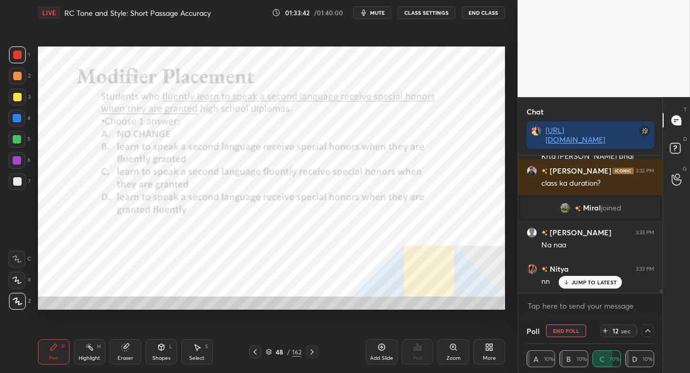
click at [588, 283] on p "JUMP TO LATEST" at bounding box center [593, 282] width 45 height 6
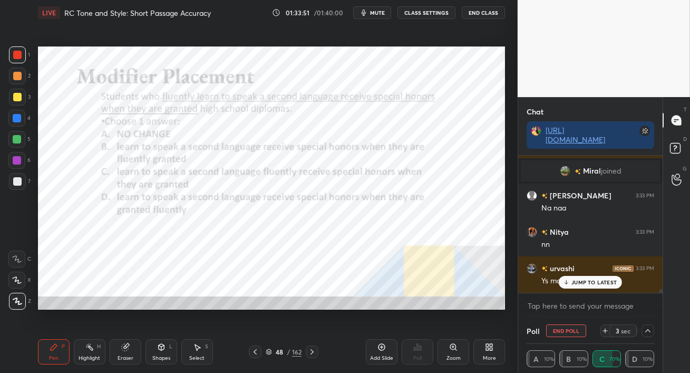
scroll to position [5321, 0]
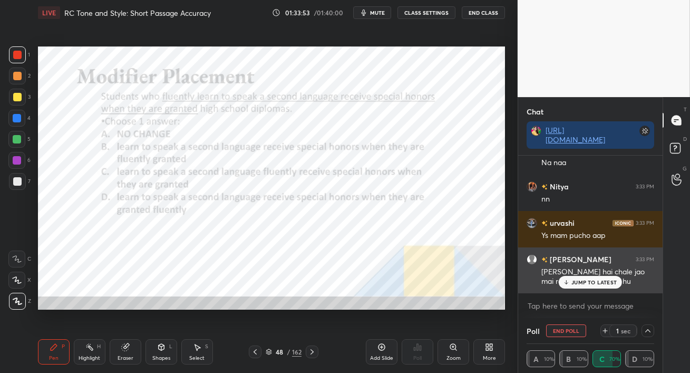
click at [591, 281] on p "JUMP TO LATEST" at bounding box center [593, 282] width 45 height 6
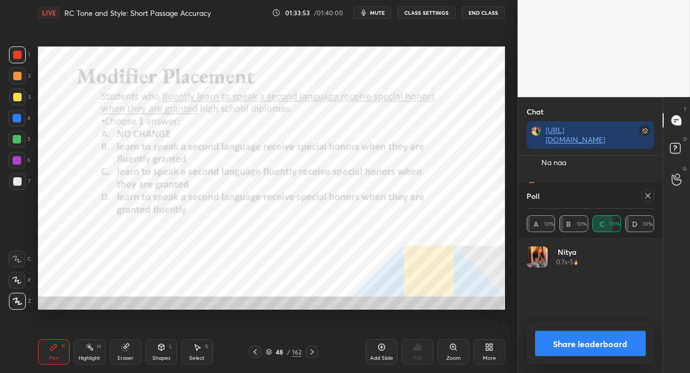
scroll to position [123, 124]
click at [650, 199] on icon at bounding box center [648, 195] width 8 height 8
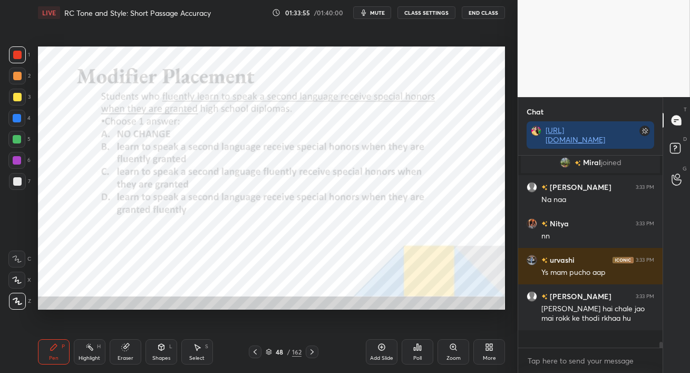
scroll to position [171, 141]
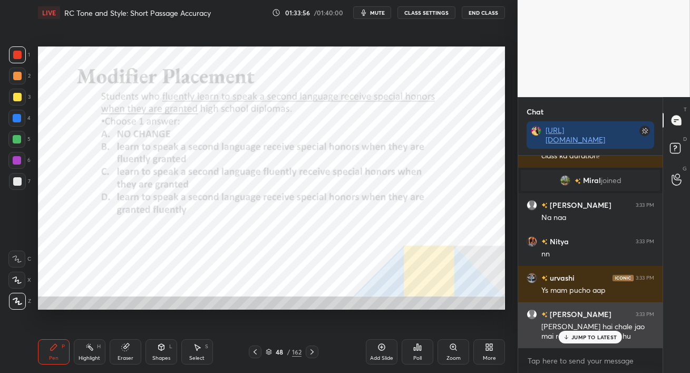
click at [570, 338] on icon at bounding box center [566, 337] width 7 height 6
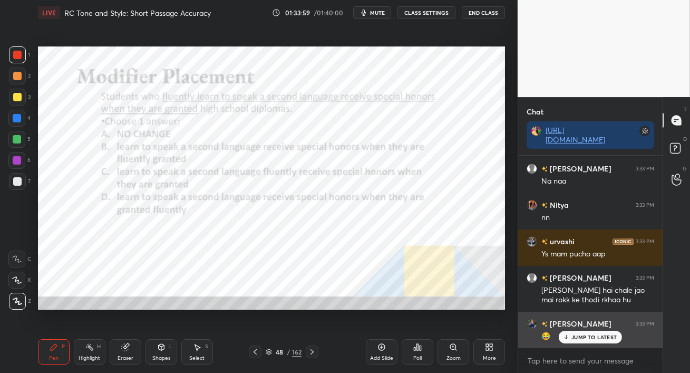
click at [577, 339] on p "JUMP TO LATEST" at bounding box center [593, 337] width 45 height 6
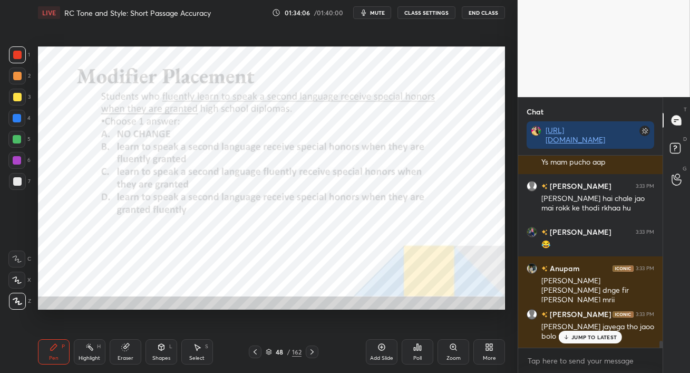
click at [18, 77] on div at bounding box center [17, 76] width 8 height 8
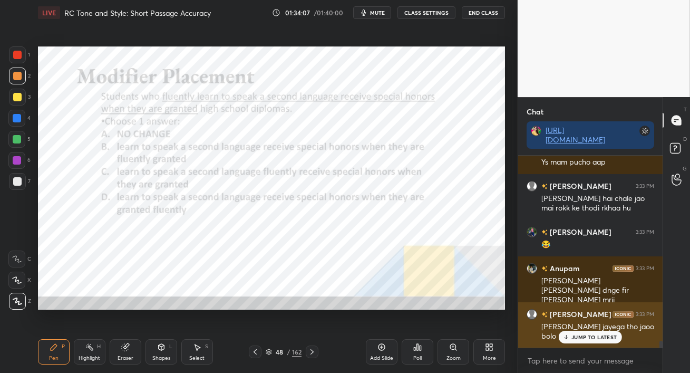
click at [582, 336] on p "JUMP TO LATEST" at bounding box center [593, 337] width 45 height 6
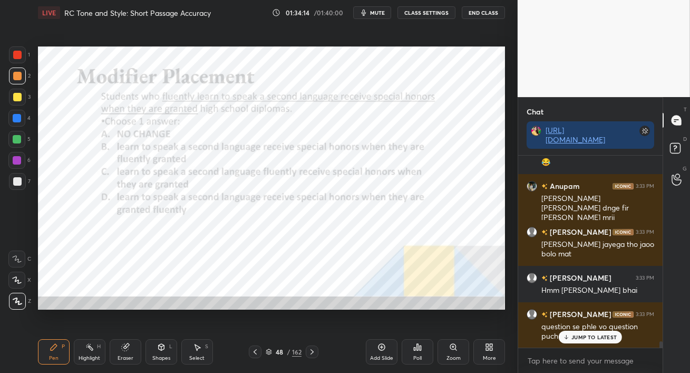
click at [580, 337] on p "JUMP TO LATEST" at bounding box center [593, 337] width 45 height 6
click at [19, 57] on div at bounding box center [17, 55] width 8 height 8
click at [313, 351] on icon at bounding box center [312, 351] width 8 height 8
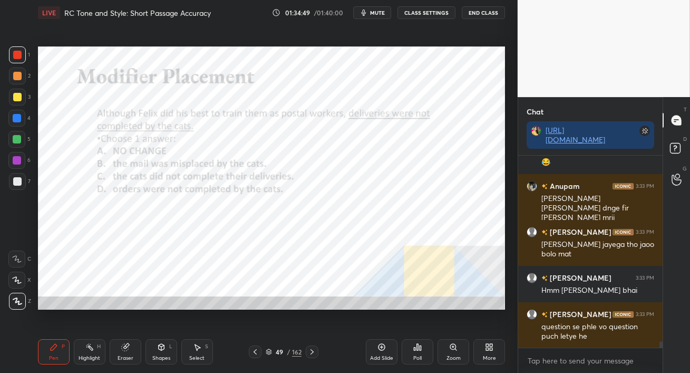
scroll to position [5523, 0]
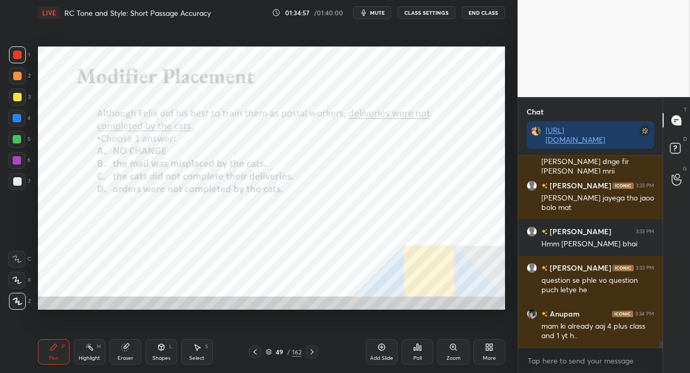
click at [376, 14] on span "mute" at bounding box center [377, 12] width 15 height 7
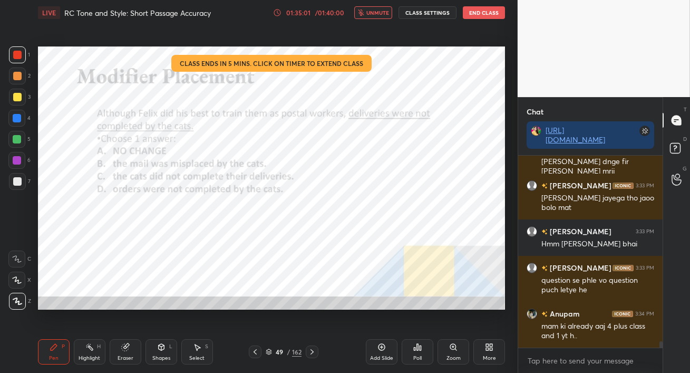
click at [305, 11] on div "01:35:01" at bounding box center [299, 12] width 30 height 6
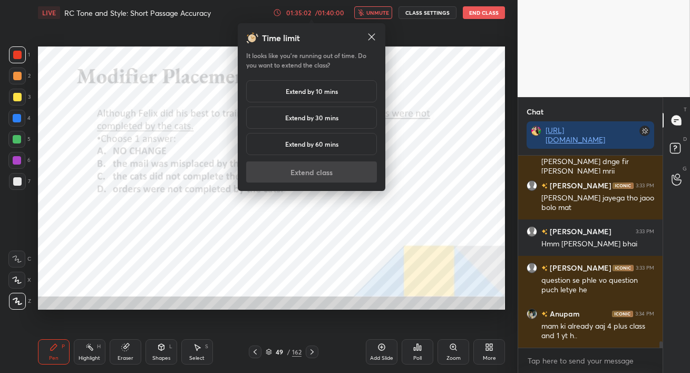
click at [310, 90] on h5 "Extend by 10 mins" at bounding box center [312, 90] width 52 height 9
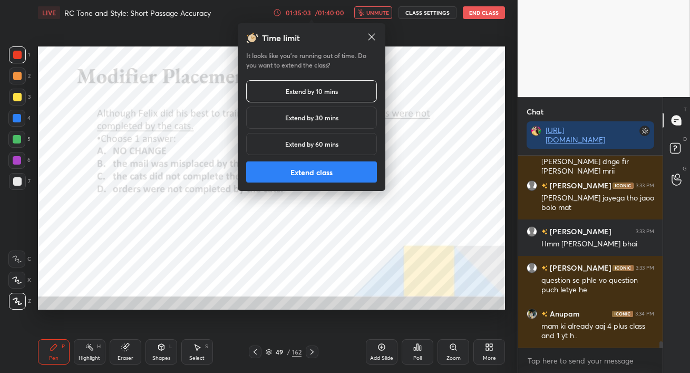
click at [306, 170] on button "Extend class" at bounding box center [311, 171] width 131 height 21
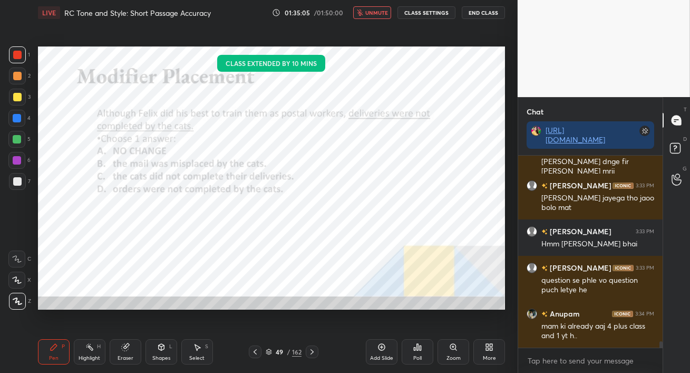
click at [381, 12] on span "unmute" at bounding box center [376, 12] width 23 height 7
click at [15, 80] on div at bounding box center [17, 76] width 8 height 8
click at [15, 116] on div at bounding box center [17, 118] width 8 height 8
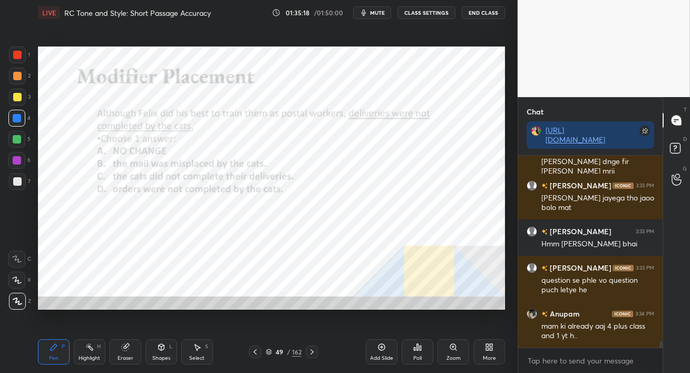
click at [414, 351] on icon at bounding box center [417, 347] width 8 height 8
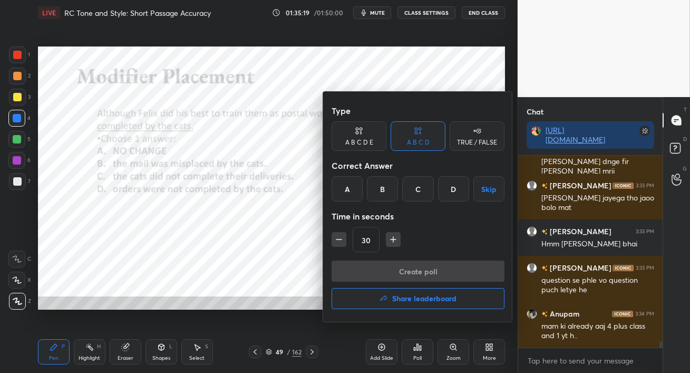
click at [420, 190] on div "C" at bounding box center [417, 188] width 31 height 25
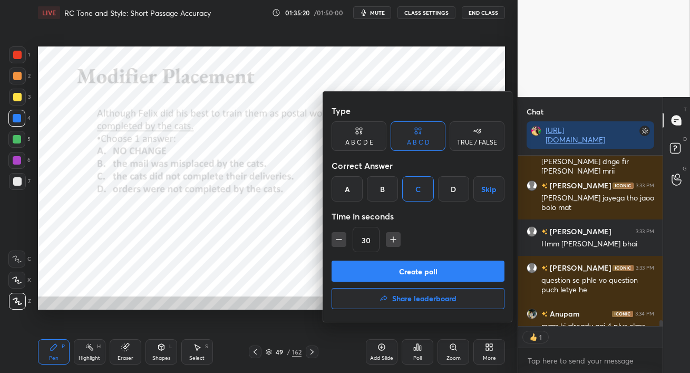
scroll to position [3, 3]
drag, startPoint x: 446, startPoint y: 272, endPoint x: 460, endPoint y: 269, distance: 13.6
click at [459, 270] on button "Create poll" at bounding box center [418, 270] width 173 height 21
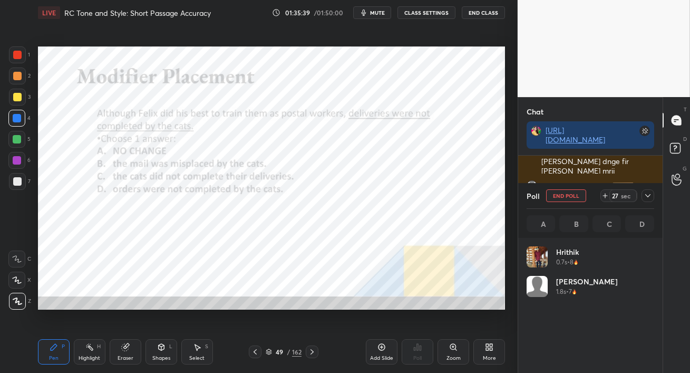
scroll to position [5578, 0]
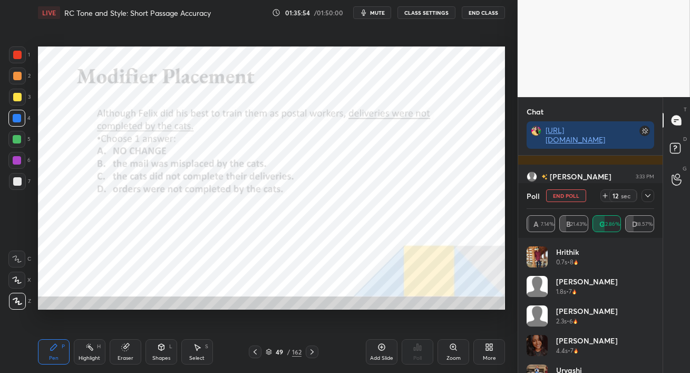
click at [19, 59] on div at bounding box center [17, 54] width 17 height 17
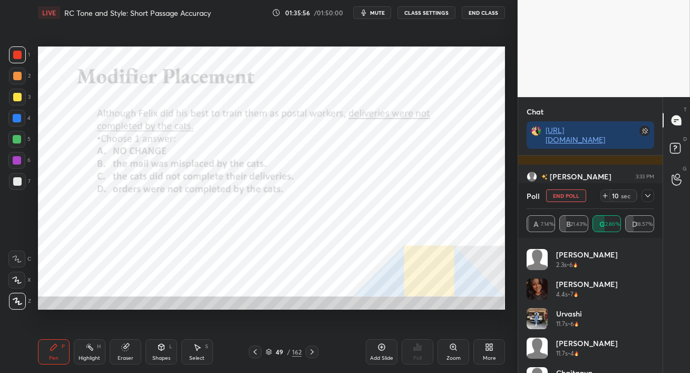
scroll to position [80, 0]
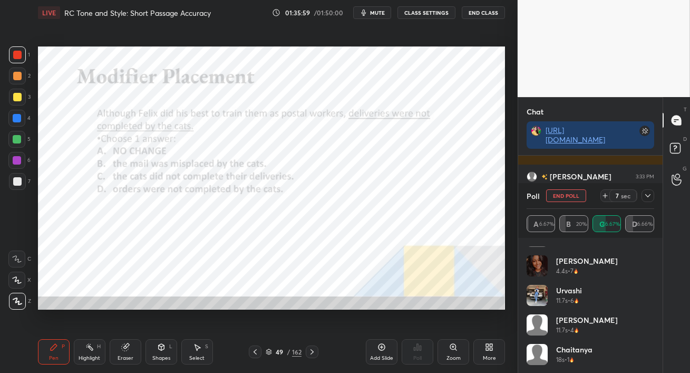
click at [20, 57] on div at bounding box center [17, 55] width 8 height 8
click at [374, 11] on span "mute" at bounding box center [377, 12] width 15 height 7
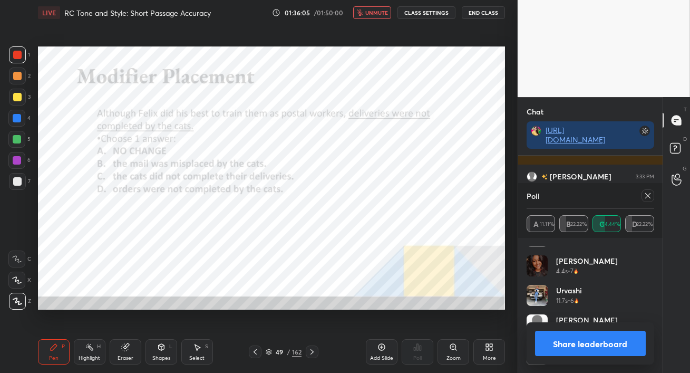
click at [373, 12] on span "unmute" at bounding box center [376, 12] width 23 height 7
click at [648, 195] on icon at bounding box center [648, 195] width 8 height 8
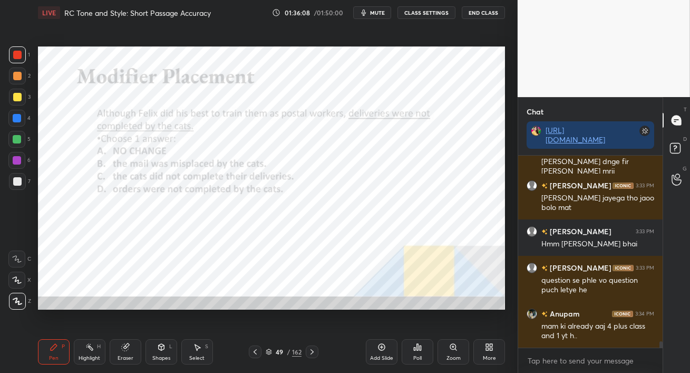
scroll to position [5523, 0]
click at [20, 142] on div at bounding box center [17, 139] width 8 height 8
click at [315, 350] on icon at bounding box center [312, 351] width 8 height 8
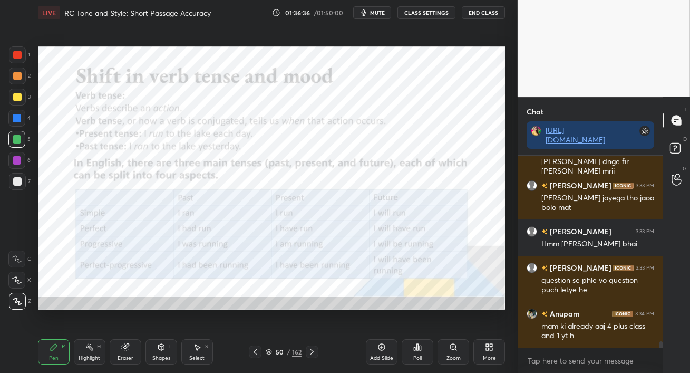
click at [255, 352] on icon at bounding box center [255, 351] width 3 height 5
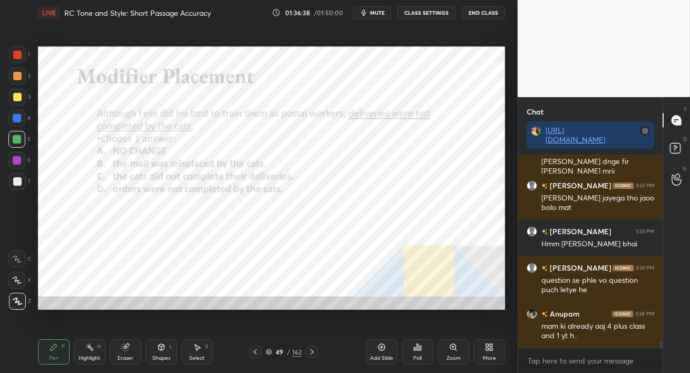
click at [420, 349] on icon at bounding box center [421, 347] width 2 height 5
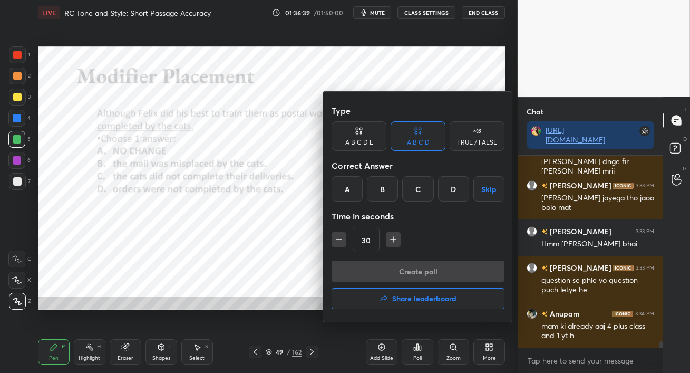
click at [386, 299] on icon "button" at bounding box center [383, 298] width 8 height 8
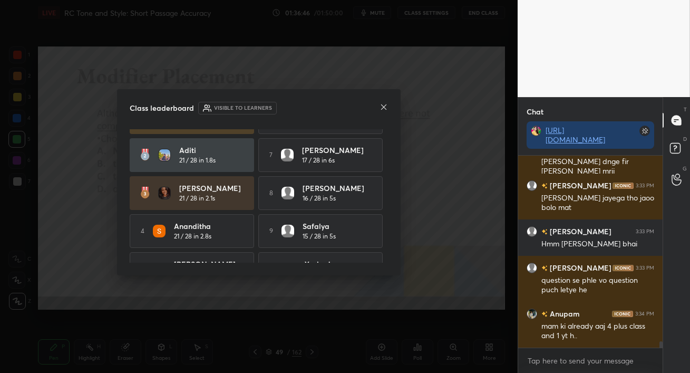
scroll to position [55, 0]
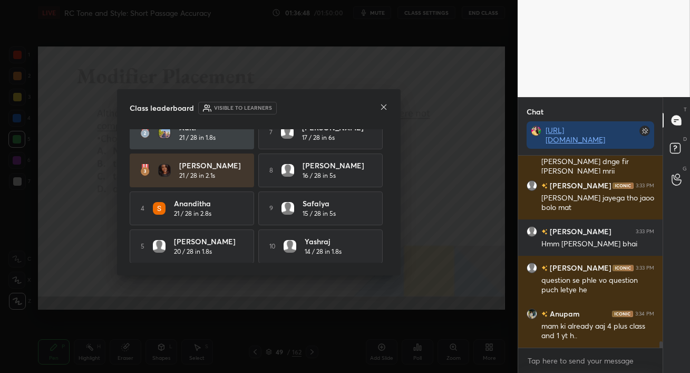
click at [383, 109] on icon at bounding box center [383, 107] width 8 height 8
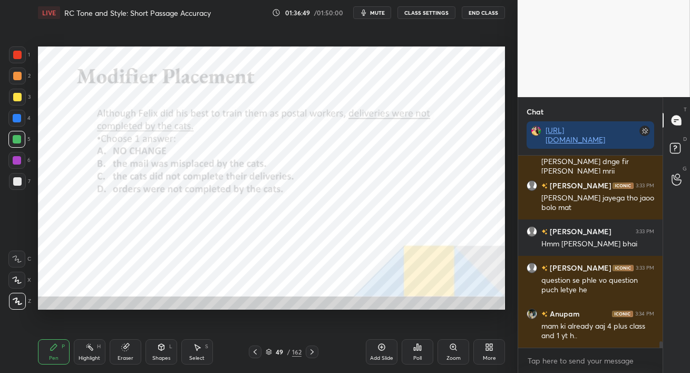
drag, startPoint x: 11, startPoint y: 55, endPoint x: 32, endPoint y: 74, distance: 28.7
click at [11, 55] on div at bounding box center [17, 54] width 17 height 17
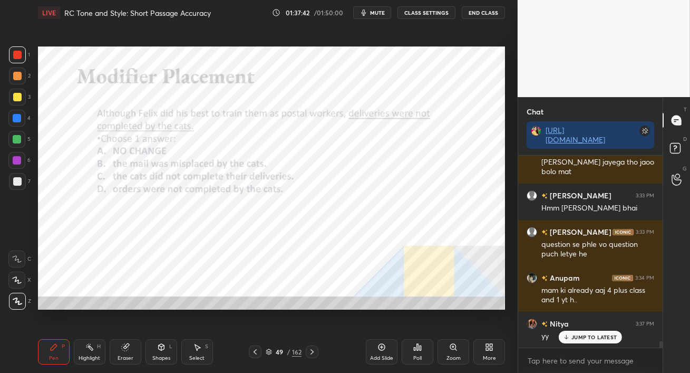
scroll to position [5595, 0]
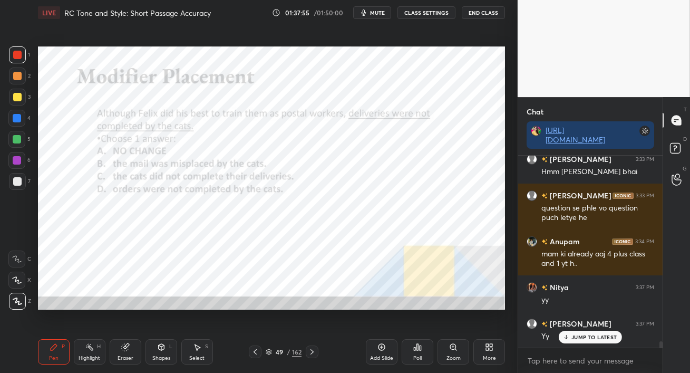
drag, startPoint x: 12, startPoint y: 142, endPoint x: 25, endPoint y: 152, distance: 16.1
click at [13, 143] on div at bounding box center [16, 139] width 17 height 17
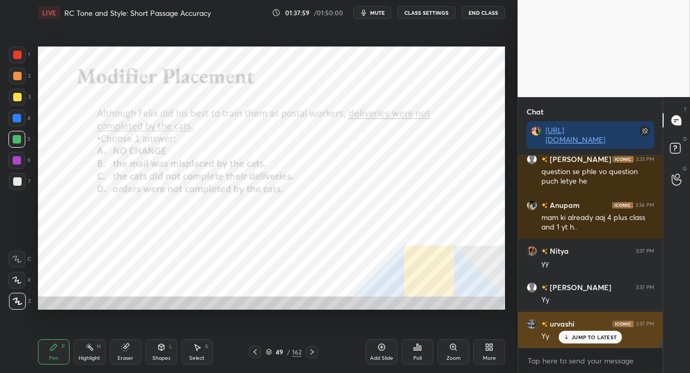
click at [580, 340] on div "JUMP TO LATEST" at bounding box center [590, 336] width 63 height 13
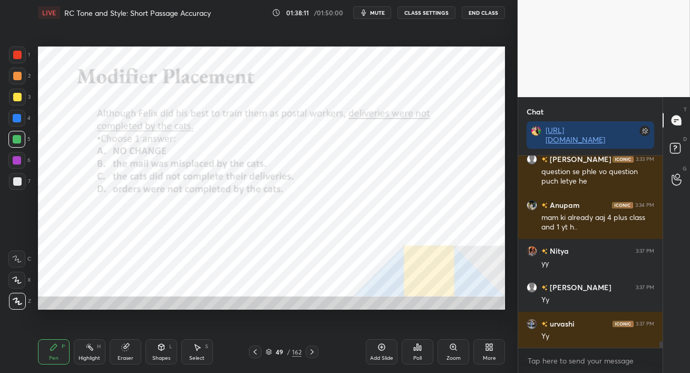
click at [15, 124] on div at bounding box center [16, 118] width 17 height 17
click at [17, 56] on div at bounding box center [17, 55] width 8 height 8
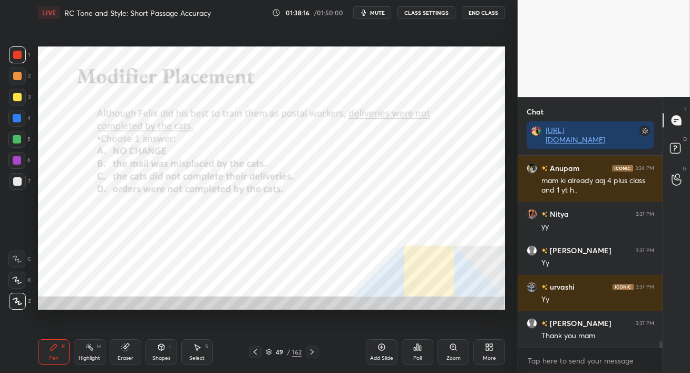
click at [20, 140] on div at bounding box center [17, 139] width 8 height 8
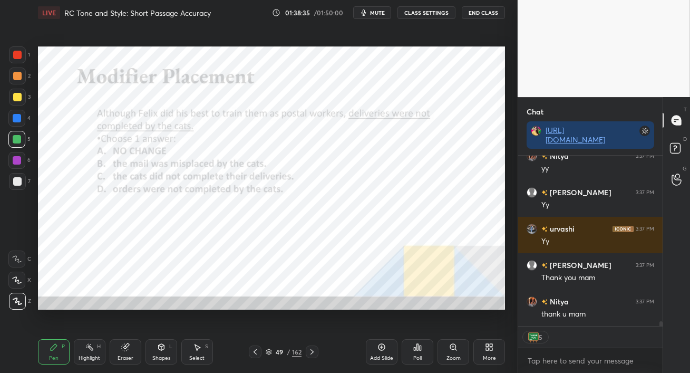
click at [18, 122] on div at bounding box center [16, 118] width 17 height 17
click at [12, 98] on div at bounding box center [17, 97] width 17 height 17
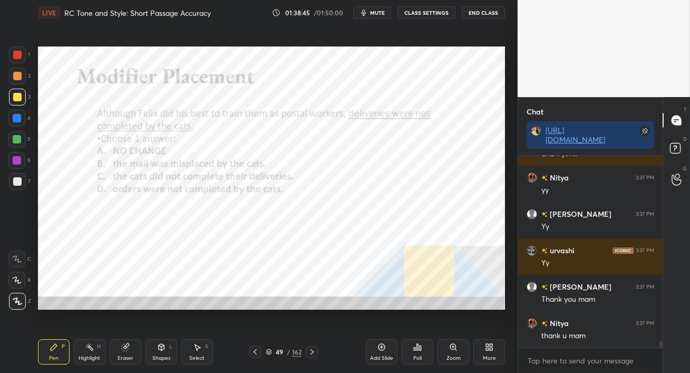
scroll to position [5705, 0]
click at [18, 124] on div at bounding box center [16, 118] width 17 height 17
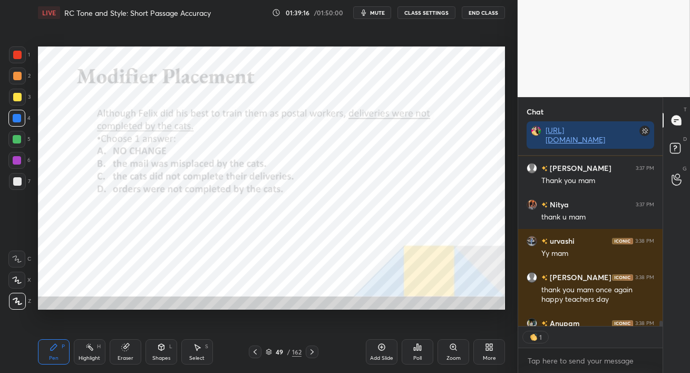
scroll to position [3, 3]
click at [480, 14] on button "End Class" at bounding box center [483, 12] width 43 height 13
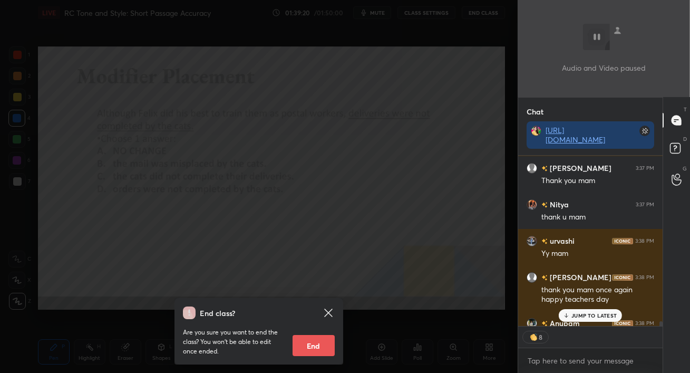
scroll to position [5881, 0]
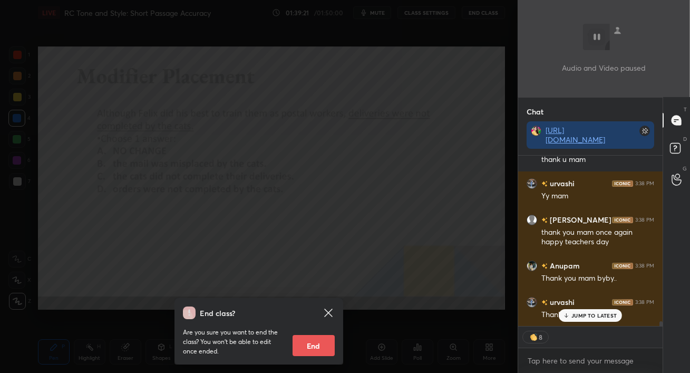
click at [317, 349] on button "End" at bounding box center [314, 345] width 42 height 21
type textarea "x"
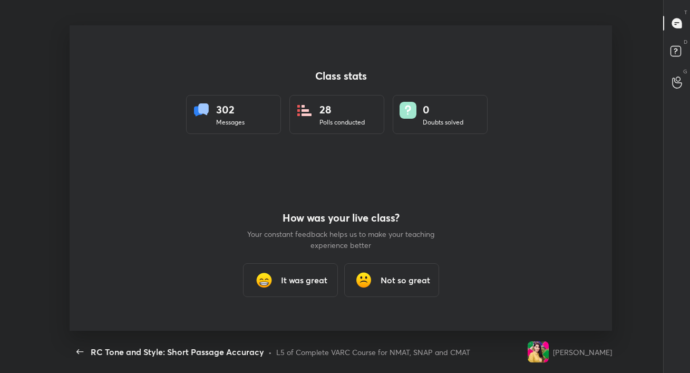
scroll to position [4, 0]
